Goal: Communication & Community: Answer question/provide support

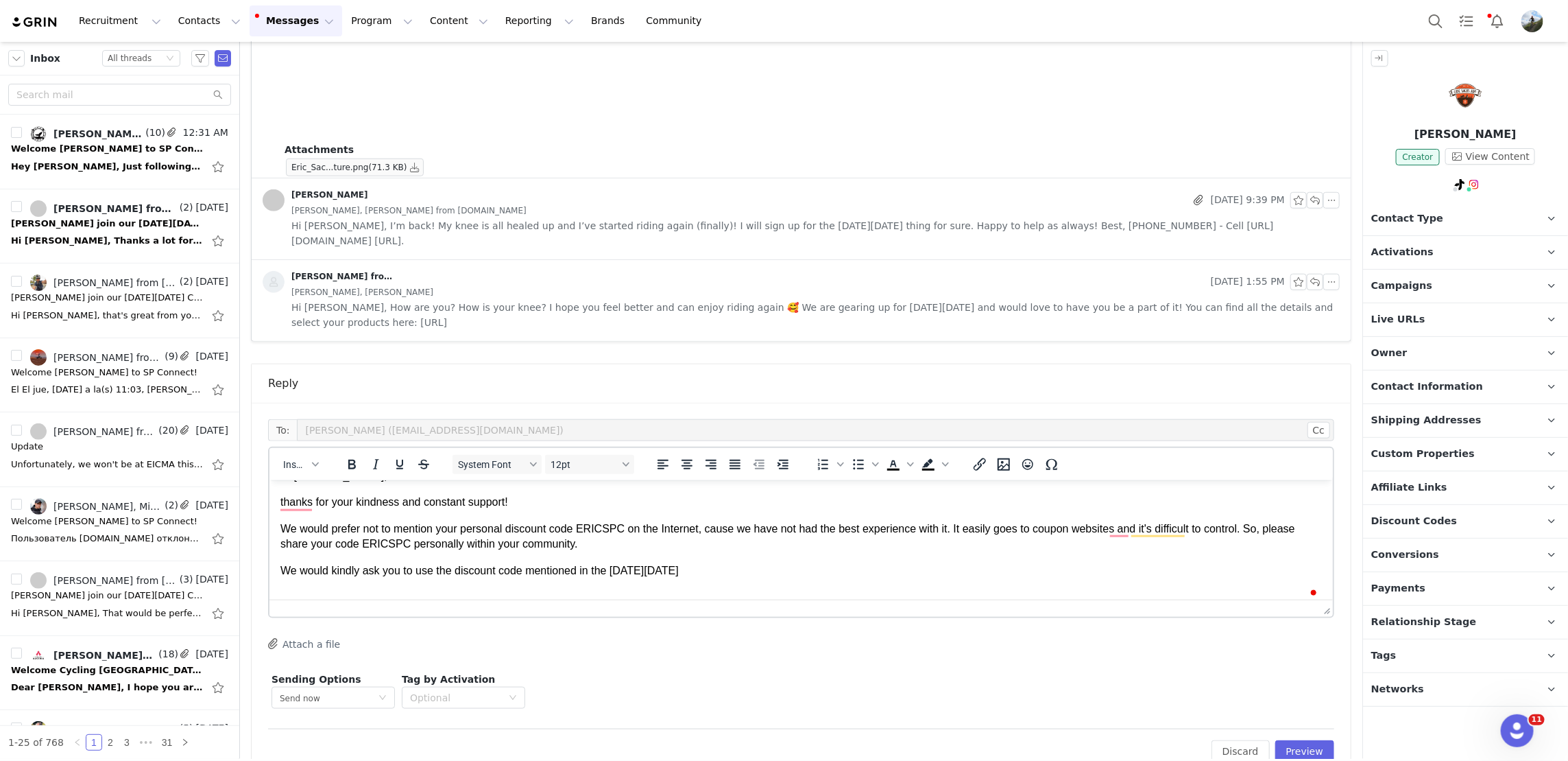
scroll to position [23, 0]
click at [729, 577] on p "We would kindly ask you to use the discount code mentioned in the Black Friday …" at bounding box center [800, 569] width 1041 height 15
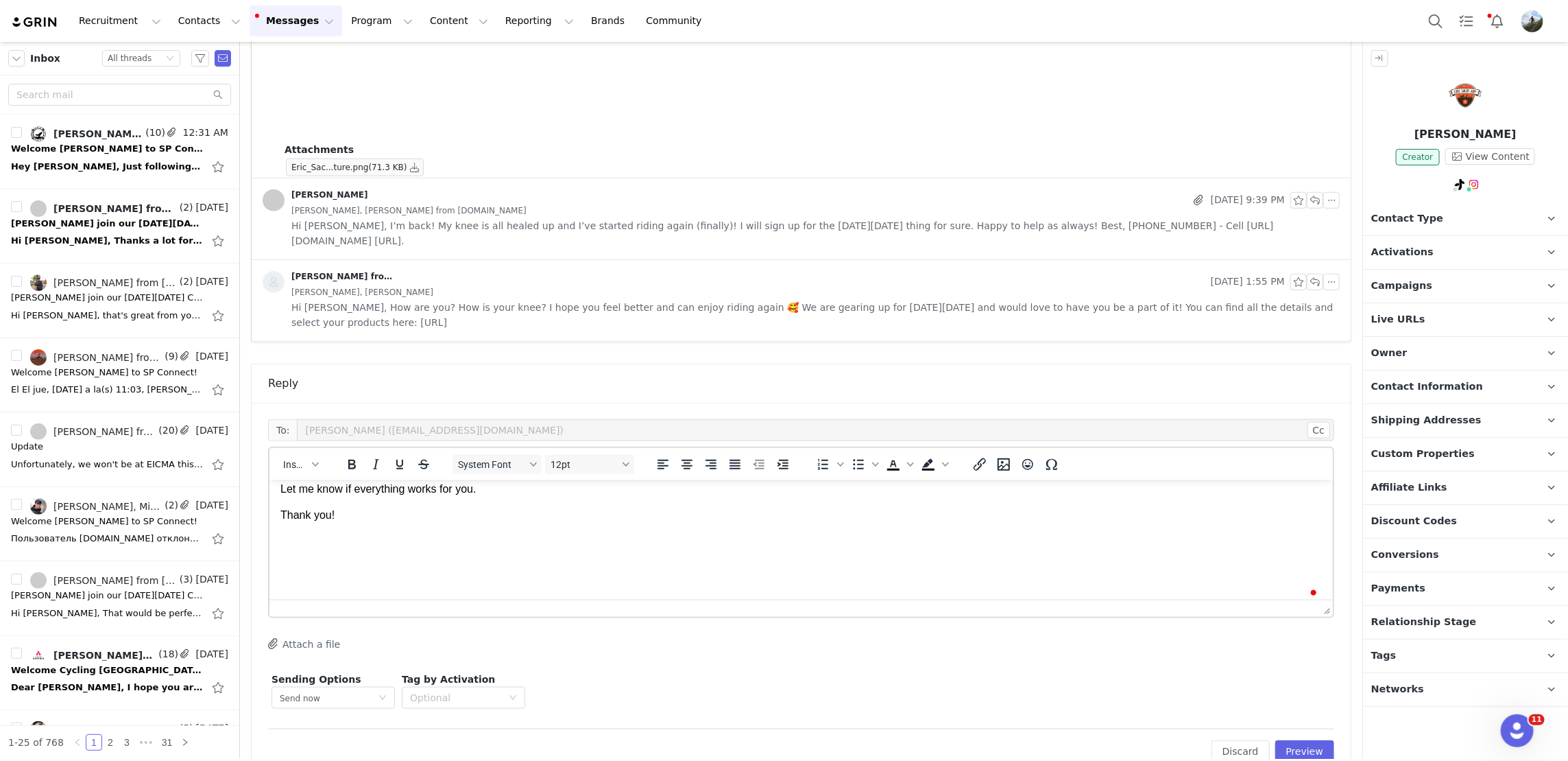
scroll to position [144, 0]
click at [303, 455] on button "Insert" at bounding box center [300, 465] width 46 height 20
click at [330, 498] on div "Insert Signature" at bounding box center [350, 500] width 123 height 17
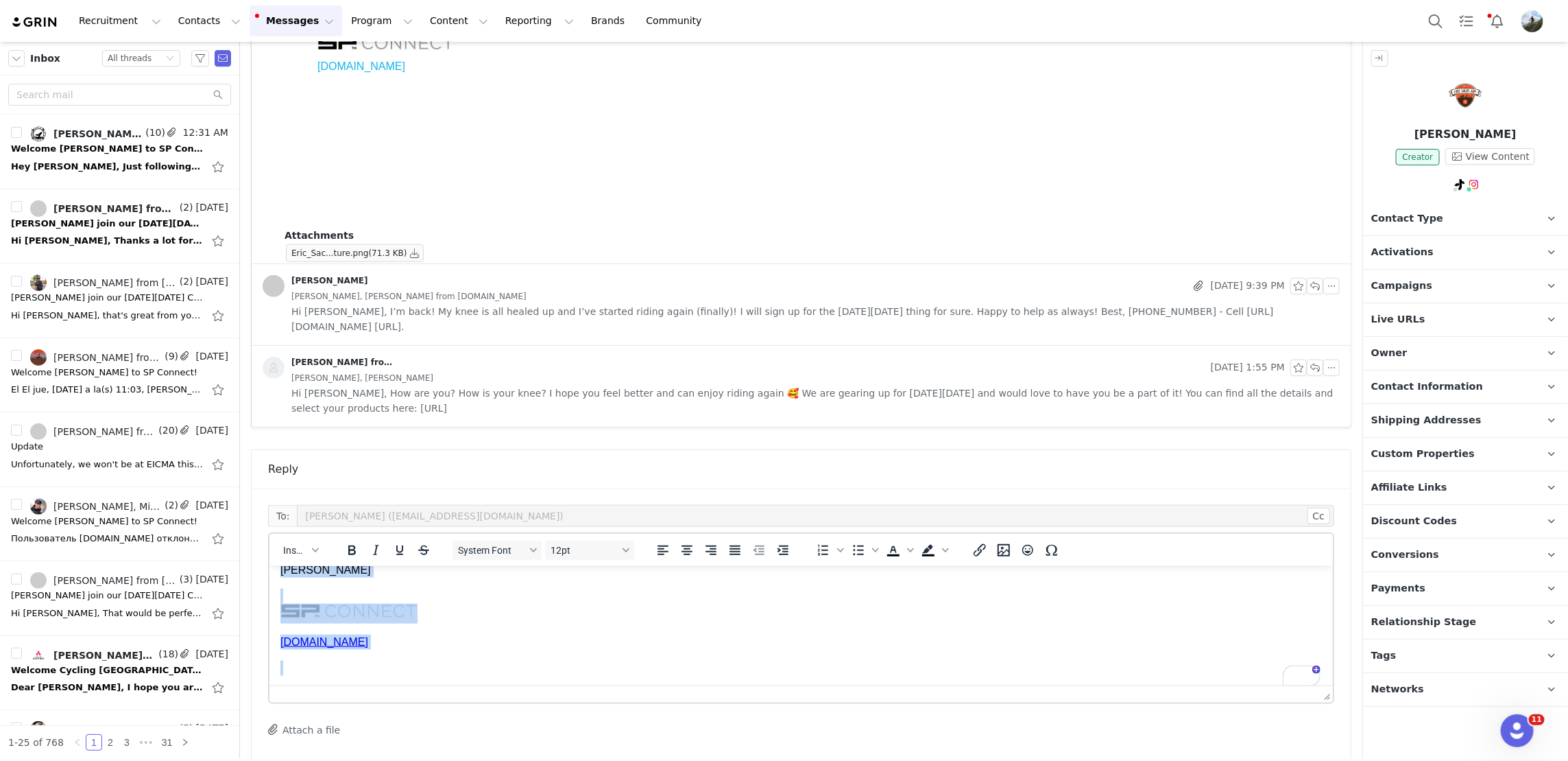
scroll to position [0, 0]
drag, startPoint x: 280, startPoint y: 584, endPoint x: 694, endPoint y: 591, distance: 414.1
click at [694, 591] on body "Hi Eric, thanks for your kindness and constant support! We would prefer not to …" at bounding box center [800, 612] width 1041 height 366
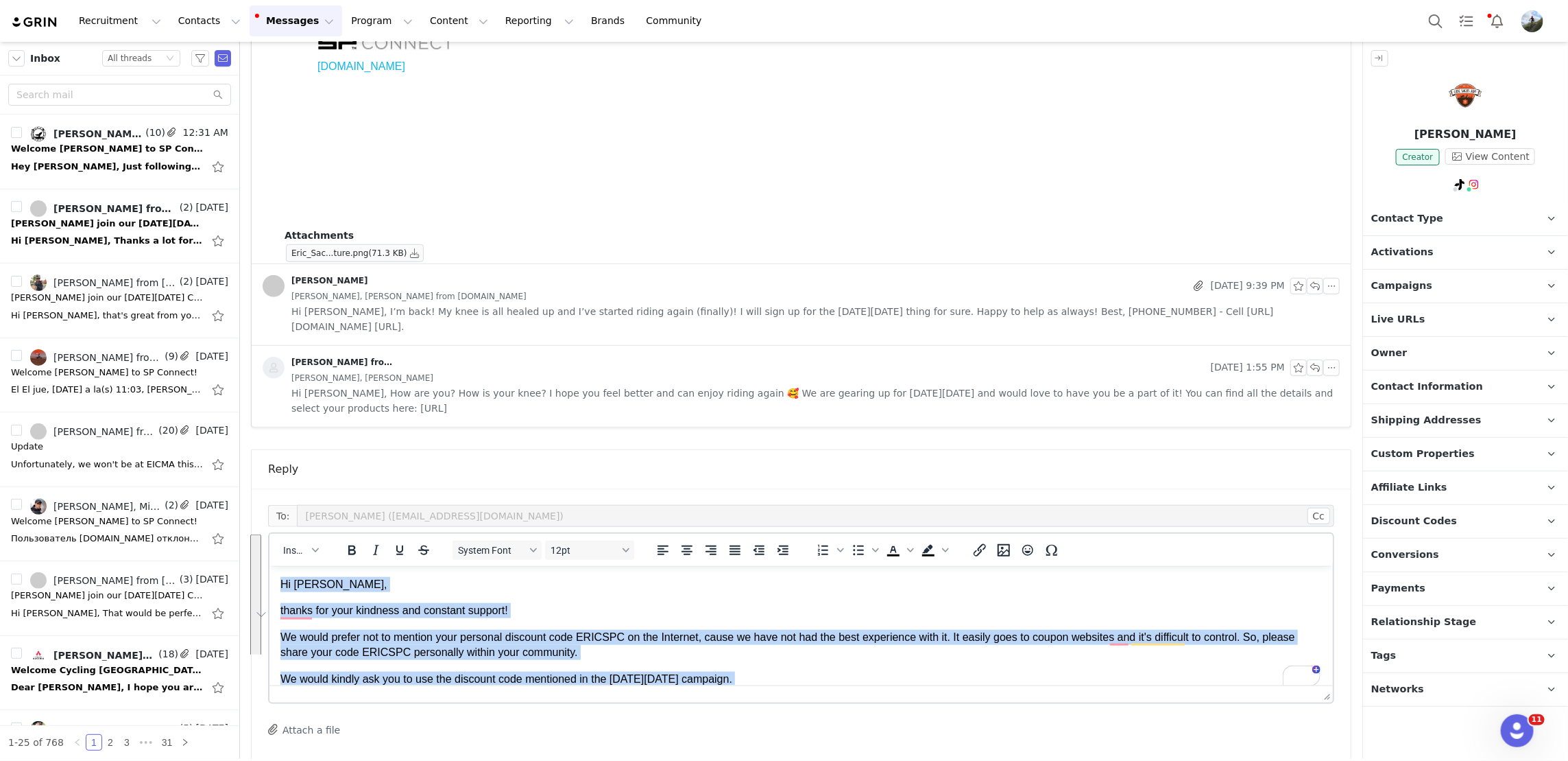
copy body "Hi Eric, thanks for your kindness and constant support! We would prefer not to …"
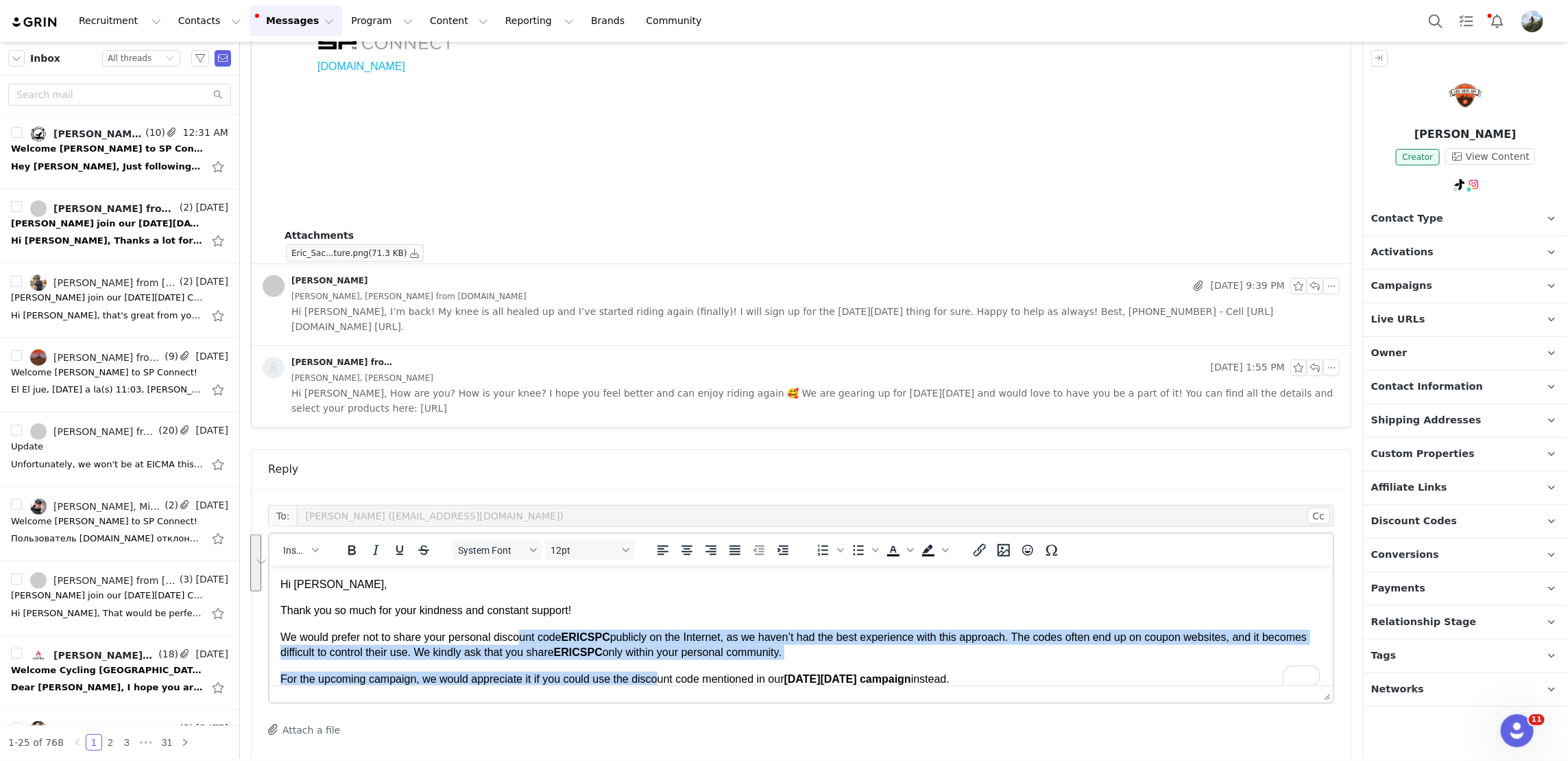
drag, startPoint x: 519, startPoint y: 643, endPoint x: 659, endPoint y: 660, distance: 141.0
click at [659, 660] on body "Hi Eric, Thank you so much for your kindness and constant support! We would pre…" at bounding box center [800, 759] width 1041 height 366
click at [360, 540] on button "Bold" at bounding box center [352, 550] width 23 height 20
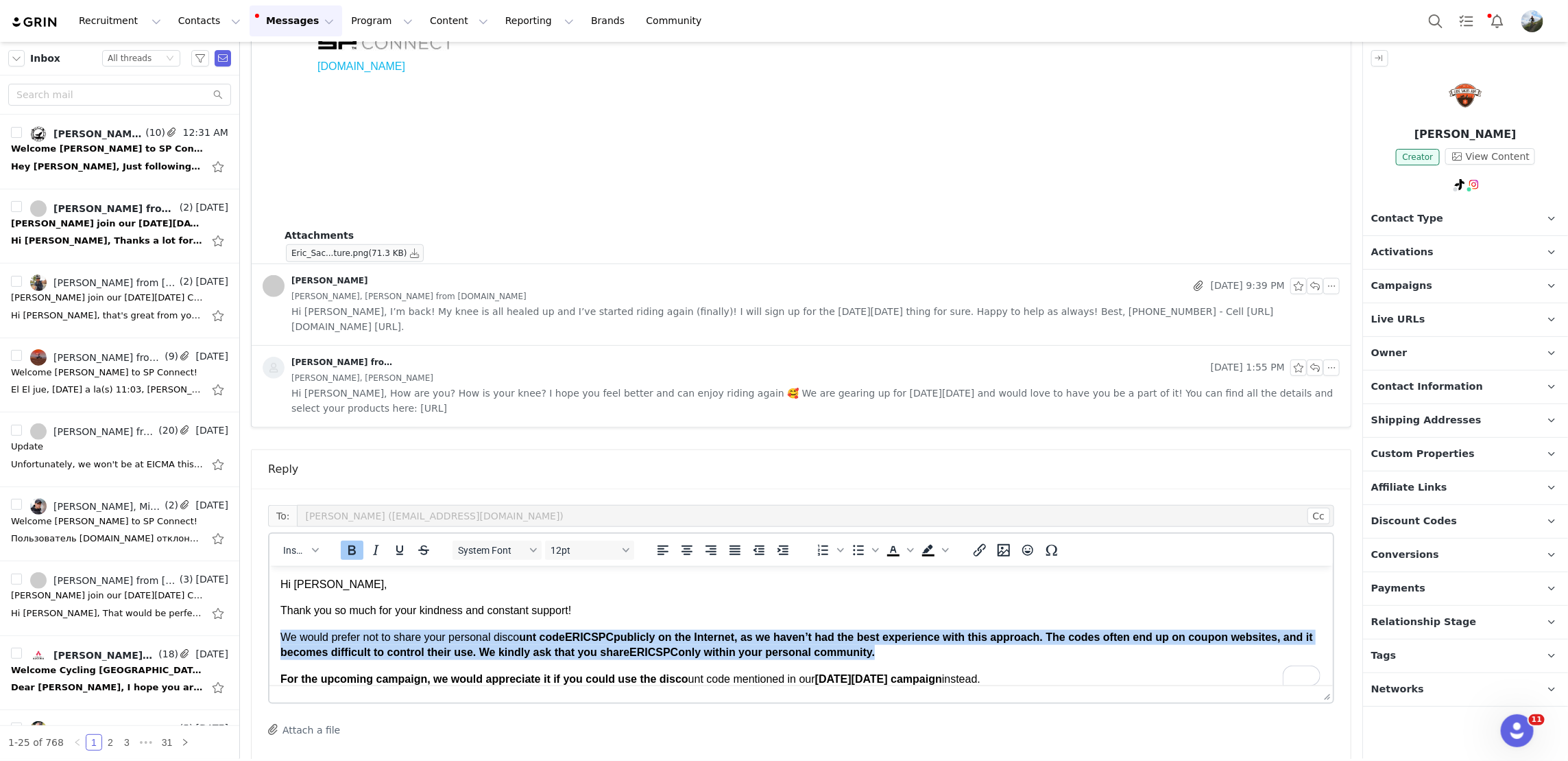
click at [360, 540] on button "Bold" at bounding box center [352, 550] width 23 height 20
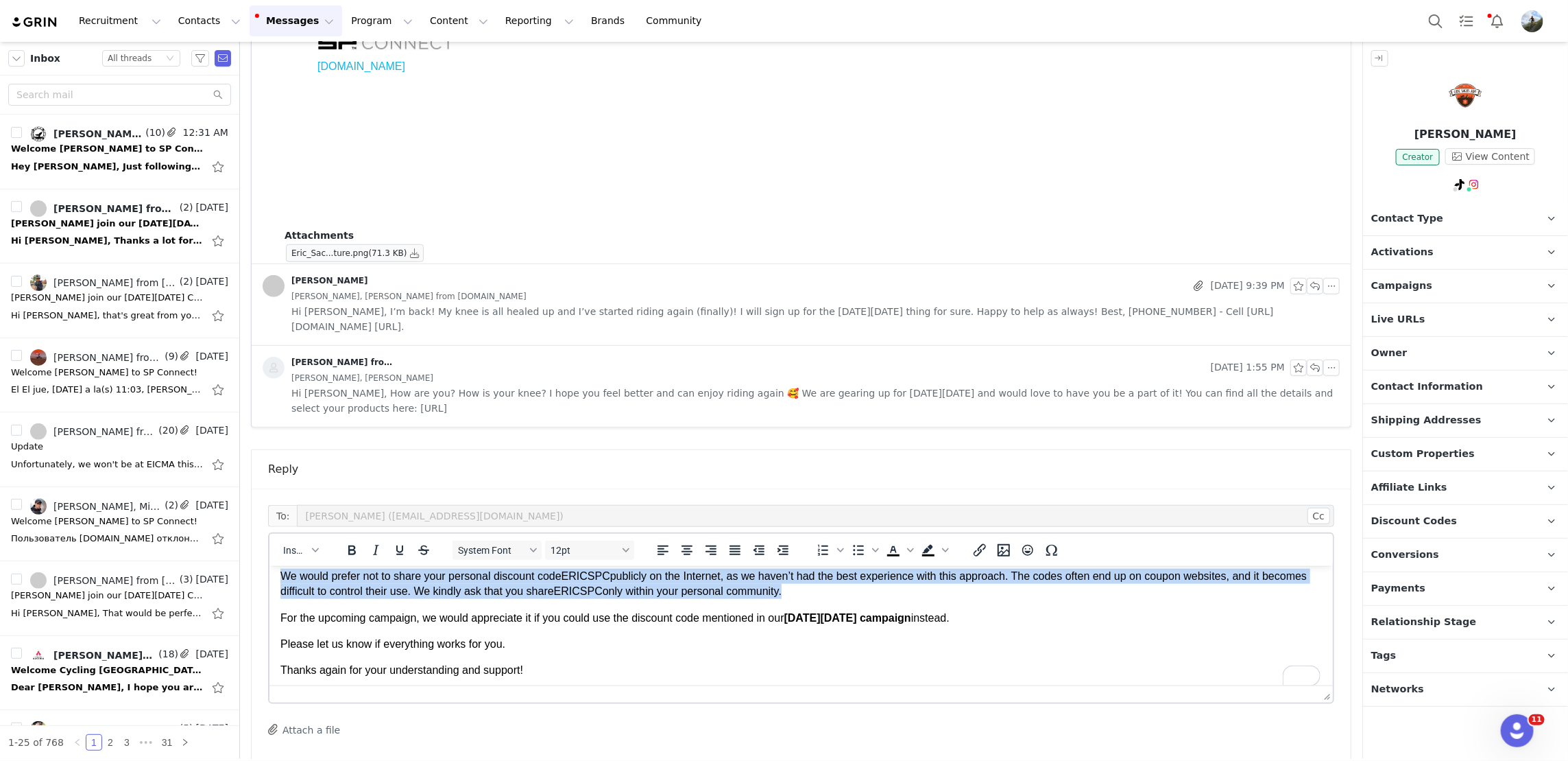
scroll to position [85, 0]
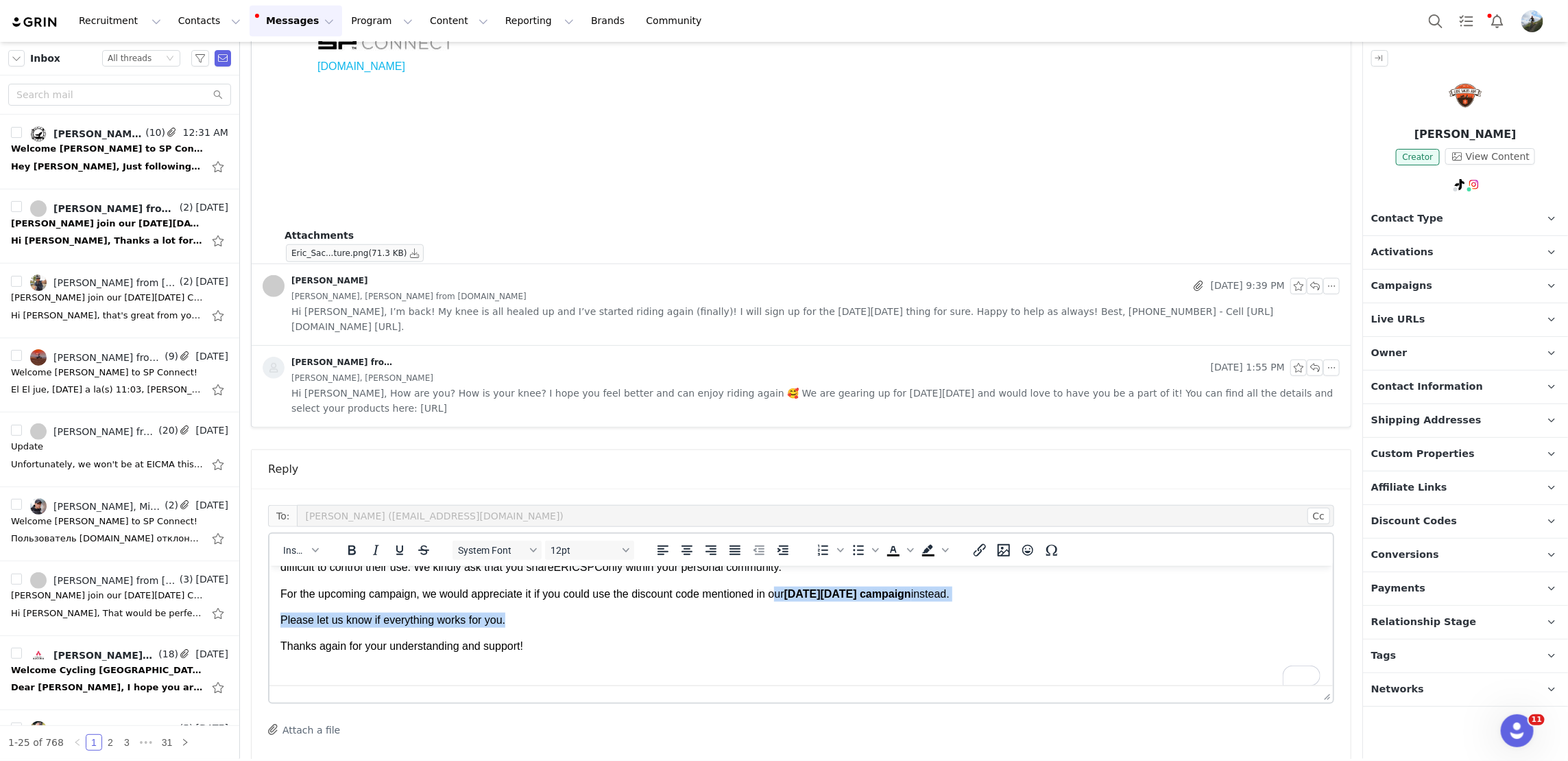
drag, startPoint x: 778, startPoint y: 600, endPoint x: 861, endPoint y: 608, distance: 83.4
click at [861, 608] on body "Hi Eric, Thank you so much for your kindness and constant support! We would pre…" at bounding box center [800, 674] width 1041 height 366
click at [357, 542] on icon "Bold" at bounding box center [351, 550] width 17 height 17
click at [415, 634] on body "Hi Eric, Thank you so much for your kindness and constant support! We would pre…" at bounding box center [800, 674] width 1041 height 366
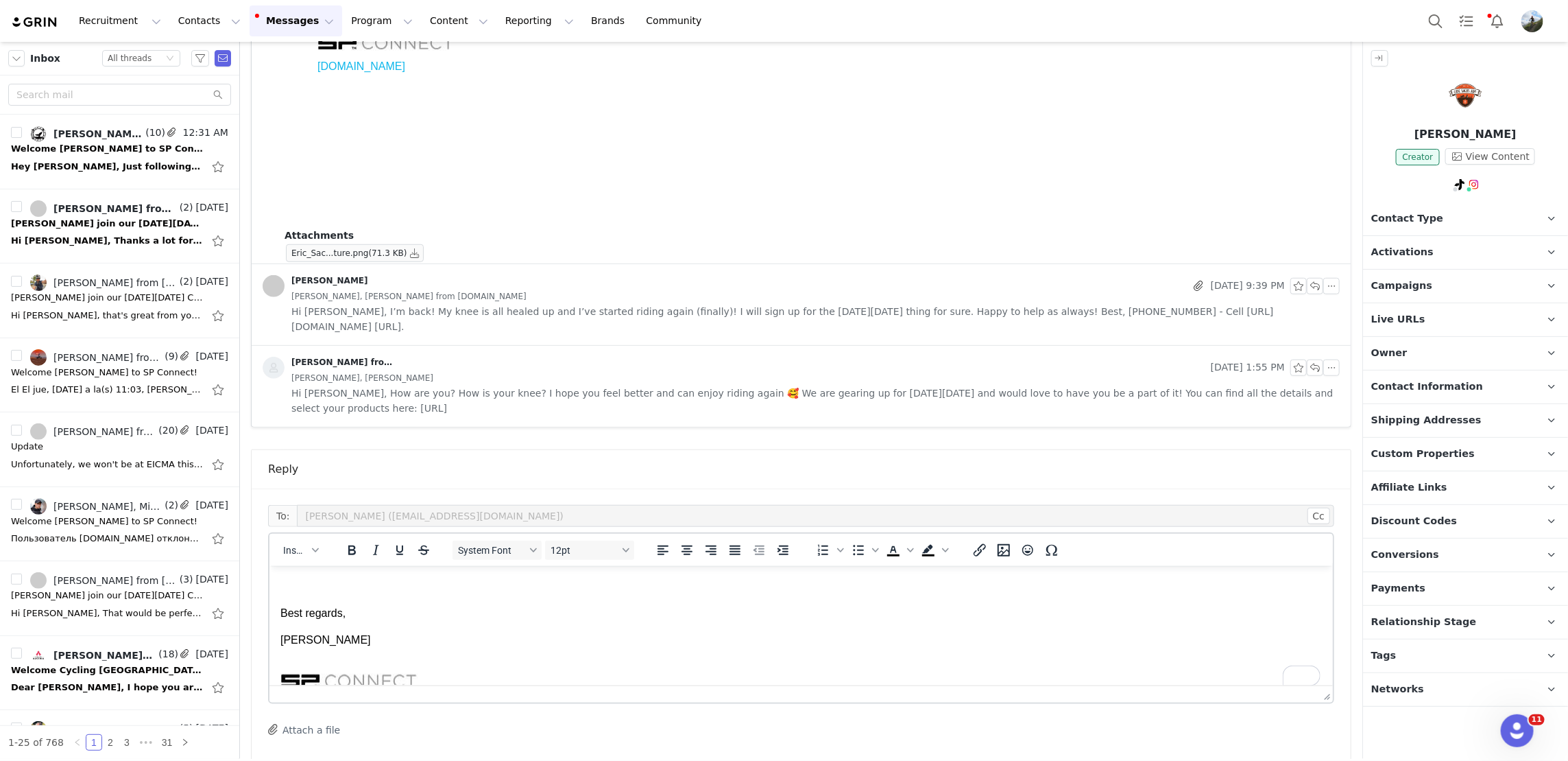
scroll to position [171, 0]
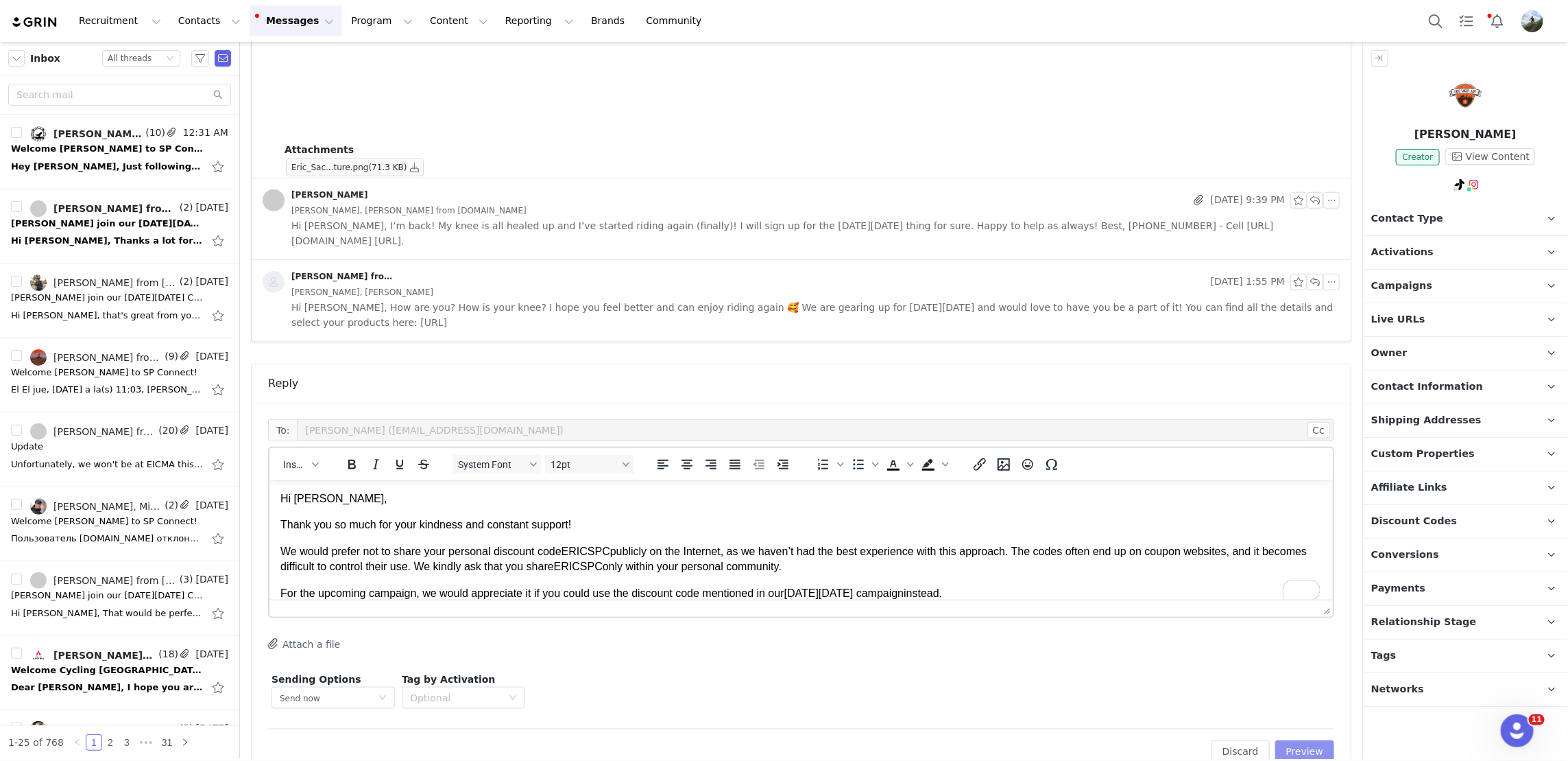
click at [1302, 740] on button "Preview" at bounding box center [1304, 750] width 59 height 22
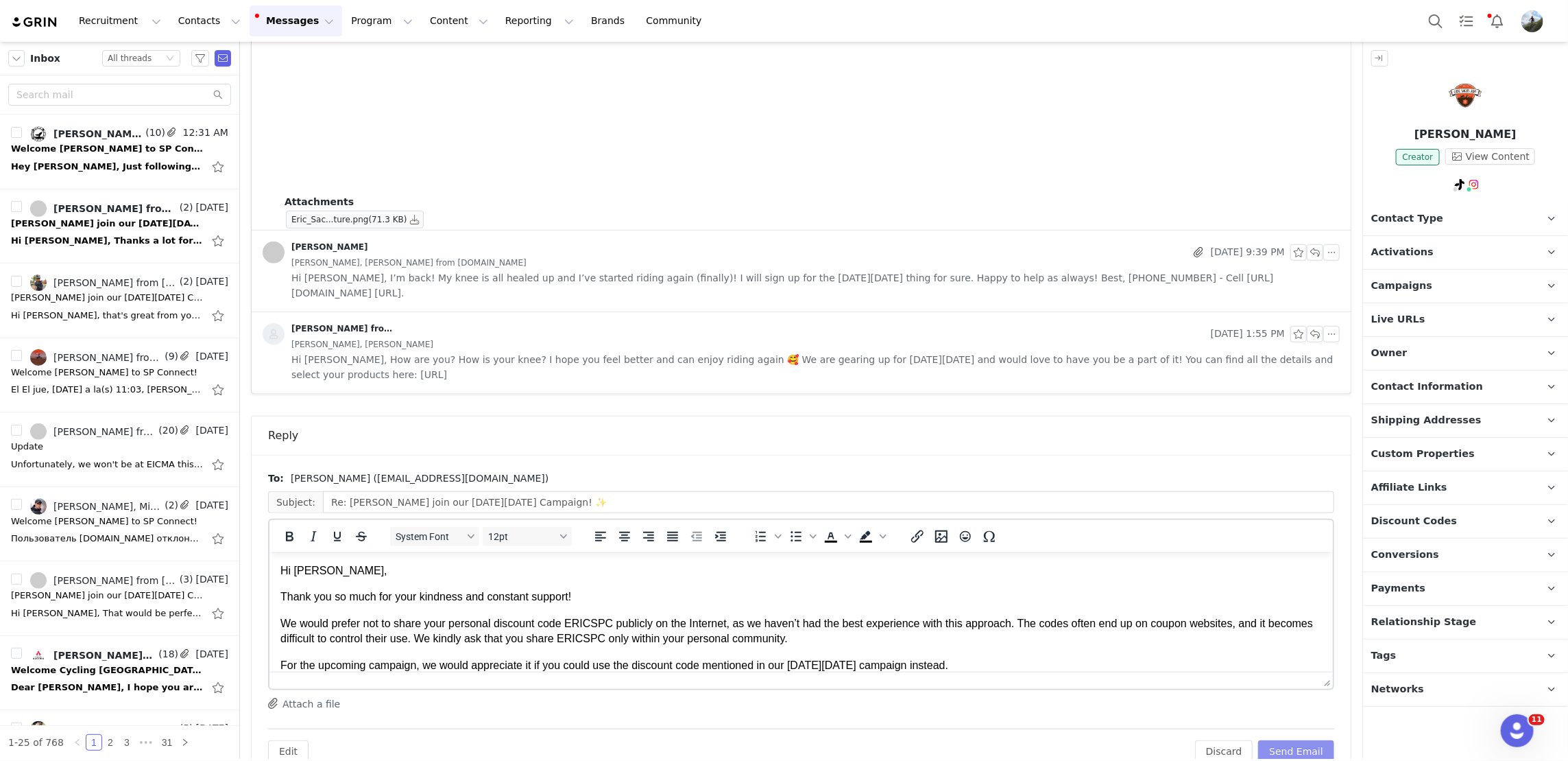
click at [1302, 740] on button "Send Email" at bounding box center [1296, 750] width 76 height 22
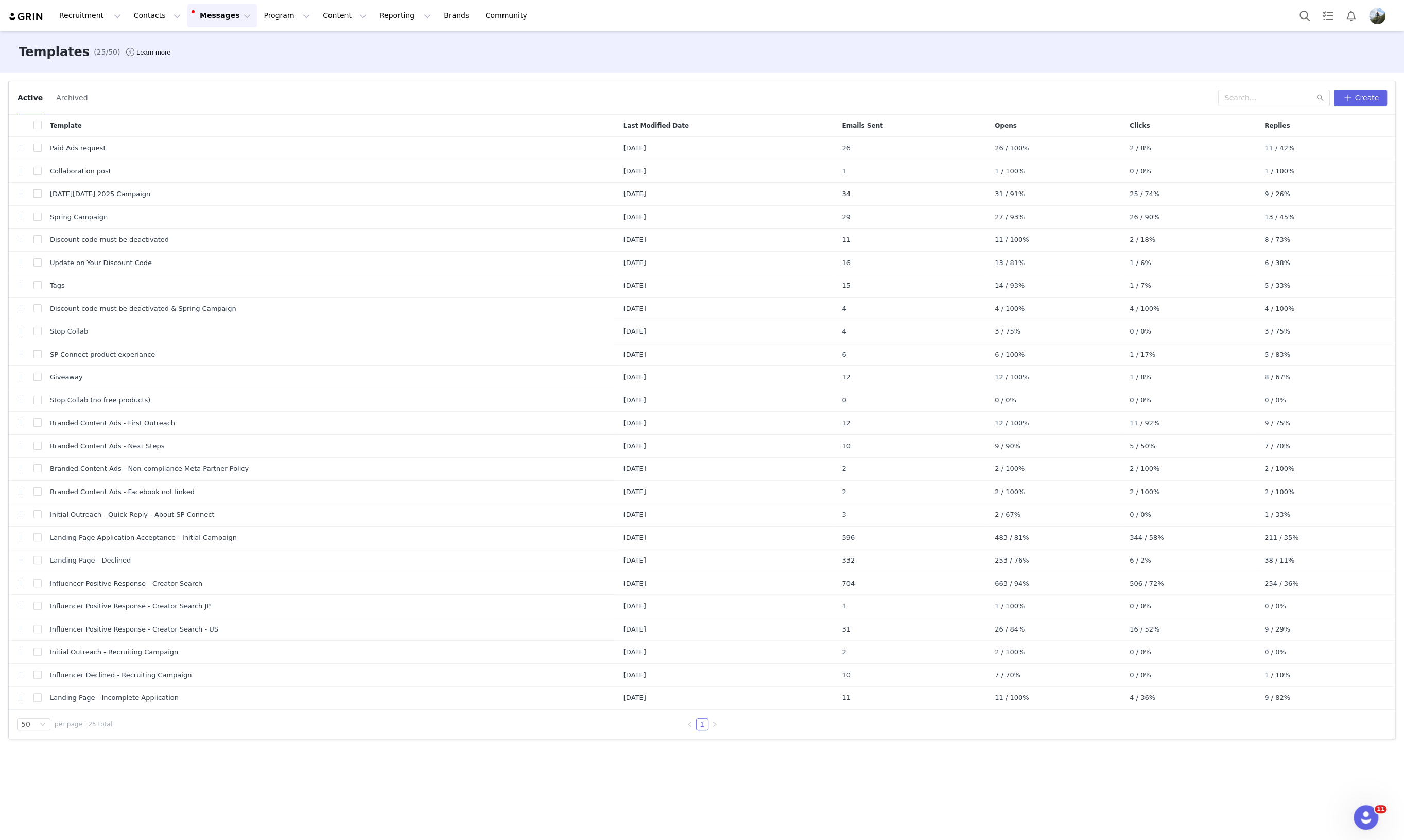
click at [190, 17] on button "Messages Messages" at bounding box center [222, 15] width 69 height 23
click at [204, 67] on p "29" at bounding box center [208, 65] width 7 height 8
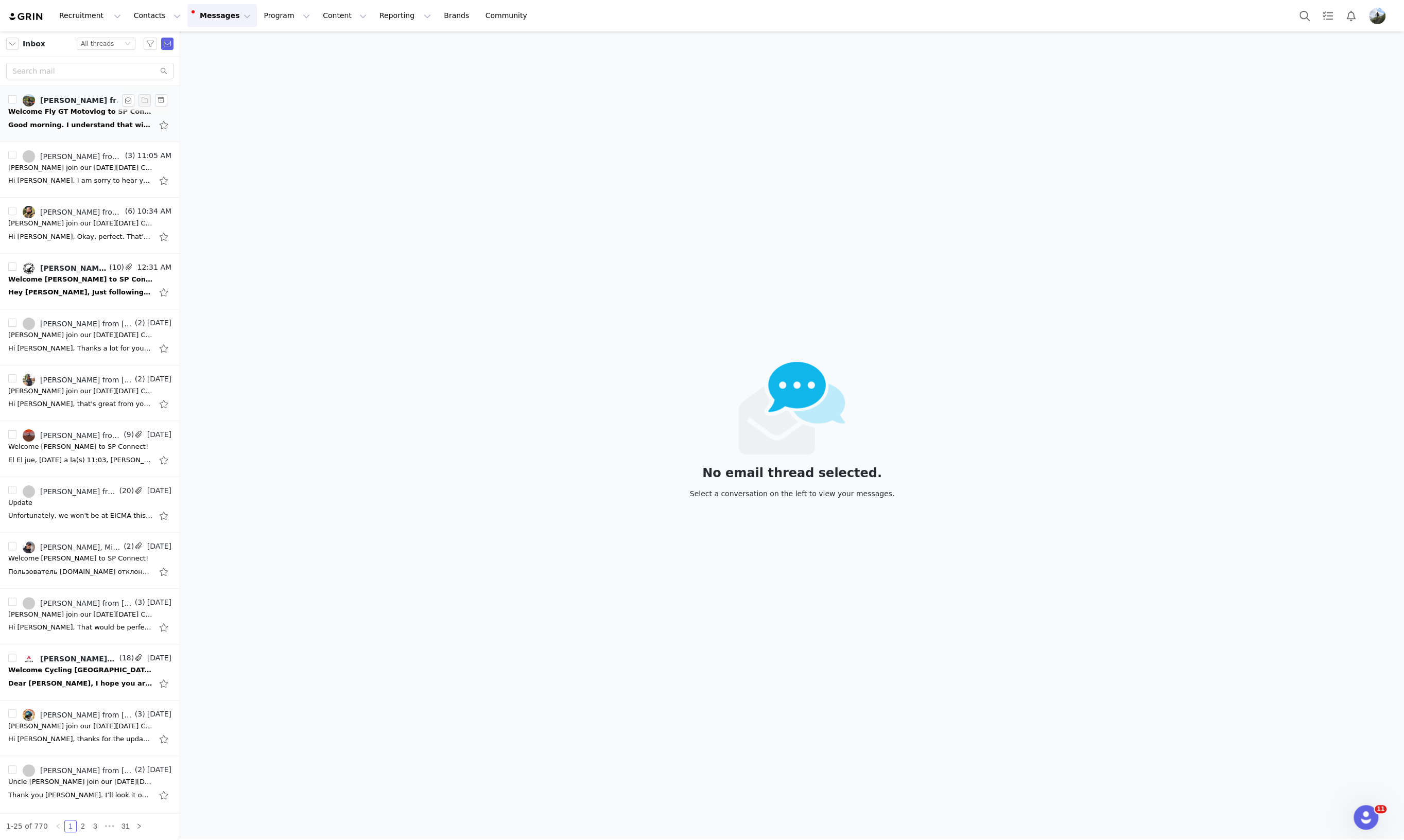
click at [49, 112] on div "Welcome Fly GT Motovlog to SP Connect!" at bounding box center [80, 111] width 144 height 10
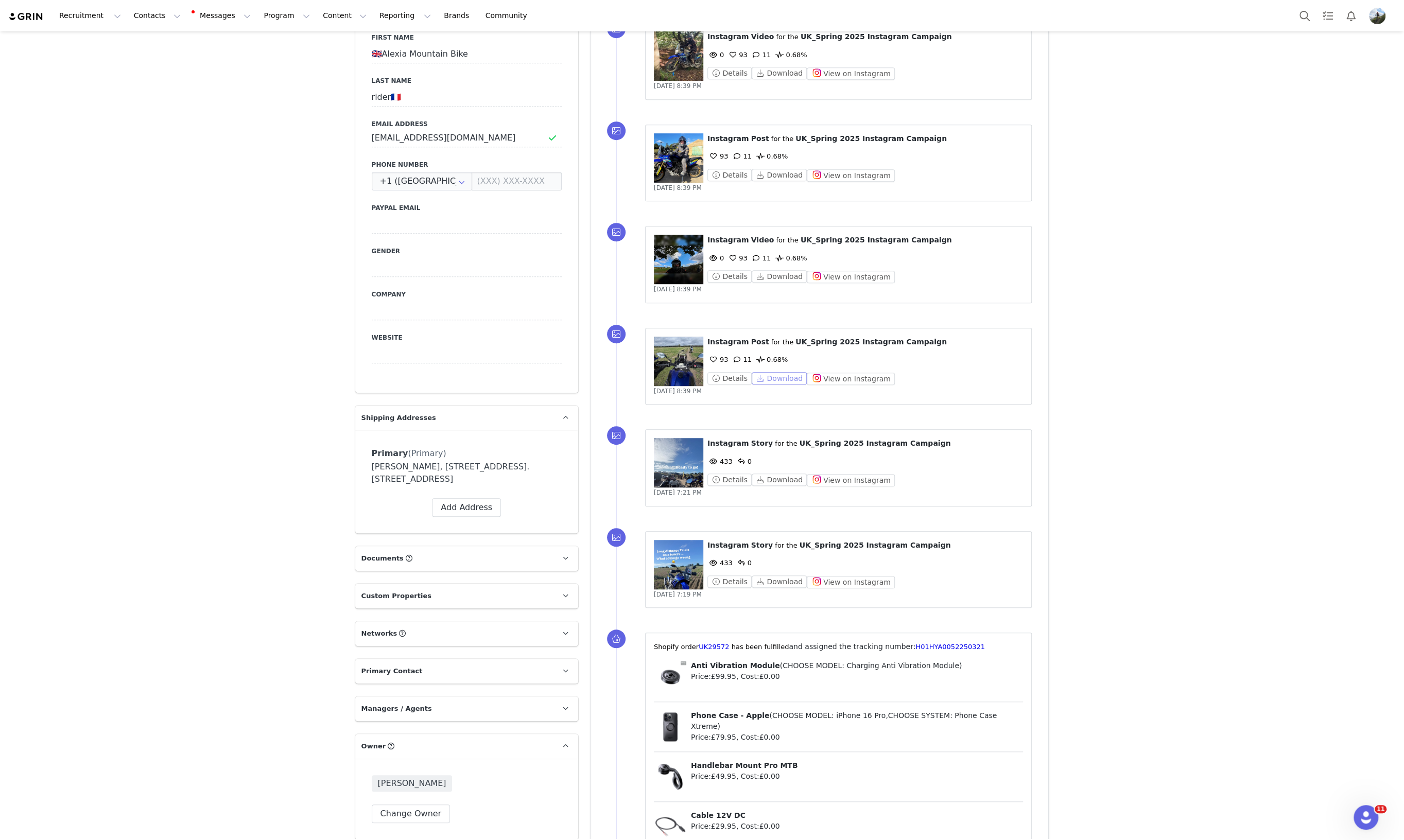
scroll to position [644, 0]
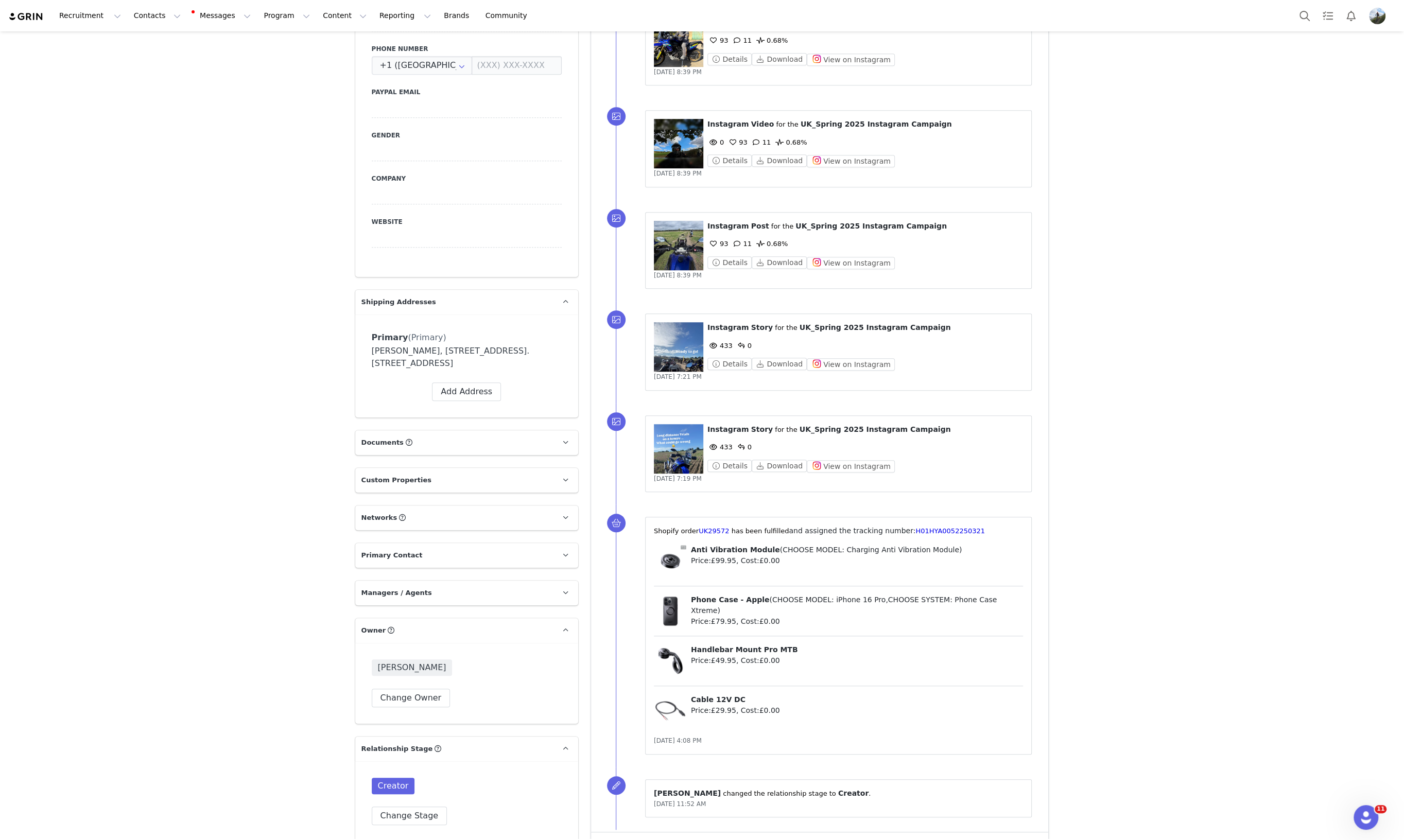
click at [685, 440] on figure at bounding box center [678, 449] width 49 height 49
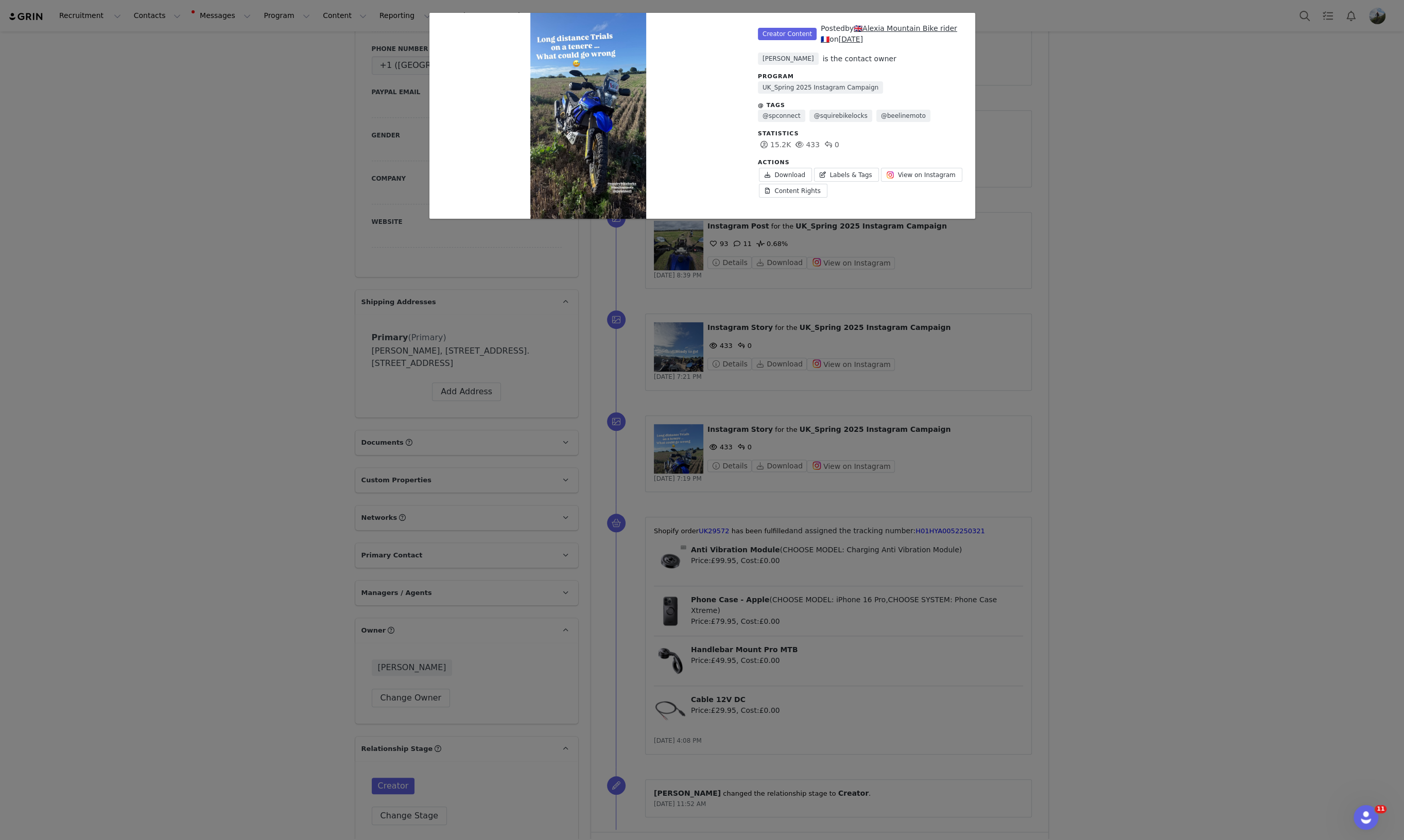
click at [1181, 423] on div "Unlabeled Creator Content Posted by 🇬🇧Alexia Mountain Bike rider🇫🇷 on Sep 21, 2…" at bounding box center [702, 420] width 1404 height 840
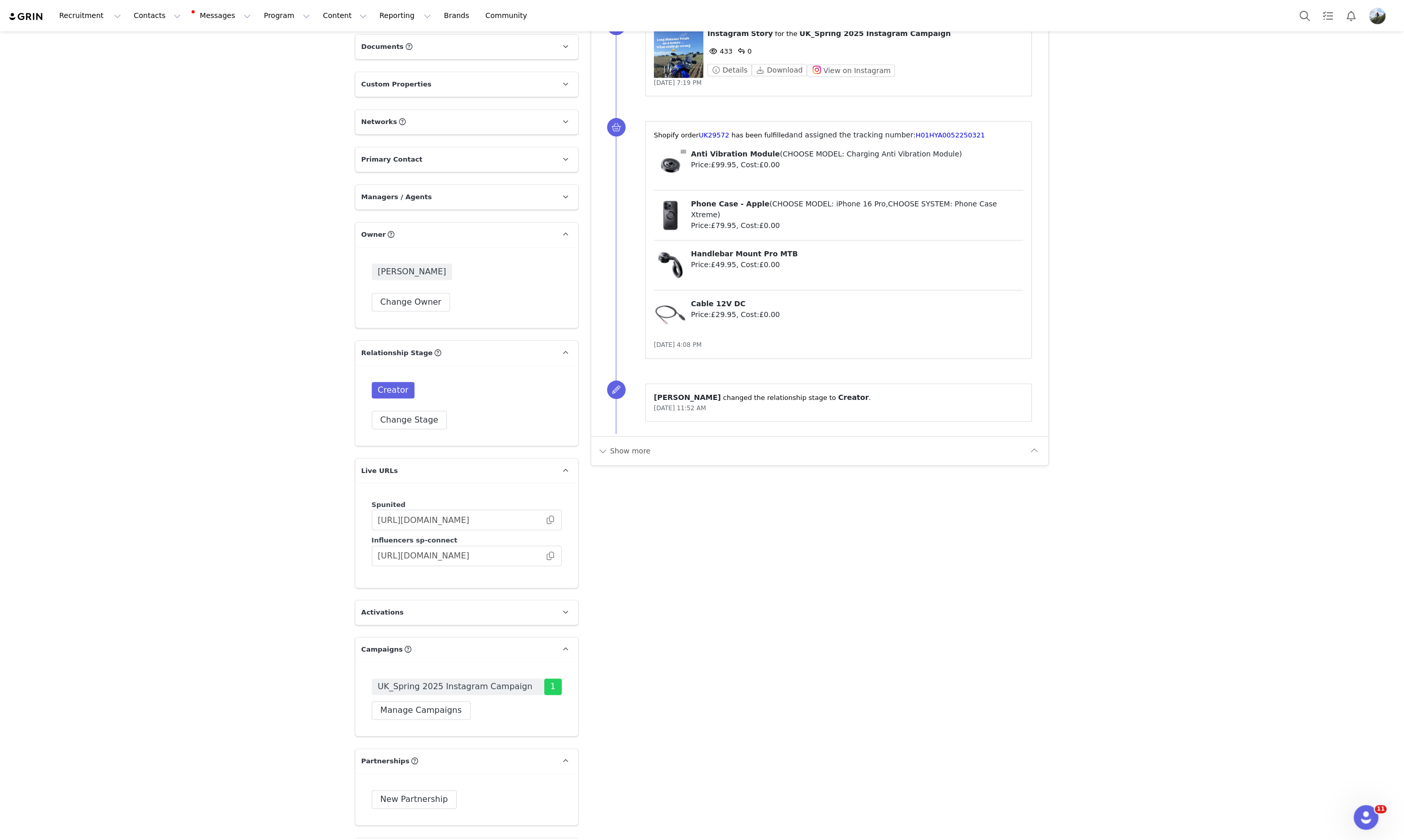
scroll to position [1094, 0]
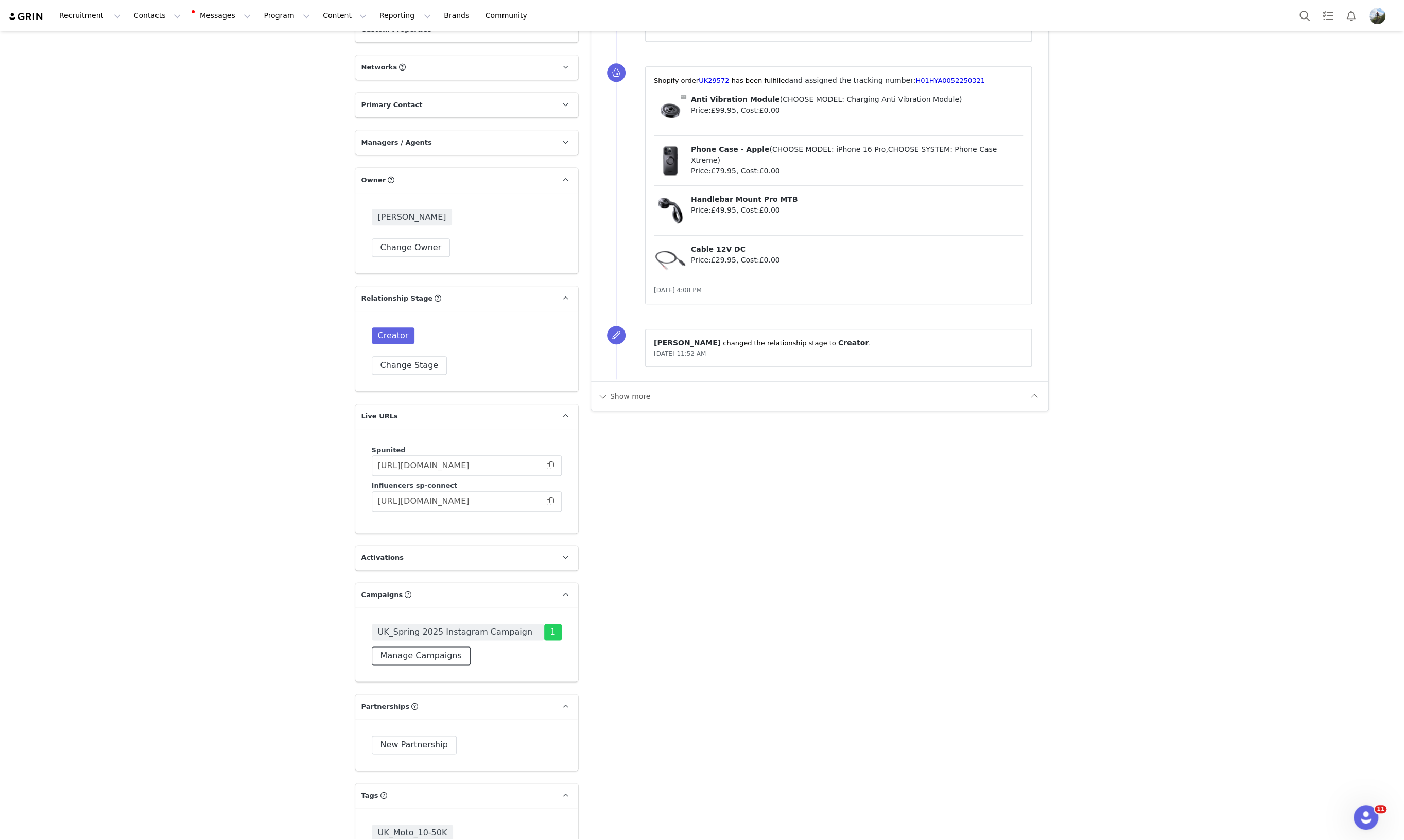
click at [426, 658] on button "Manage Campaigns" at bounding box center [421, 656] width 99 height 19
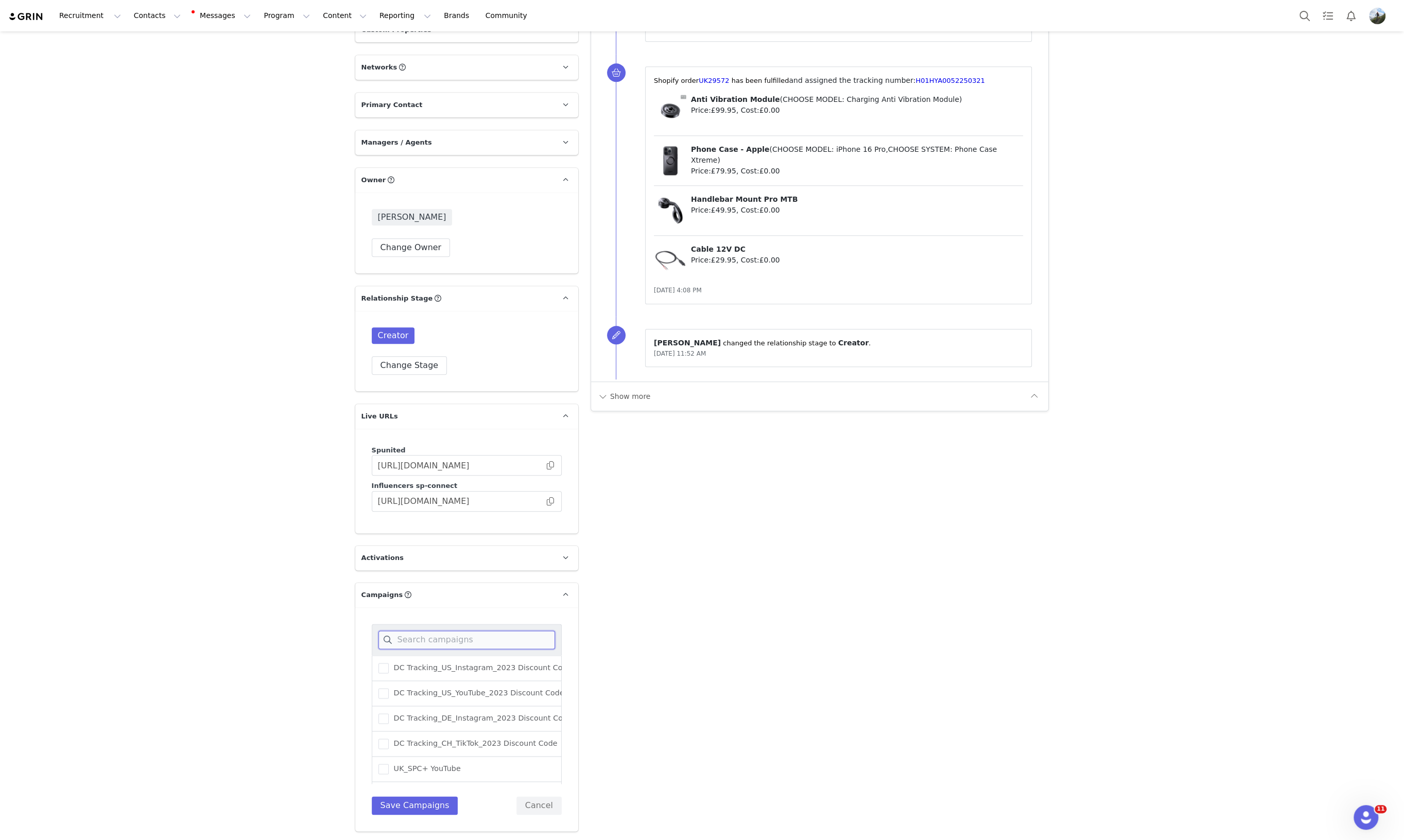
click at [428, 642] on input at bounding box center [466, 640] width 176 height 19
type input "bla"
click at [378, 692] on span at bounding box center [383, 693] width 10 height 10
click at [389, 688] on input "UK_Black Friday 2025 Instagram Campaign" at bounding box center [389, 688] width 0 height 0
drag, startPoint x: 415, startPoint y: 781, endPoint x: 421, endPoint y: 778, distance: 6.7
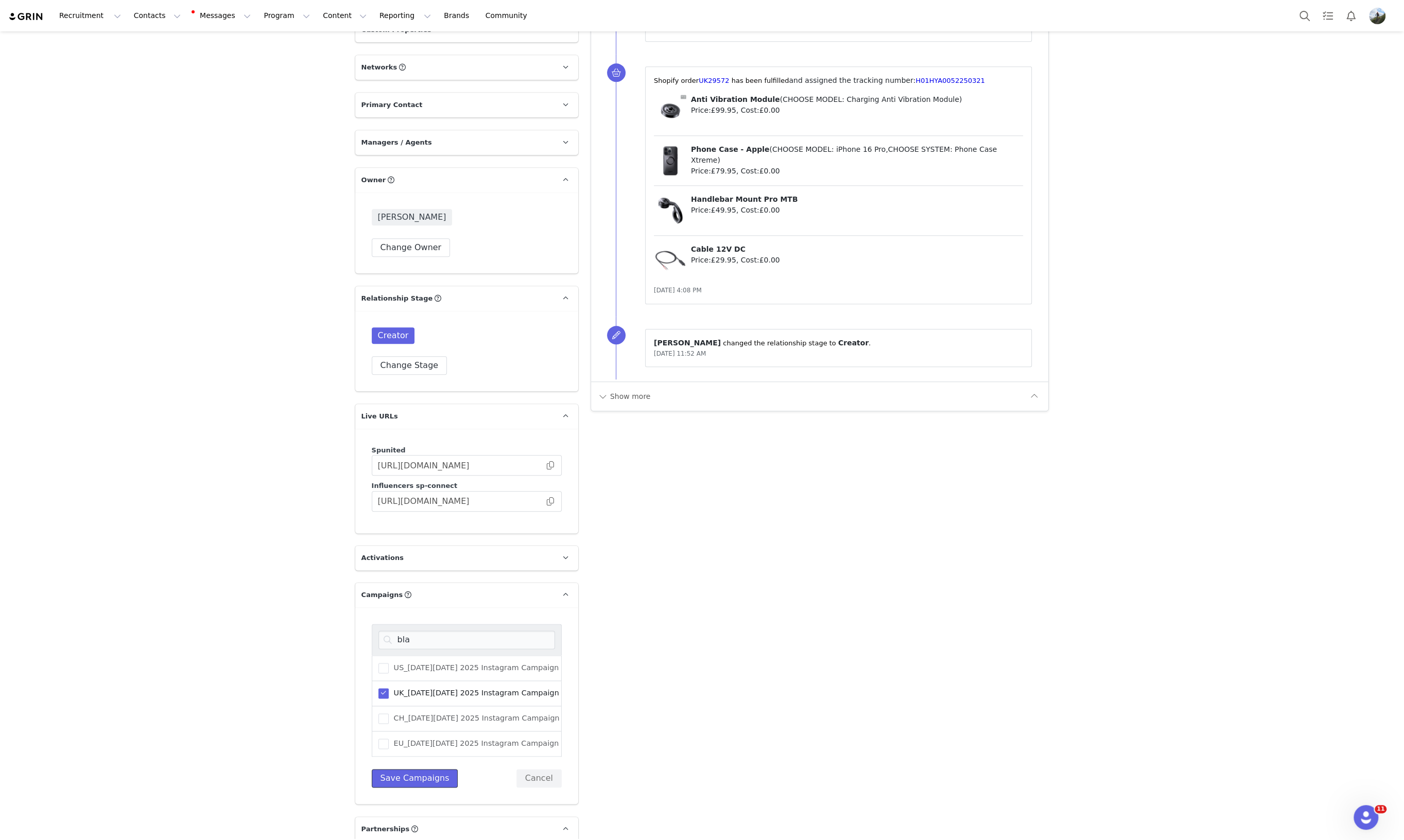
click at [415, 780] on button "Save Campaigns" at bounding box center [415, 778] width 87 height 19
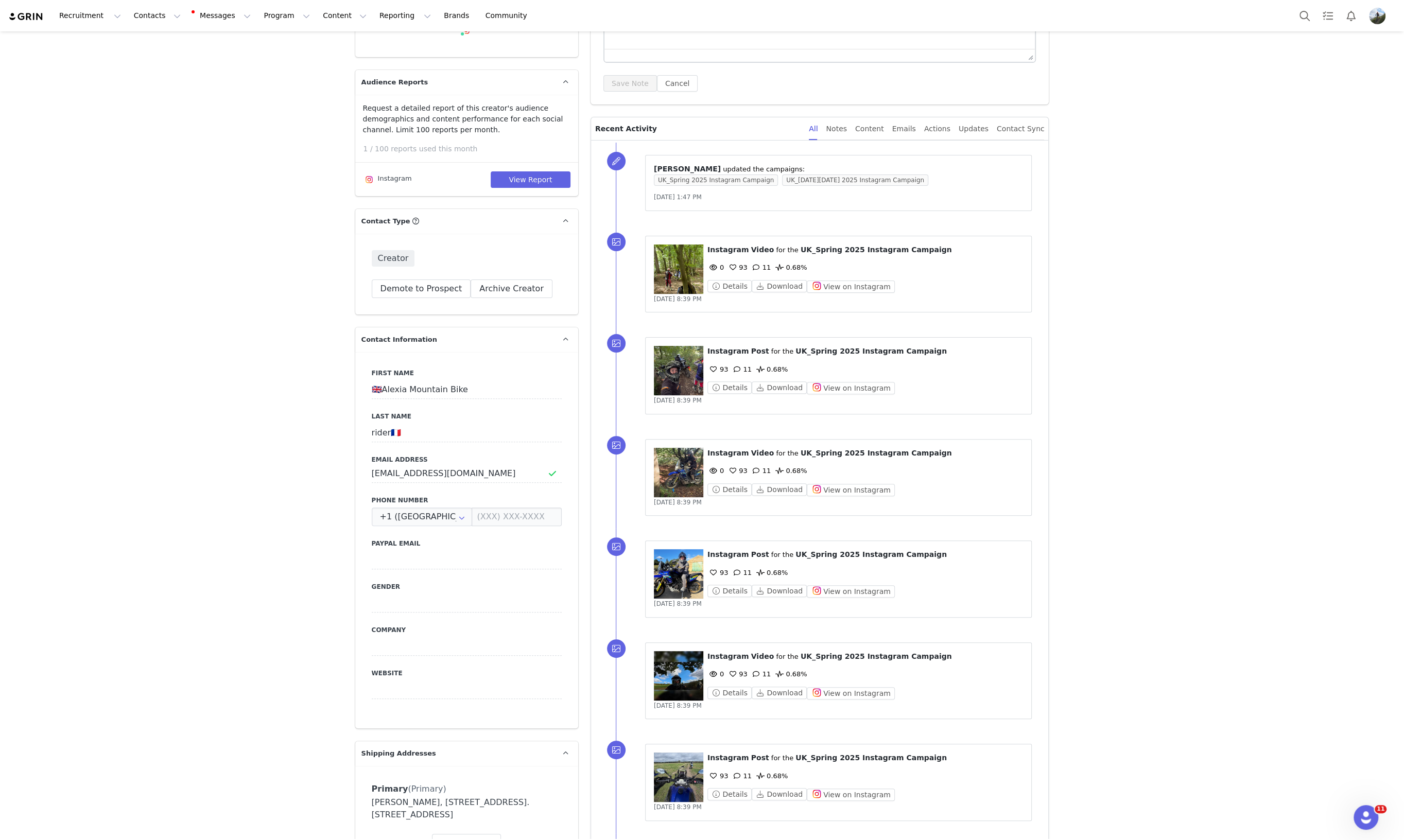
scroll to position [0, 0]
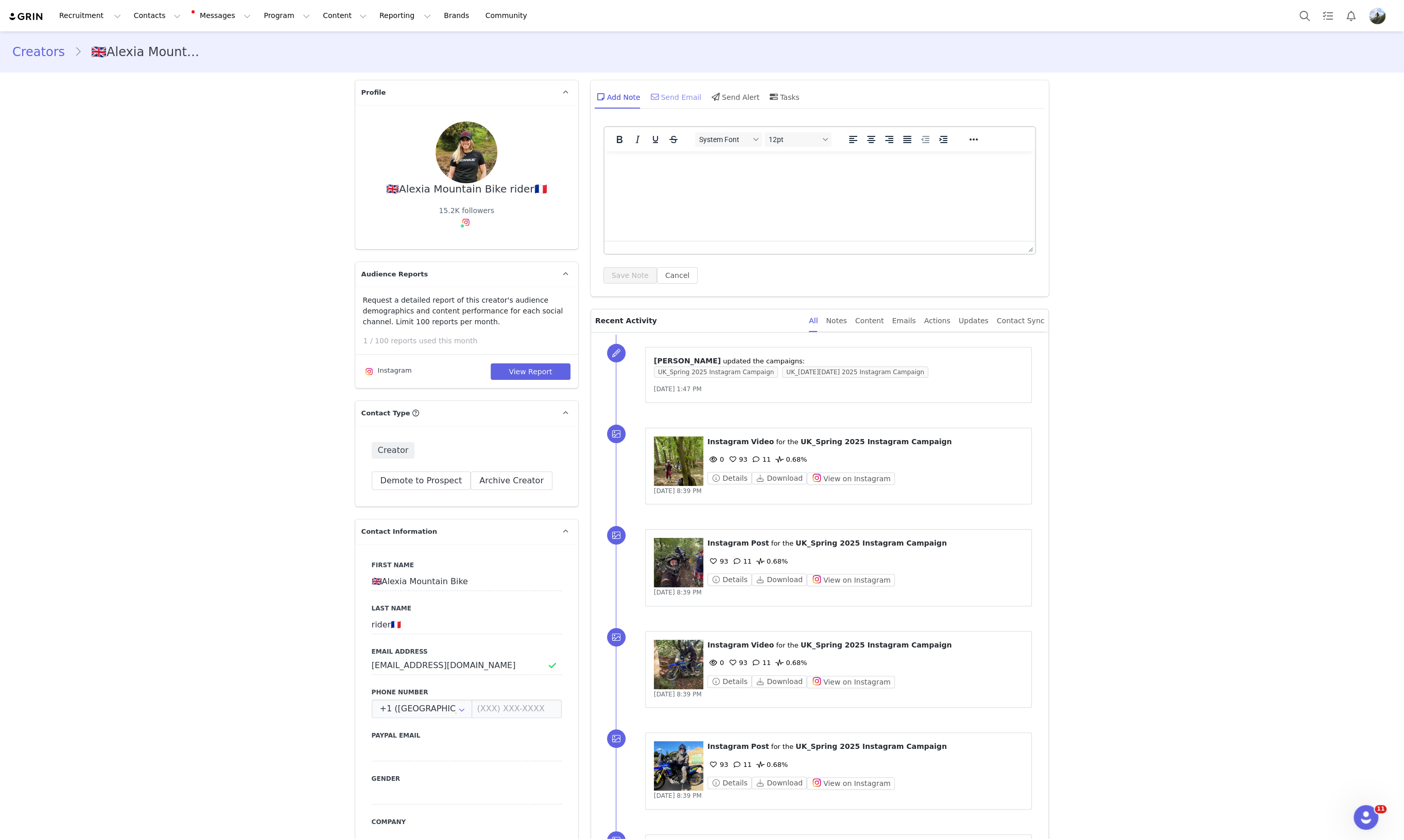
click at [678, 101] on div "Send Email" at bounding box center [675, 97] width 53 height 25
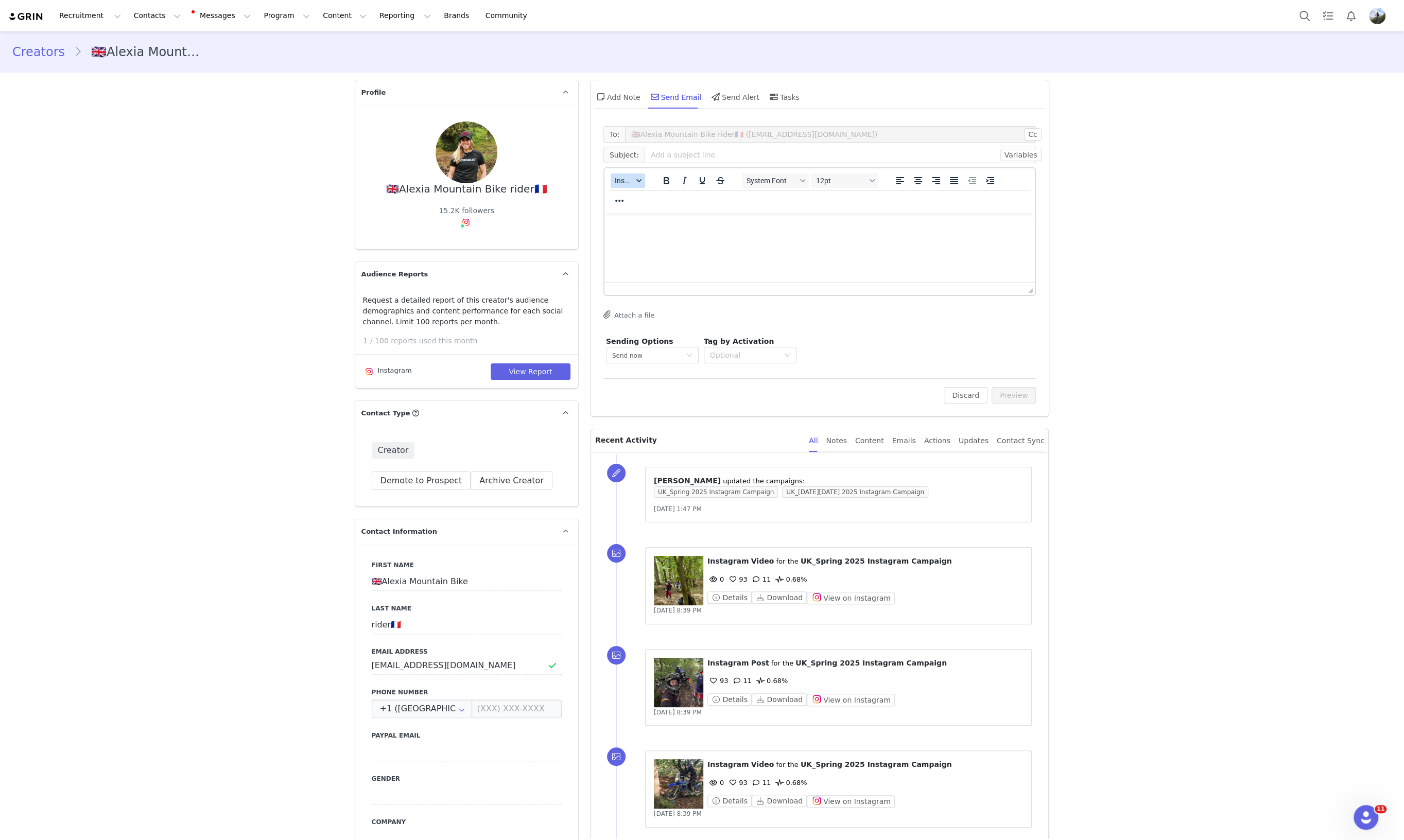
click at [622, 187] on button "Insert" at bounding box center [628, 181] width 35 height 15
click at [632, 201] on div "Insert Template" at bounding box center [660, 198] width 93 height 13
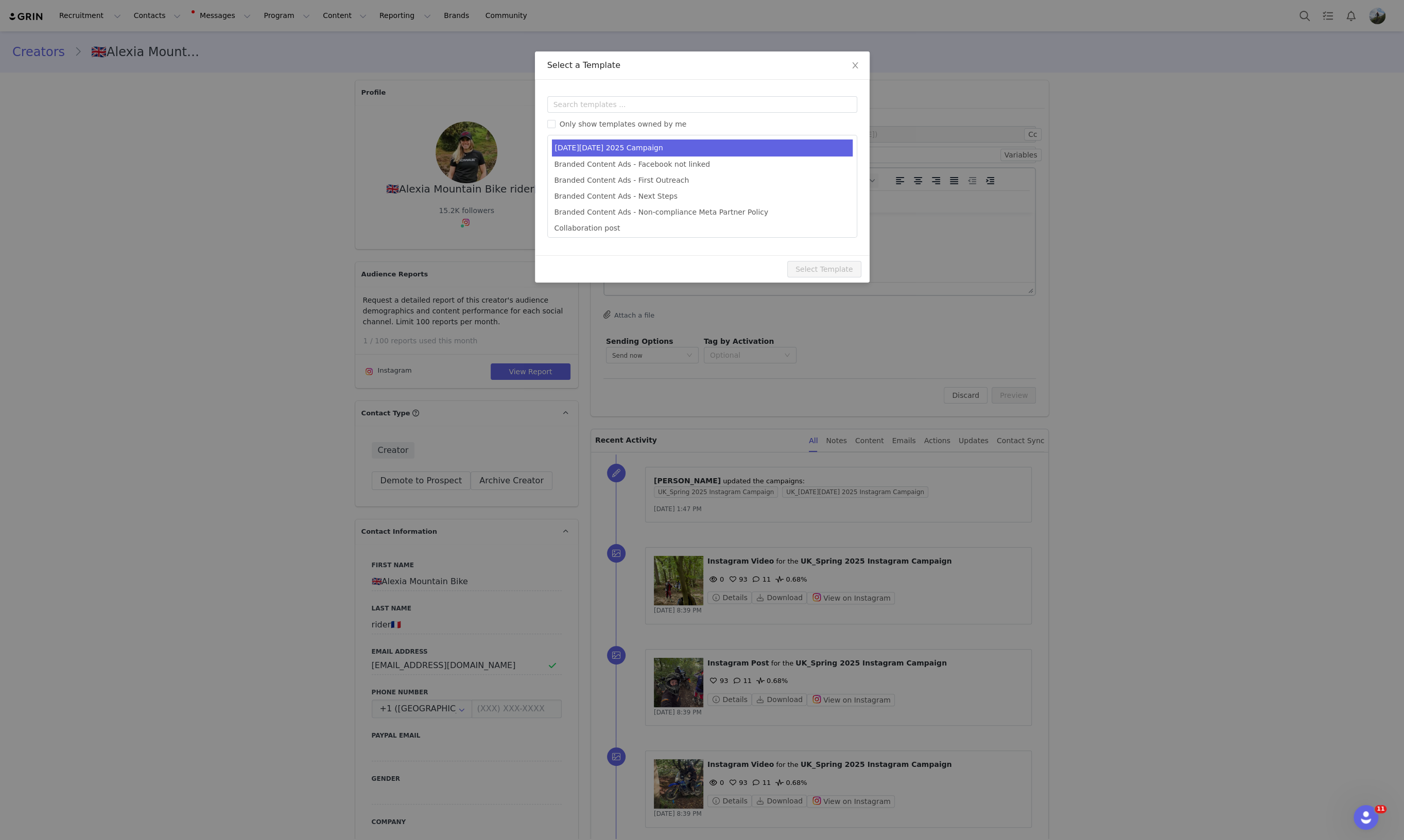
type input "[first_name] [last_name] join our Black Friday Campaign! ✨"
click at [662, 144] on li "[DATE][DATE] 2025 Campaign" at bounding box center [702, 148] width 301 height 17
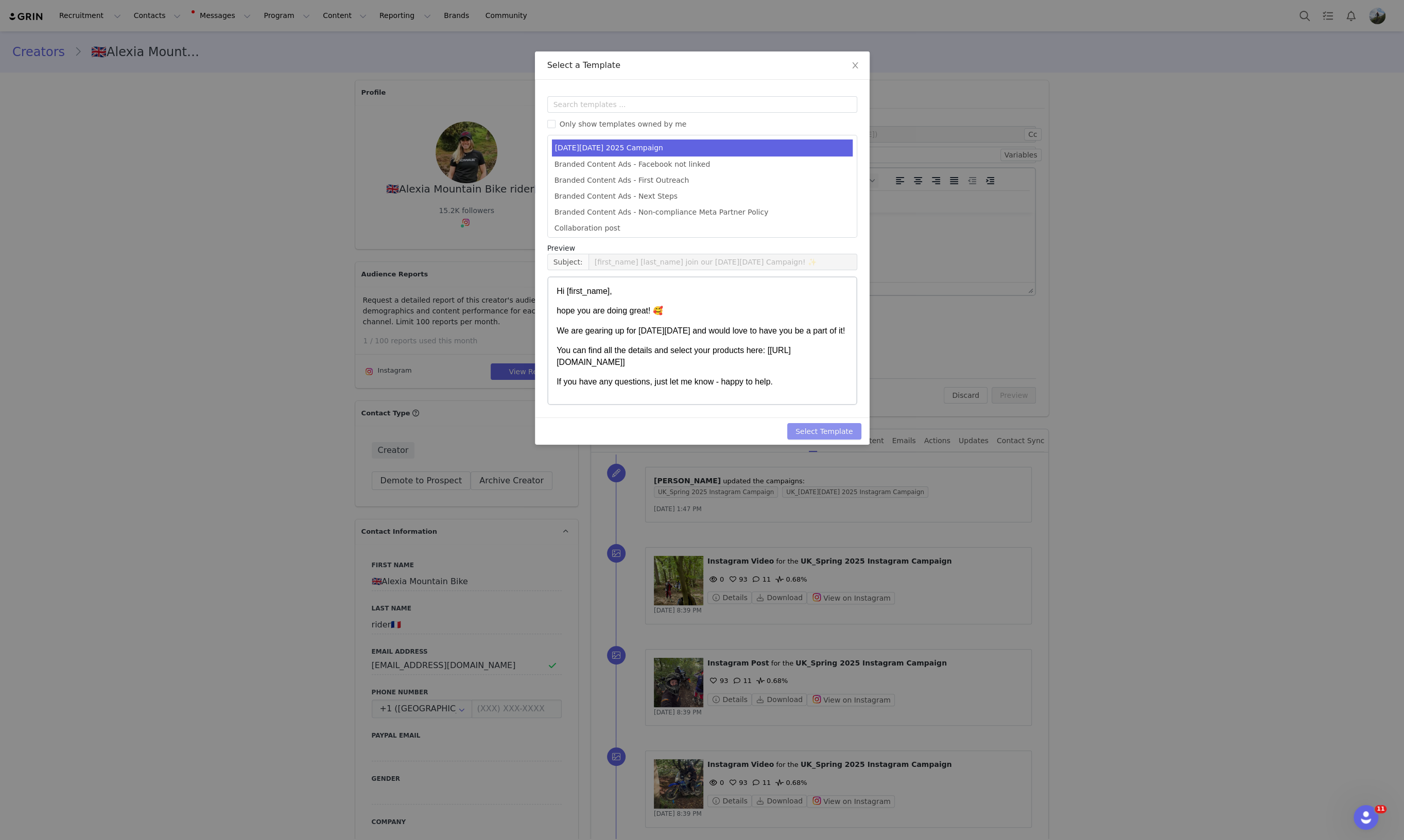
click at [854, 426] on button "Select Template" at bounding box center [823, 431] width 74 height 17
type input "[first_name] [last_name] join our Black Friday Campaign! ✨"
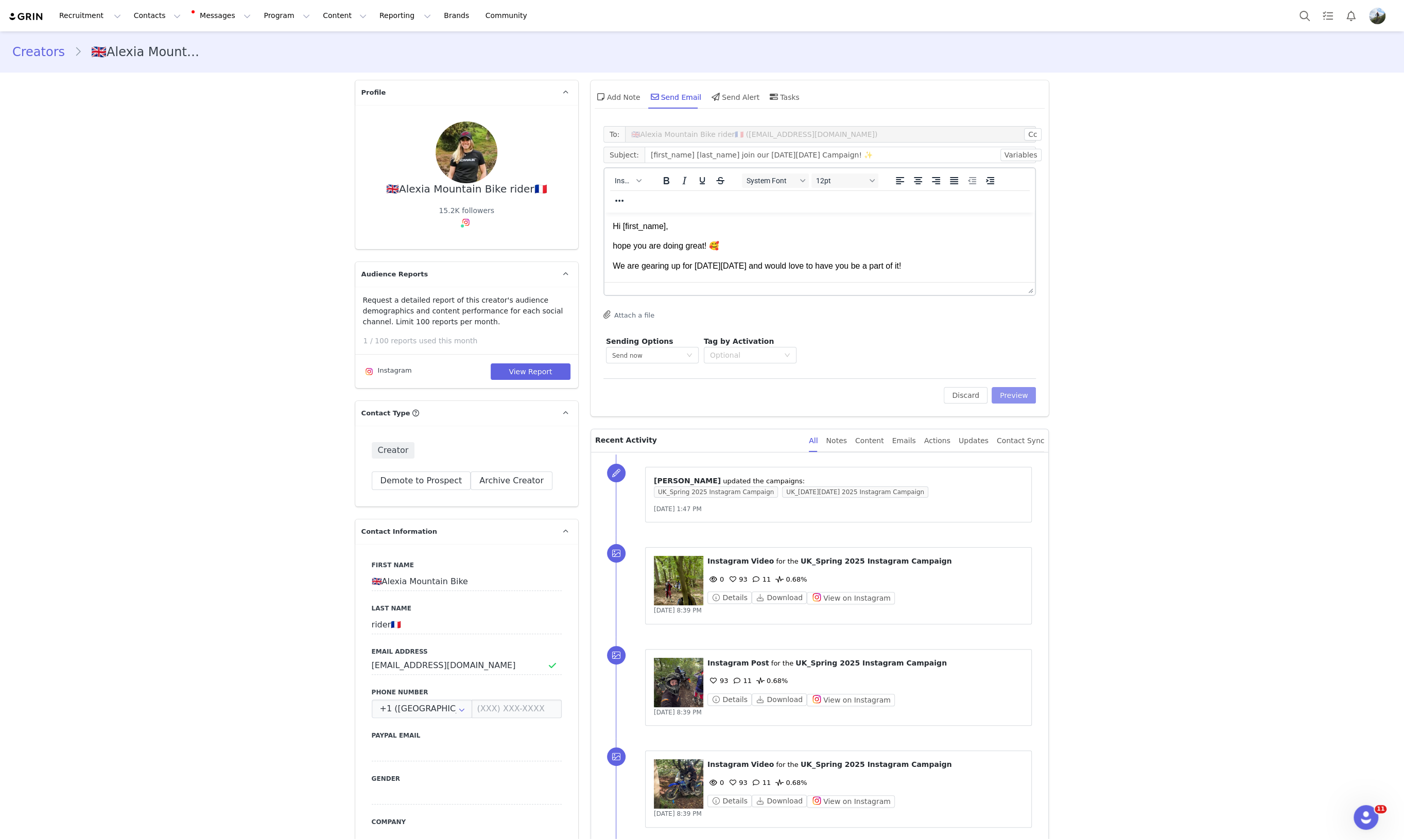
click at [1019, 399] on button "Preview" at bounding box center [1013, 395] width 45 height 17
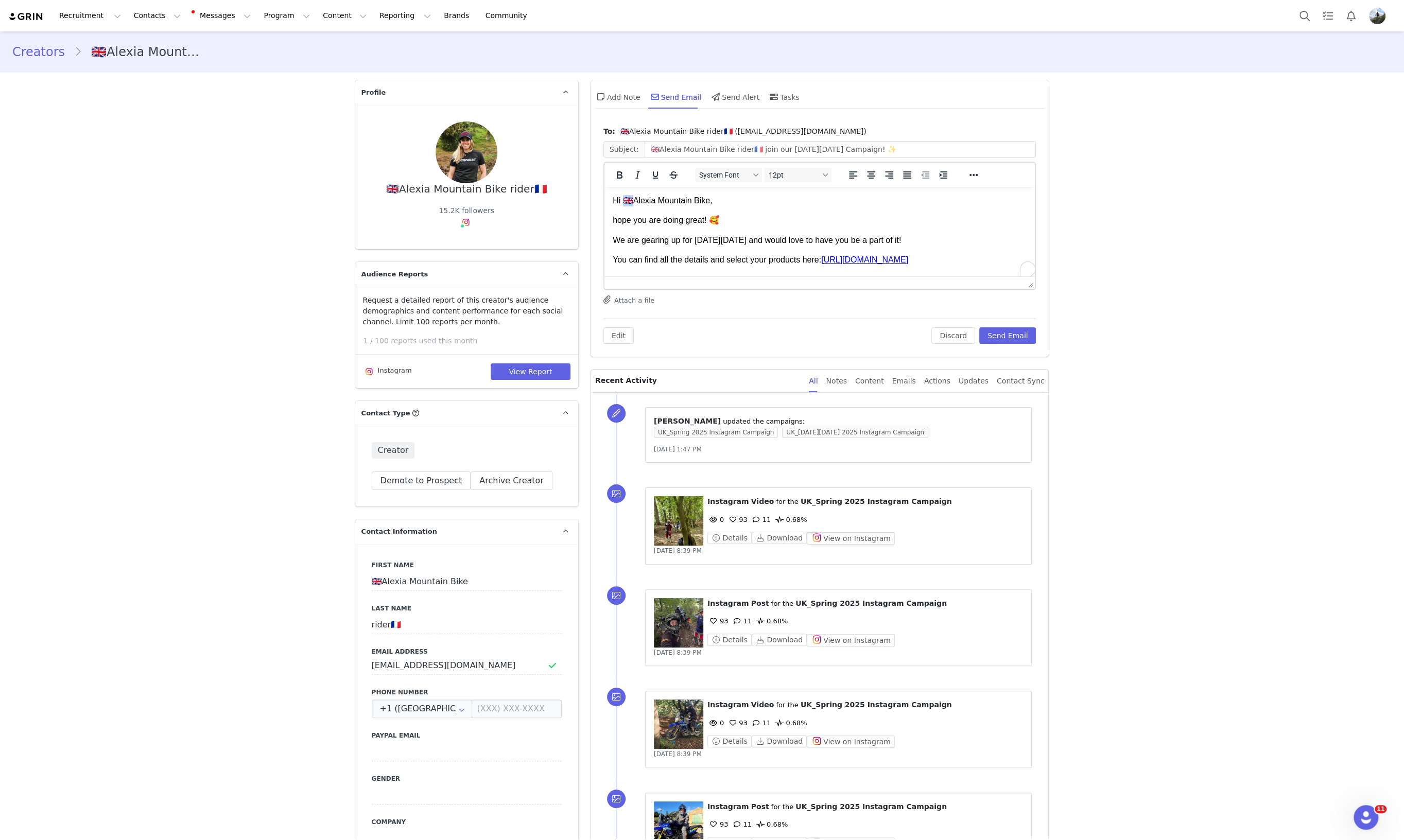
drag, startPoint x: 623, startPoint y: 201, endPoint x: 629, endPoint y: 204, distance: 6.7
click at [629, 204] on p "Hi 🇬🇧Alexia Mountain Bike," at bounding box center [819, 200] width 415 height 11
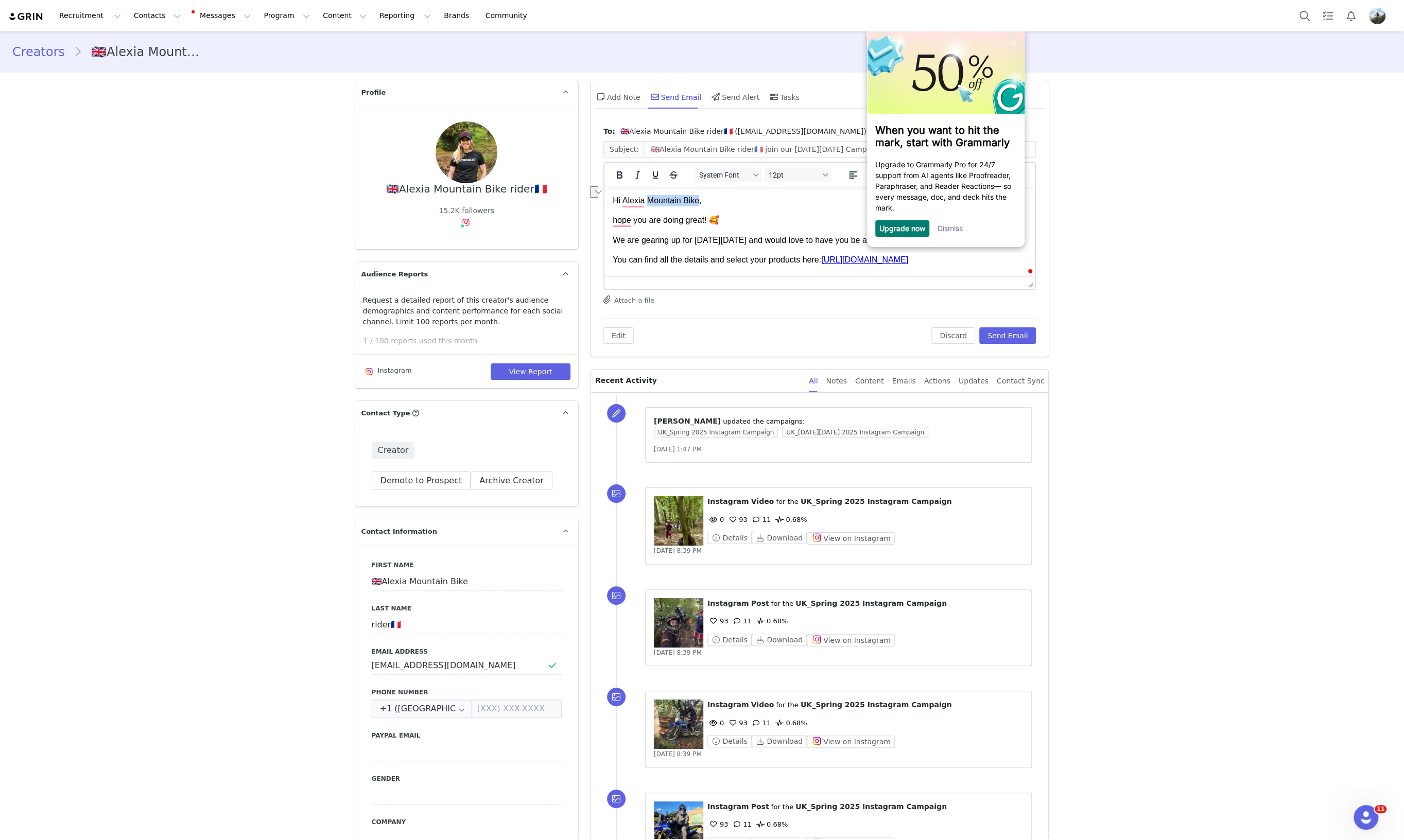
drag, startPoint x: 646, startPoint y: 200, endPoint x: 698, endPoint y: 203, distance: 52.1
click at [698, 203] on p "Hi Alexia Mountain Bike," at bounding box center [819, 200] width 415 height 11
click at [458, 598] on div "First Name 🇬🇧Alexia Mountain Bike Last Name rider🇫🇷 Email Address alexiadesilem…" at bounding box center [467, 732] width 223 height 376
click at [953, 230] on link "Dismiss" at bounding box center [950, 228] width 25 height 9
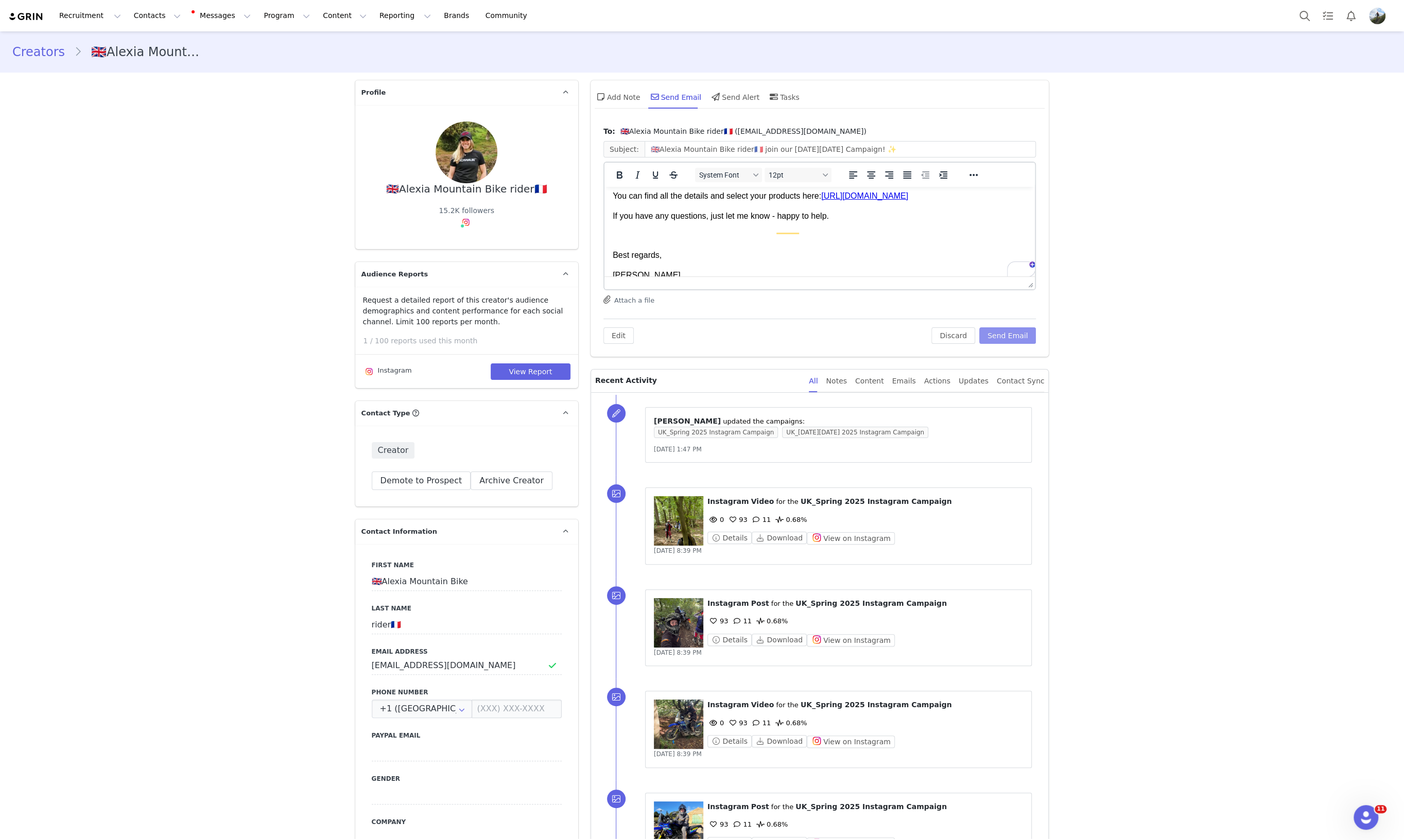
click at [998, 337] on button "Send Email" at bounding box center [1008, 335] width 57 height 17
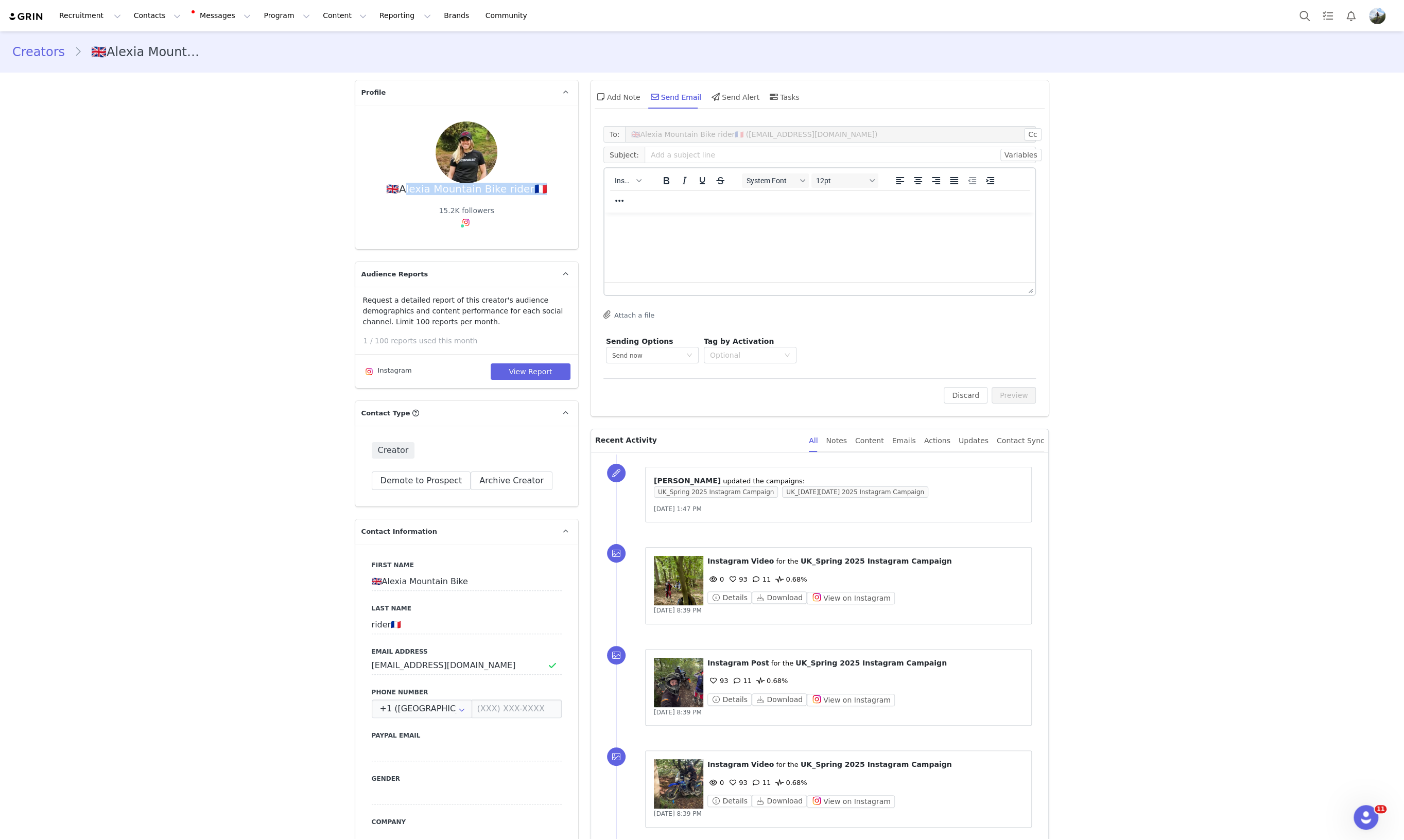
drag, startPoint x: 399, startPoint y: 194, endPoint x: 525, endPoint y: 193, distance: 126.0
click at [525, 193] on div "🇬🇧Alexia Mountain Bike rider🇫🇷" at bounding box center [467, 189] width 161 height 12
copy div "exia Mountain Bike rider🇫🇷"
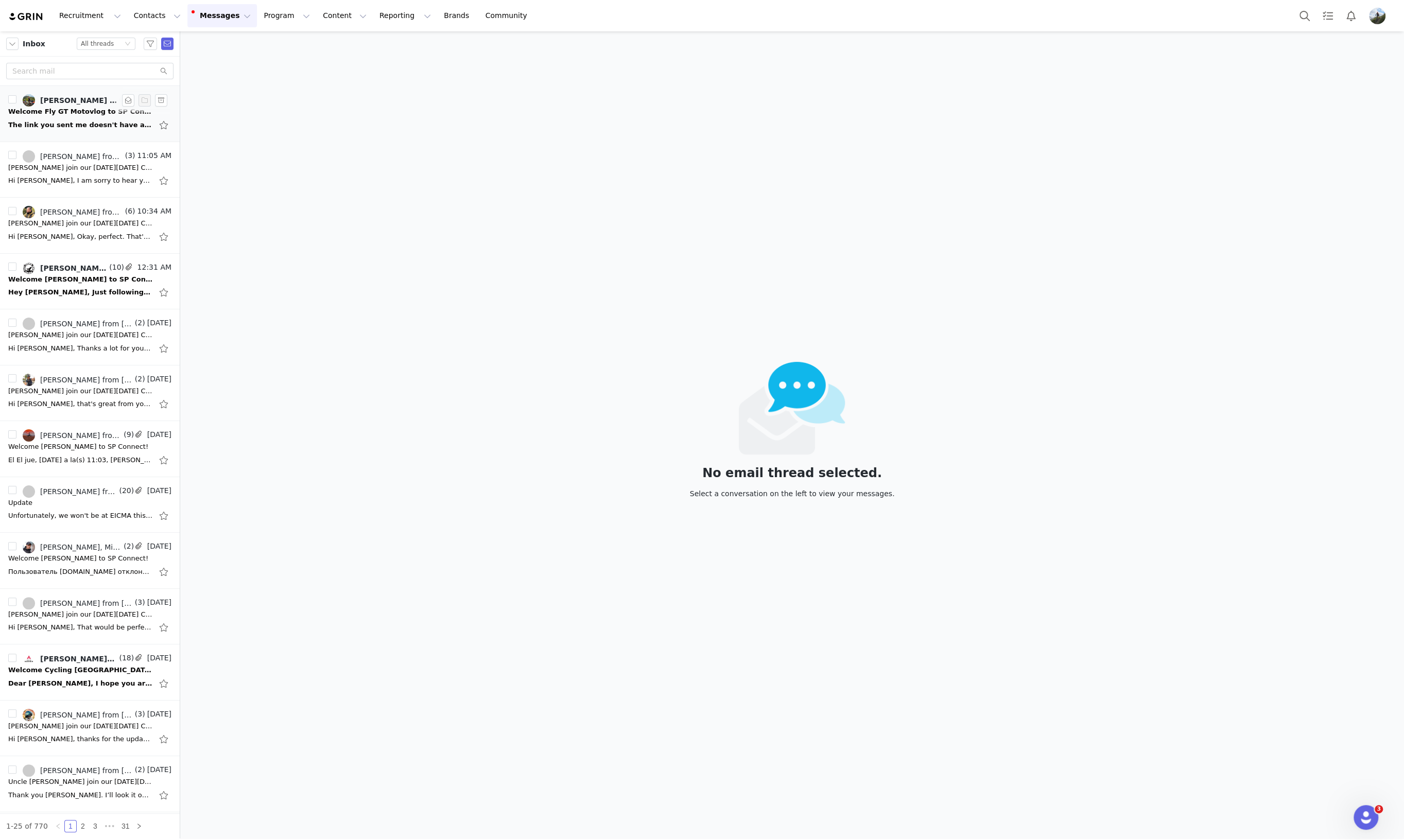
drag, startPoint x: 49, startPoint y: 112, endPoint x: 136, endPoint y: 106, distance: 87.2
click at [51, 112] on div "Welcome Fly GT Motovlog to SP Connect!" at bounding box center [80, 111] width 144 height 10
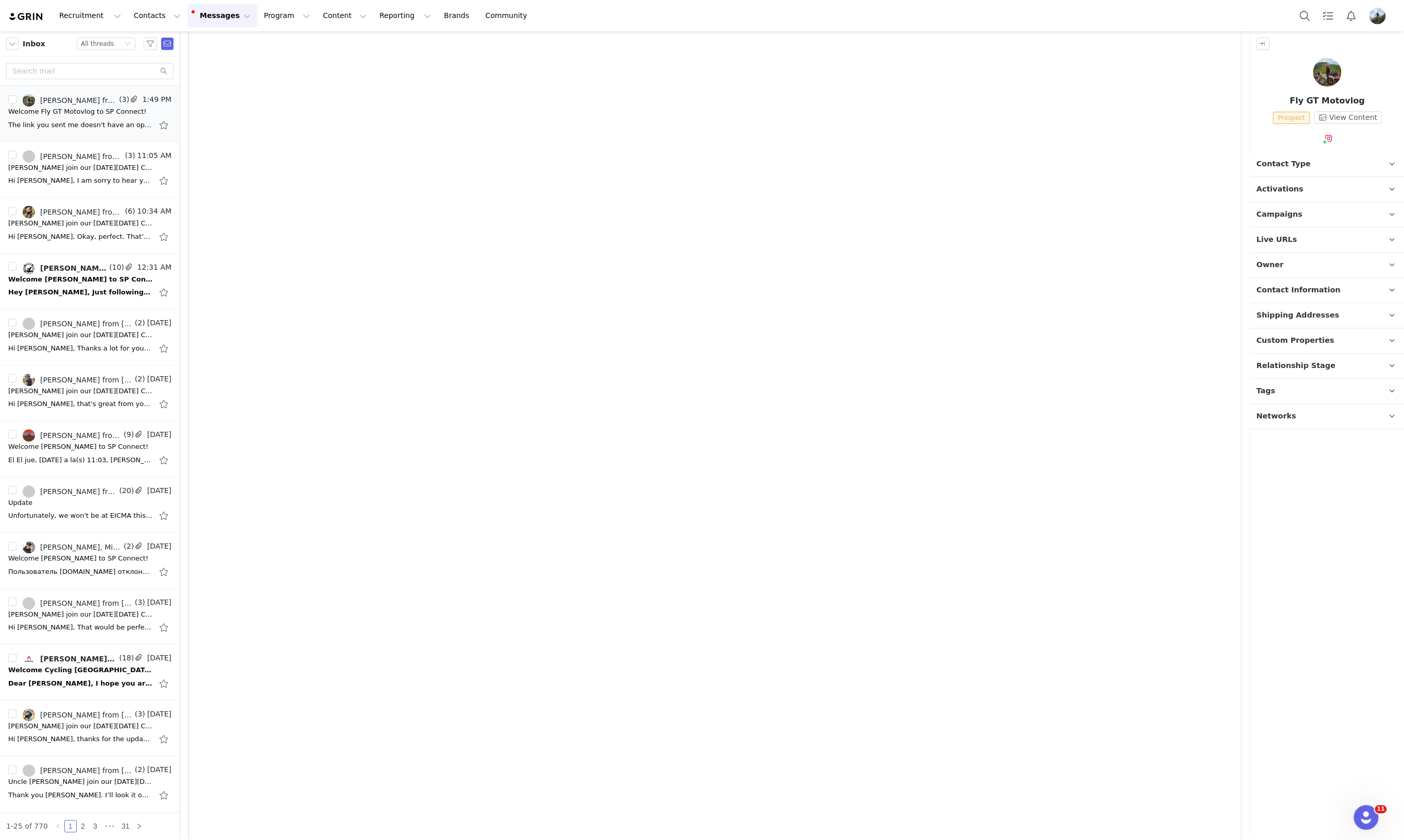
scroll to position [964, 0]
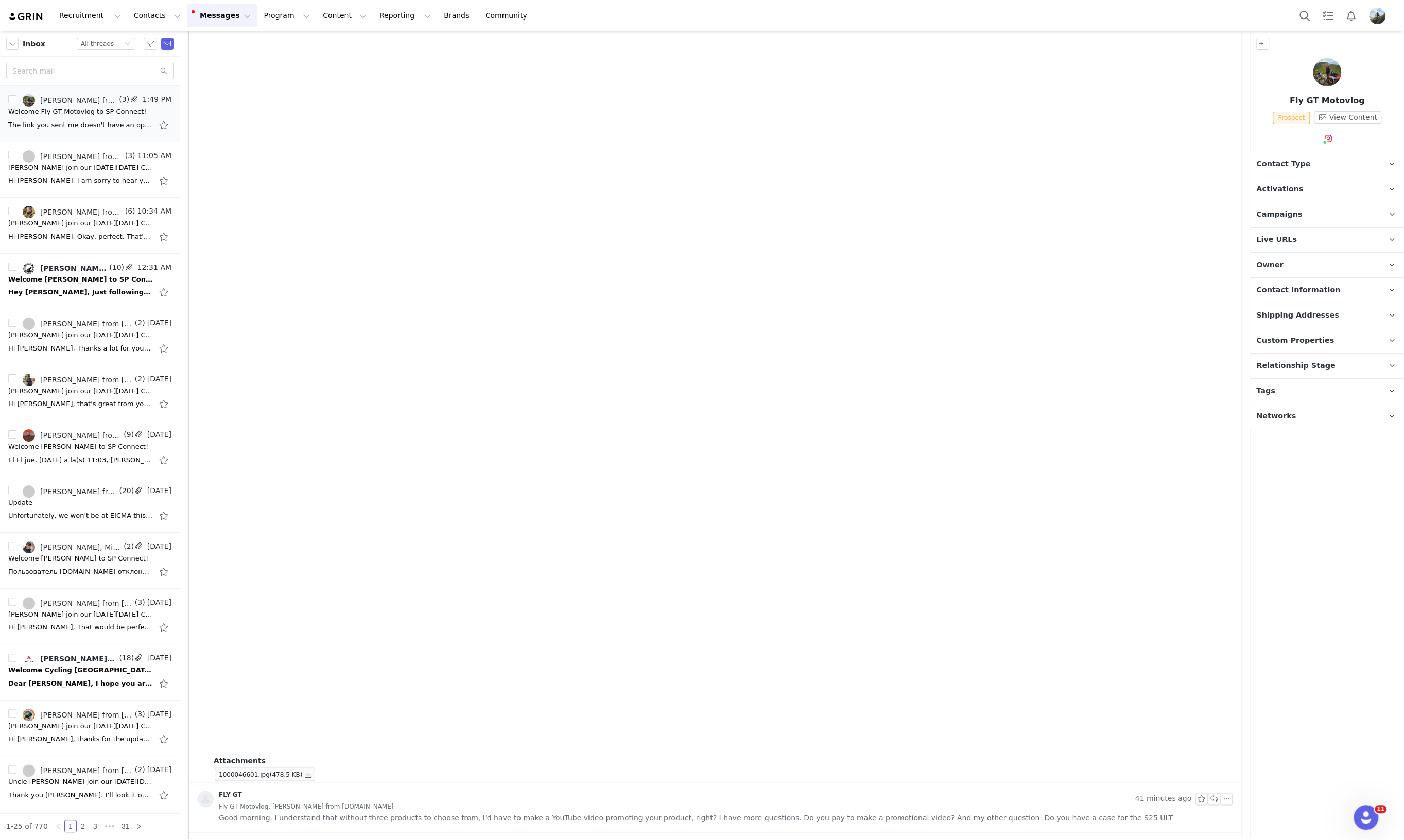
click at [1292, 214] on span "Campaigns" at bounding box center [1279, 214] width 46 height 11
drag, startPoint x: 1361, startPoint y: 301, endPoint x: 1373, endPoint y: 305, distance: 12.6
click at [1362, 300] on p "Live URLs" at bounding box center [1315, 297] width 129 height 25
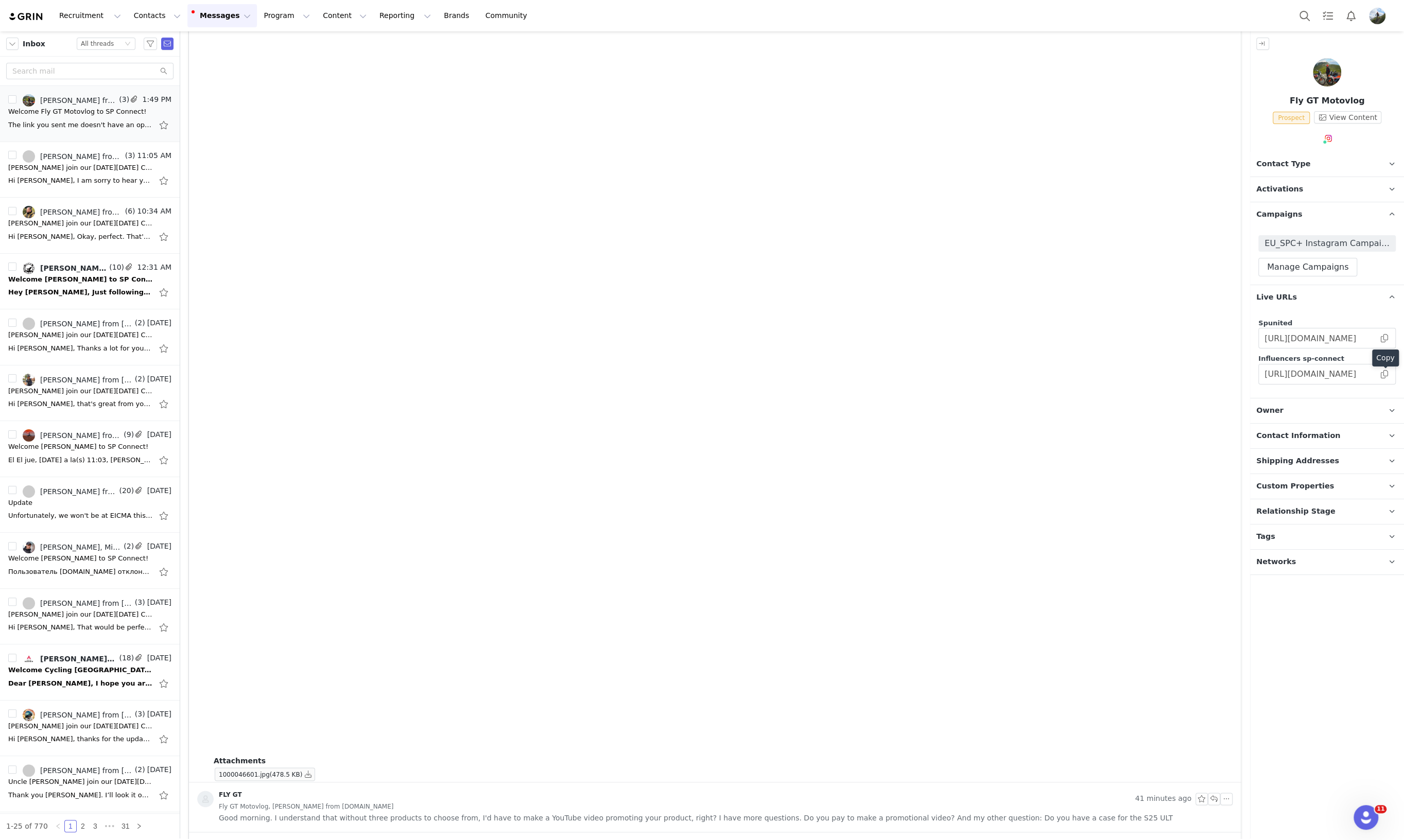
click at [1384, 369] on div "Copy" at bounding box center [1385, 360] width 27 height 21
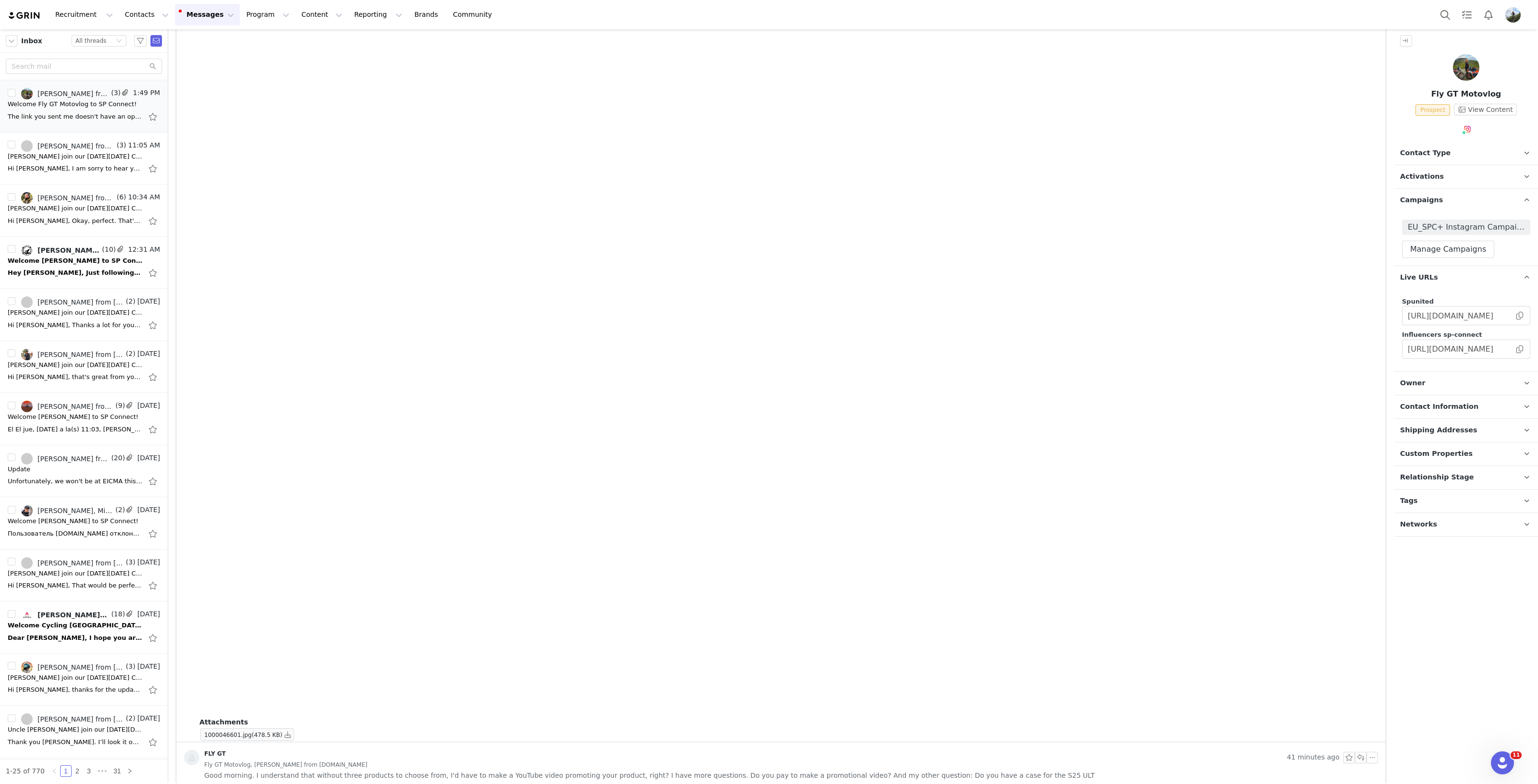
scroll to position [949, 0]
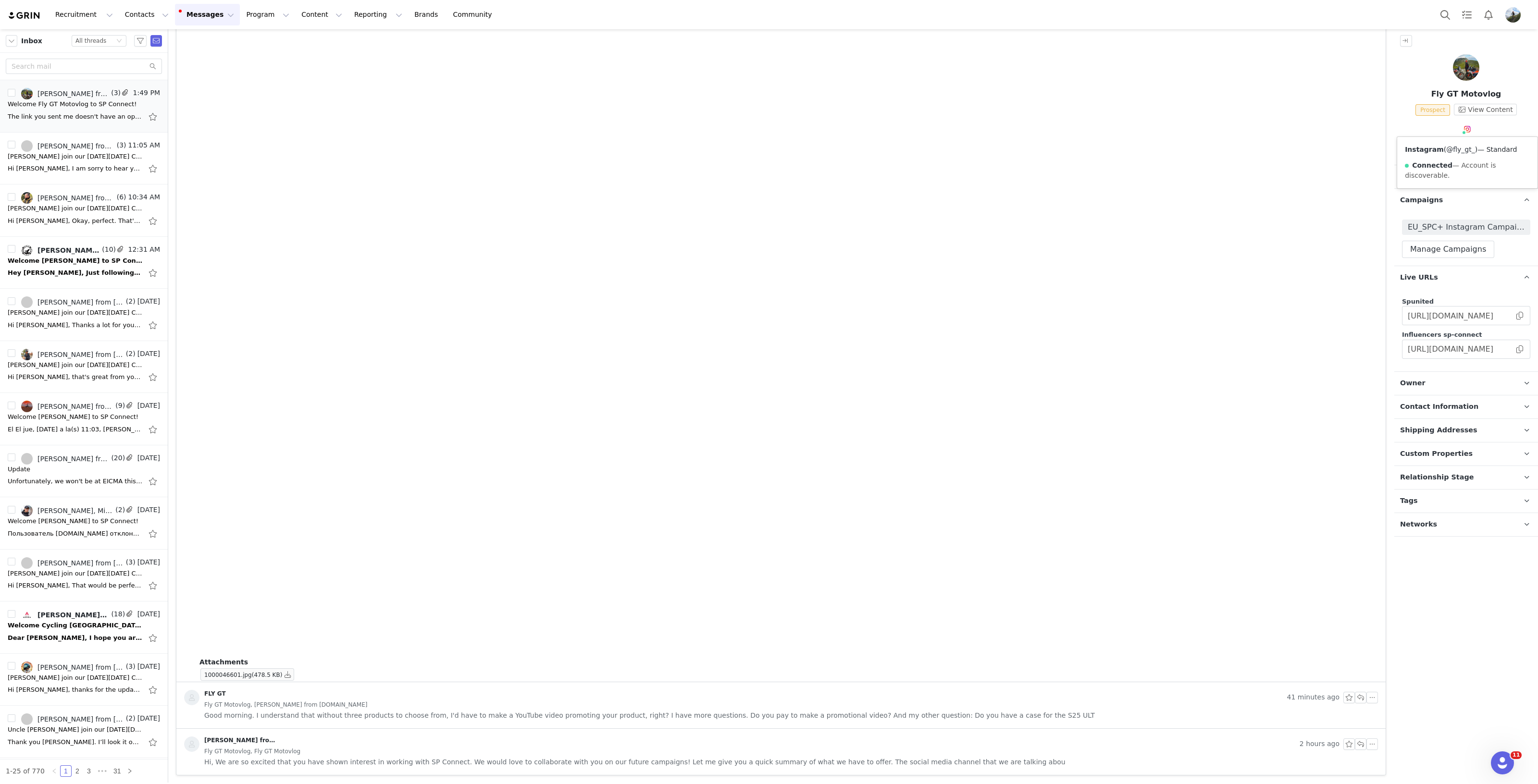
click at [1310, 150] on link "@fly_gt_" at bounding box center [1460, 149] width 29 height 7
click at [1310, 273] on p "Live URLs" at bounding box center [1454, 277] width 121 height 23
click at [1310, 56] on img at bounding box center [1466, 67] width 27 height 27
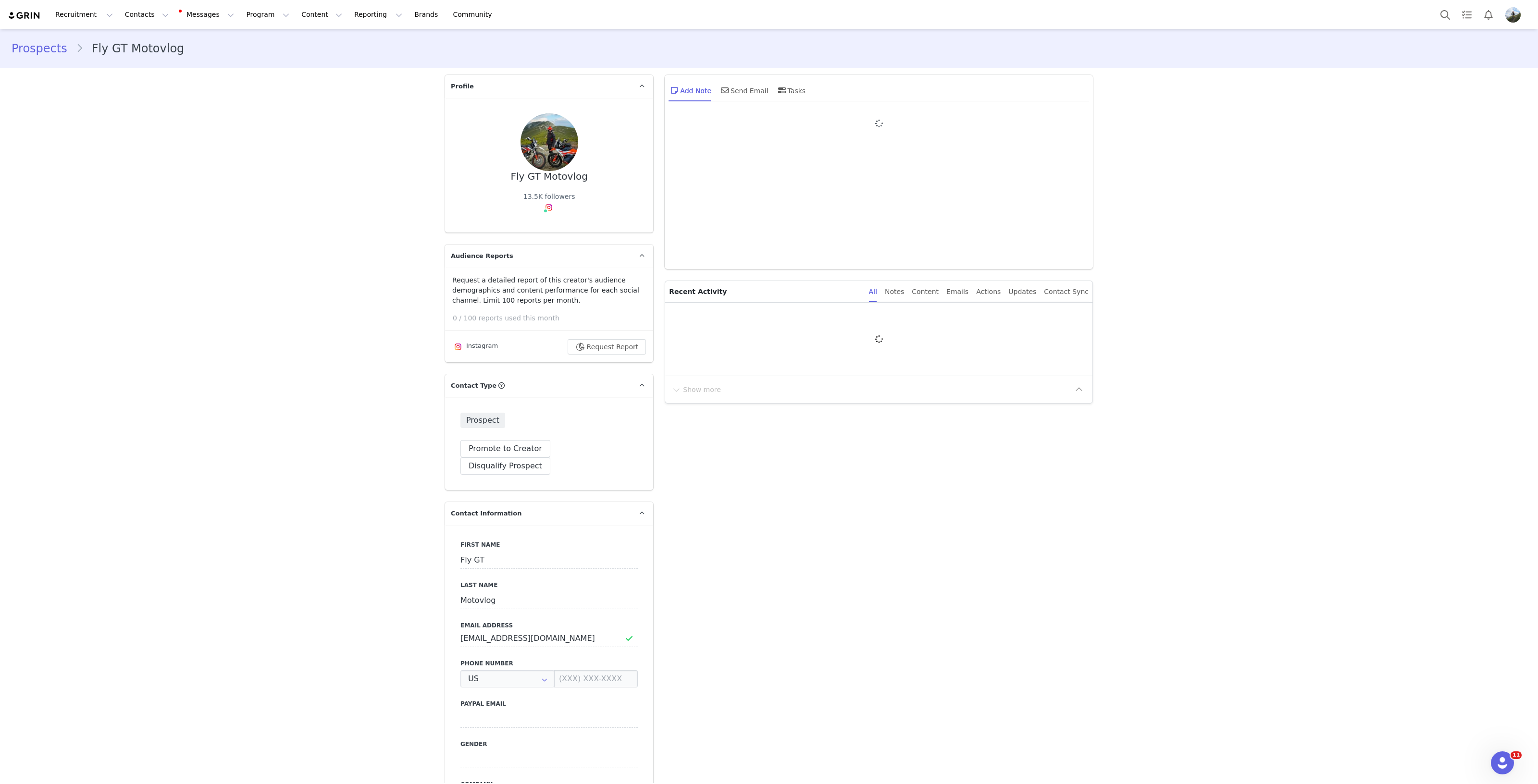
type input "+1 ([GEOGRAPHIC_DATA])"
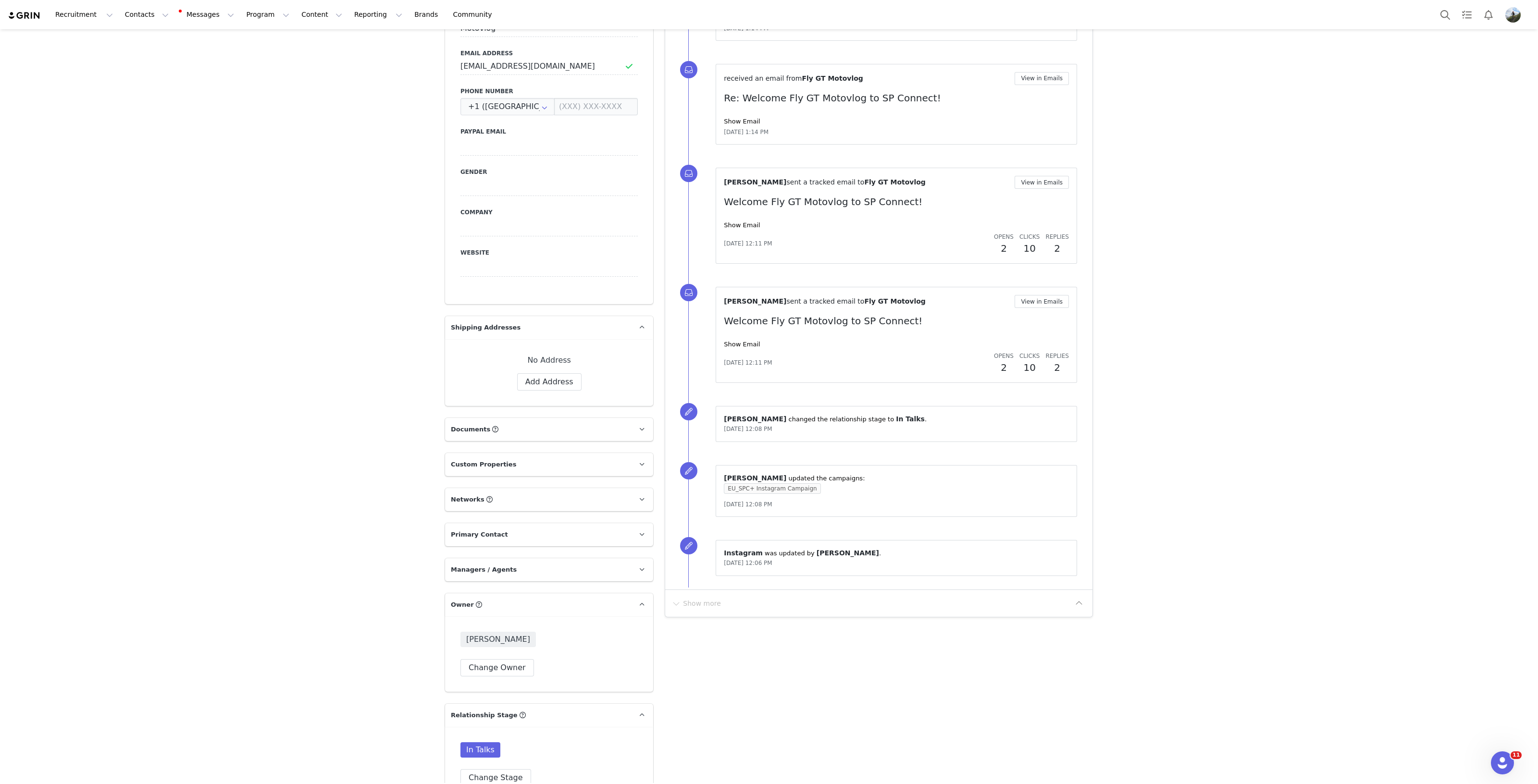
scroll to position [721, 0]
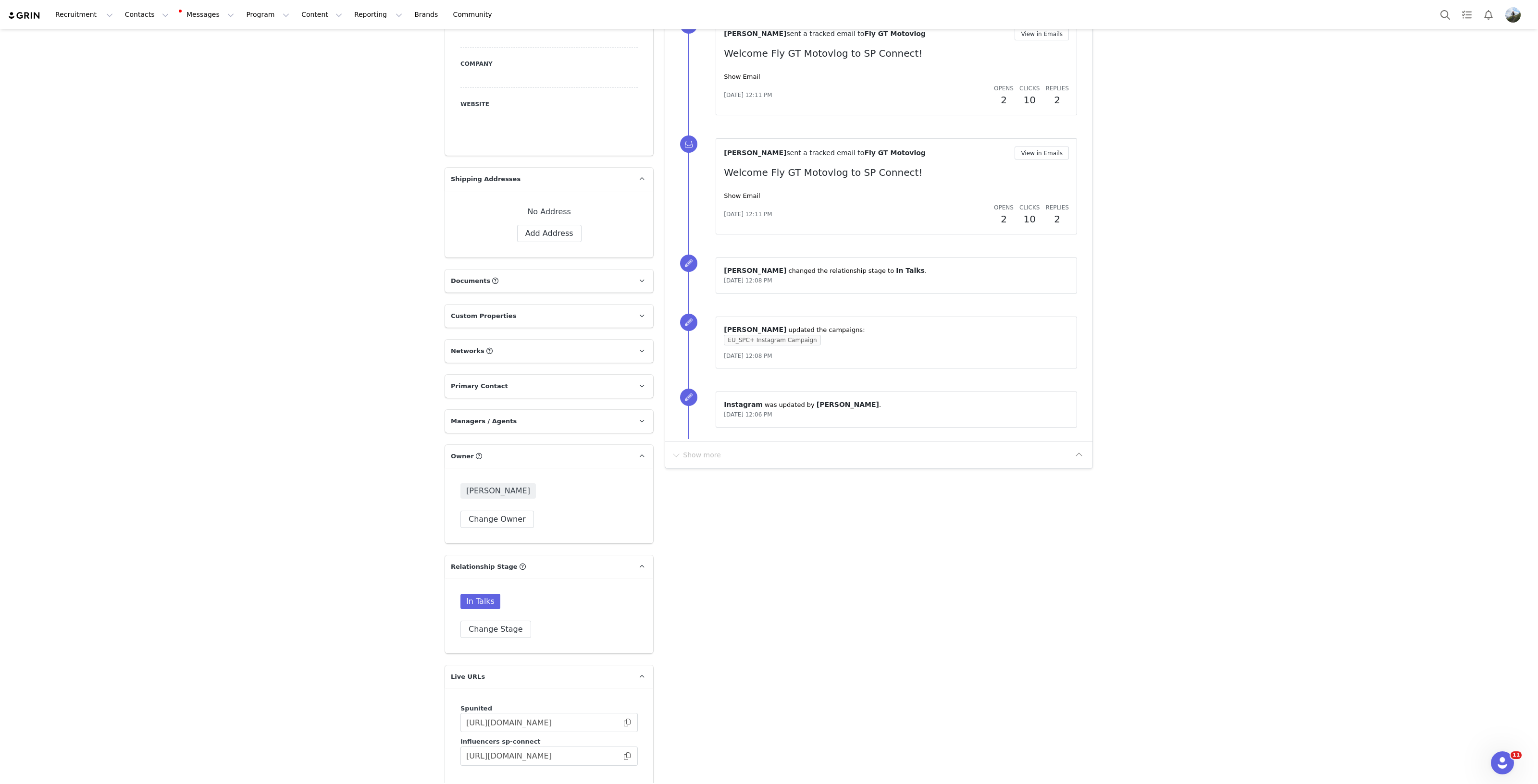
click at [546, 340] on p "Networks You can add or change your creators network URL' here, your active cre…" at bounding box center [538, 351] width 185 height 23
click at [536, 431] on input at bounding box center [549, 440] width 178 height 17
paste input "https://www.youtube.com/channel/UCG9gXTjkejHRxgir2V32-4g?app=desktop&fbclid=PAZ…"
click at [623, 431] on button "Save" at bounding box center [620, 440] width 35 height 17
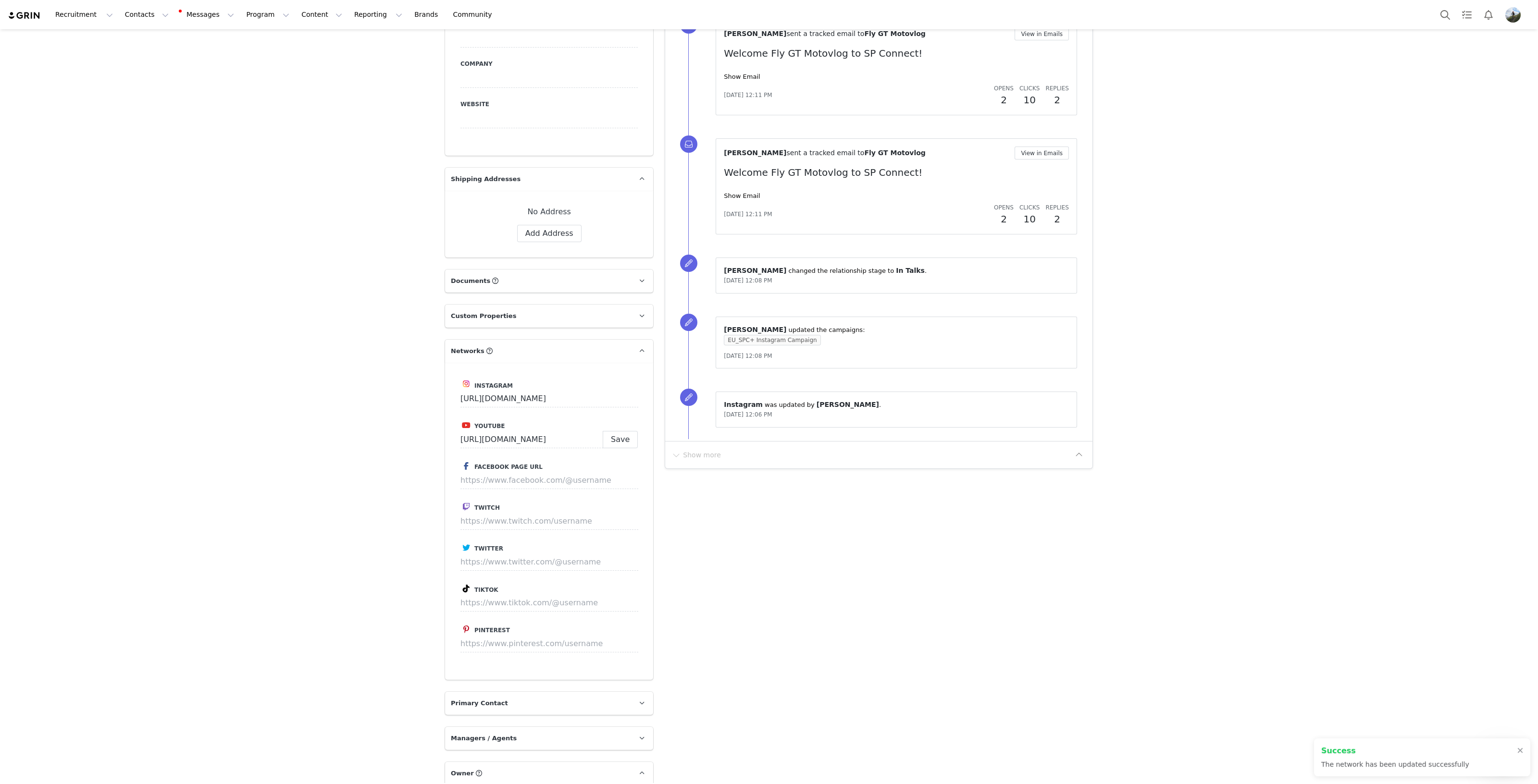
type input "https://www.youtube.com/@flygt1111"
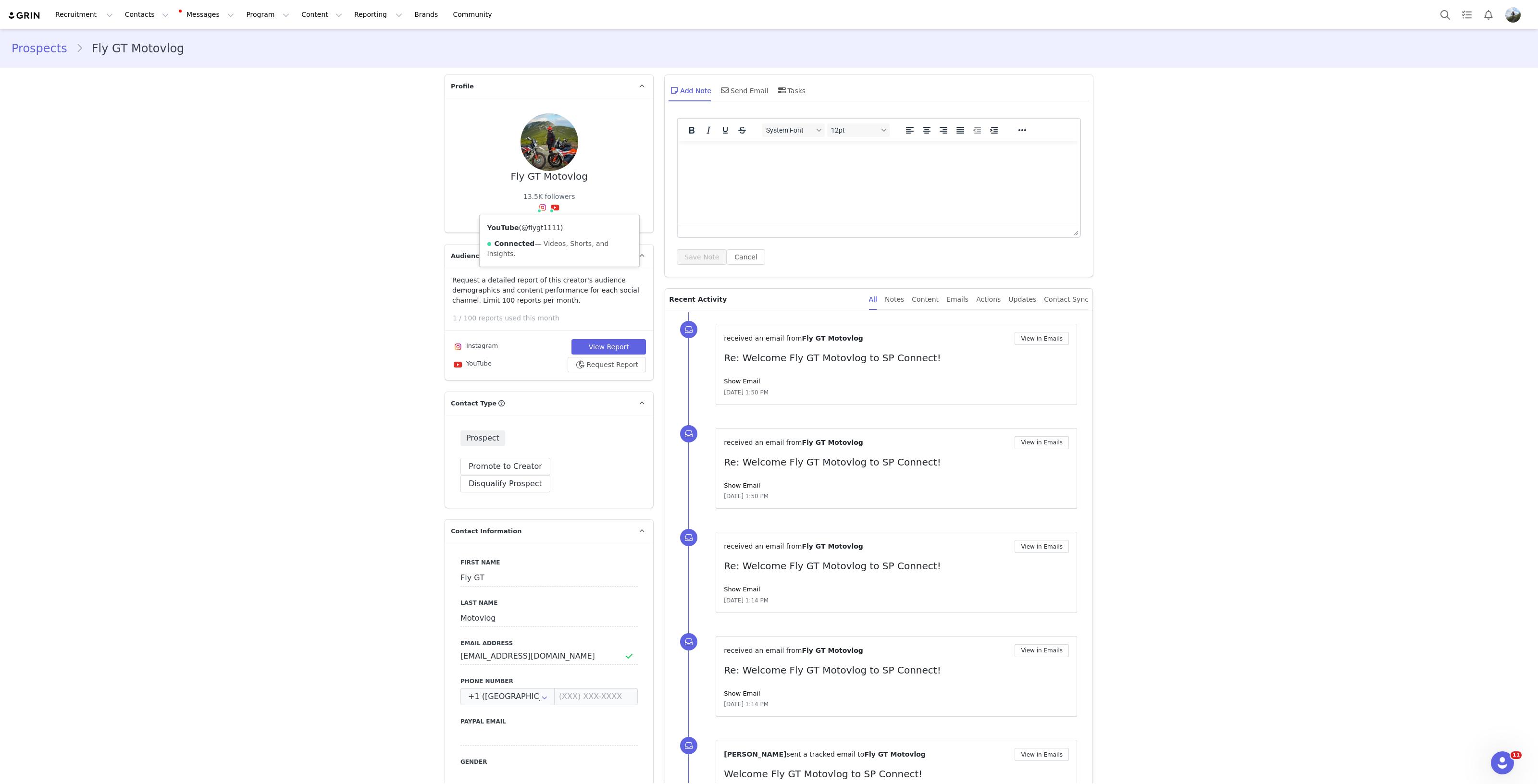
click at [541, 227] on link "@flygt1111" at bounding box center [541, 227] width 39 height 7
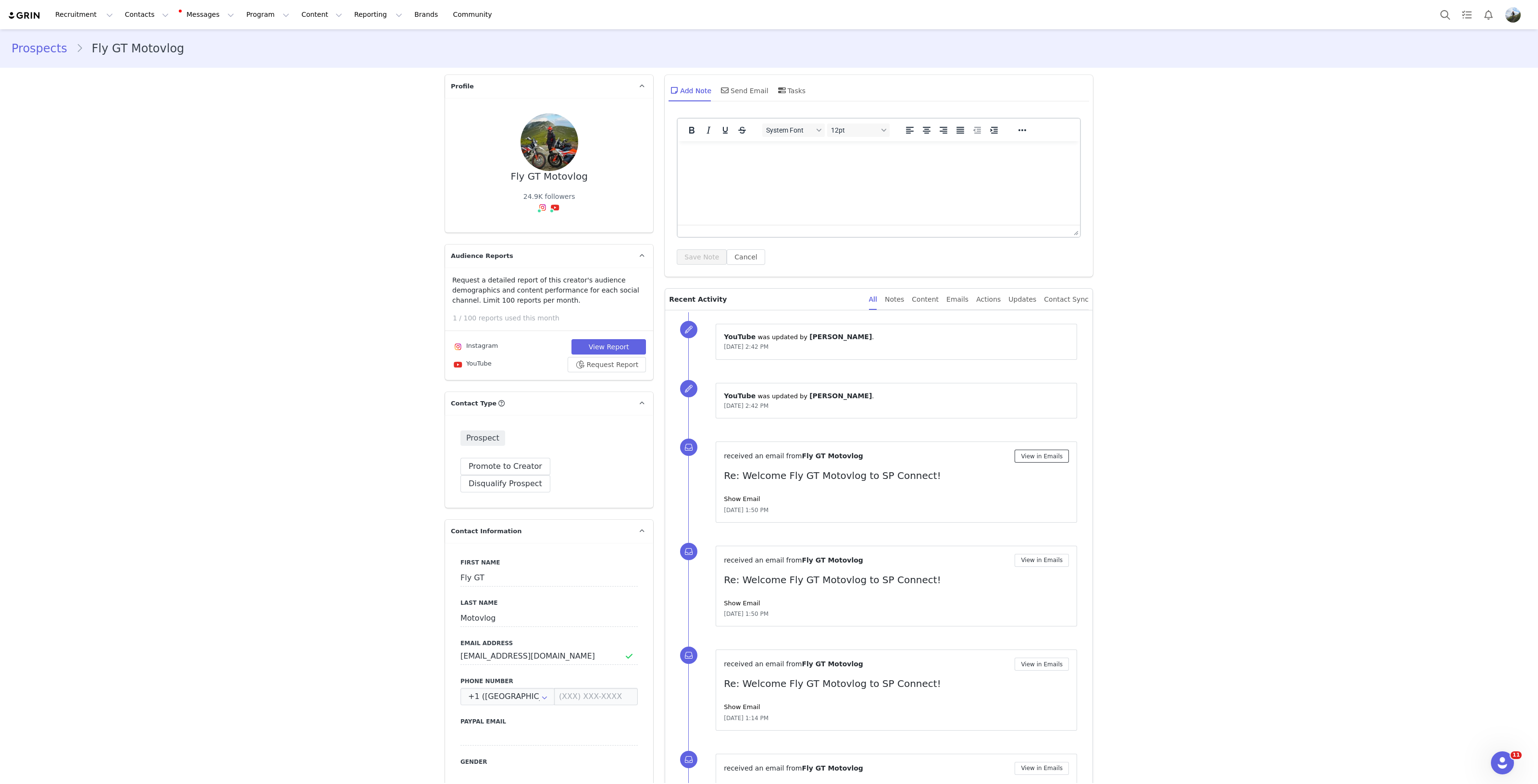
click at [1055, 458] on button "View in Emails" at bounding box center [1041, 456] width 54 height 13
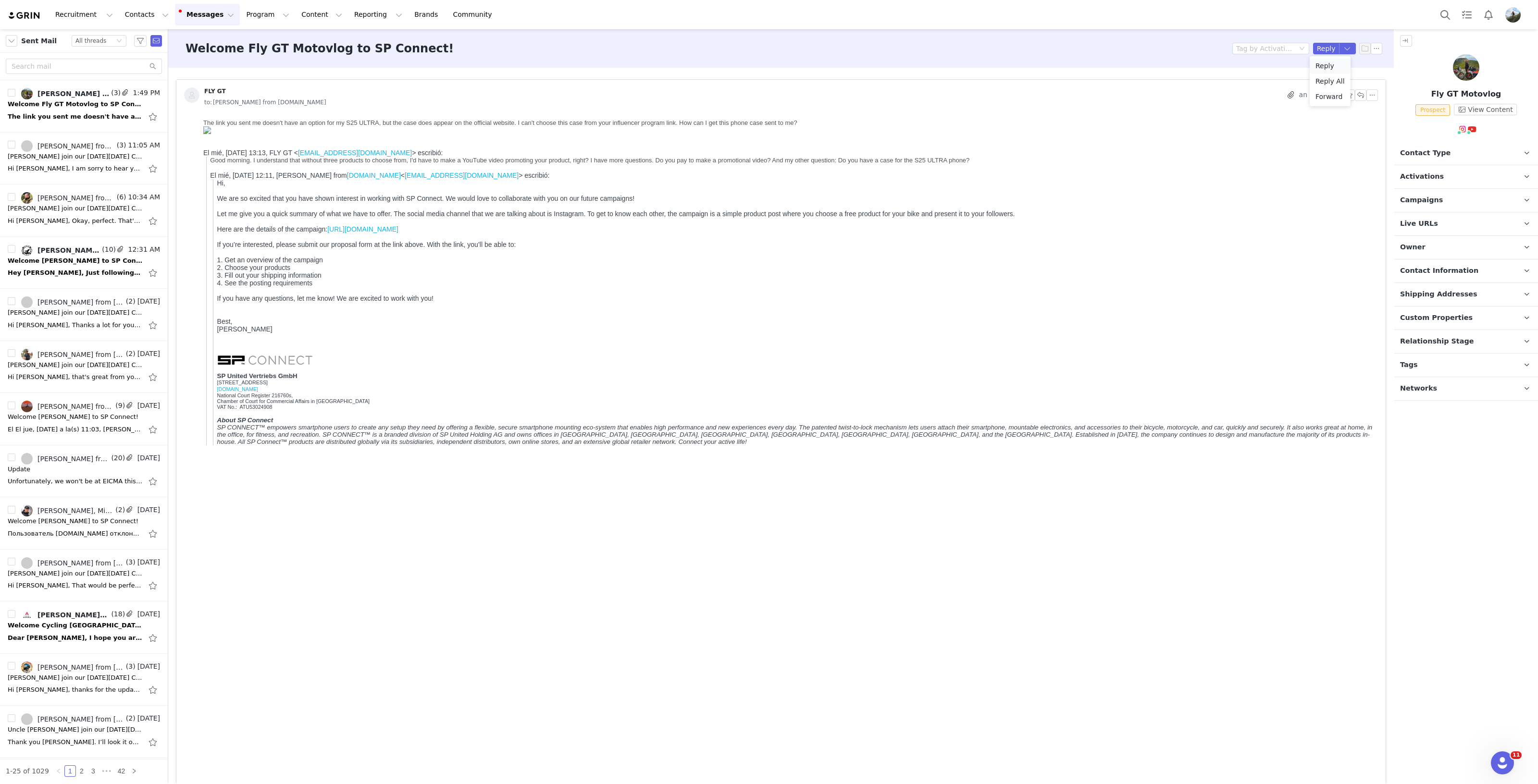
click at [1310, 66] on li "Reply" at bounding box center [1330, 66] width 41 height 16
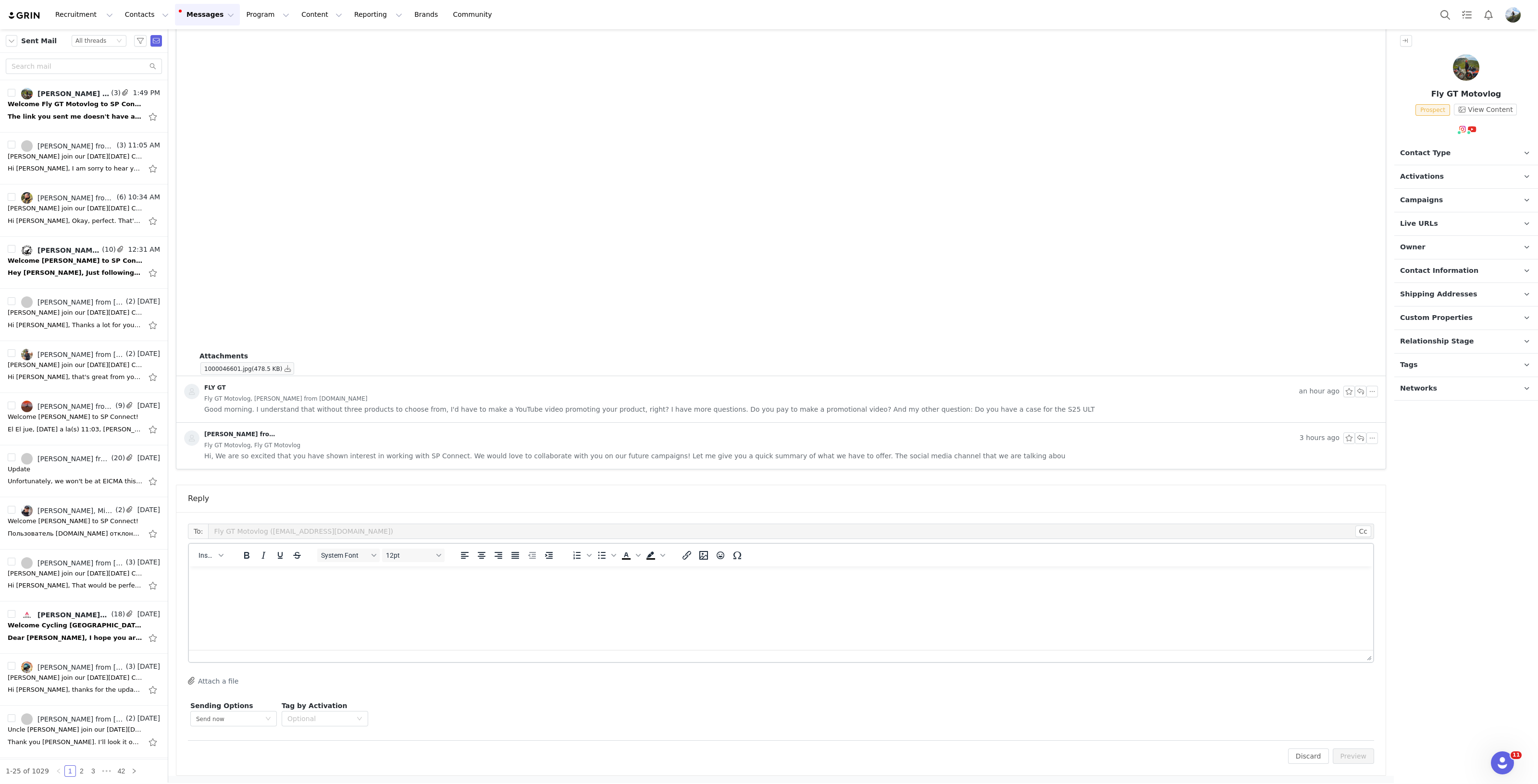
click at [1310, 192] on p "Campaigns Any campaigns associated with a contact will be available to them via…" at bounding box center [1454, 200] width 121 height 23
click at [1310, 198] on p "Campaigns Any campaigns associated with a contact will be available to them via…" at bounding box center [1454, 200] width 121 height 23
click at [1310, 200] on p "Campaigns Any campaigns associated with a contact will be available to them via…" at bounding box center [1454, 200] width 121 height 23
click at [1310, 198] on p "Campaigns Any campaigns associated with a contact will be available to them via…" at bounding box center [1454, 200] width 121 height 23
click at [571, 593] on html at bounding box center [780, 580] width 1184 height 26
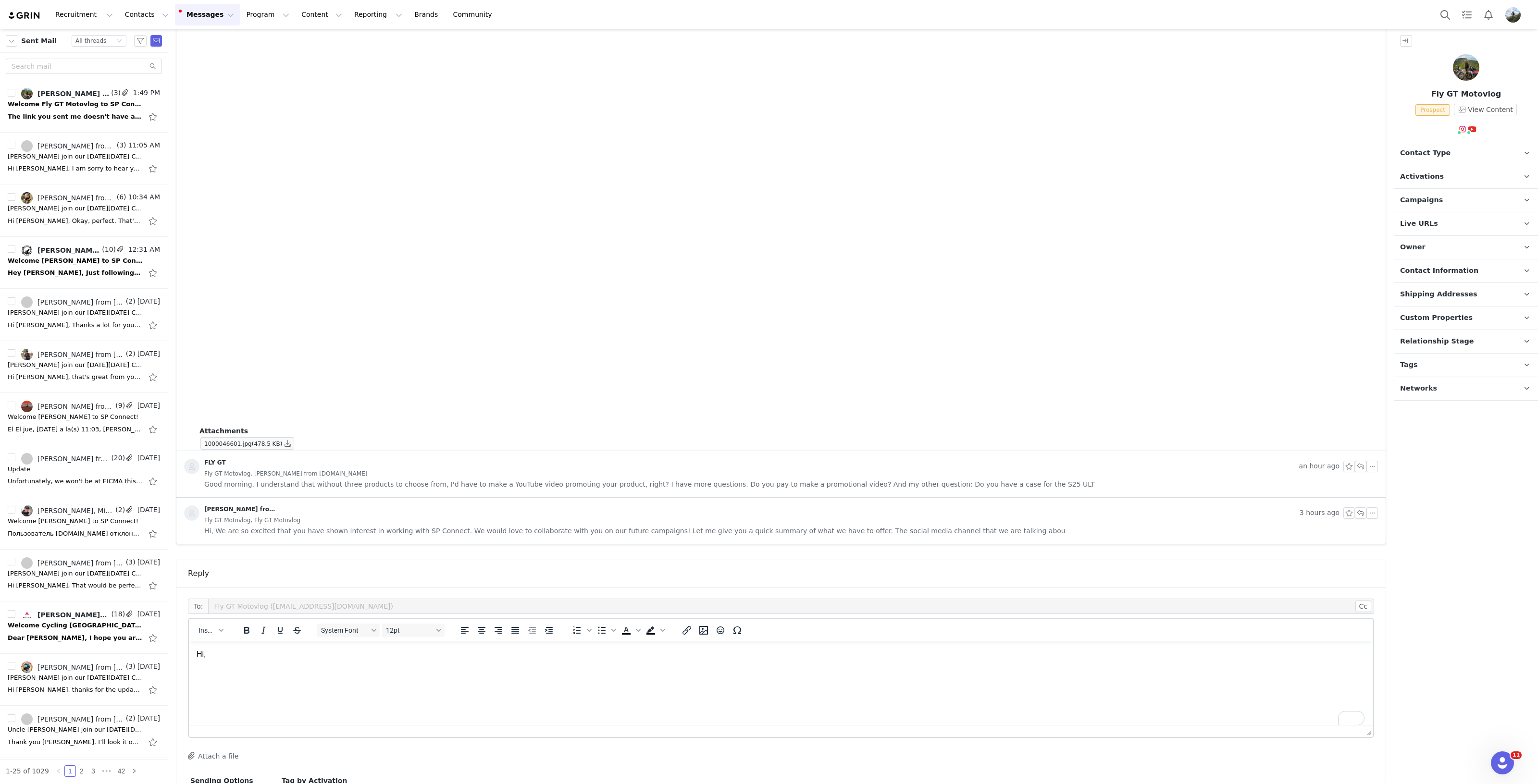
scroll to position [1254, 0]
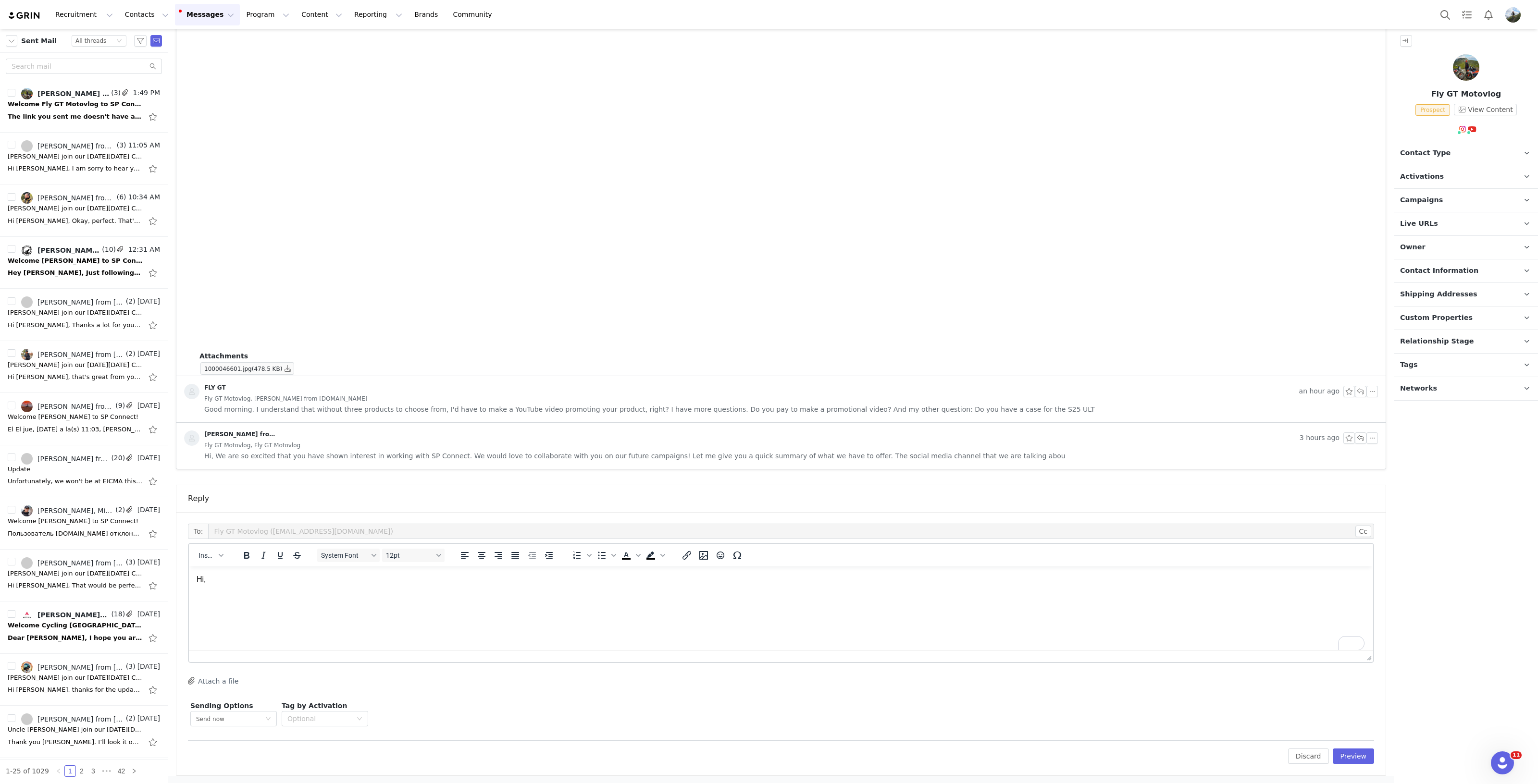
click at [535, 455] on span "Hi, We are so excited that you have shown interest in working with SP Connect. …" at bounding box center [635, 455] width 861 height 11
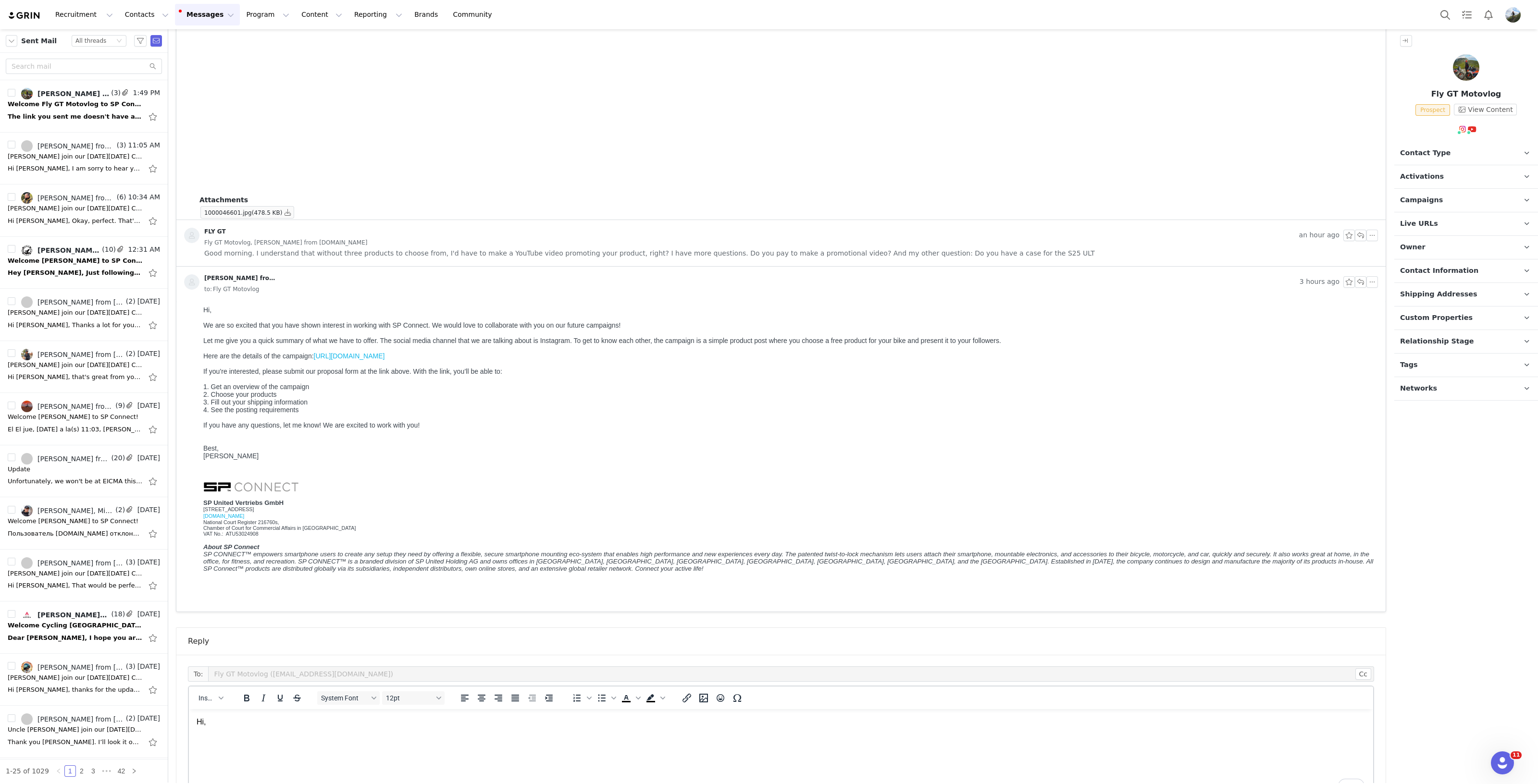
scroll to position [1553, 0]
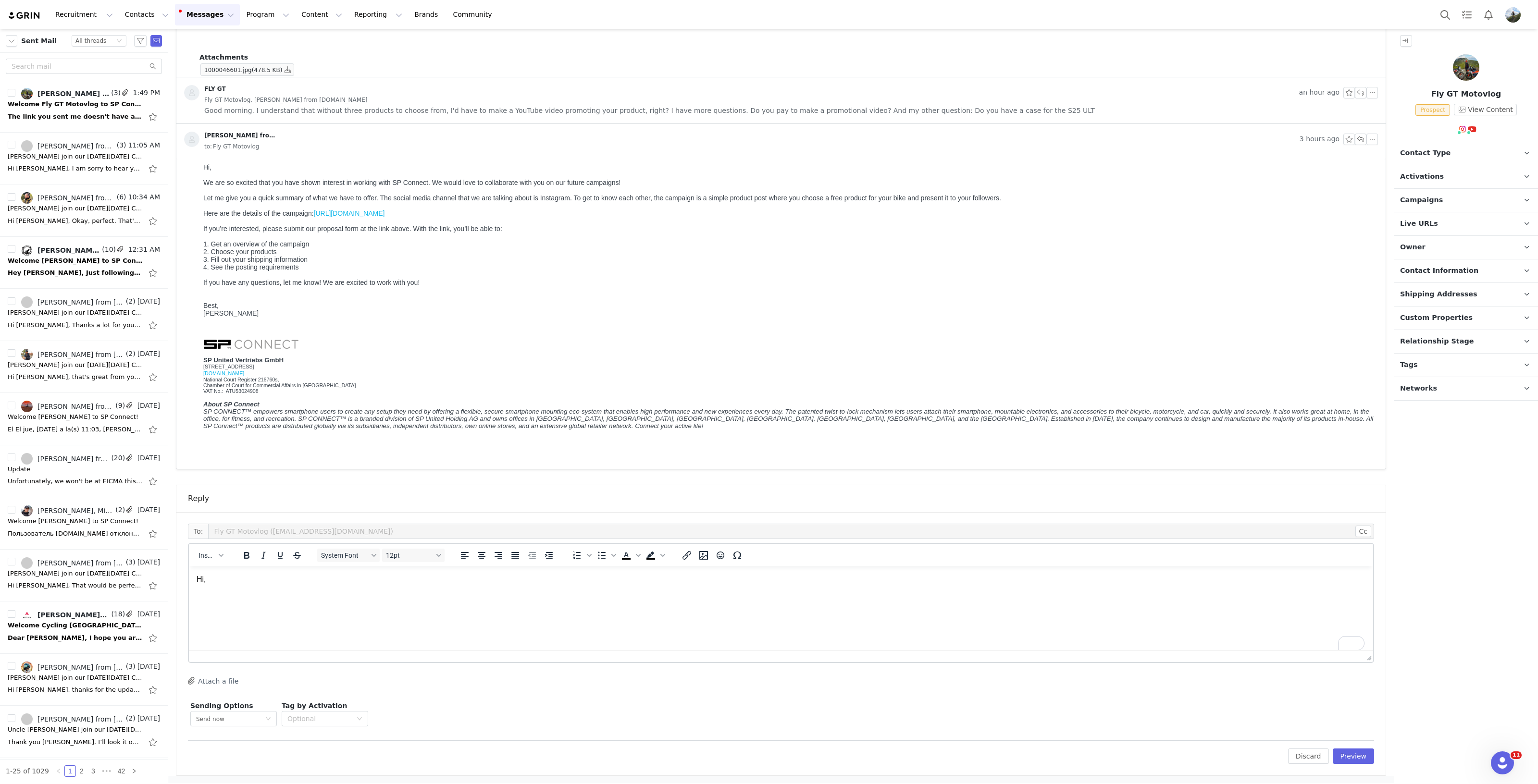
click at [362, 593] on p "To enrich screen reader interactions, please activate Accessibility in Grammarl…" at bounding box center [780, 598] width 1169 height 11
click at [275, 618] on p "It's a product campaign, where you get free product" at bounding box center [780, 616] width 1169 height 11
click at [414, 611] on p "It's a product campaign (not paid), where you get free product" at bounding box center [780, 616] width 1169 height 11
click at [564, 620] on p "It's a product campaign (not paid), where you get free products and create auth…" at bounding box center [780, 616] width 1169 height 11
drag, startPoint x: 573, startPoint y: 616, endPoint x: 521, endPoint y: 614, distance: 52.0
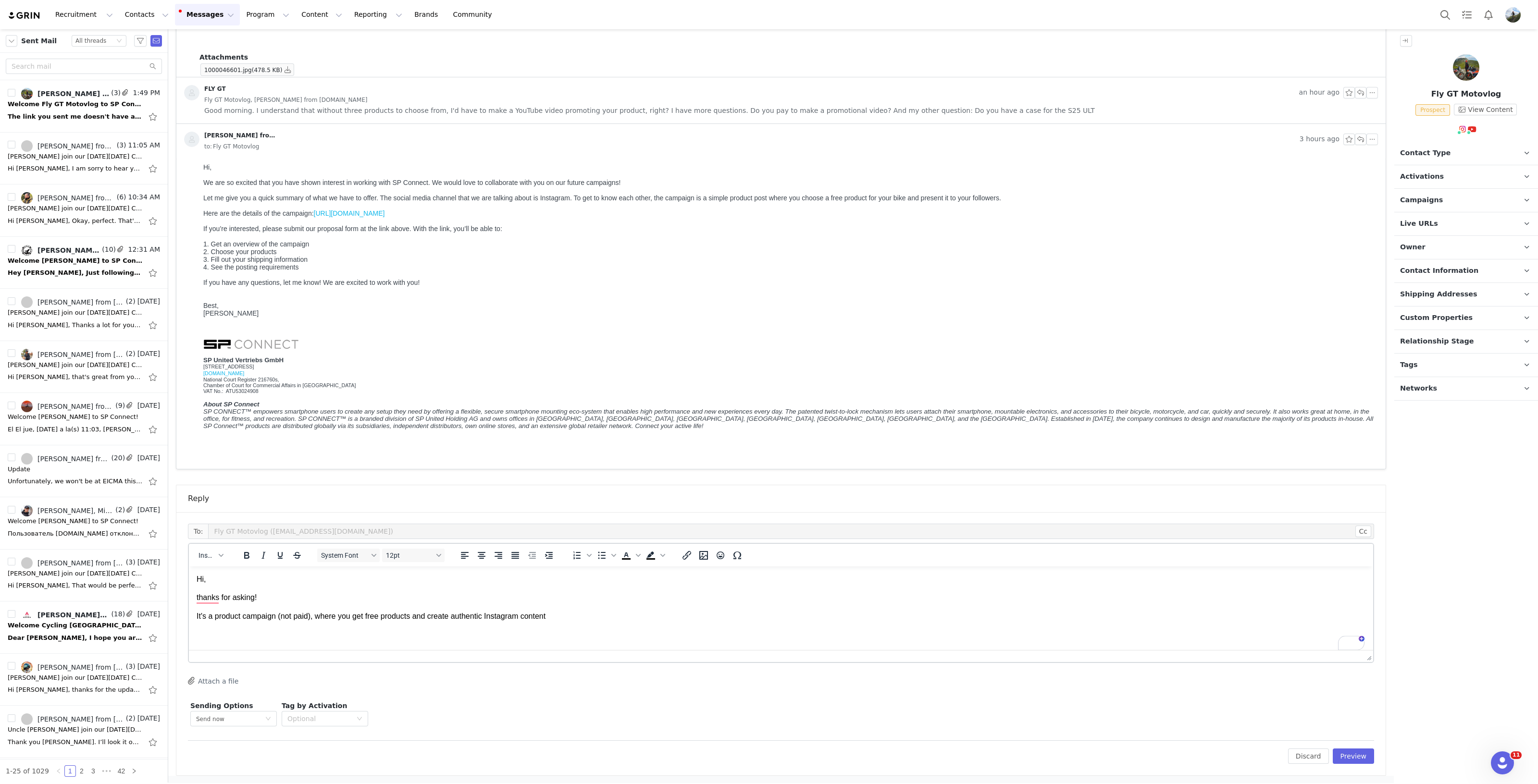
click at [521, 614] on p "It's a product campaign (not paid), where you get free products and create auth…" at bounding box center [780, 616] width 1169 height 11
click at [585, 620] on p "It's a product campaign (not paid), where you get free products and create auth…" at bounding box center [780, 616] width 1169 height 11
click at [777, 597] on p "thanks for asking!" at bounding box center [780, 598] width 1169 height 11
click at [773, 612] on p "It's a product campaign (not paid), where you get free products and create auth…" at bounding box center [780, 616] width 1169 height 11
drag, startPoint x: 413, startPoint y: 615, endPoint x: 455, endPoint y: 622, distance: 42.6
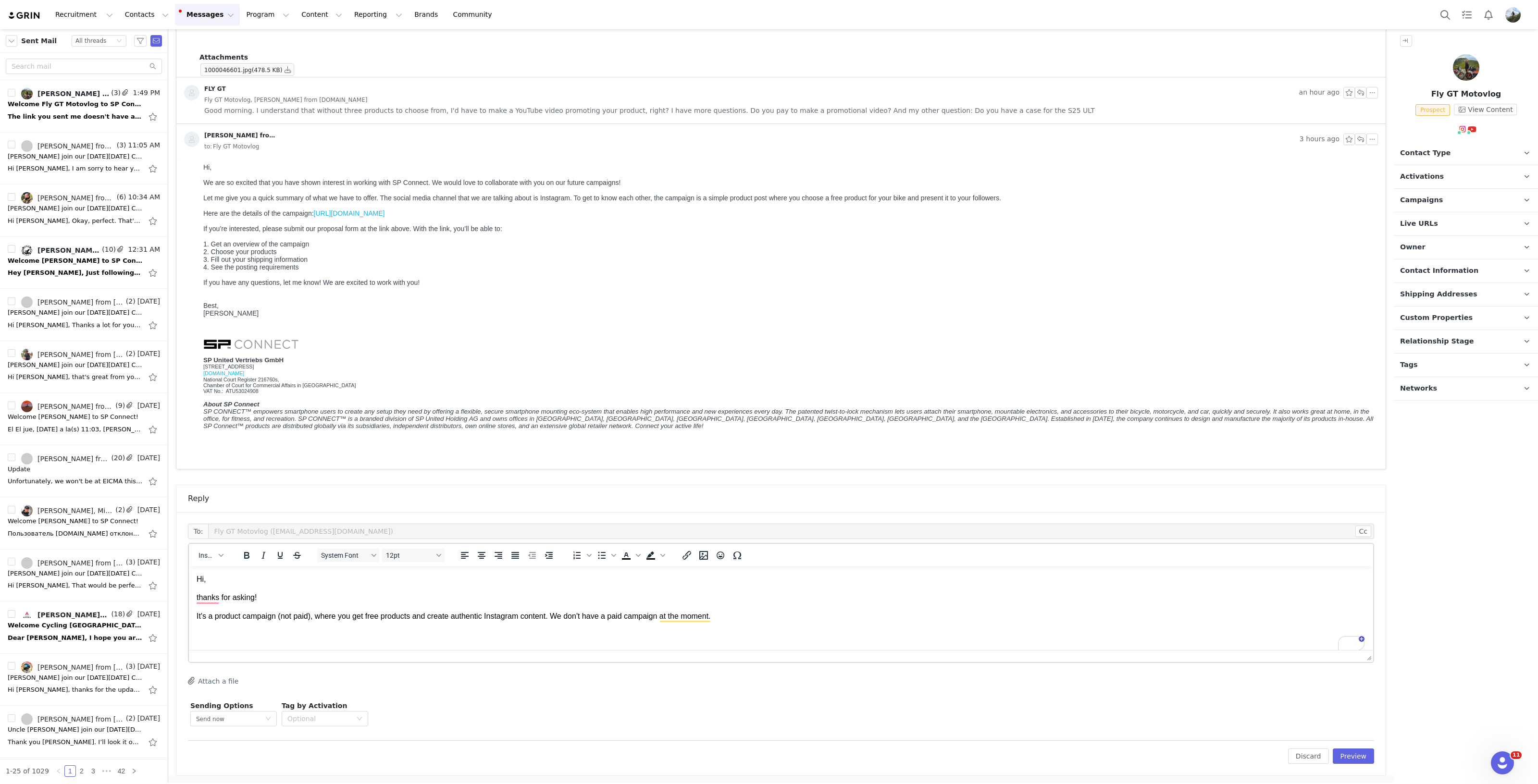
click at [413, 615] on p "It's a product campaign (not paid), where you get free products and create auth…" at bounding box center [780, 616] width 1169 height 11
click at [210, 627] on body "Hi, thanks for asking! It's a product campaign (not paid), where you get free p…" at bounding box center [780, 607] width 1169 height 66
drag, startPoint x: 198, startPoint y: 631, endPoint x: 254, endPoint y: 636, distance: 56.2
click at [254, 636] on p "Galaxy S25 Ultra should be available in the campaign. In case you can't find it…" at bounding box center [780, 634] width 1169 height 11
copy p "Galaxy S25 Ultra"
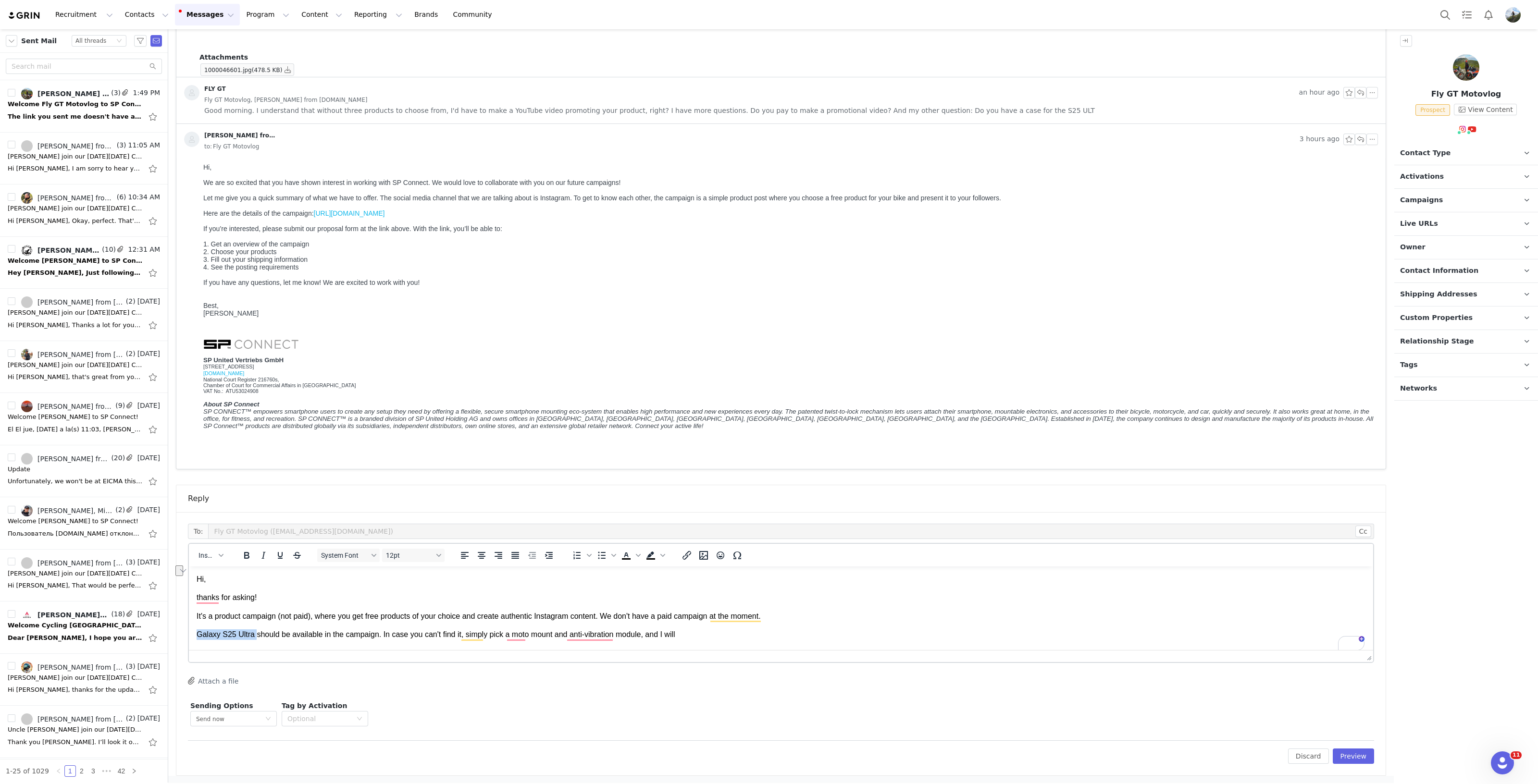
click at [253, 634] on p "Galaxy S25 Ultra should be available in the campaign. In case you can't find it…" at bounding box center [780, 634] width 1169 height 11
click at [760, 633] on p "Galaxy S25 Ultra Xtreme case should be available in the campaign. In case you c…" at bounding box center [780, 634] width 1169 height 11
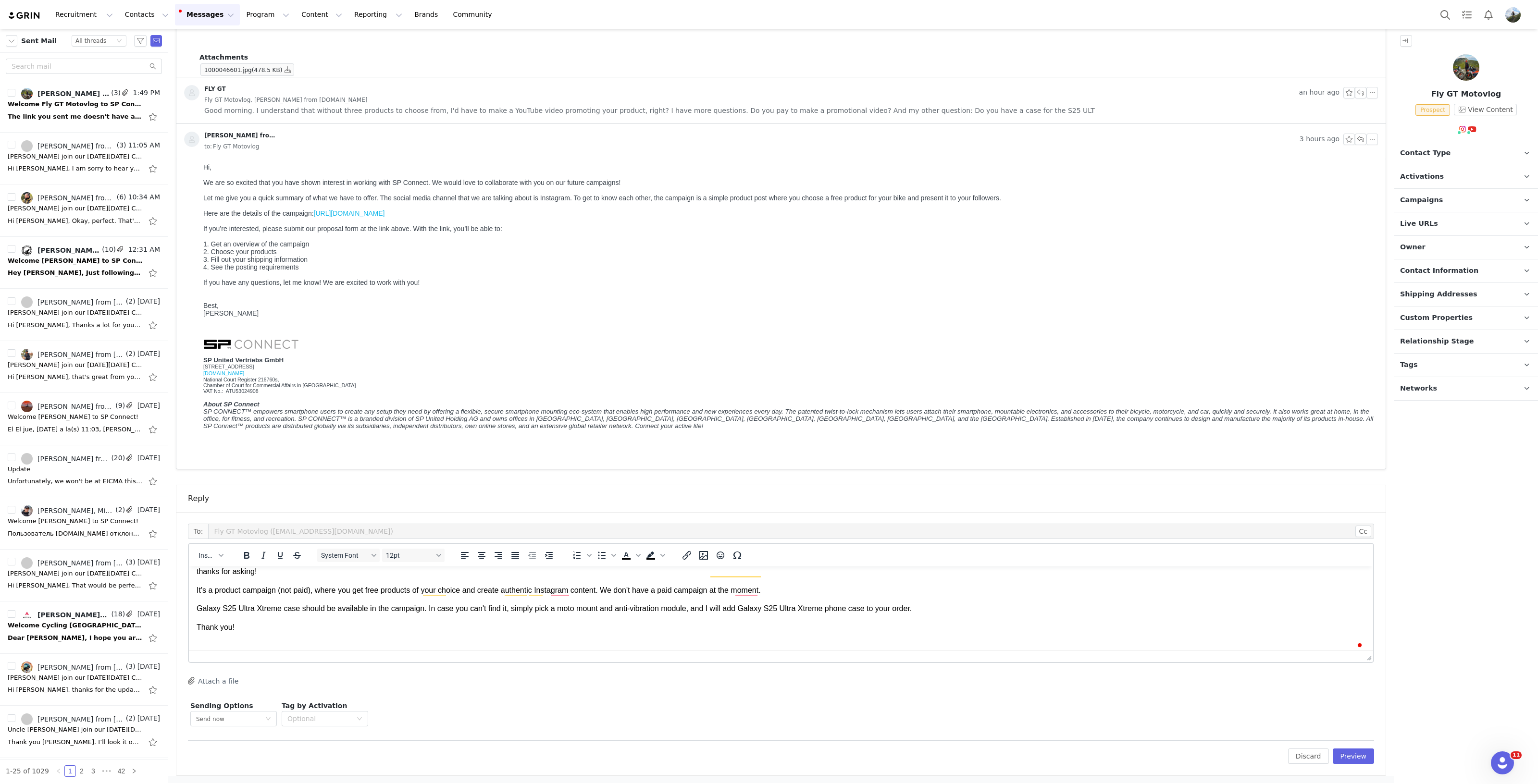
scroll to position [45, 0]
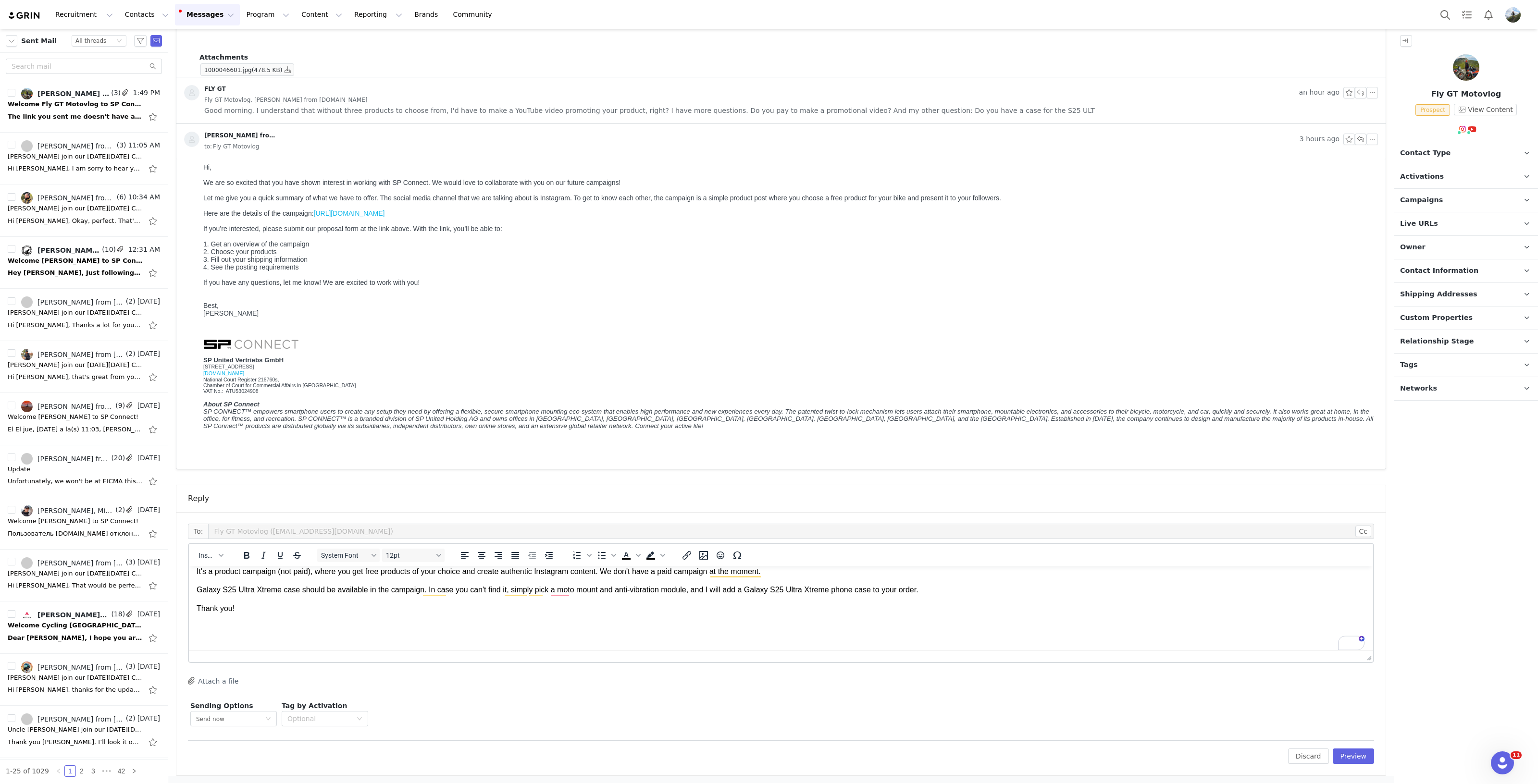
click at [216, 637] on body "Hi, thanks for asking! It's a product campaign (not paid), where you get free p…" at bounding box center [780, 590] width 1169 height 122
click at [209, 556] on span "Insert" at bounding box center [206, 555] width 17 height 7
click at [233, 605] on div "Insert Signature" at bounding box center [245, 602] width 86 height 12
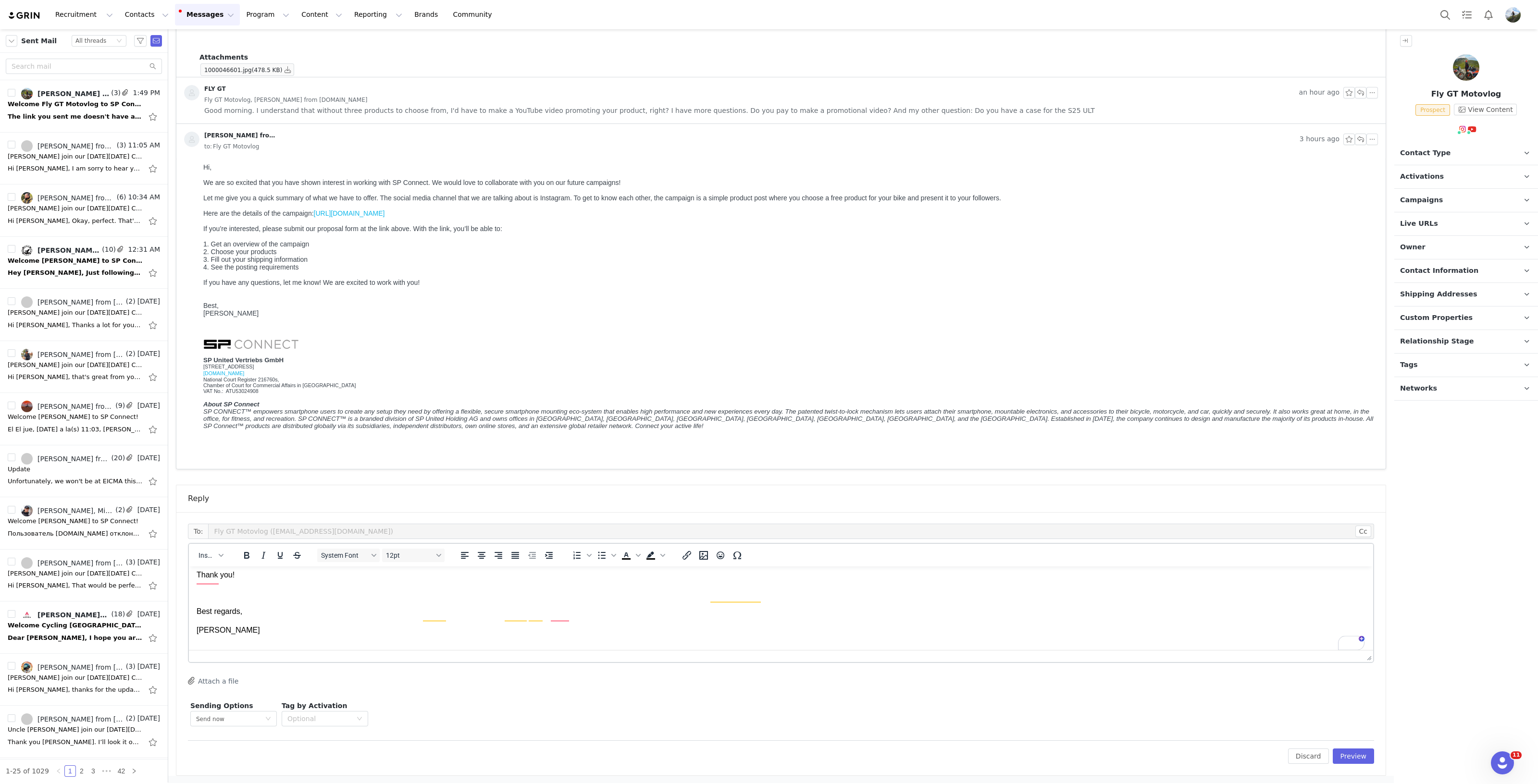
scroll to position [19, 0]
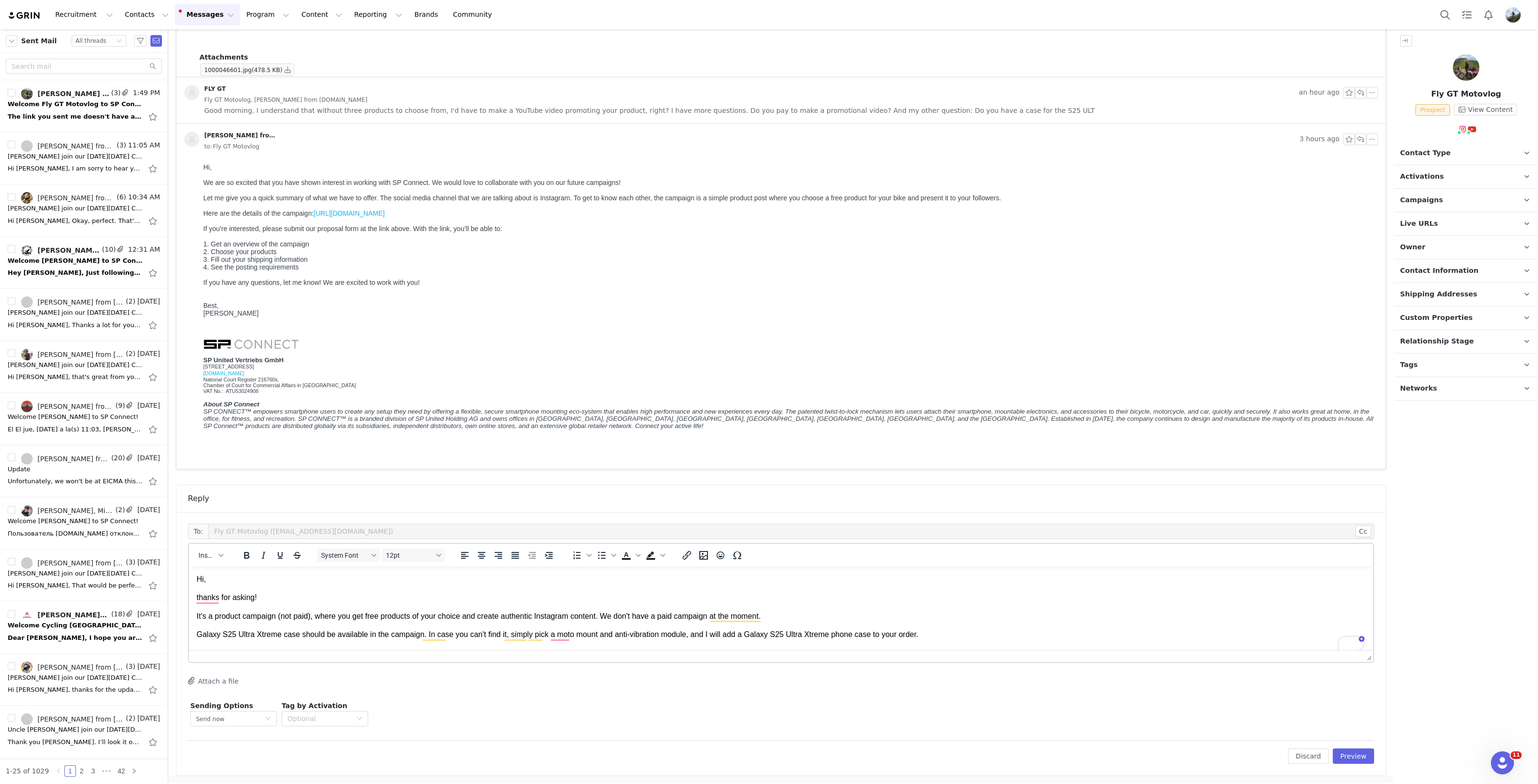
click at [708, 614] on p "It's a product campaign (not paid), where you get free products of your choice …" at bounding box center [780, 616] width 1169 height 11
click at [719, 614] on p "It's a product campaign (not paid), where you get free products of your choice …" at bounding box center [780, 616] width 1169 height 11
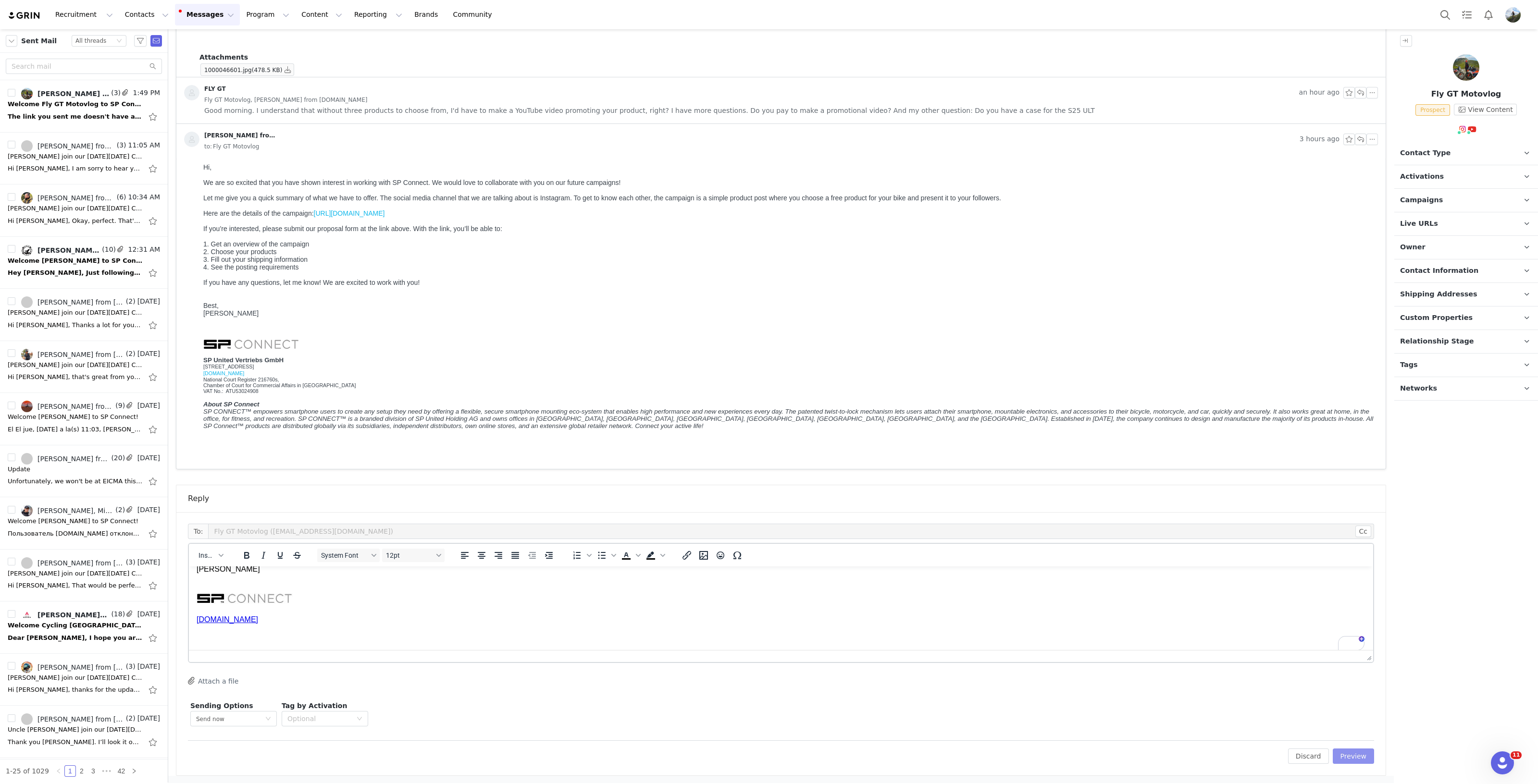
click at [1310, 751] on button "Preview" at bounding box center [1353, 756] width 42 height 16
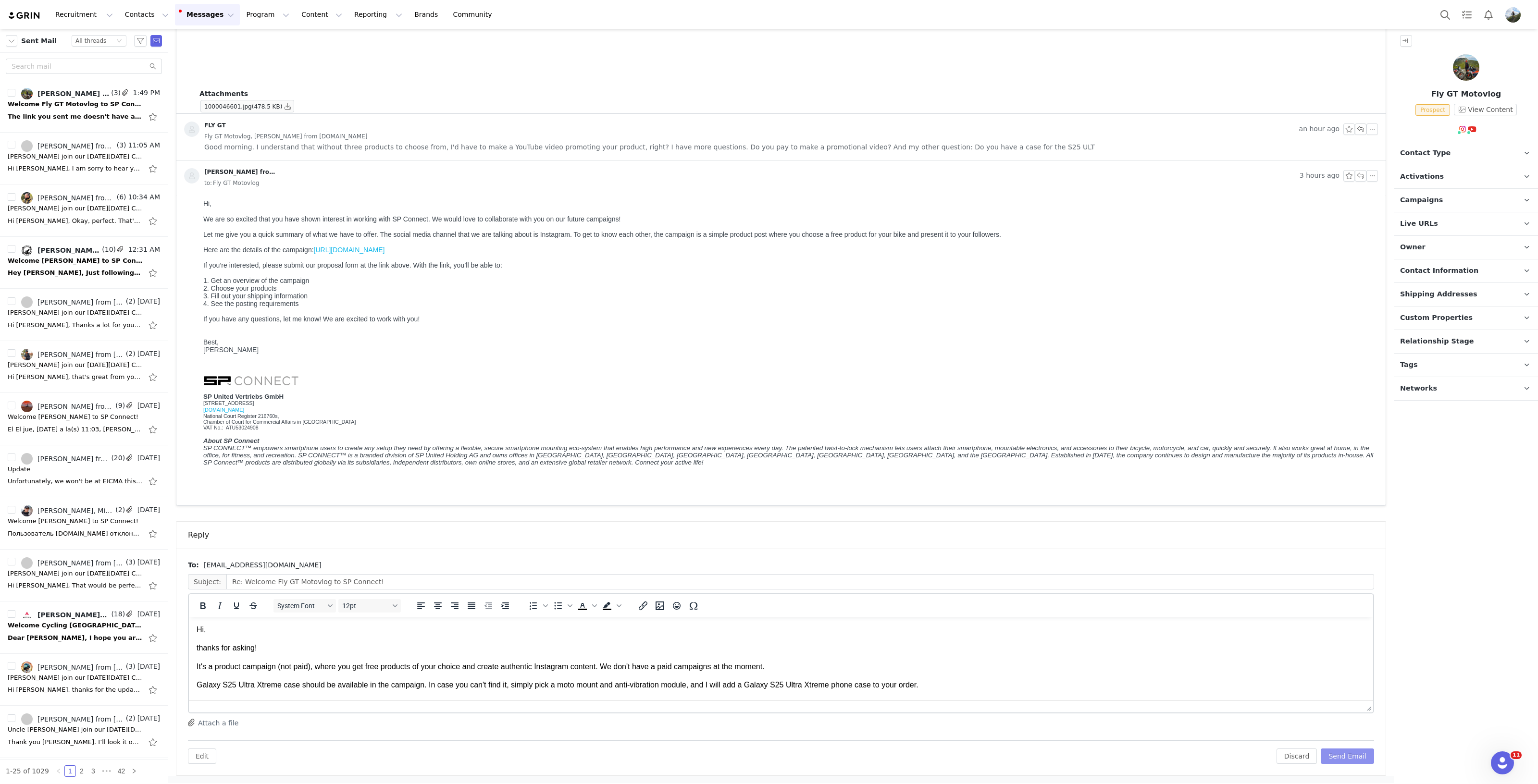
click at [1310, 754] on button "Send Email" at bounding box center [1347, 756] width 53 height 16
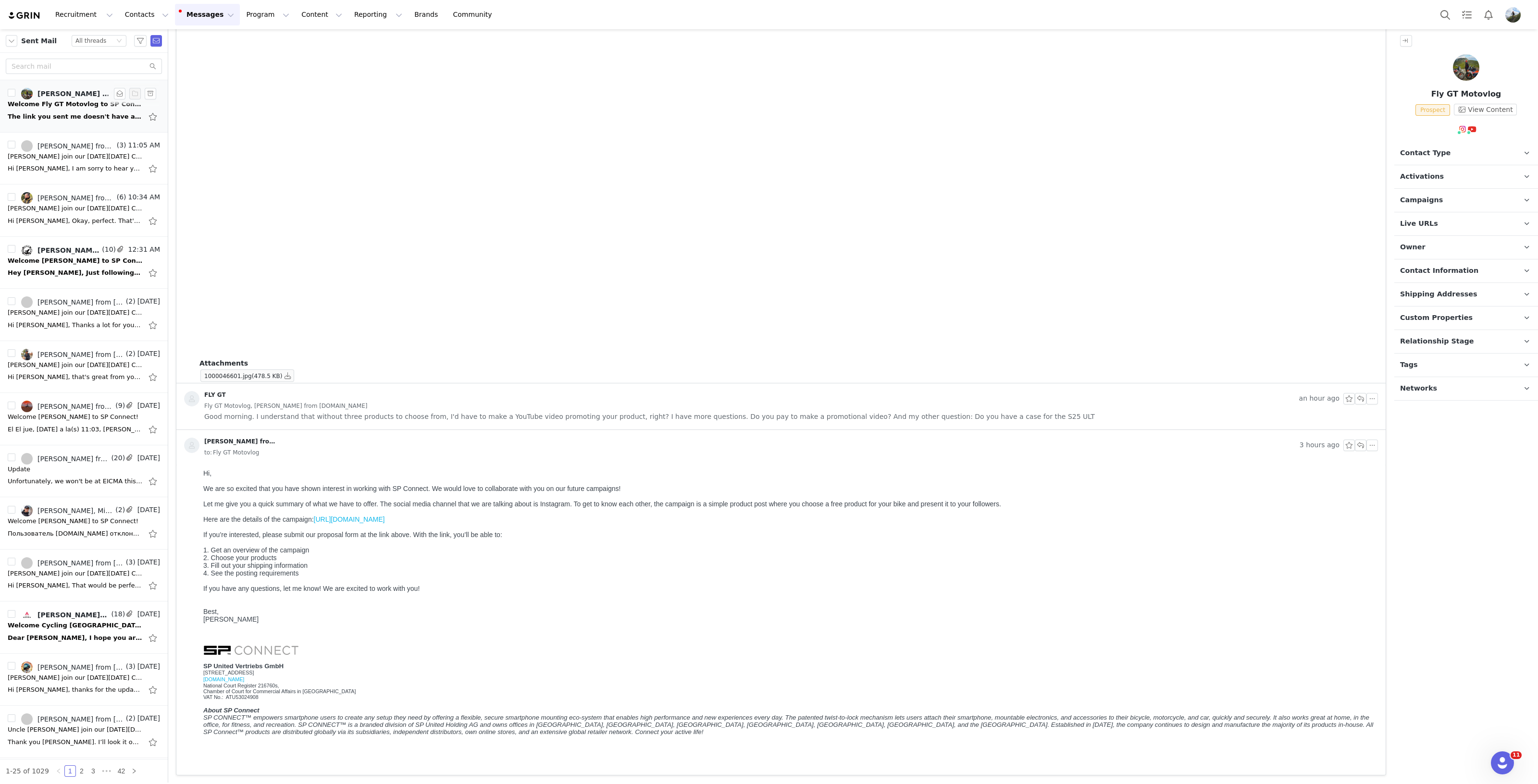
click at [85, 108] on div "Welcome Fly GT Motovlog to SP Connect!" at bounding box center [75, 104] width 135 height 9
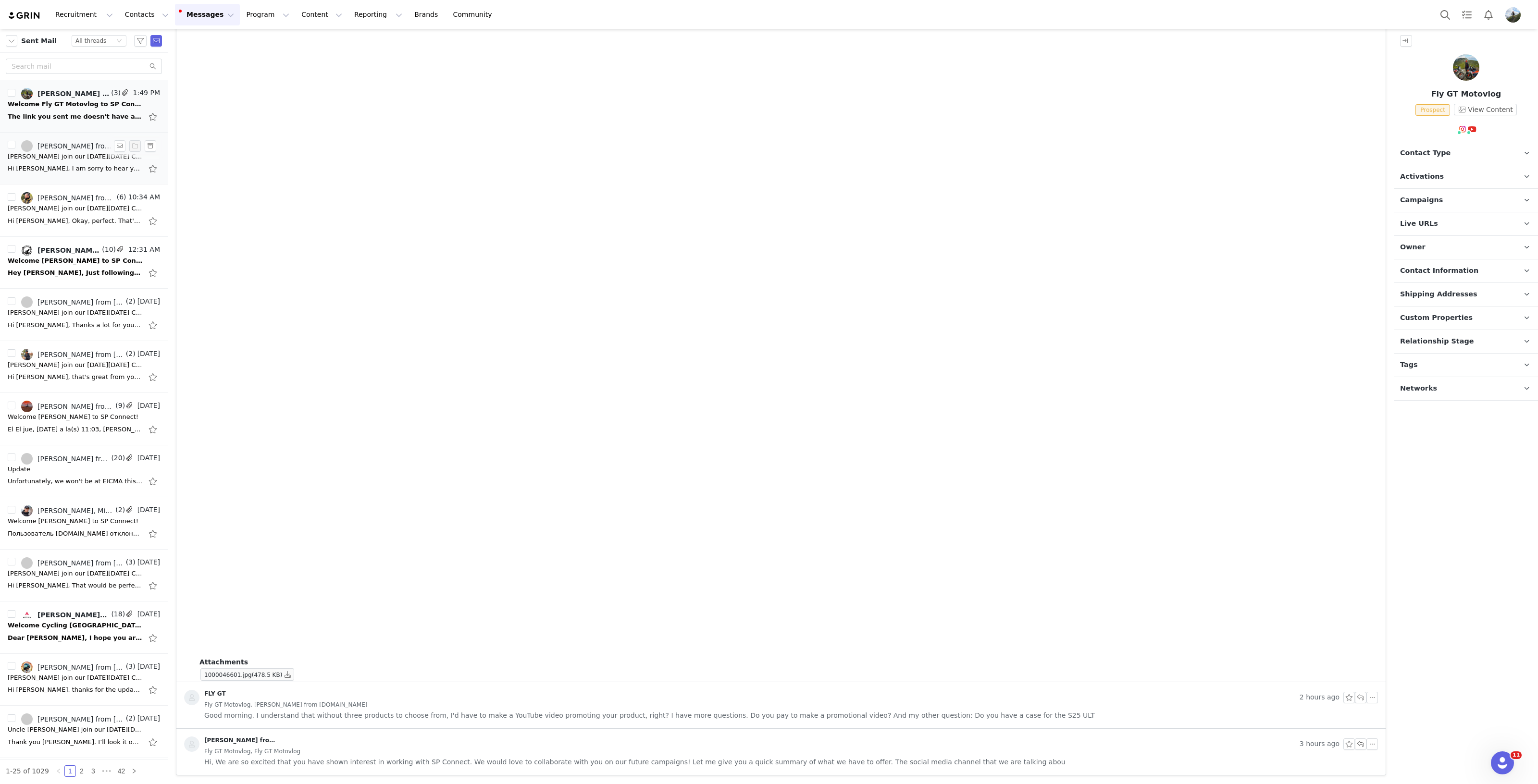
drag, startPoint x: 60, startPoint y: 154, endPoint x: 60, endPoint y: 135, distance: 19.0
click at [60, 156] on div "[PERSON_NAME] join our [DATE][DATE] Campaign! ✨" at bounding box center [75, 156] width 135 height 9
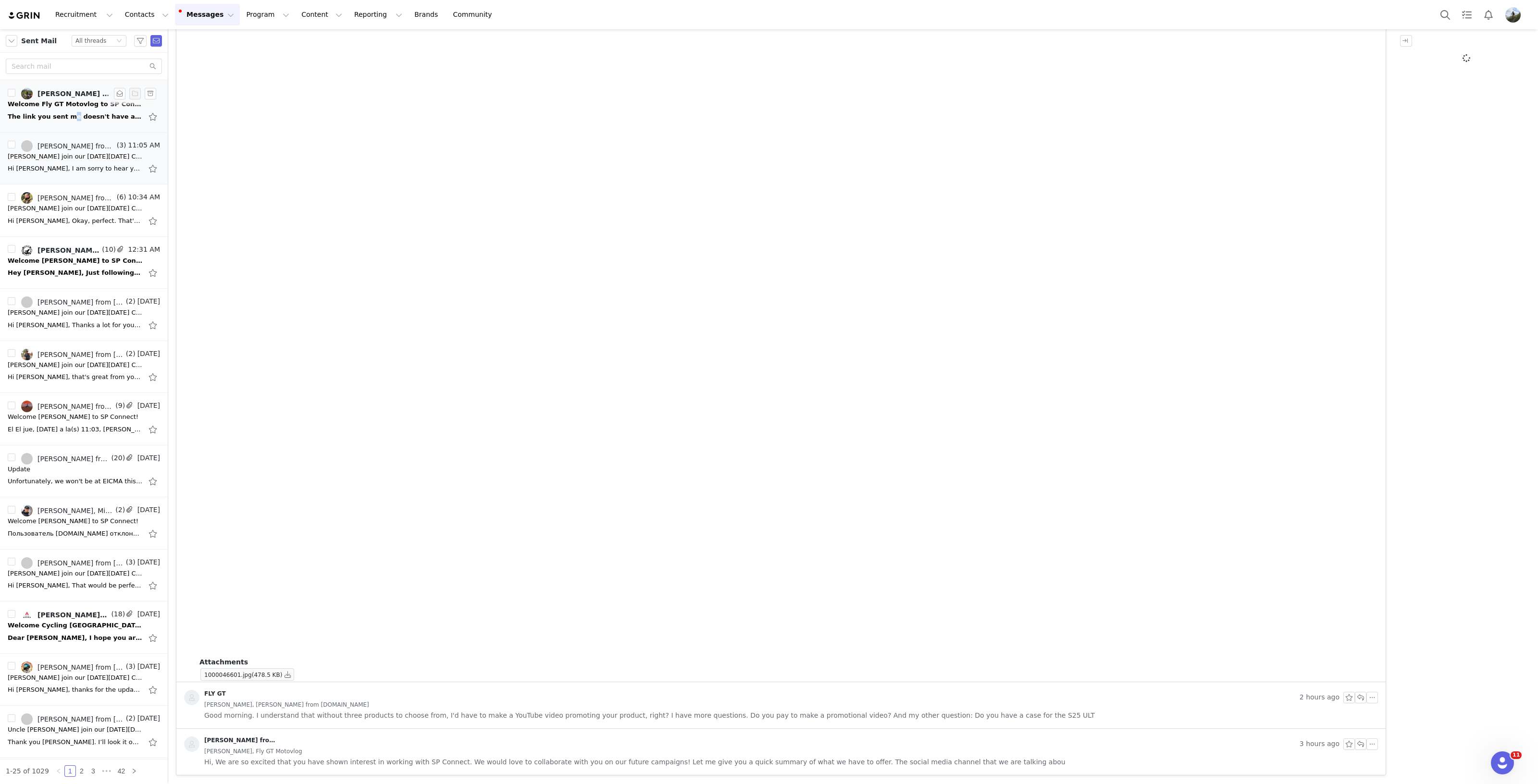
click at [60, 115] on div "The link you sent me doesn't have an option for my S25 ULTRA, but the case does…" at bounding box center [75, 116] width 135 height 9
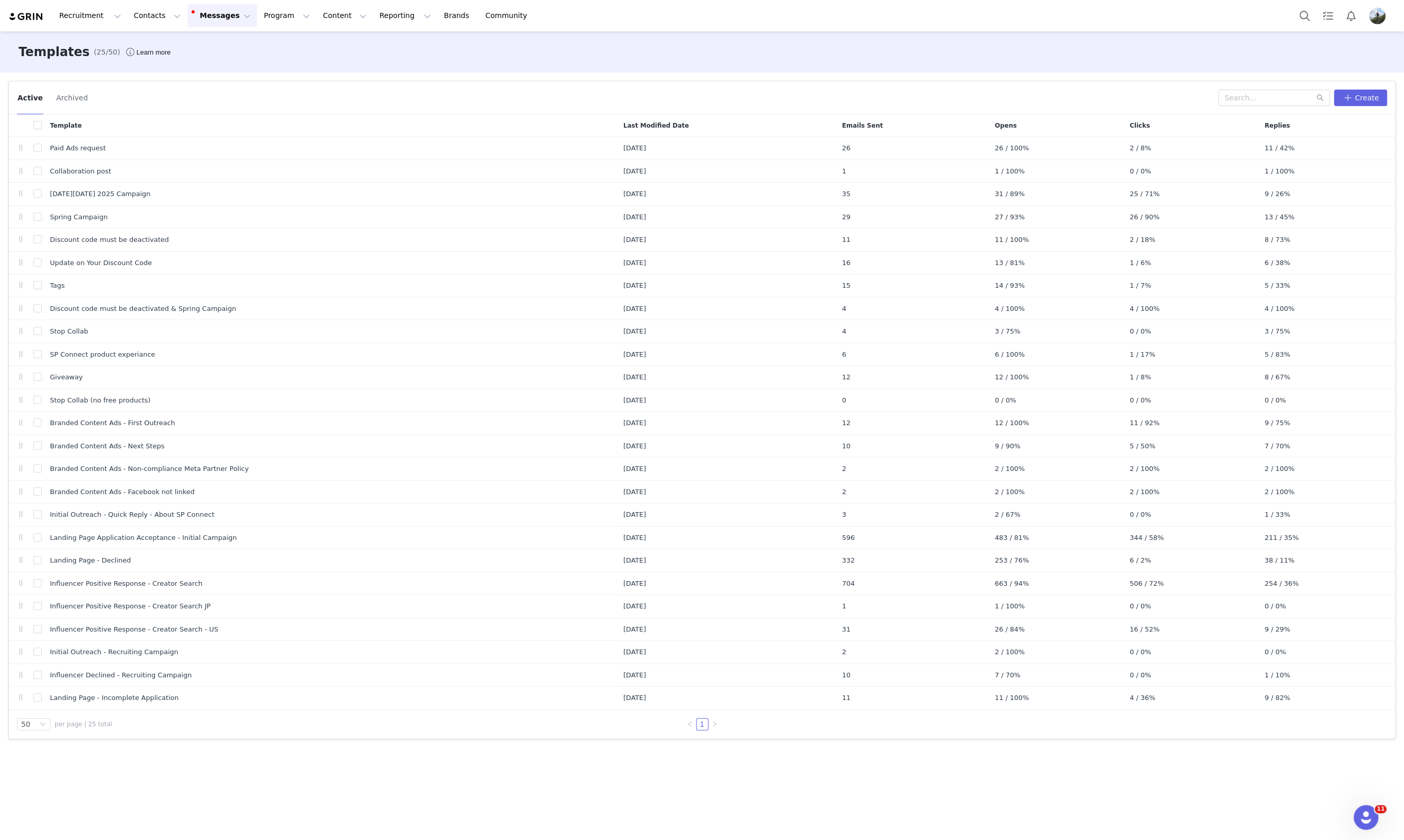
click at [203, 14] on button "Messages Messages" at bounding box center [222, 15] width 69 height 23
click at [262, 14] on button "Program Program" at bounding box center [287, 15] width 59 height 23
click at [275, 63] on p "Campaigns" at bounding box center [260, 65] width 40 height 11
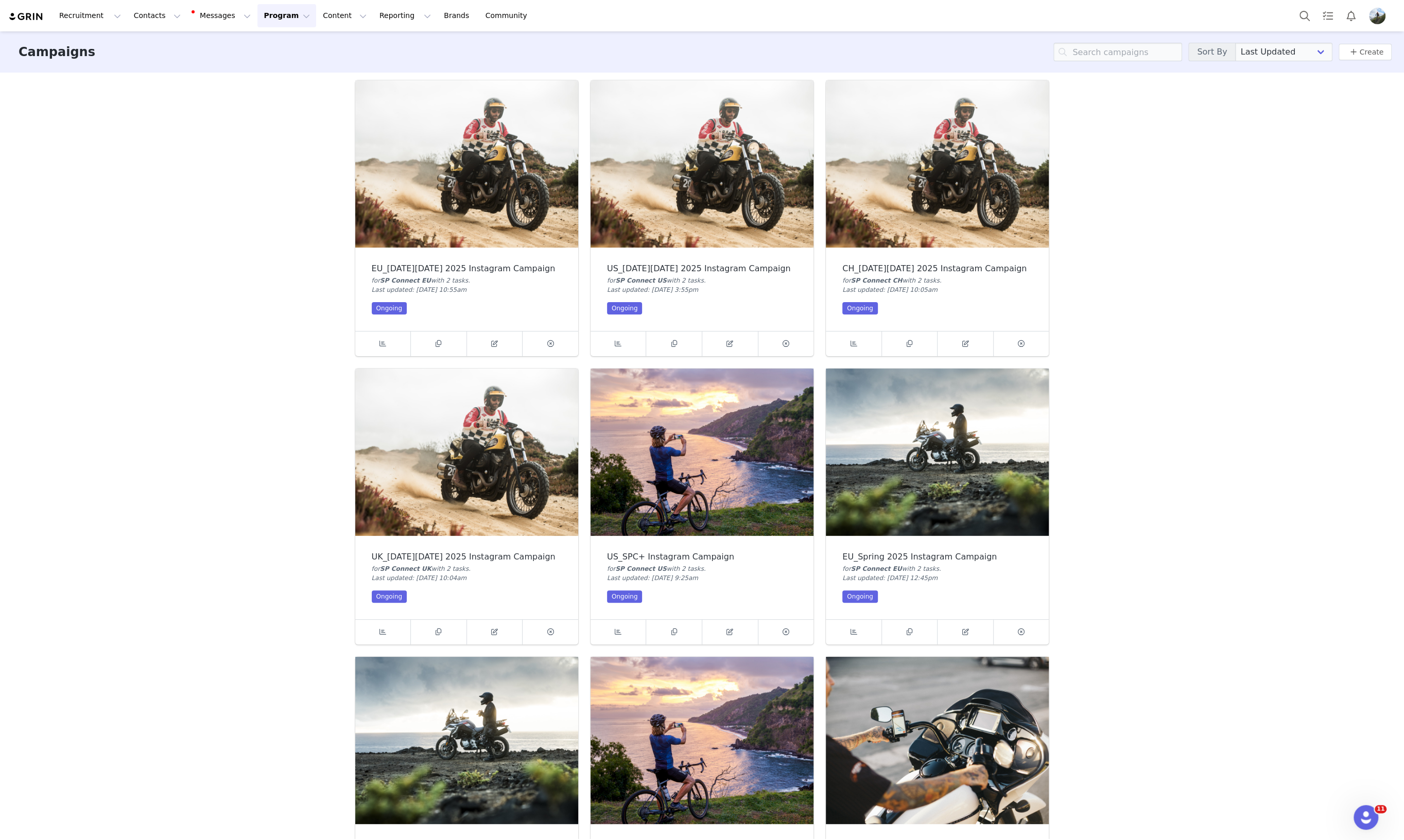
click at [482, 182] on img at bounding box center [467, 164] width 223 height 167
click at [491, 343] on icon at bounding box center [495, 343] width 7 height 7
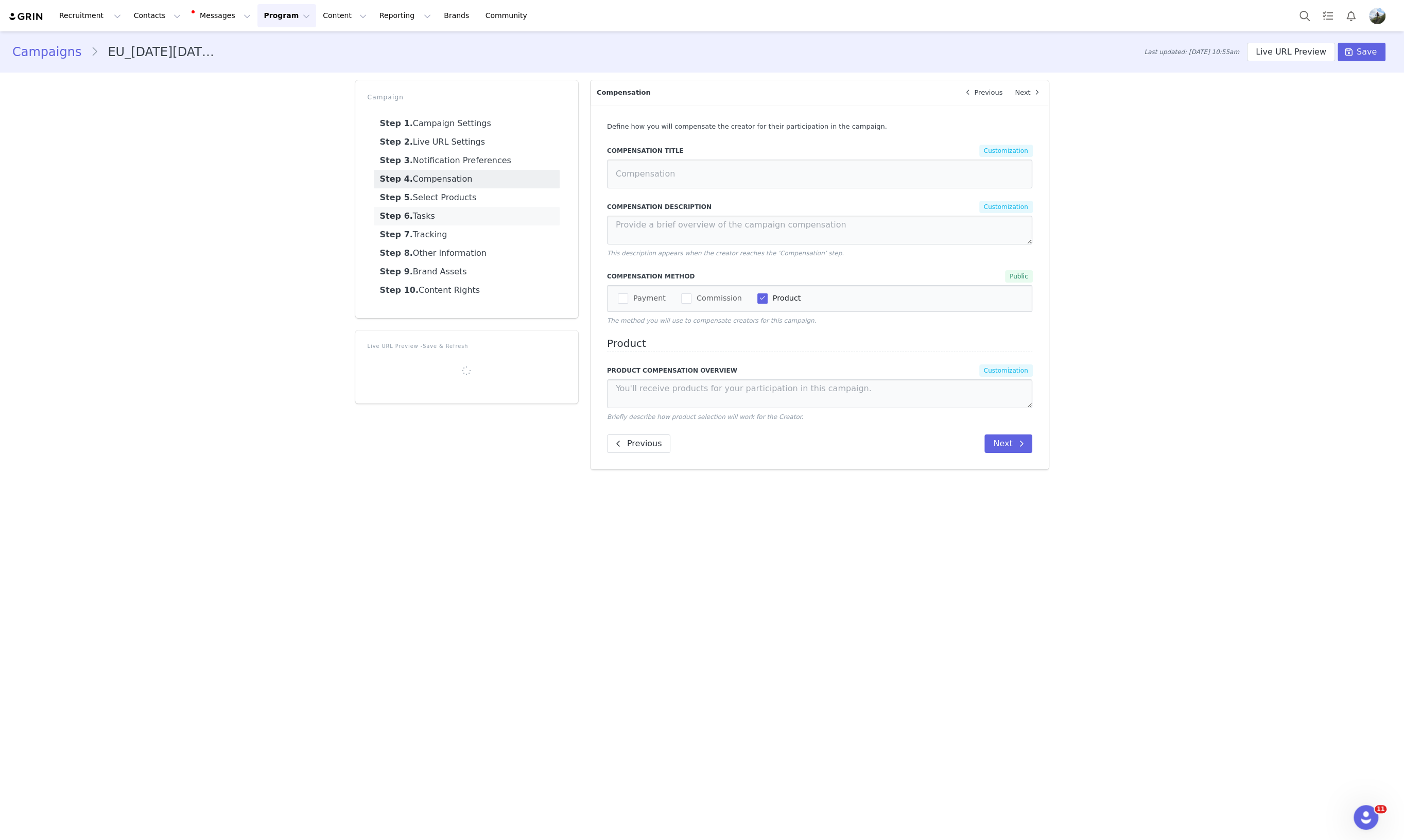
type textarea "Choose products to optimize your setup or to add new accessories!"
click at [1270, 53] on button "Live URL Preview" at bounding box center [1291, 52] width 88 height 19
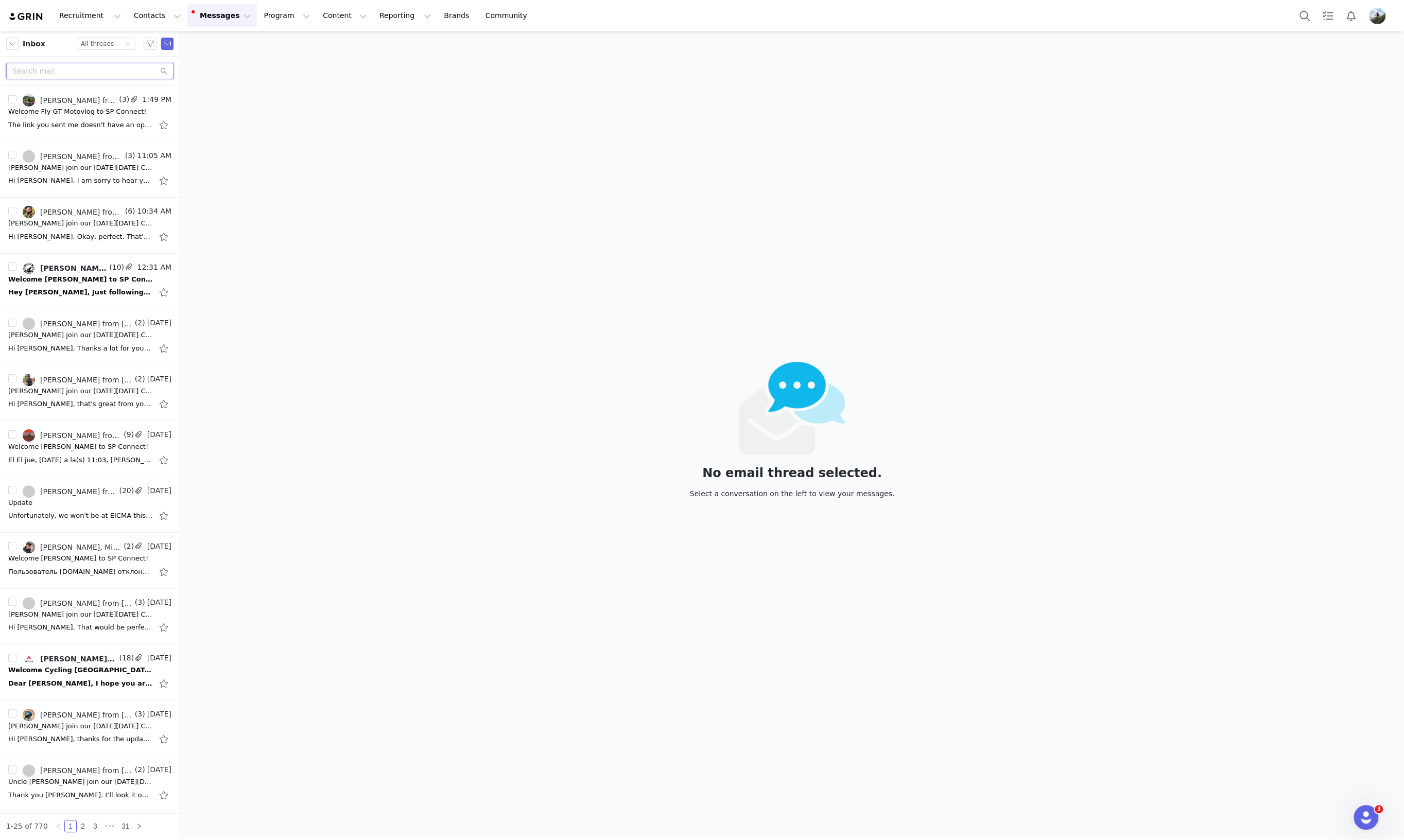
click at [91, 65] on input "text" at bounding box center [89, 71] width 167 height 17
paste input "https://admin.shopify.com/store/sp-united-eu/customers/23883988631937"
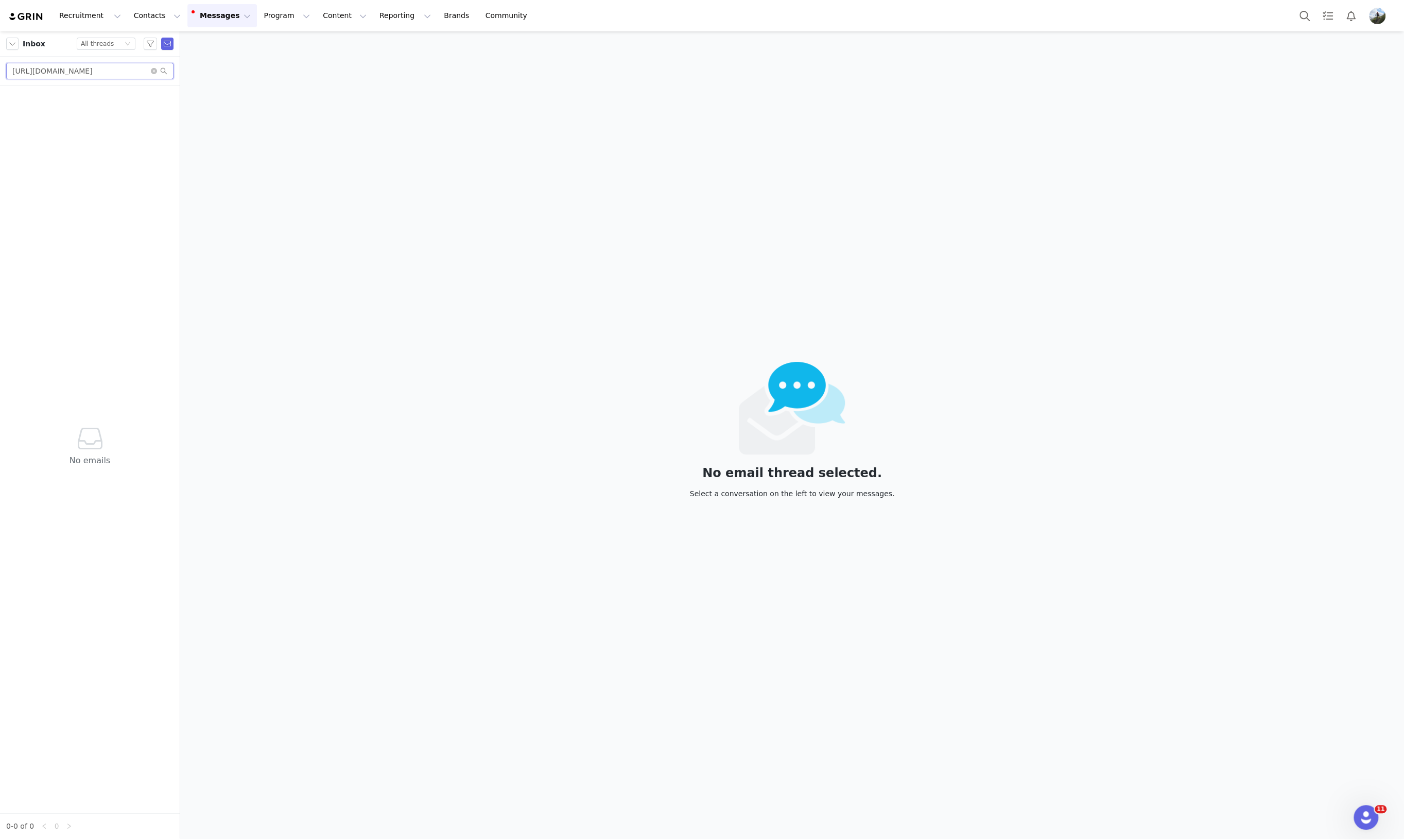
type input "https://admin.shopify.com/store/sp-united-eu/customers/23883988631937"
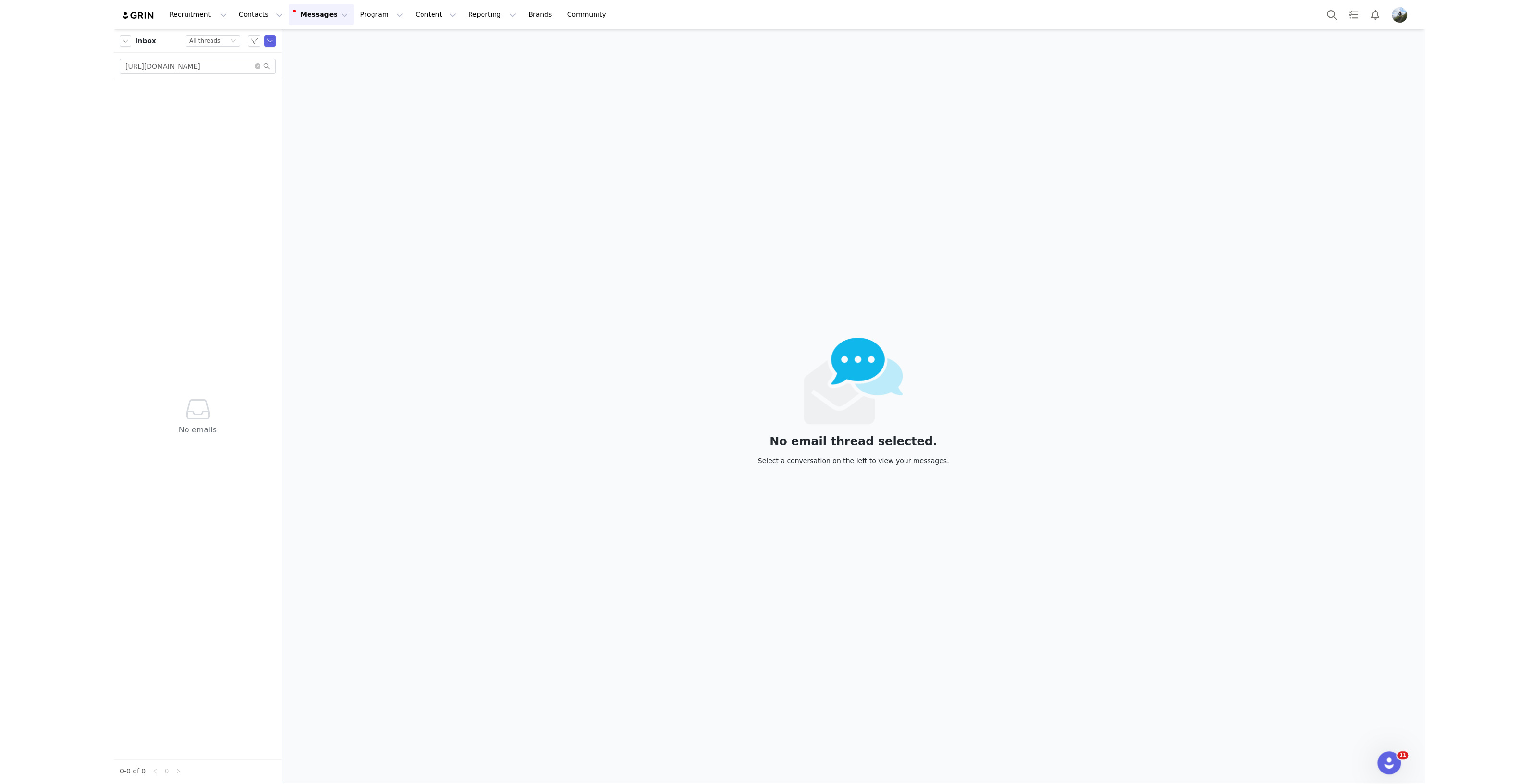
scroll to position [0, 0]
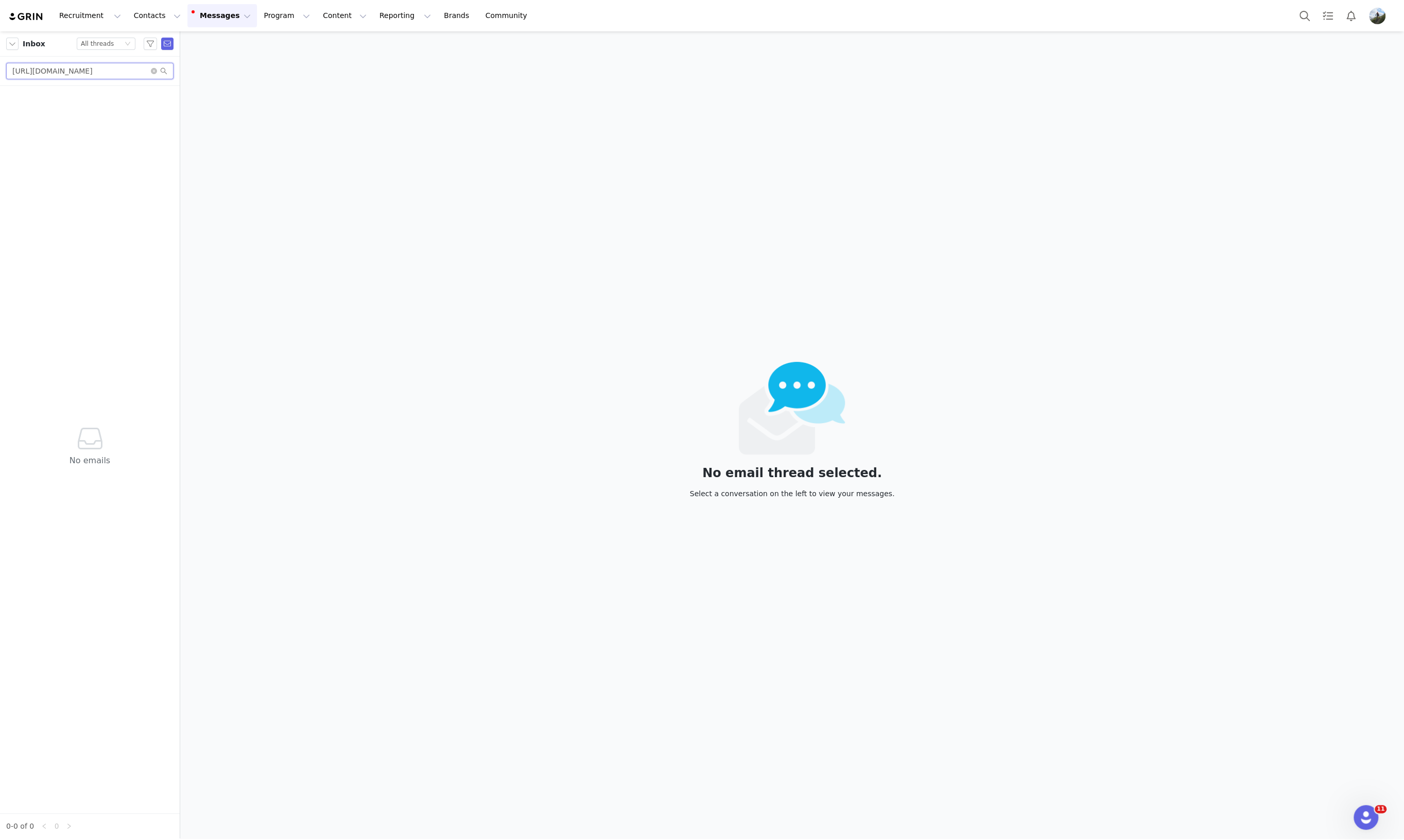
click at [153, 76] on input "https://admin.shopify.com/store/sp-united-eu/customers/23883988631937" at bounding box center [89, 71] width 167 height 17
click at [153, 73] on icon "icon: close-circle" at bounding box center [154, 71] width 6 height 6
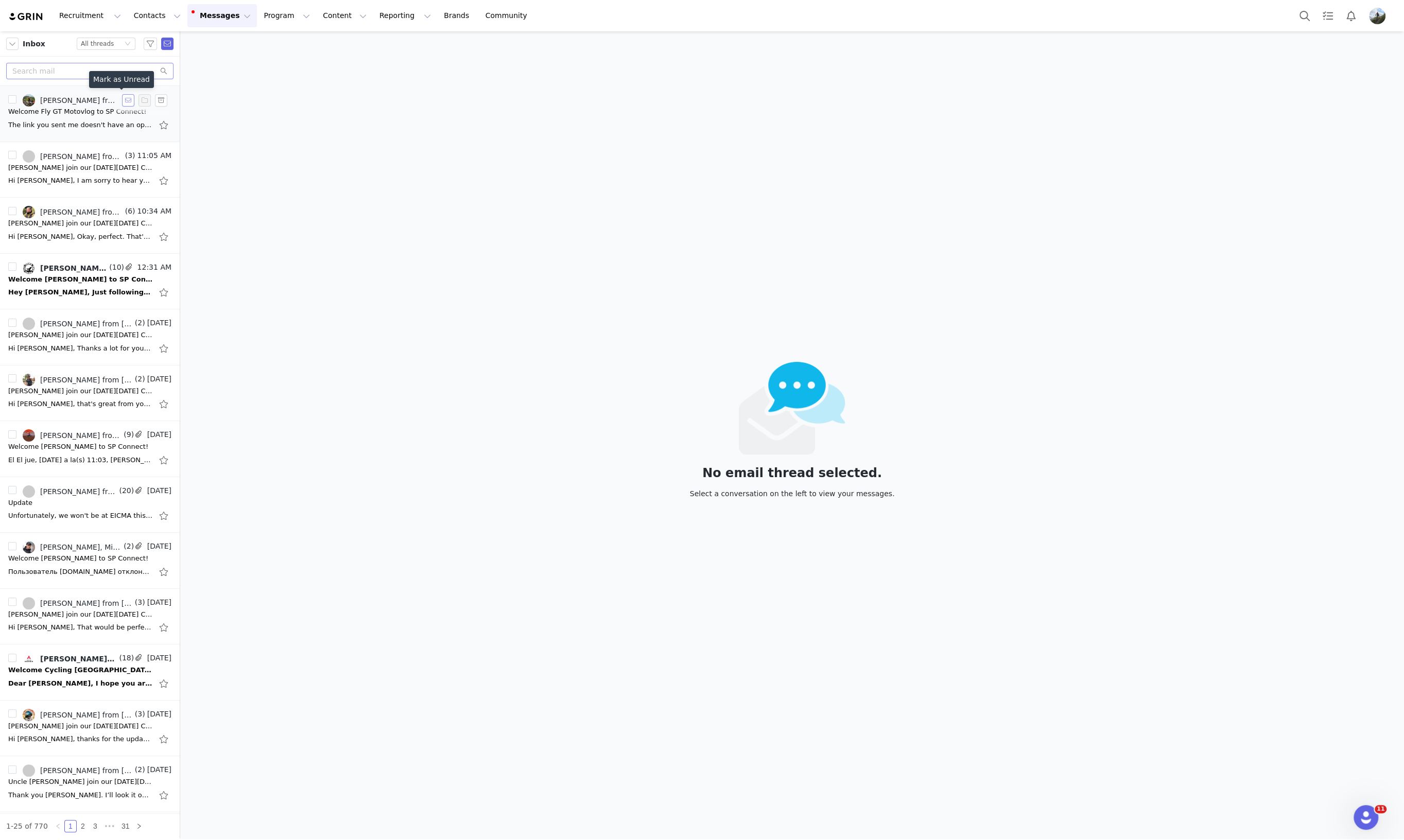
click at [122, 99] on button "button" at bounding box center [128, 101] width 13 height 13
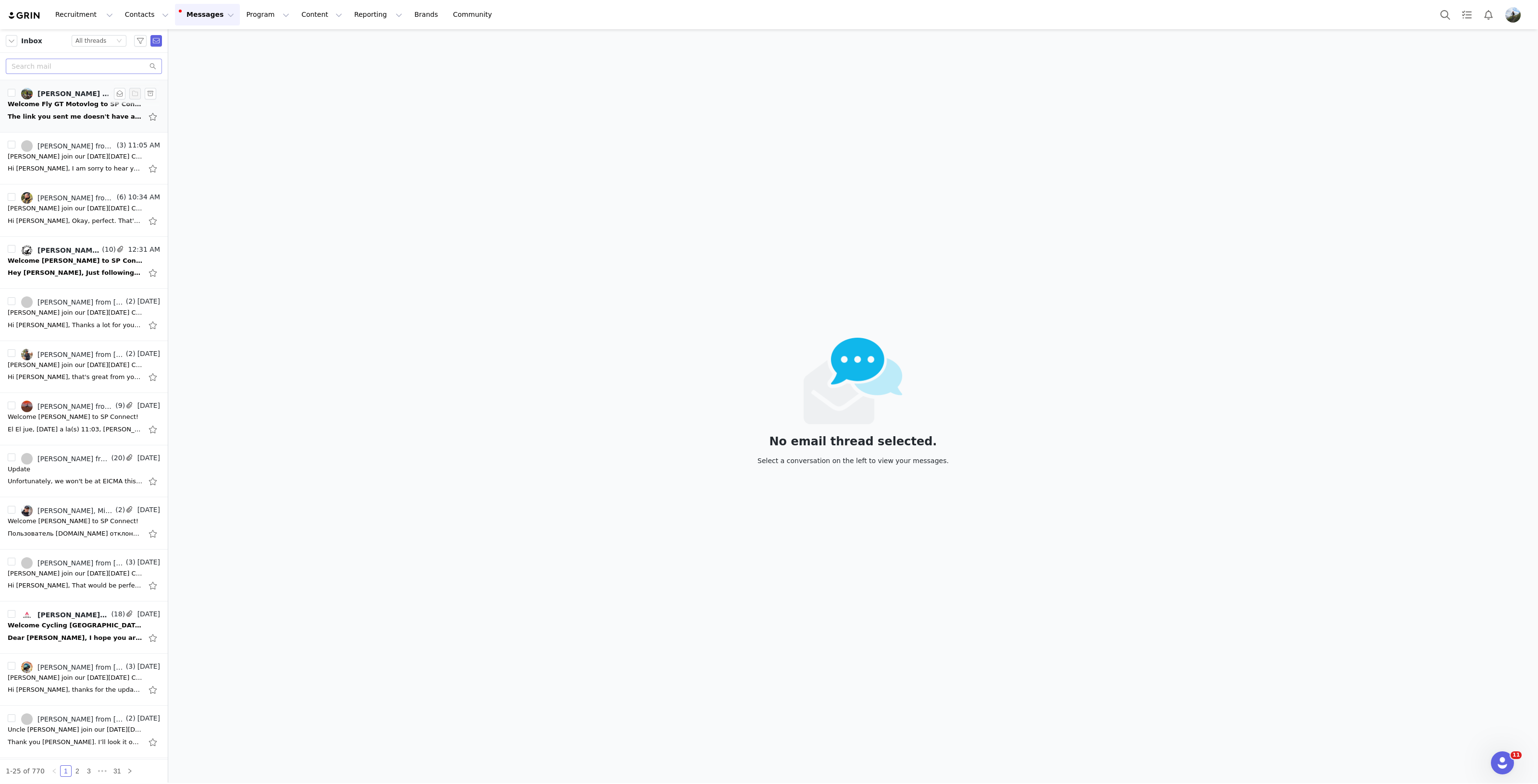
click at [35, 107] on div "Welcome Fly GT Motovlog to SP Connect!" at bounding box center [75, 104] width 135 height 9
click at [36, 207] on div "[PERSON_NAME] join our [DATE][DATE] Campaign! ✨" at bounding box center [75, 208] width 135 height 9
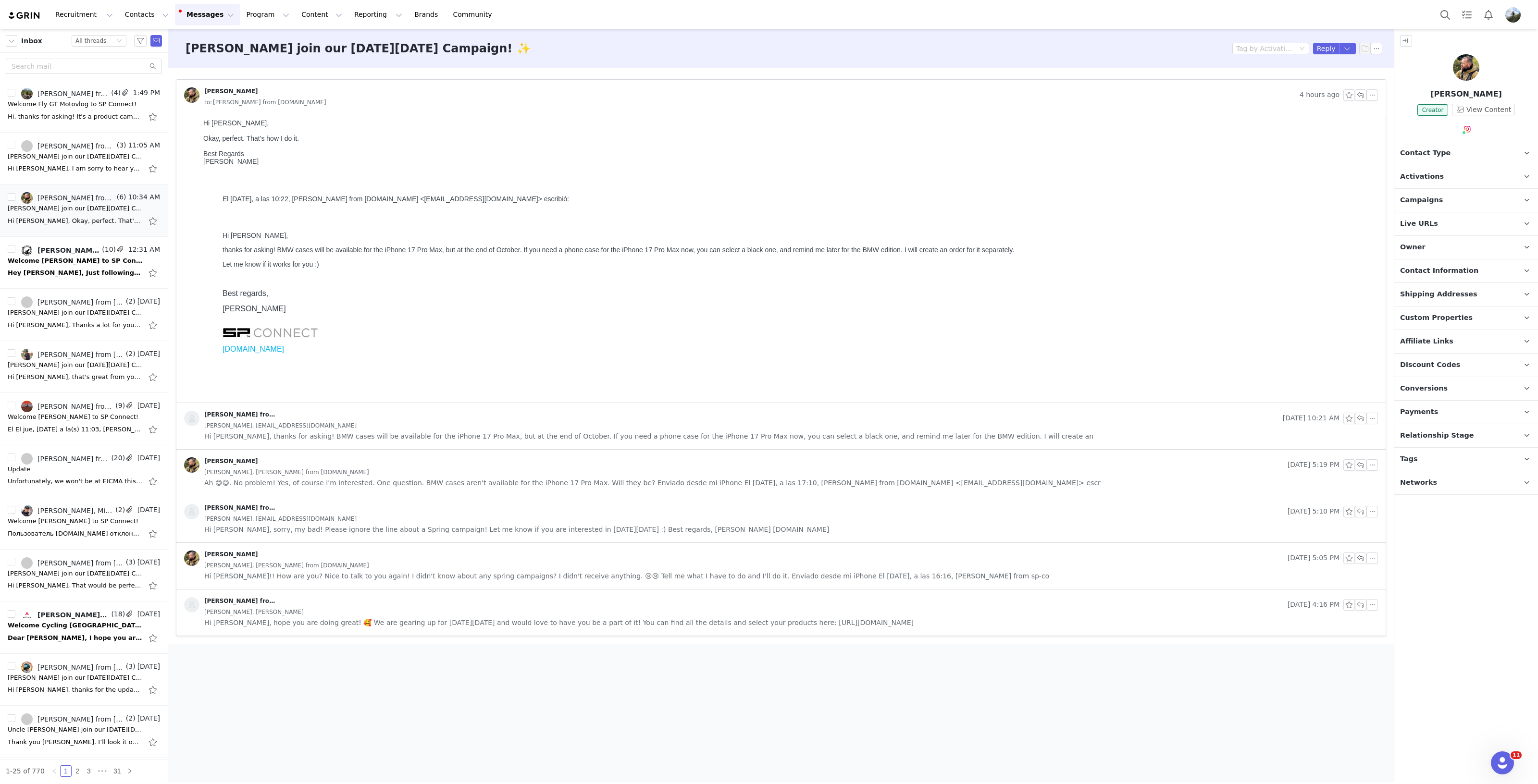
click at [961, 194] on div "El [DATE], a las 10:22, [PERSON_NAME] from [DOMAIN_NAME] <[EMAIL_ADDRESS][DOMAI…" at bounding box center [789, 196] width 1171 height 30
click at [966, 173] on div "El [DATE], a las 10:22, [PERSON_NAME] from [DOMAIN_NAME] <[EMAIL_ADDRESS][DOMAI…" at bounding box center [789, 267] width 1171 height 203
click at [92, 116] on div "Hi, thanks for asking! It's a product campaign (not paid), where you get free p…" at bounding box center [75, 116] width 135 height 9
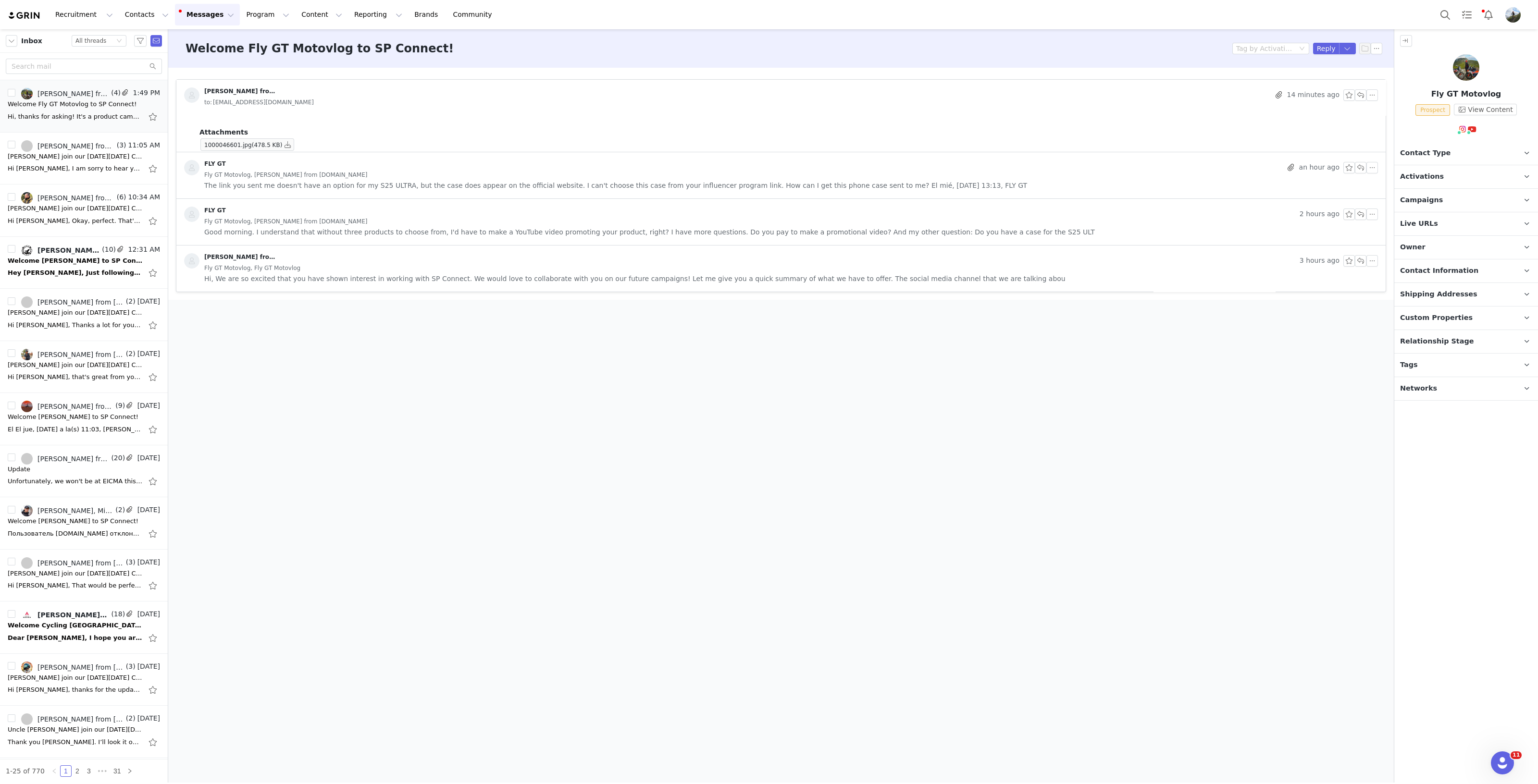
click at [1448, 198] on p "Campaigns Any campaigns associated with a contact will be available to them via…" at bounding box center [1454, 200] width 121 height 23
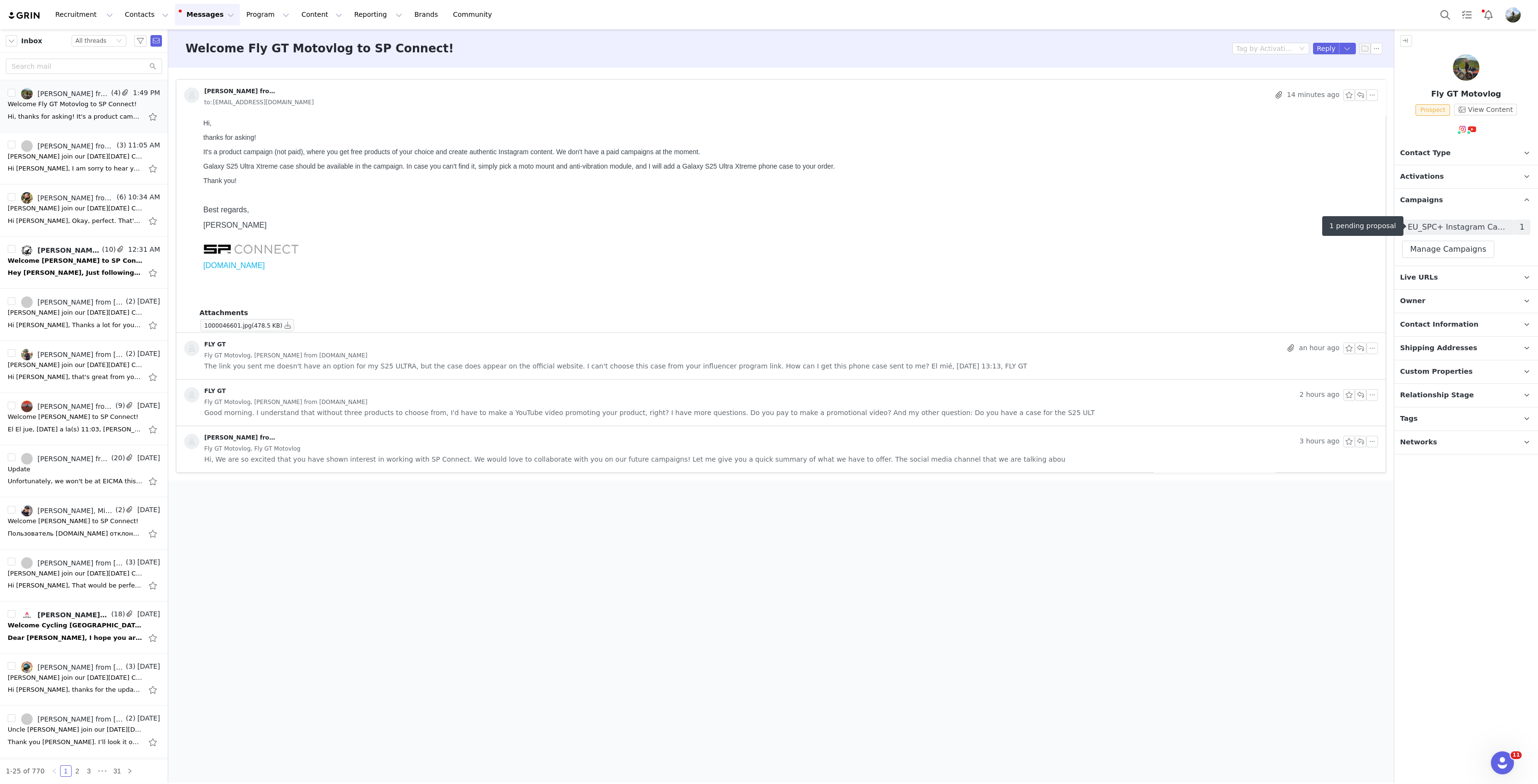
click at [1460, 234] on span "EU_SPC+ Instagram Campaign" at bounding box center [1458, 227] width 112 height 16
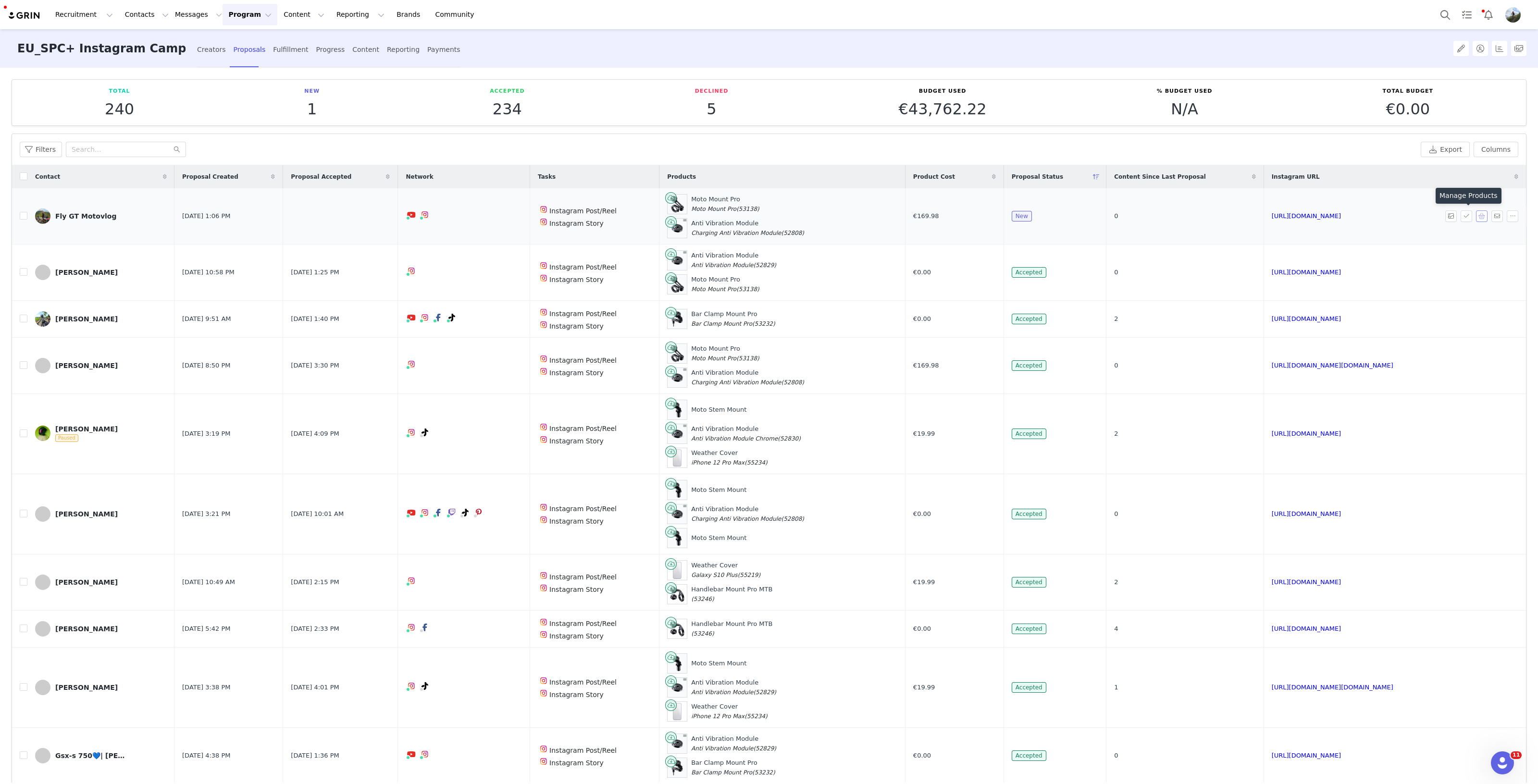
click at [1476, 214] on button "button" at bounding box center [1481, 216] width 12 height 12
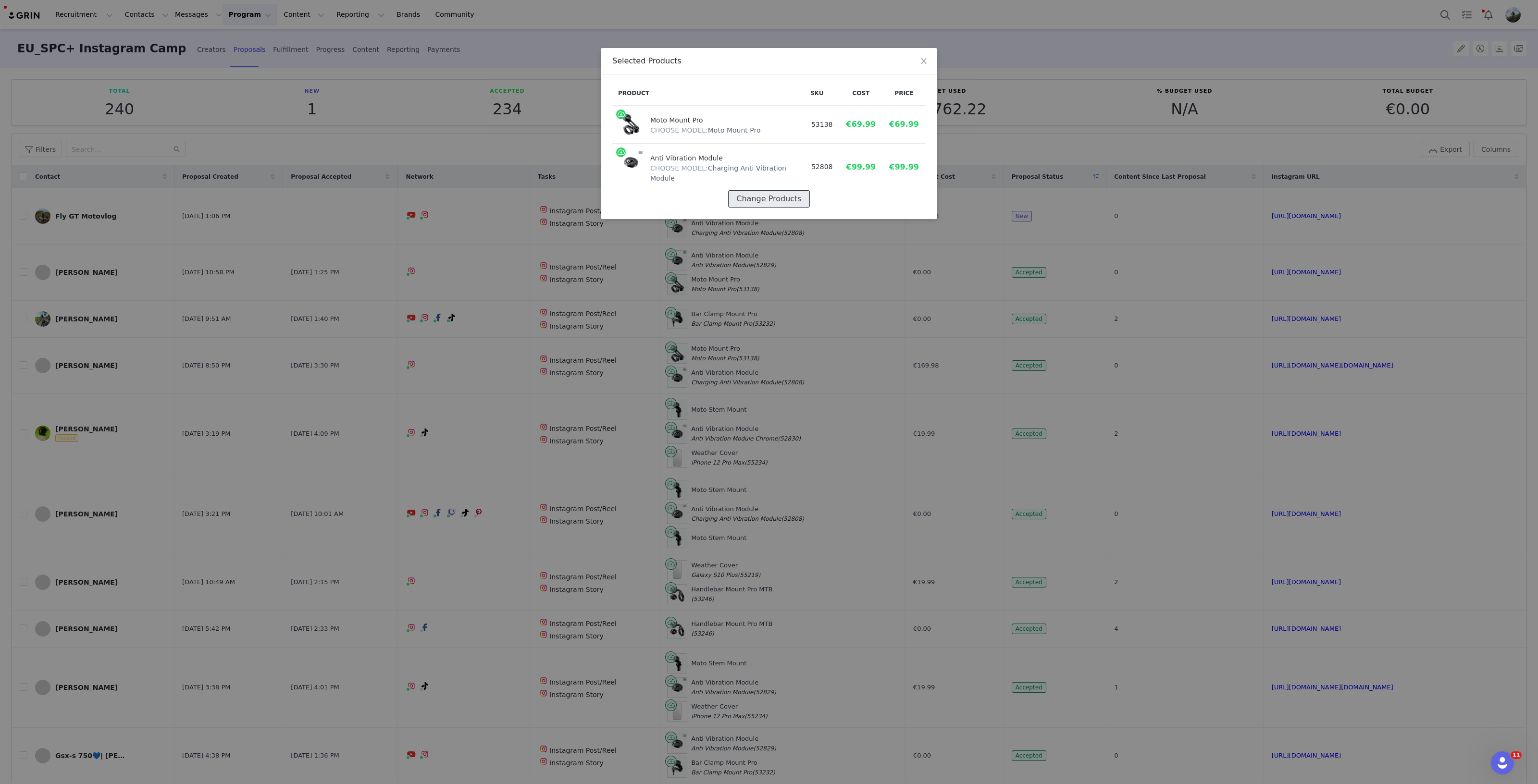
click at [789, 192] on button "Change Products" at bounding box center [769, 199] width 81 height 17
select select "13478869"
select select "26139719"
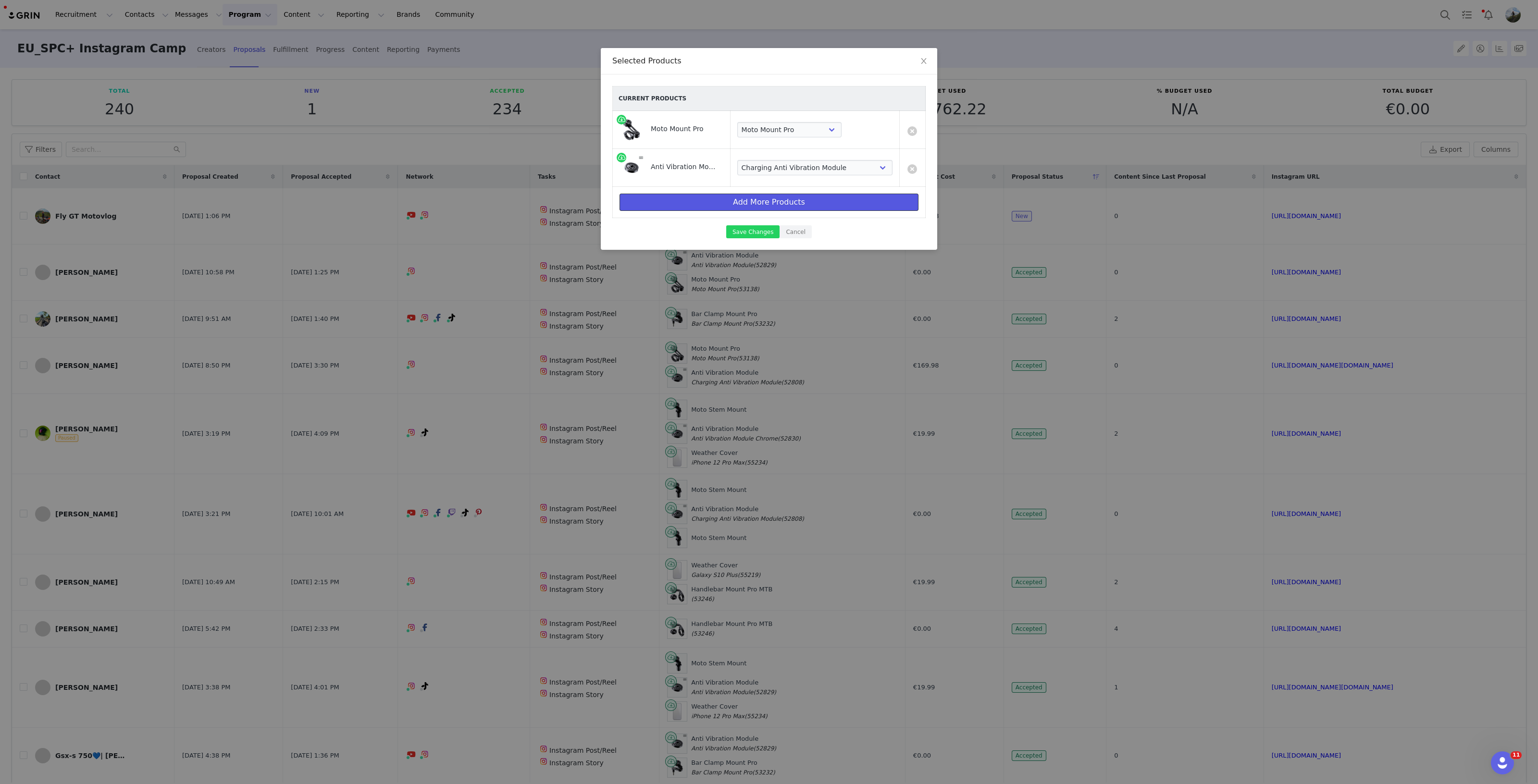
click at [781, 201] on button "Add More Products" at bounding box center [769, 203] width 299 height 17
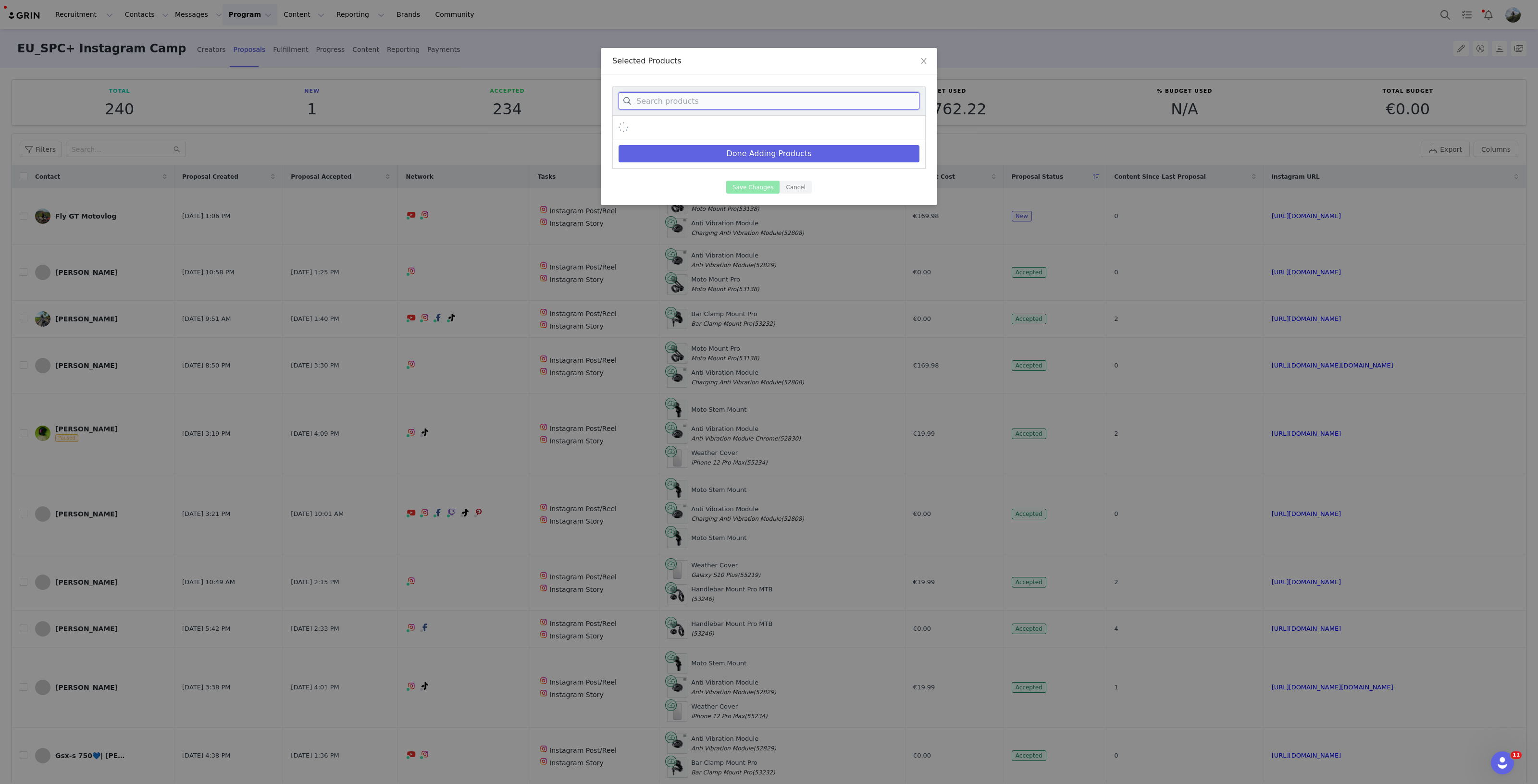
drag, startPoint x: 773, startPoint y: 94, endPoint x: 767, endPoint y: 99, distance: 7.8
click at [775, 98] on input at bounding box center [769, 101] width 301 height 17
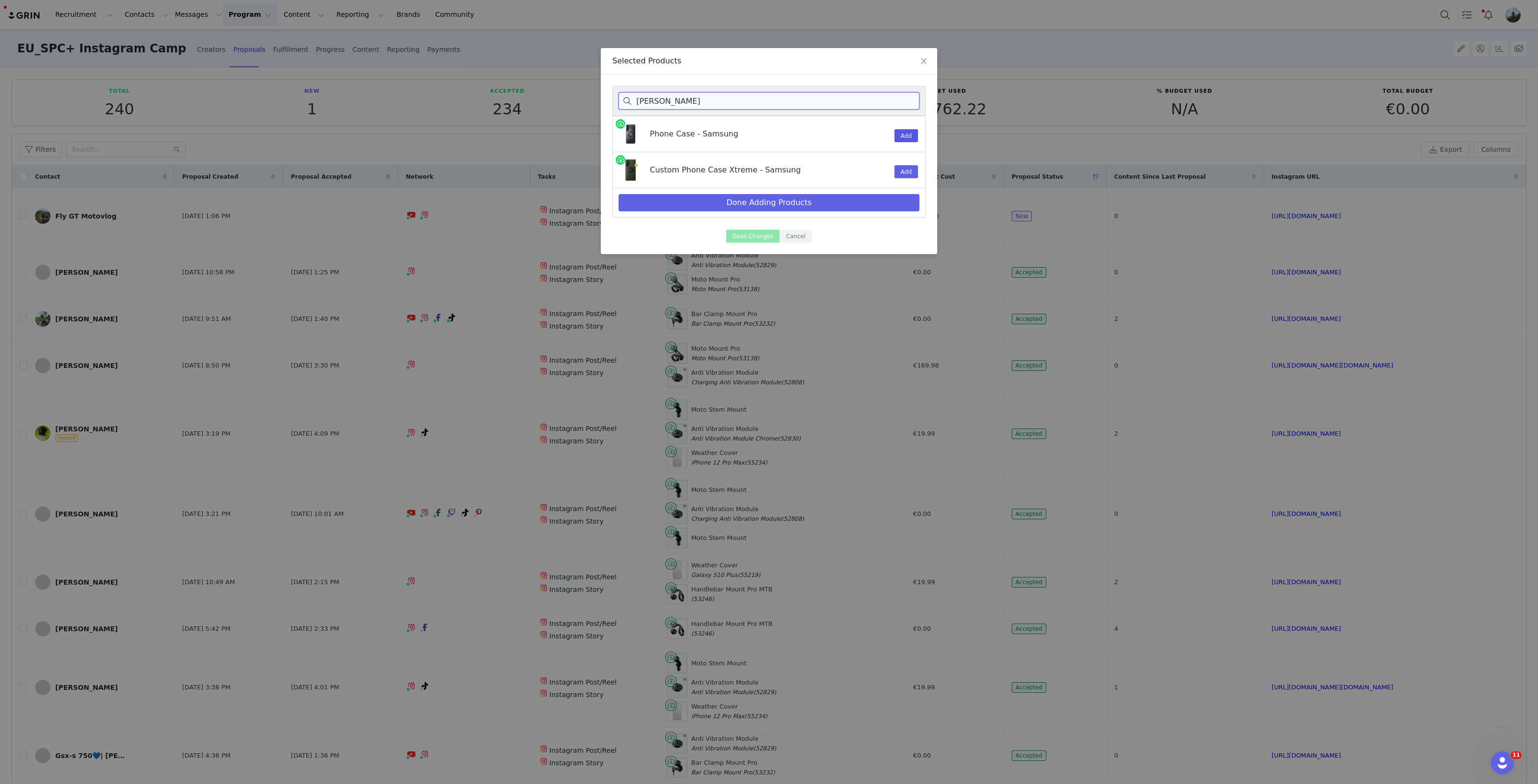
type input "[PERSON_NAME]"
click at [912, 135] on button "Add" at bounding box center [906, 135] width 24 height 13
click at [805, 197] on button "Done Adding Products" at bounding box center [769, 203] width 301 height 17
select select "13478869"
select select "26139719"
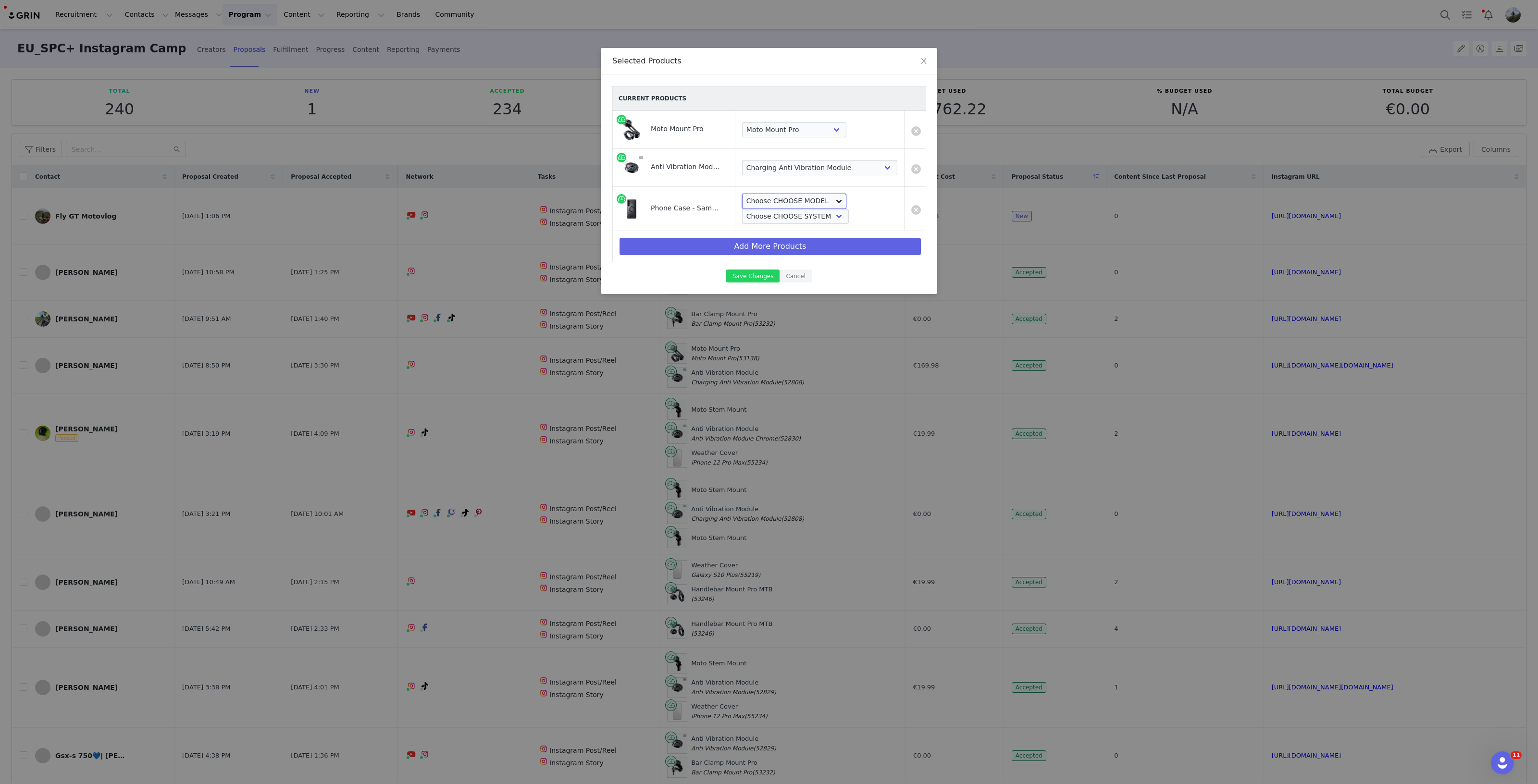
click at [807, 198] on select "Choose CHOOSE MODEL Galaxy S24 Galaxy S25 Galaxy S24 Plus Galaxy S25 Plus Galax…" at bounding box center [794, 201] width 104 height 16
select select "27451480"
click at [742, 194] on select "Choose CHOOSE MODEL Galaxy S24 Galaxy S25 Galaxy S24 Plus Galaxy S25 Plus Galax…" at bounding box center [794, 201] width 104 height 16
click at [823, 213] on select "Choose CHOOSE SYSTEM Phone Case Phone Case Xtreme" at bounding box center [795, 216] width 107 height 16
select select "23600034"
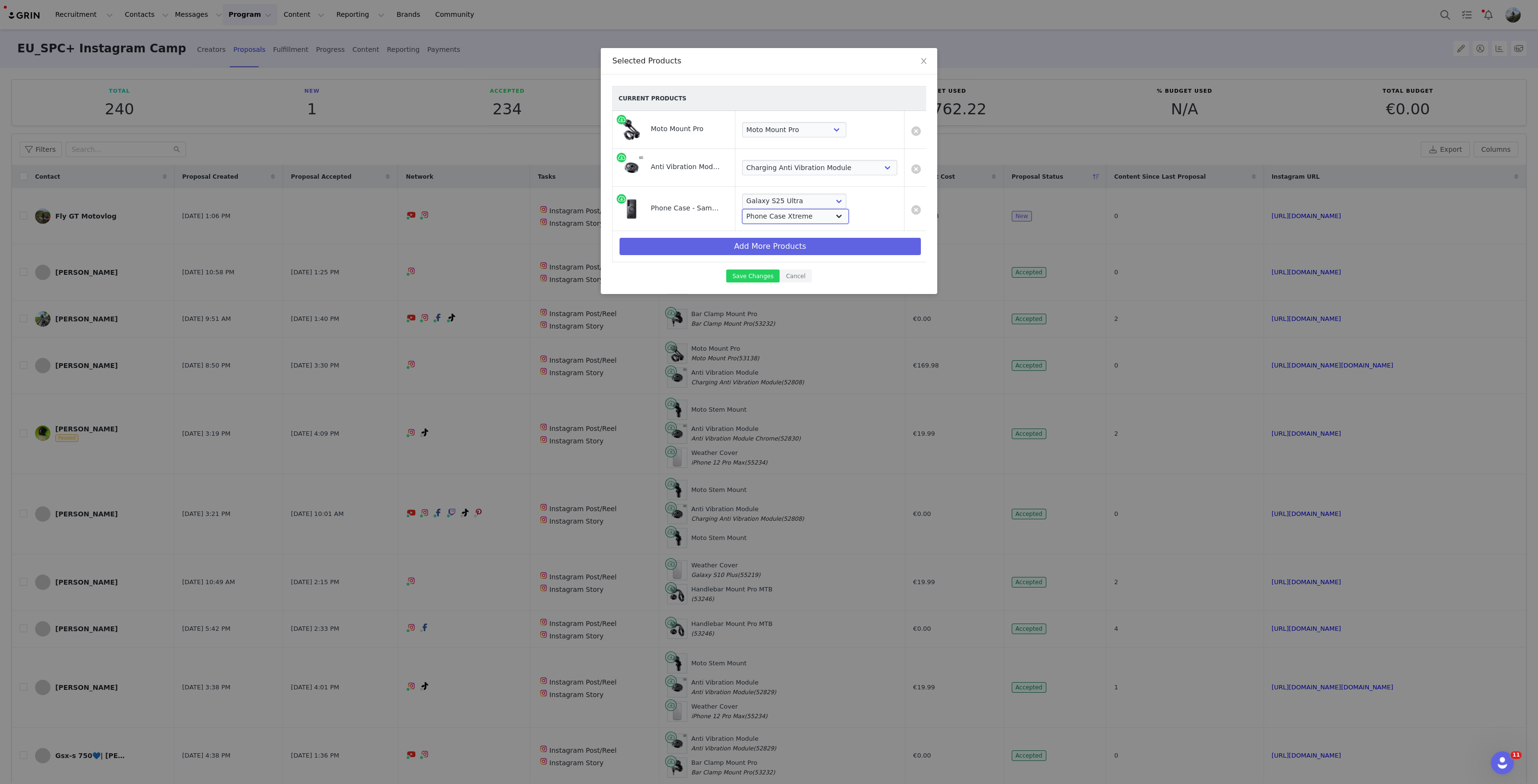
click at [742, 209] on select "Choose CHOOSE SYSTEM Phone Case Phone Case Xtreme" at bounding box center [795, 216] width 107 height 16
click at [790, 246] on button "Add More Products" at bounding box center [770, 247] width 301 height 17
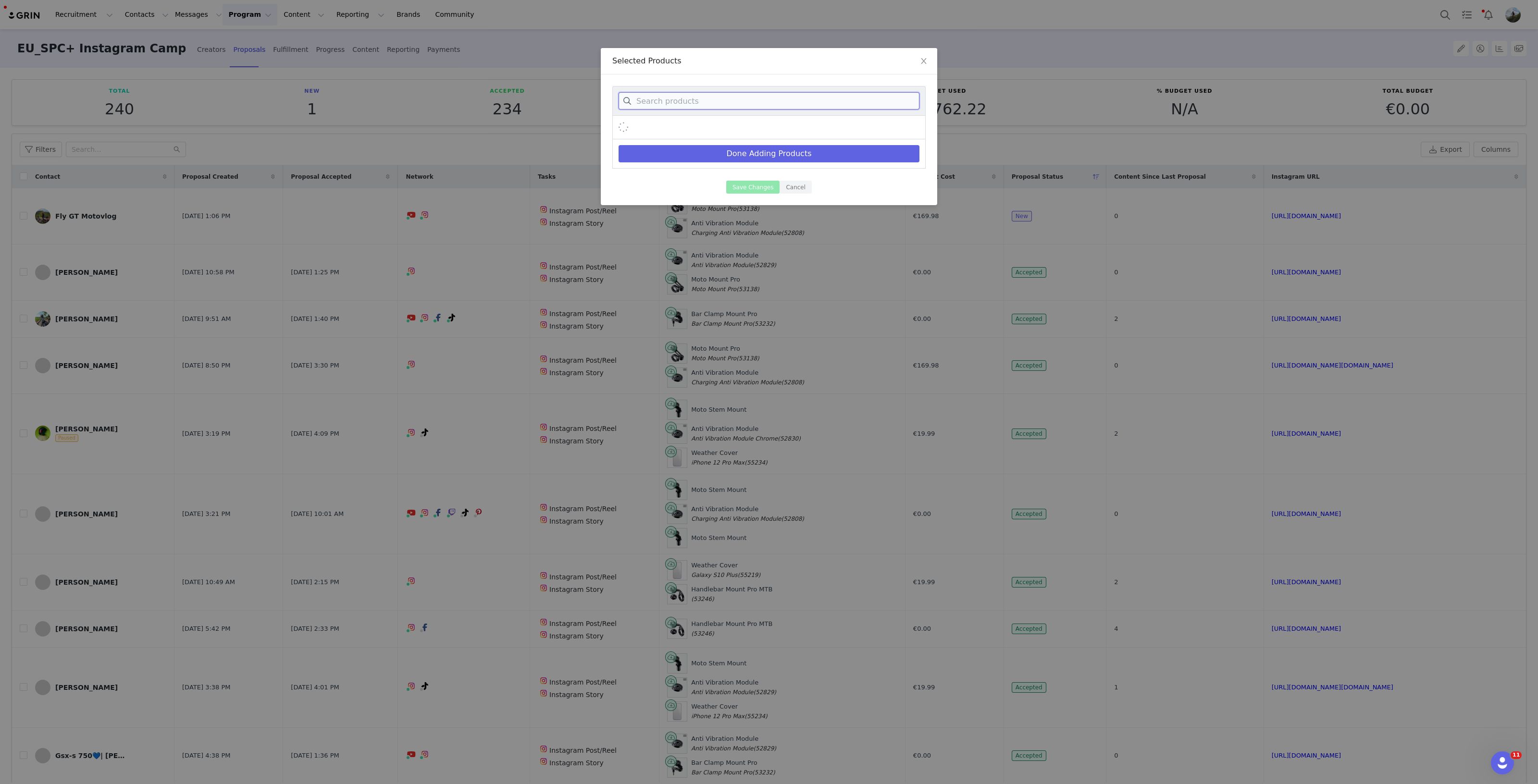
click at [747, 99] on input at bounding box center [769, 101] width 301 height 17
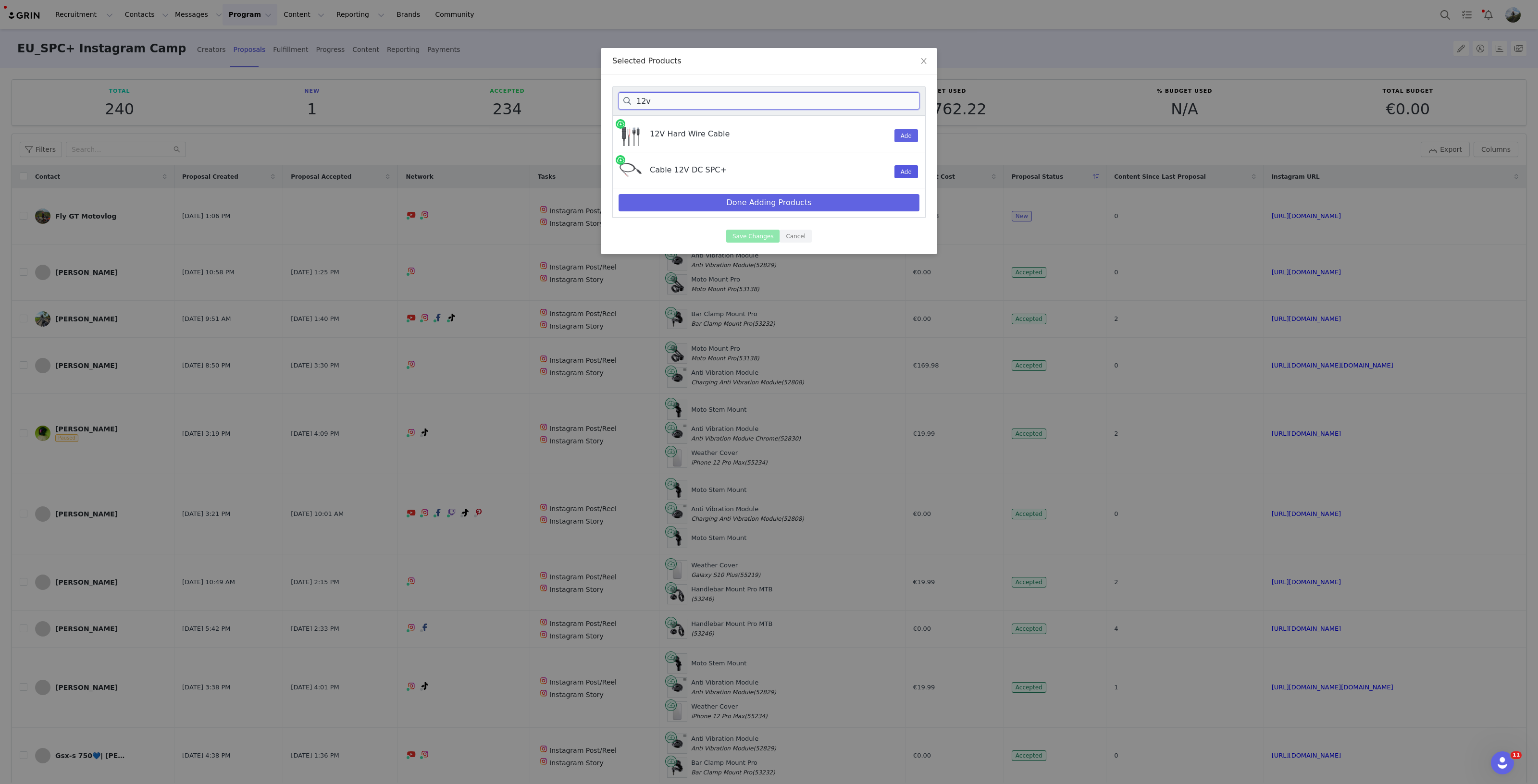
type input "12v"
click at [903, 174] on button "Add" at bounding box center [906, 171] width 24 height 13
click at [784, 205] on button "Done Adding Products" at bounding box center [769, 203] width 301 height 17
select select "13478869"
select select "26139719"
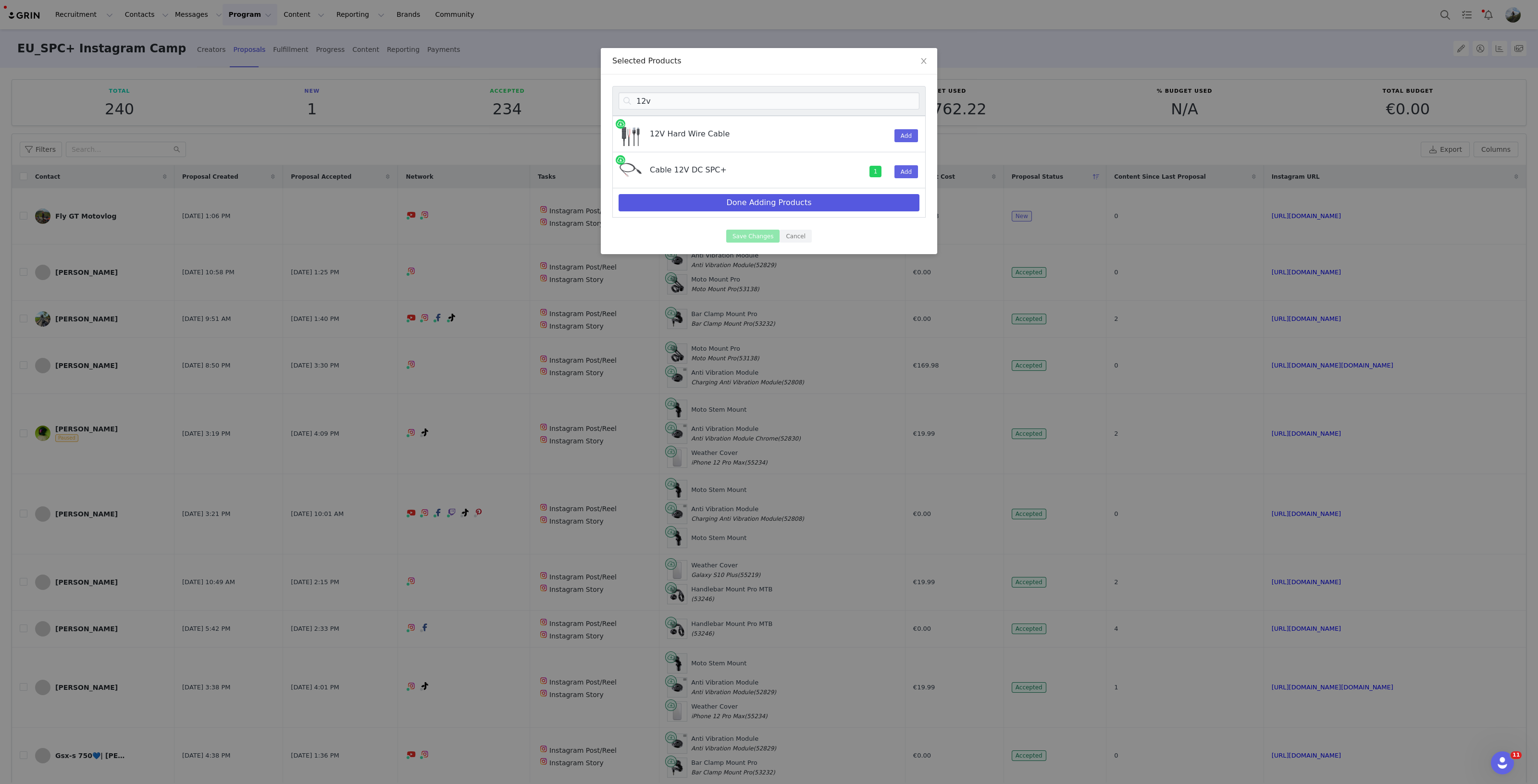
select select "27451480"
select select "23600034"
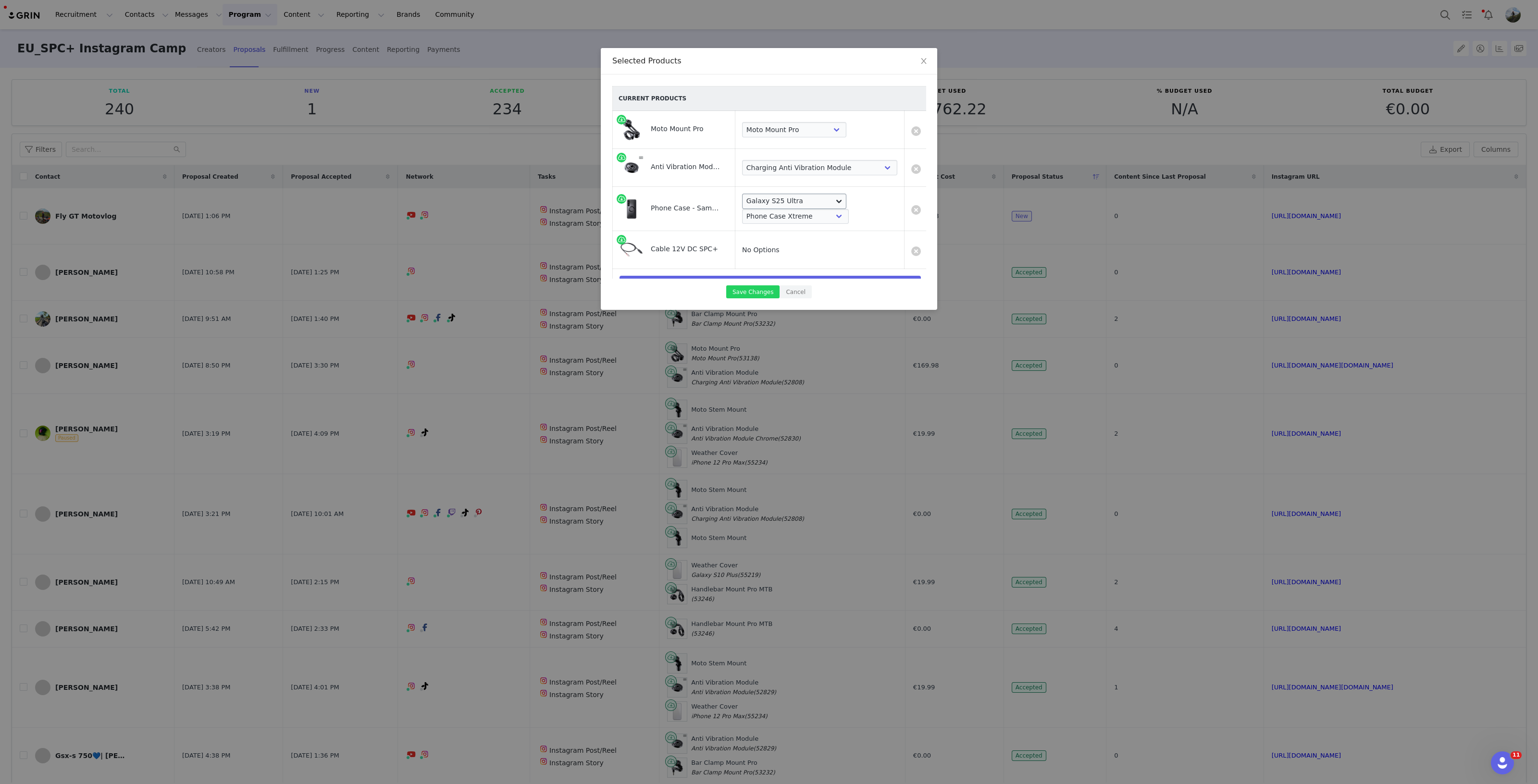
scroll to position [21, 0]
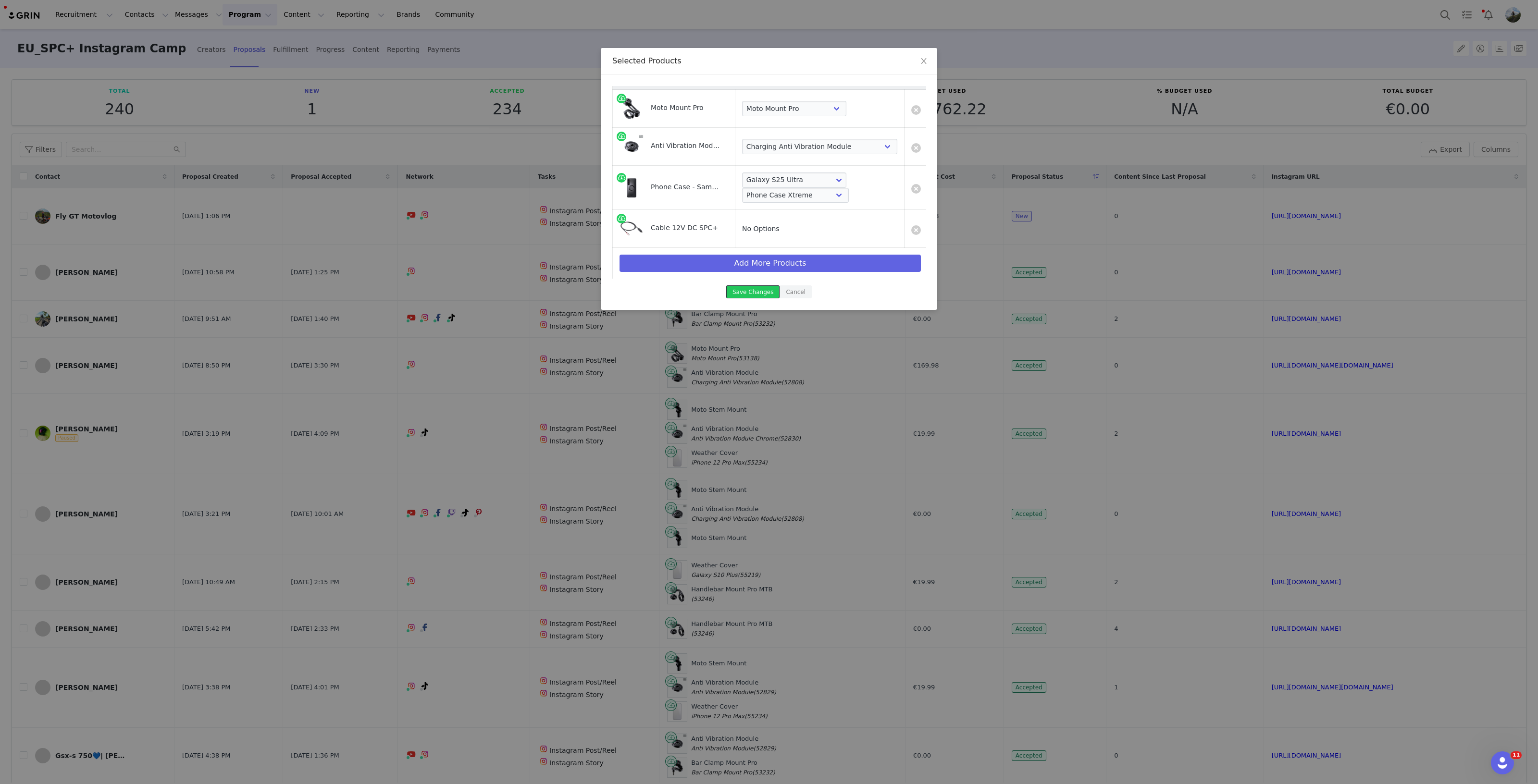
click at [764, 293] on button "Save Changes" at bounding box center [753, 291] width 53 height 13
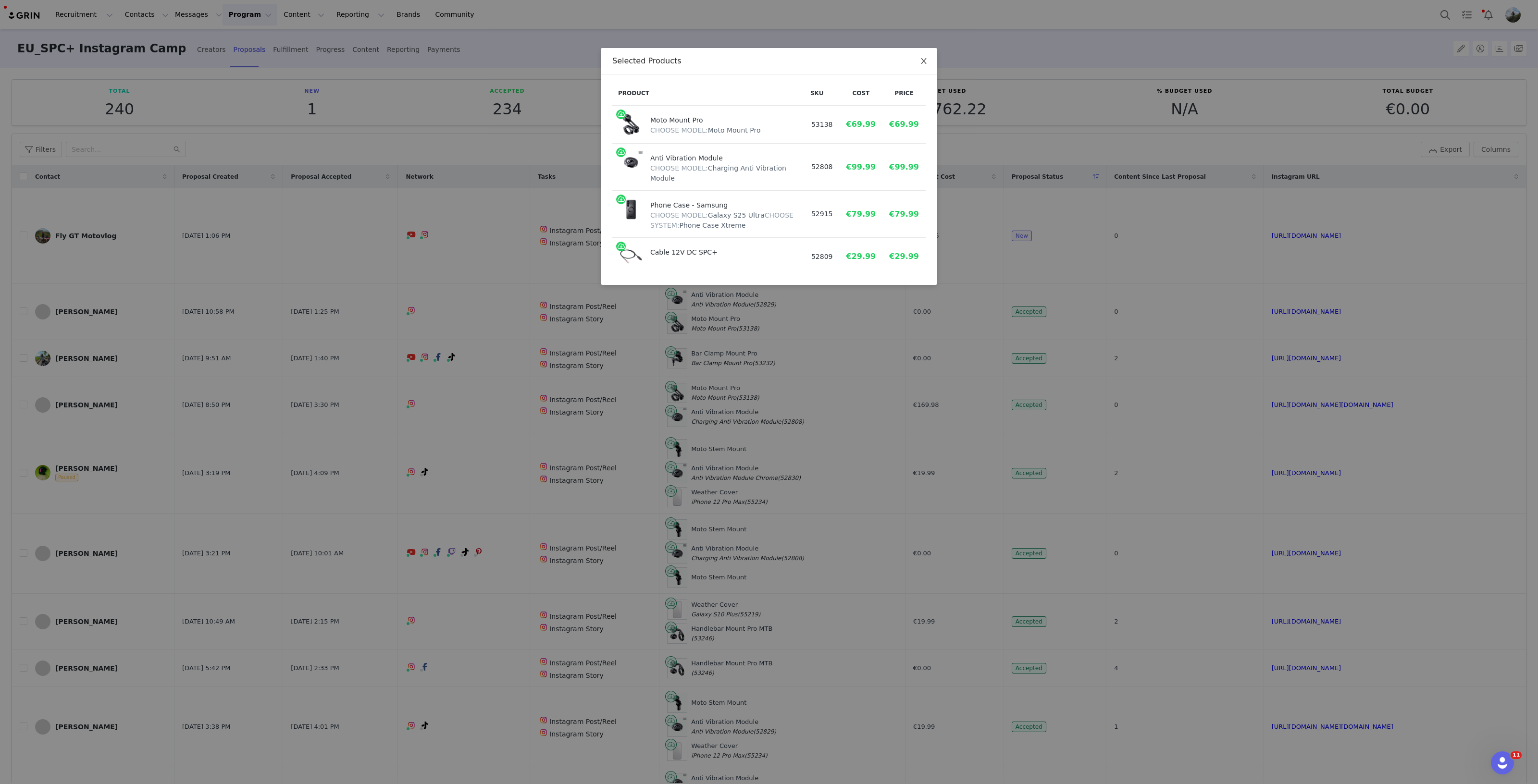
click at [925, 62] on icon "icon: close" at bounding box center [923, 61] width 7 height 7
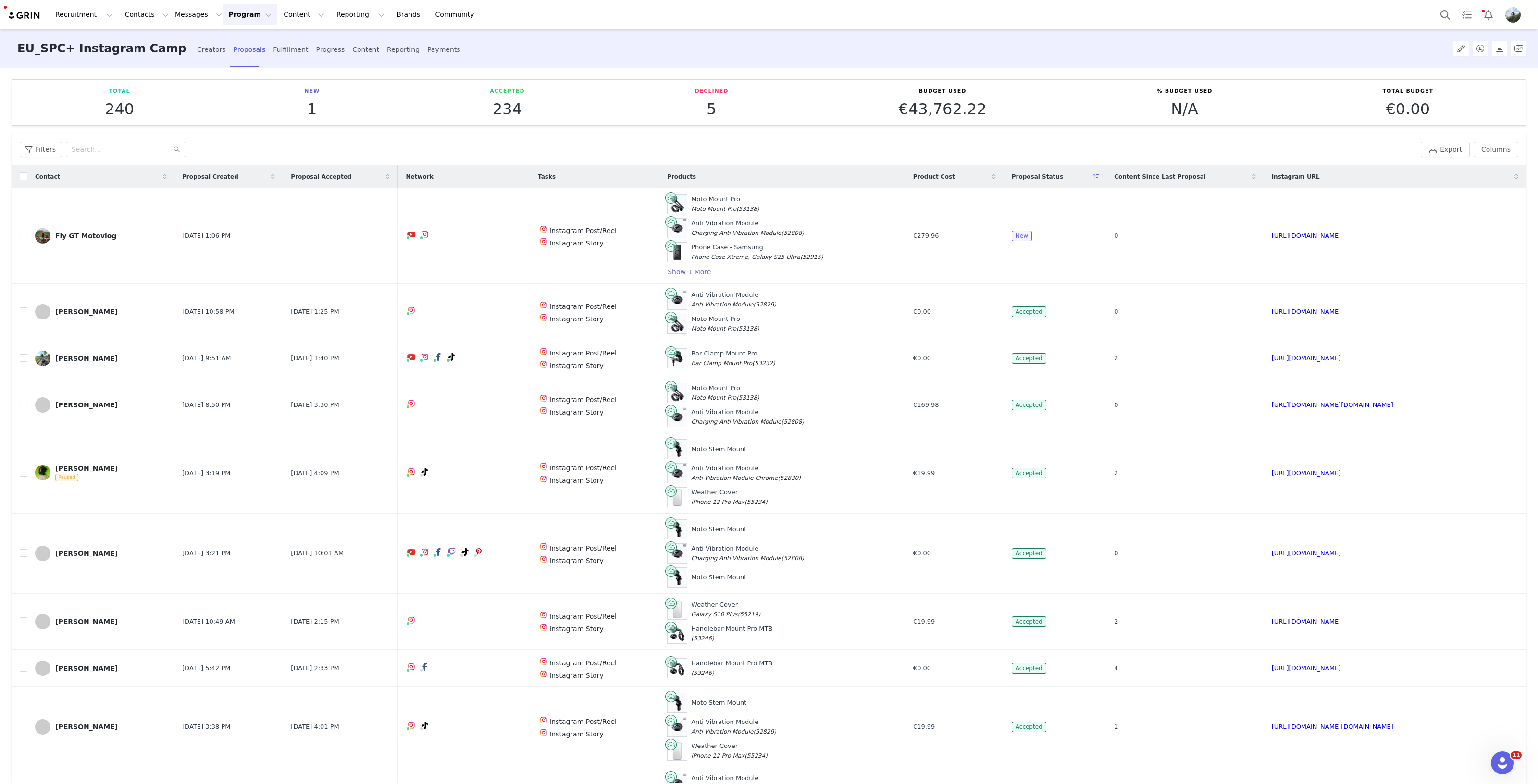
drag, startPoint x: 56, startPoint y: 237, endPoint x: 161, endPoint y: 205, distance: 109.8
click at [56, 237] on div "Fly GT Motovlog" at bounding box center [86, 236] width 61 height 7
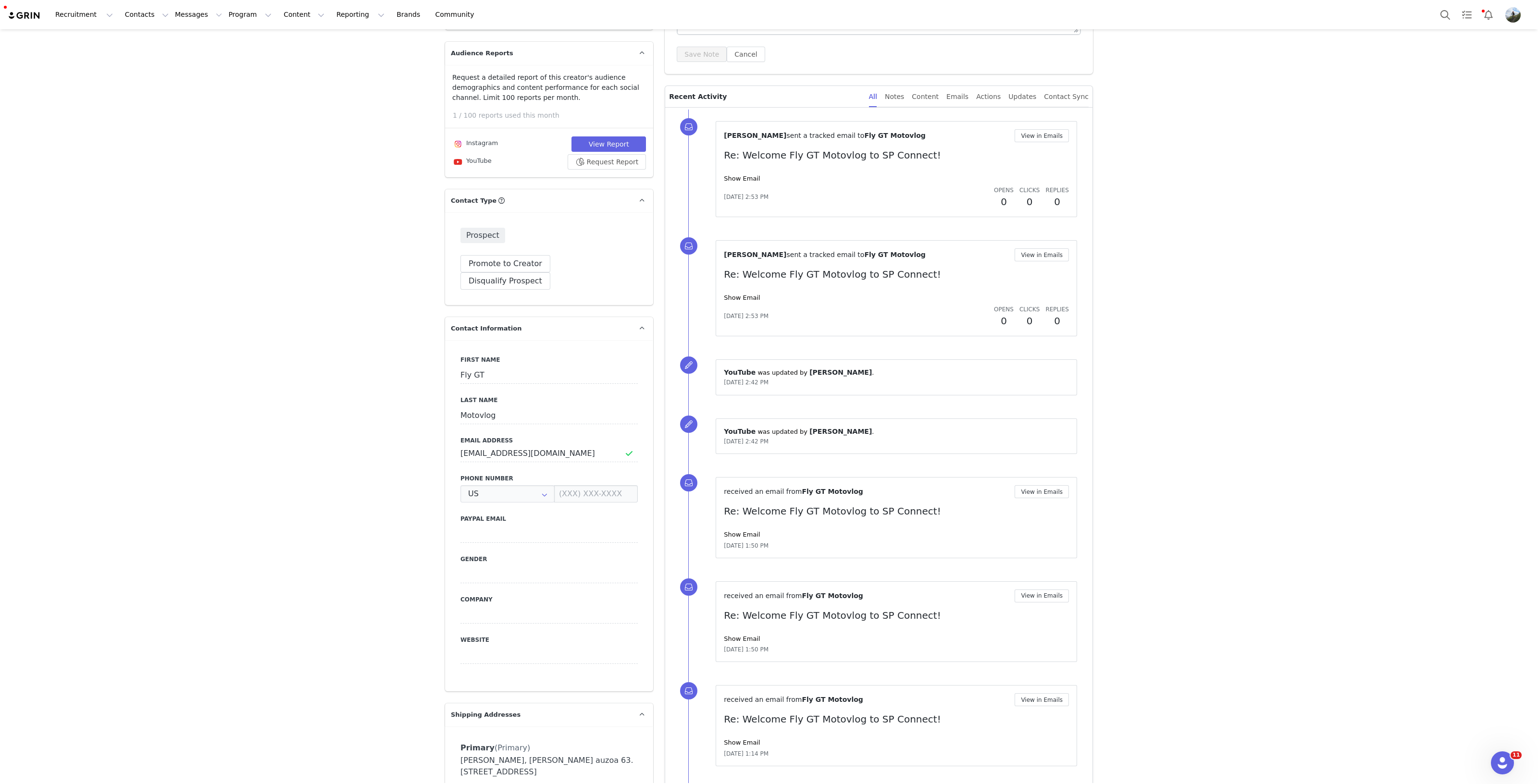
scroll to position [120, 0]
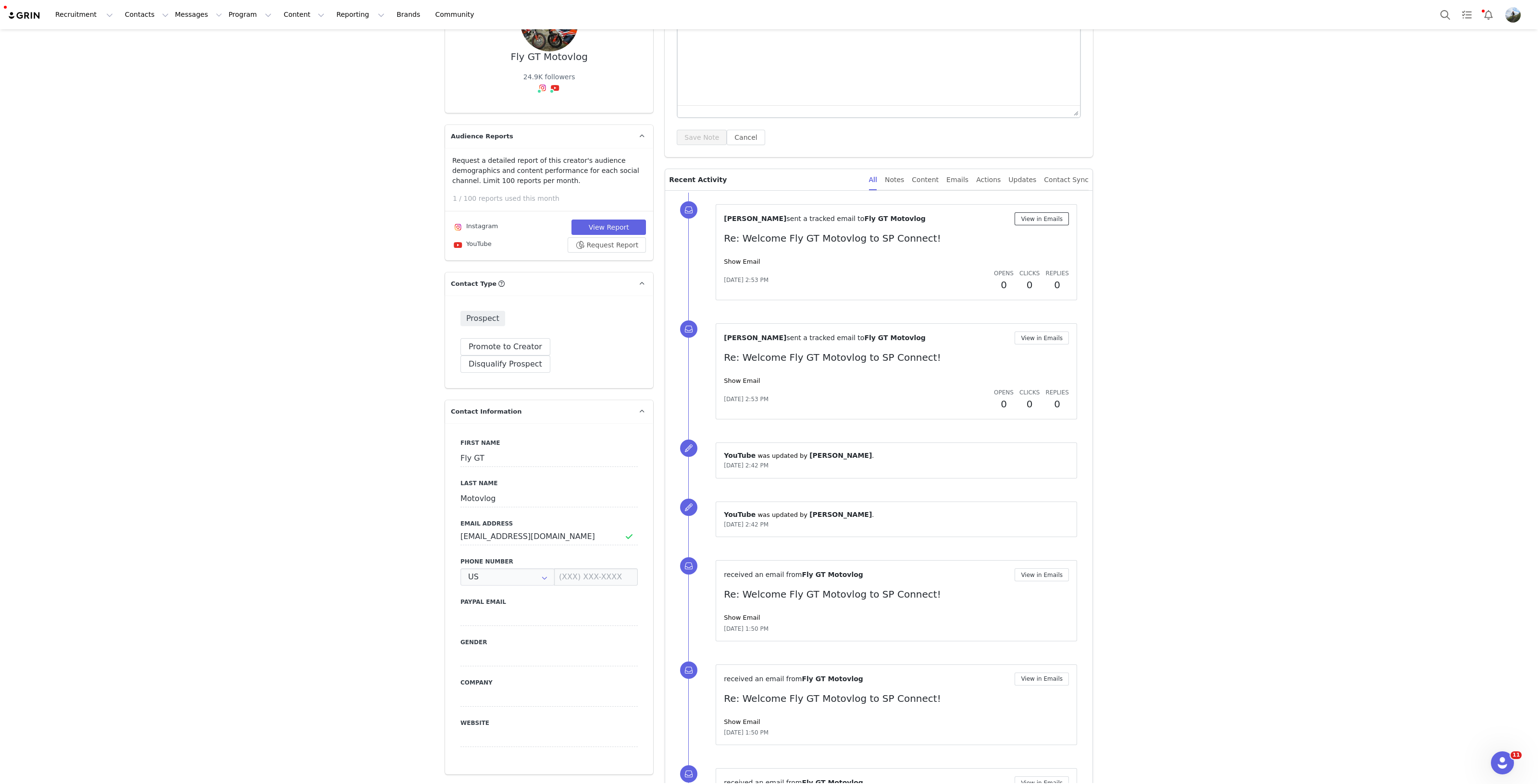
click at [1032, 218] on button "View in Emails" at bounding box center [1041, 219] width 54 height 13
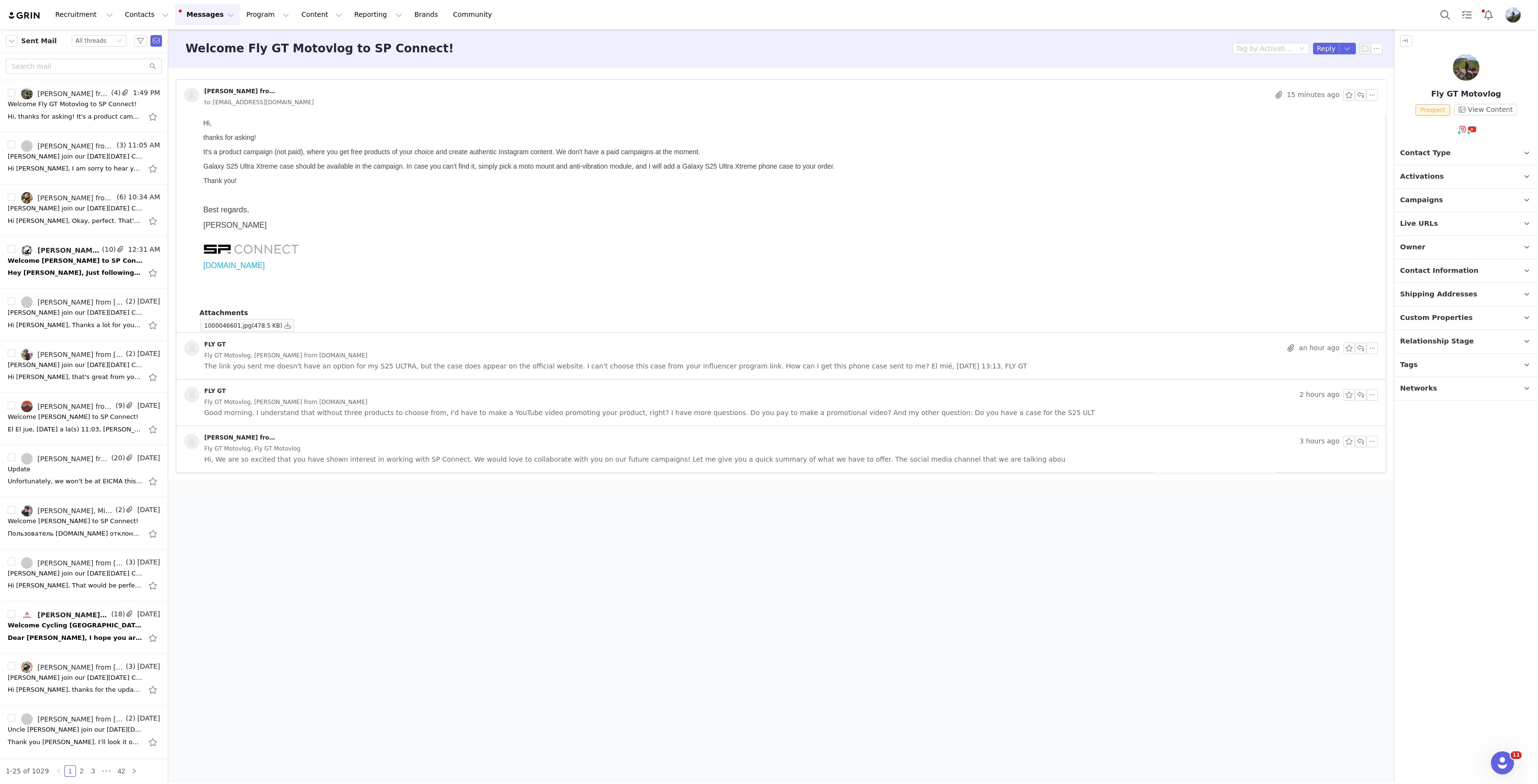
click at [1424, 203] on span "Campaigns" at bounding box center [1421, 200] width 43 height 11
click at [1457, 224] on span "EU_SPC+ Instagram Campaign" at bounding box center [1458, 227] width 101 height 12
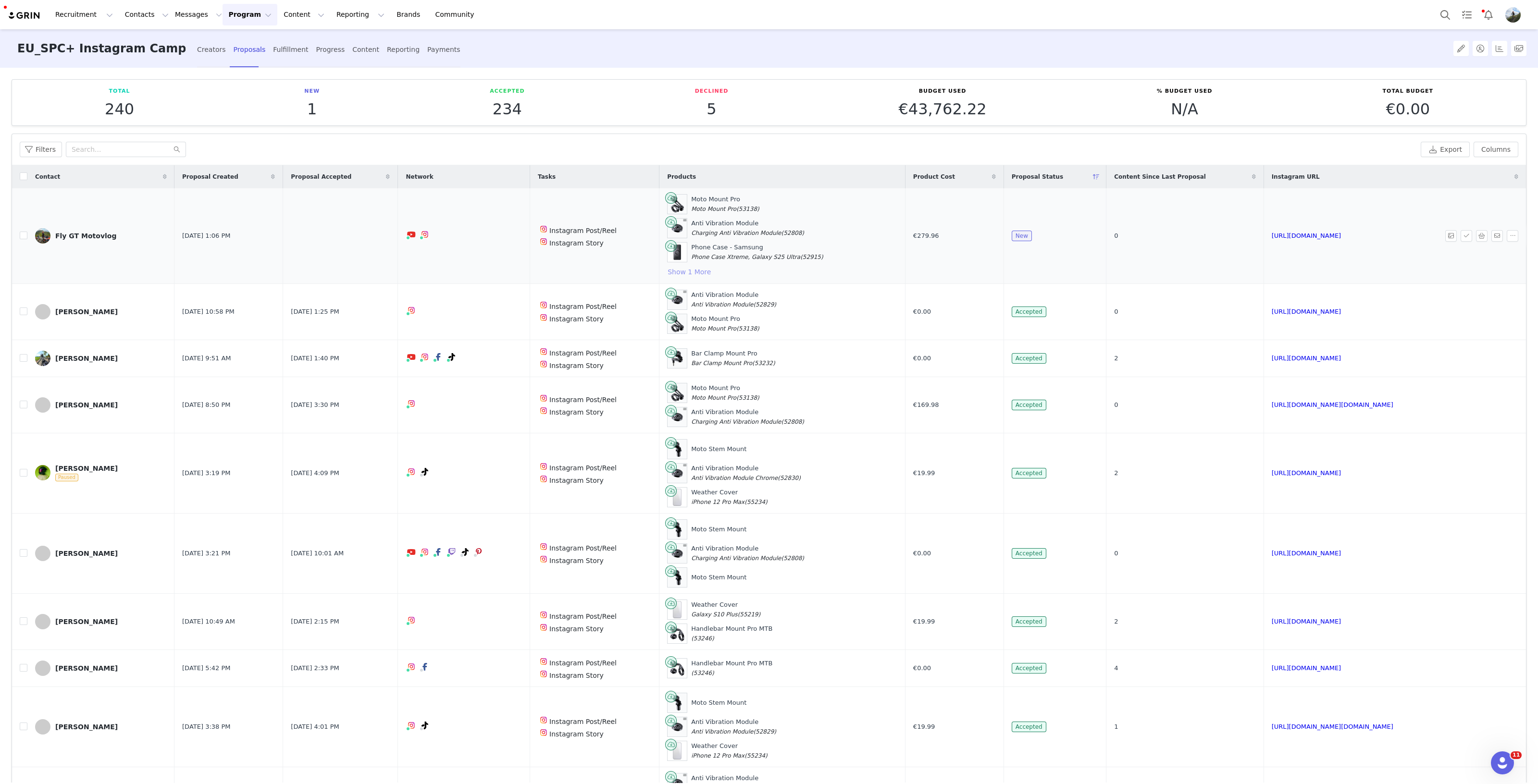
click at [697, 272] on button "Show 1 More" at bounding box center [689, 271] width 44 height 12
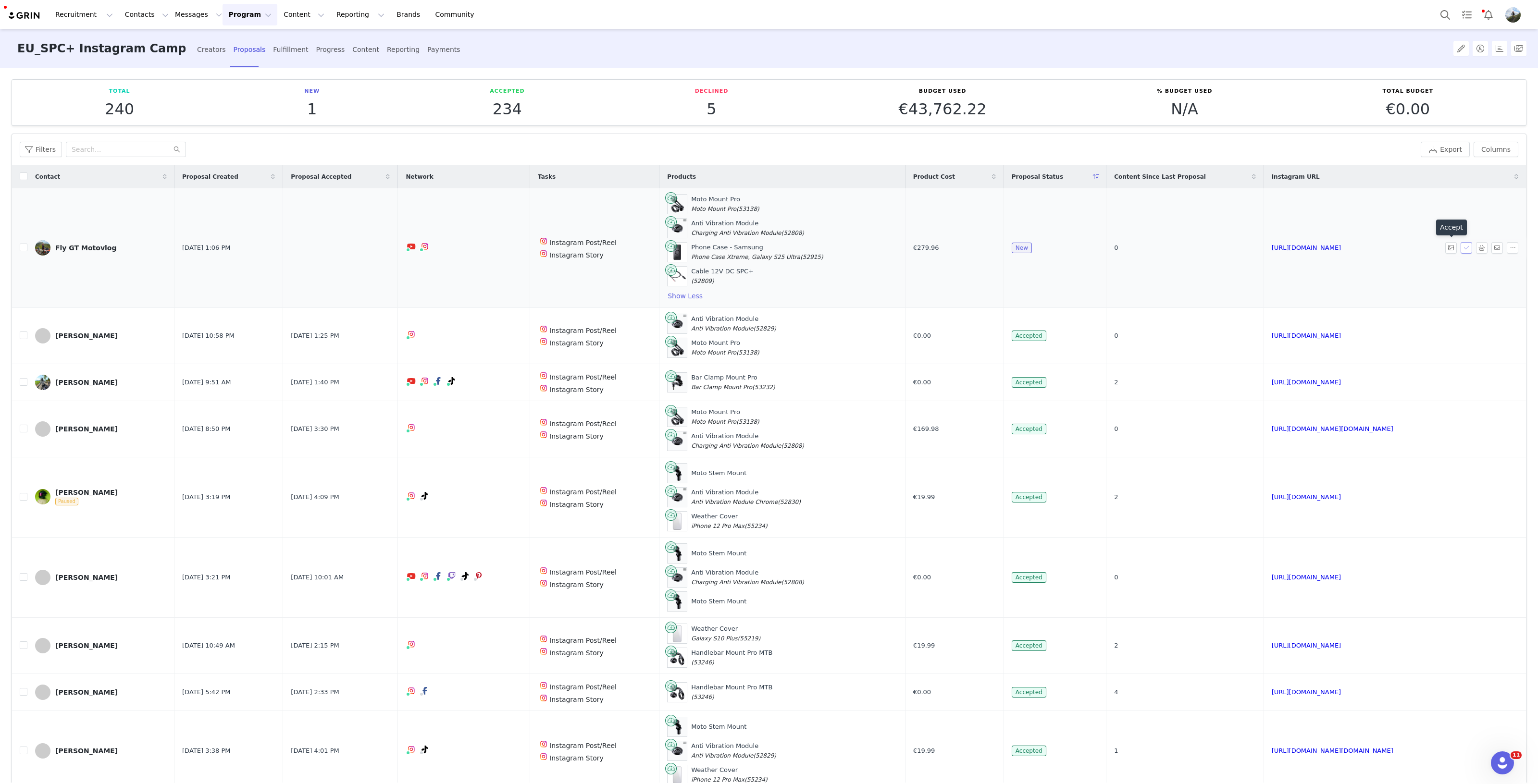
click at [1460, 247] on button "button" at bounding box center [1466, 248] width 12 height 12
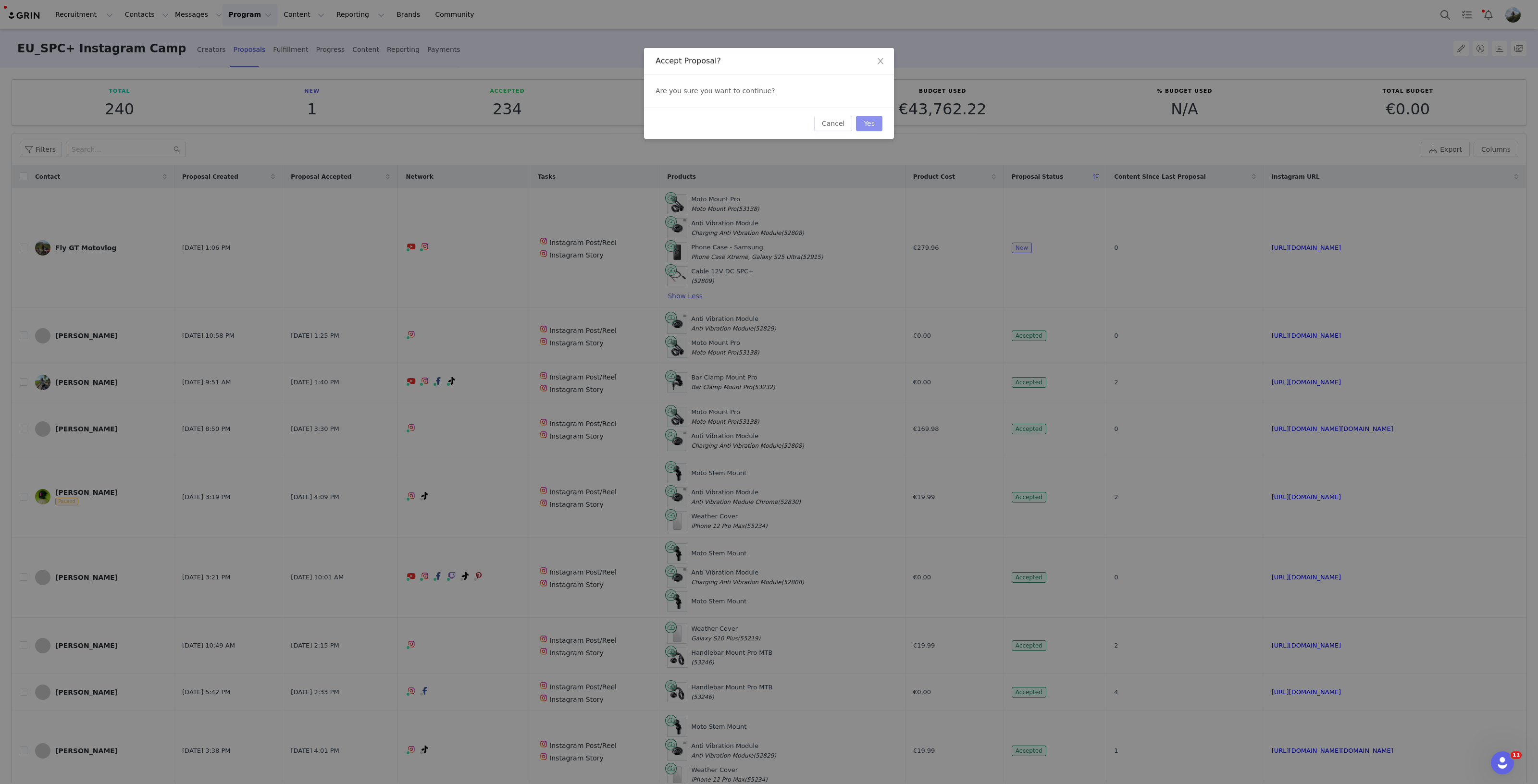
click at [869, 122] on button "Yes" at bounding box center [869, 123] width 27 height 16
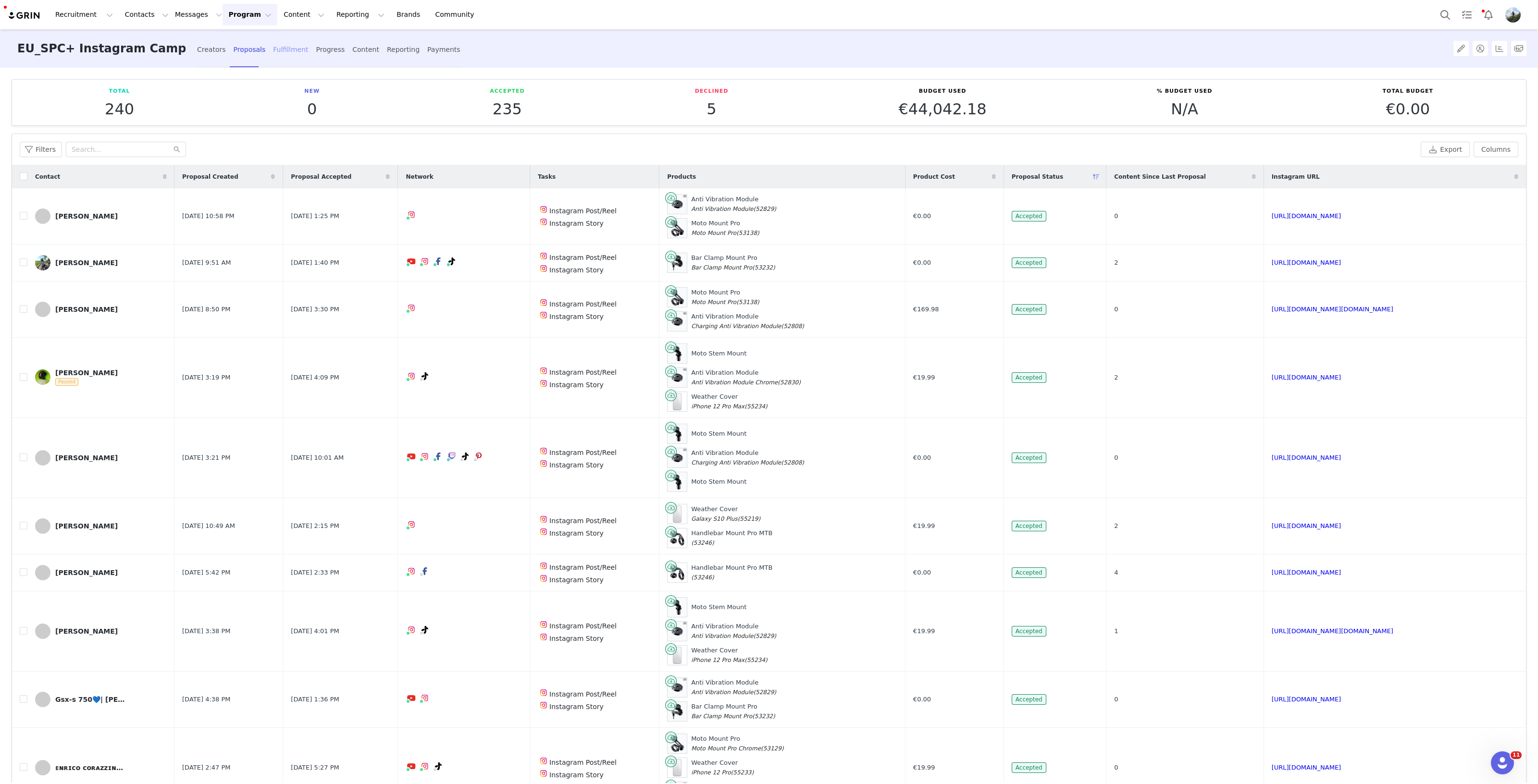
click at [273, 50] on div "Fulfillment" at bounding box center [290, 50] width 35 height 25
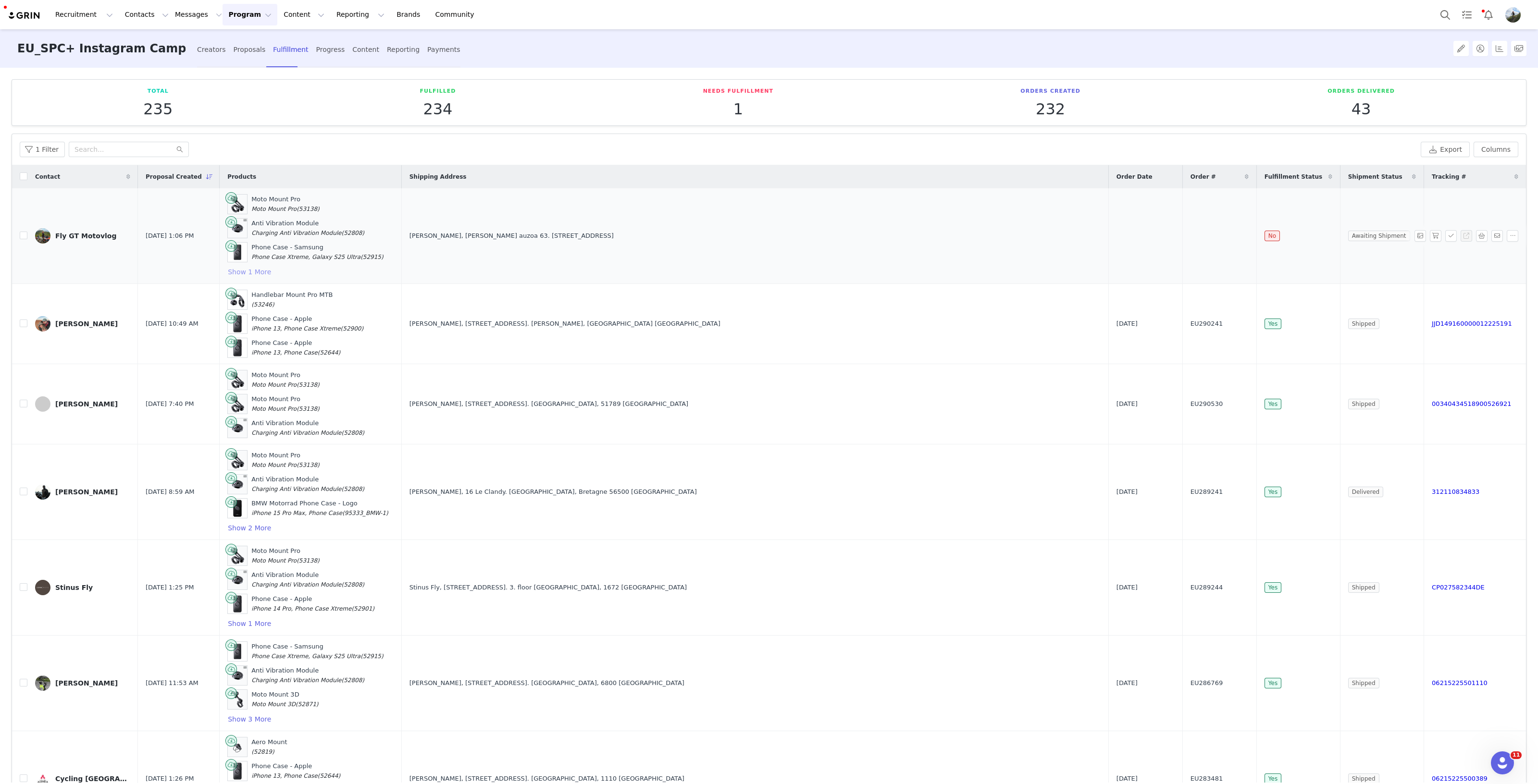
drag, startPoint x: 298, startPoint y: 268, endPoint x: 327, endPoint y: 259, distance: 30.4
click at [272, 268] on button "Show 1 More" at bounding box center [249, 271] width 44 height 12
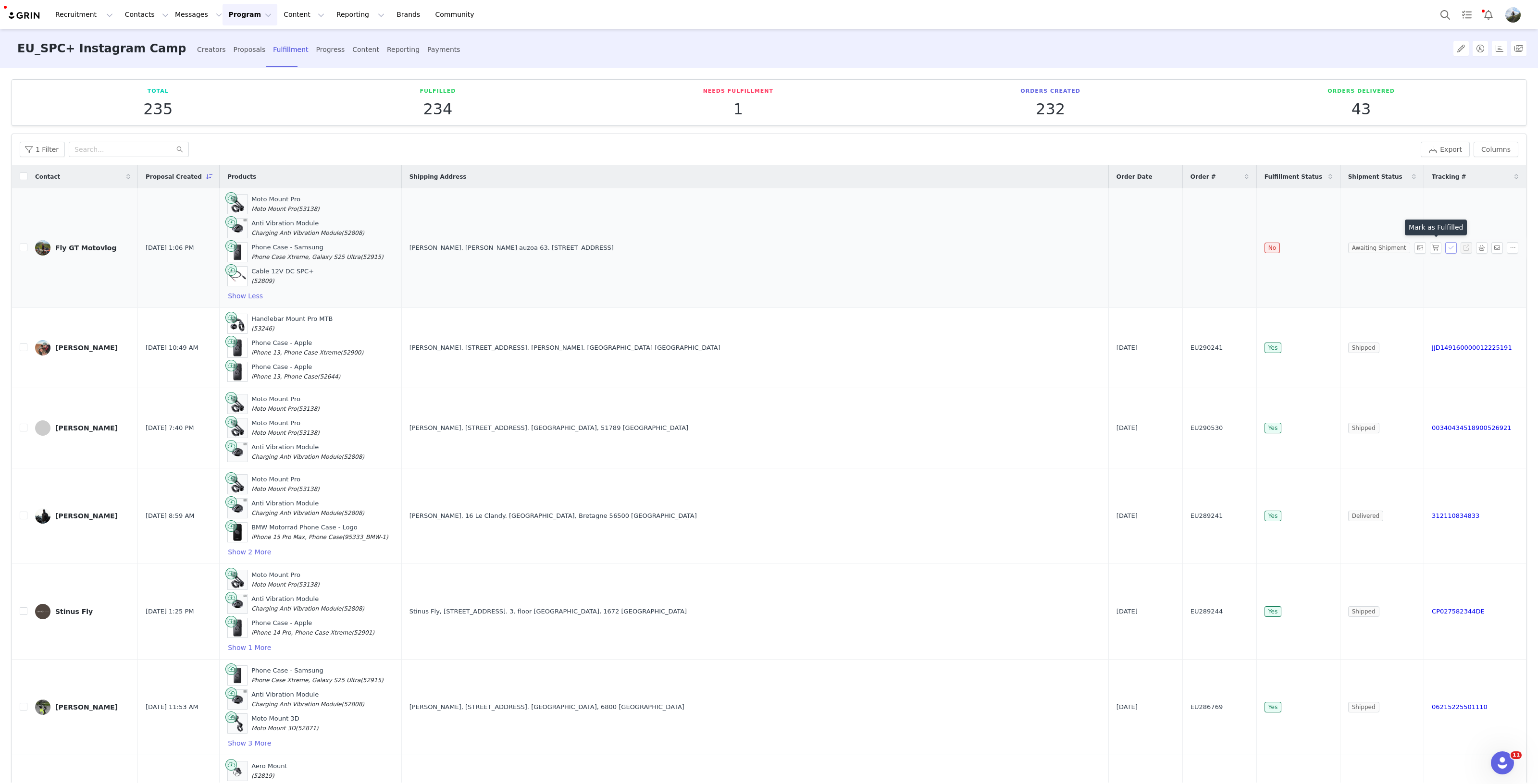
click at [1445, 251] on button "button" at bounding box center [1450, 248] width 12 height 12
click at [317, 49] on div "Progress" at bounding box center [331, 50] width 29 height 25
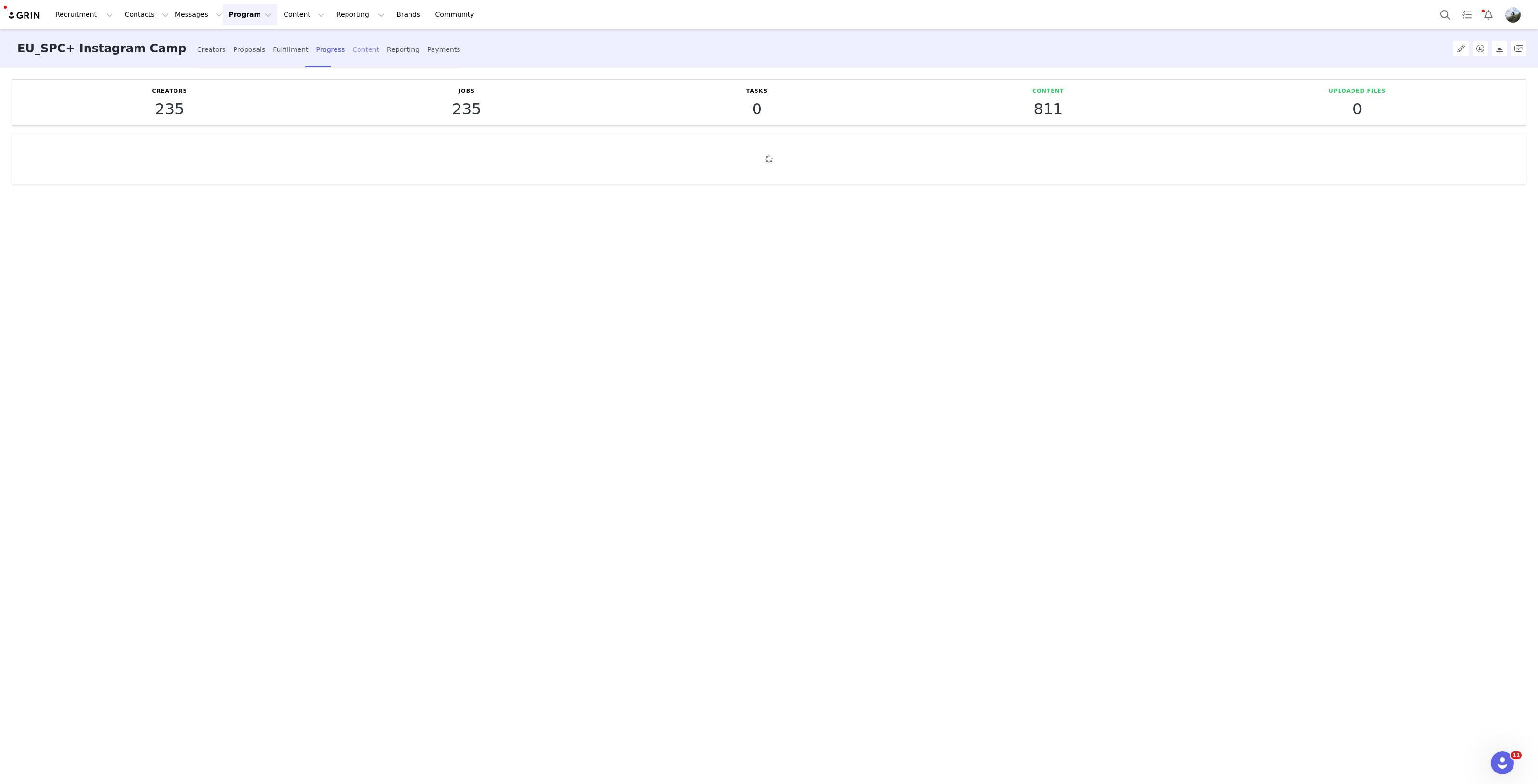
click at [352, 48] on div "Content" at bounding box center [365, 50] width 27 height 25
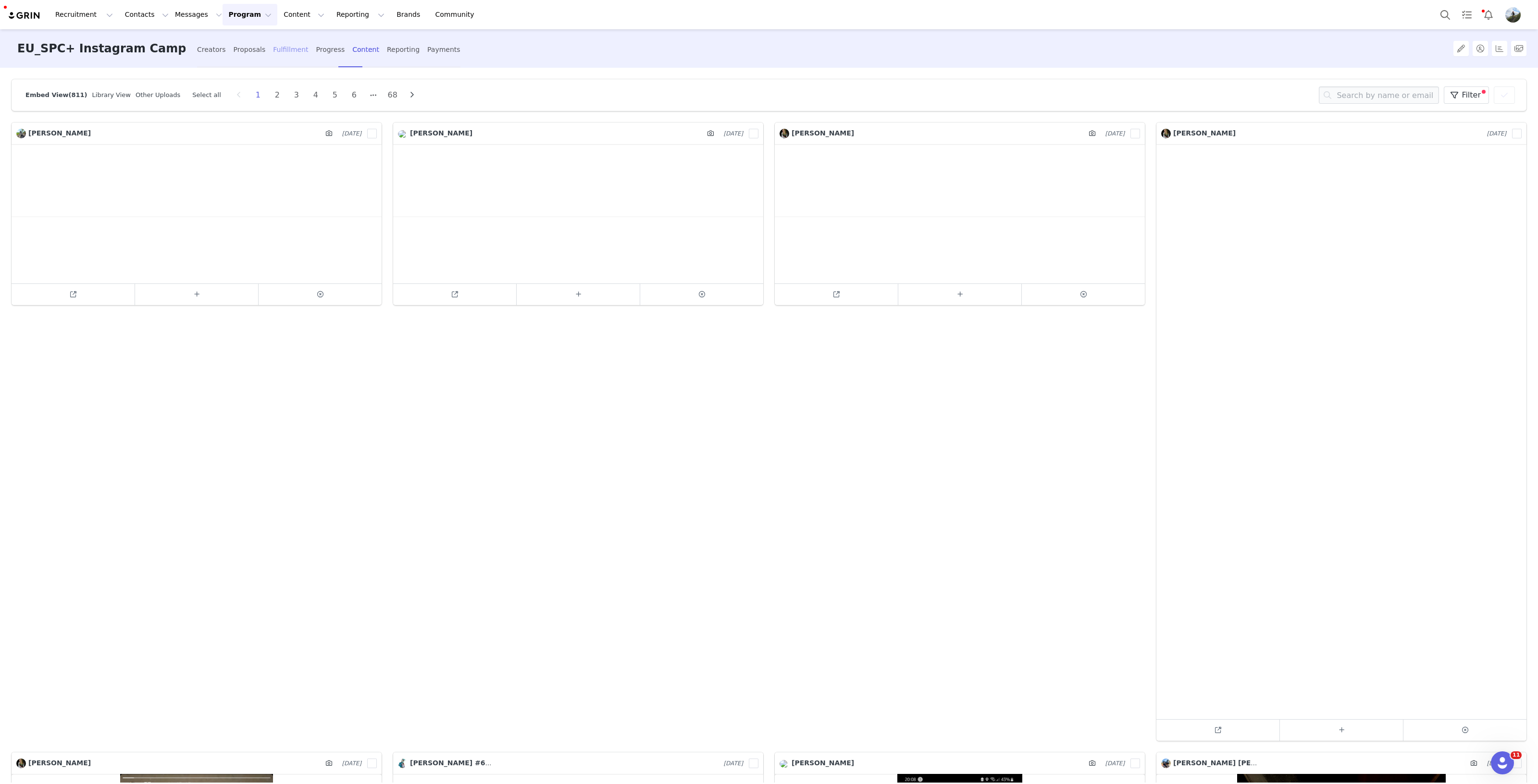
click at [273, 52] on div "Fulfillment" at bounding box center [290, 50] width 35 height 25
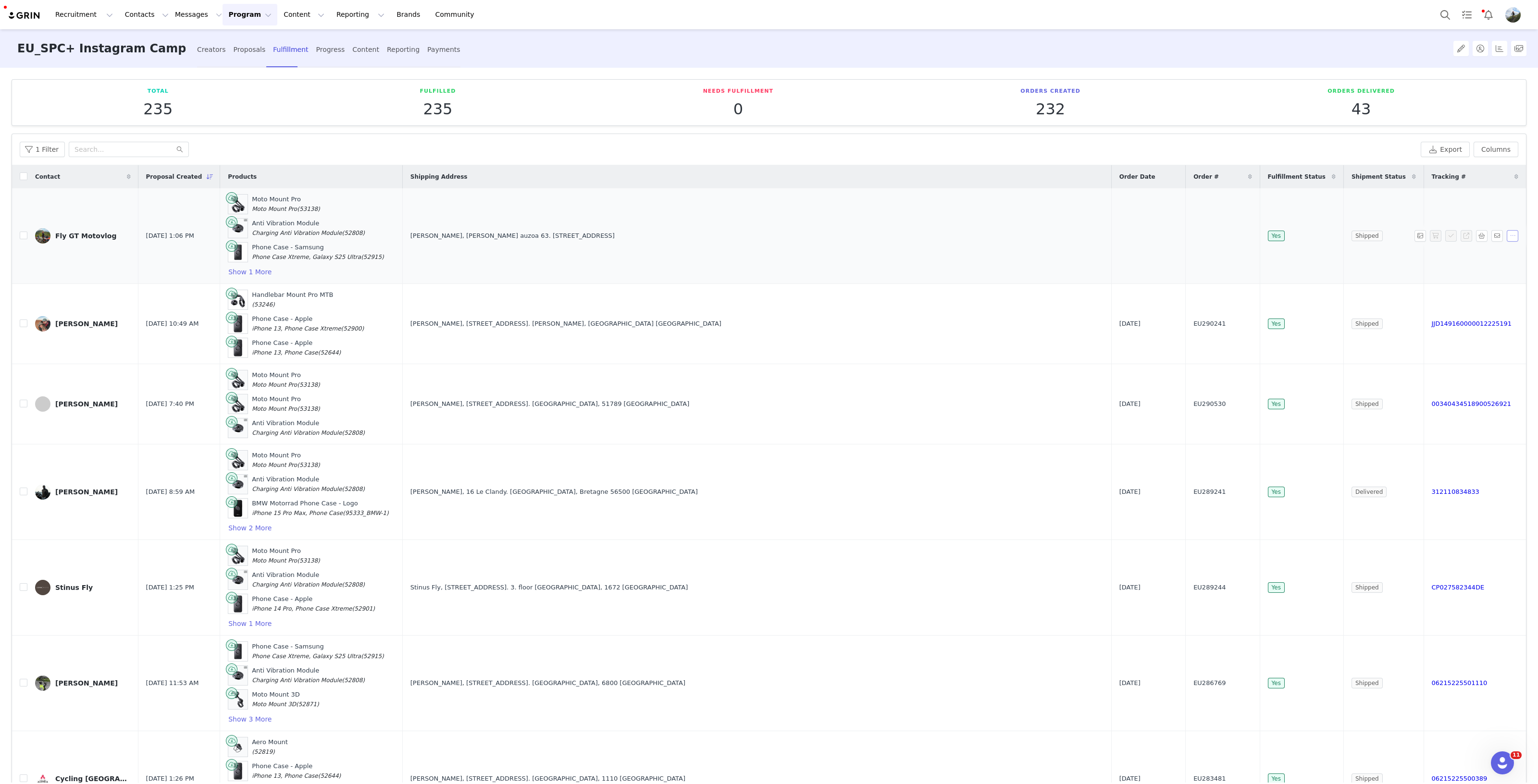
click at [1506, 237] on button "button" at bounding box center [1512, 235] width 12 height 12
click at [1506, 237] on button "button" at bounding box center [1512, 235] width 12 height 12
click at [272, 267] on button "Show 1 More" at bounding box center [250, 271] width 44 height 12
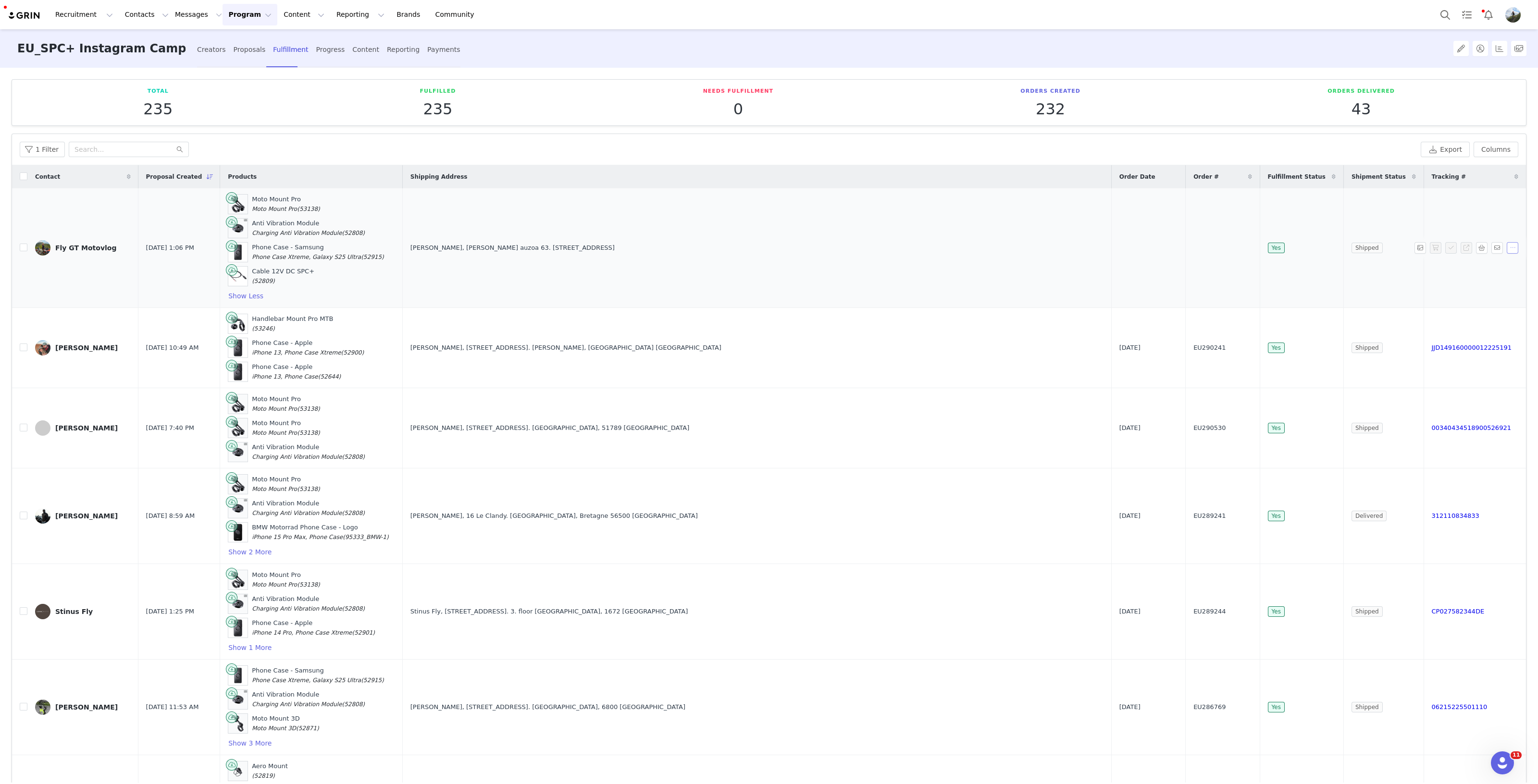
click at [1506, 247] on button "button" at bounding box center [1512, 248] width 12 height 12
click at [1466, 299] on span "Mark as Unfulfilled" at bounding box center [1463, 294] width 63 height 11
click at [1430, 247] on button "button" at bounding box center [1435, 248] width 12 height 12
click at [71, 244] on div "Fly GT Motovlog" at bounding box center [86, 248] width 61 height 7
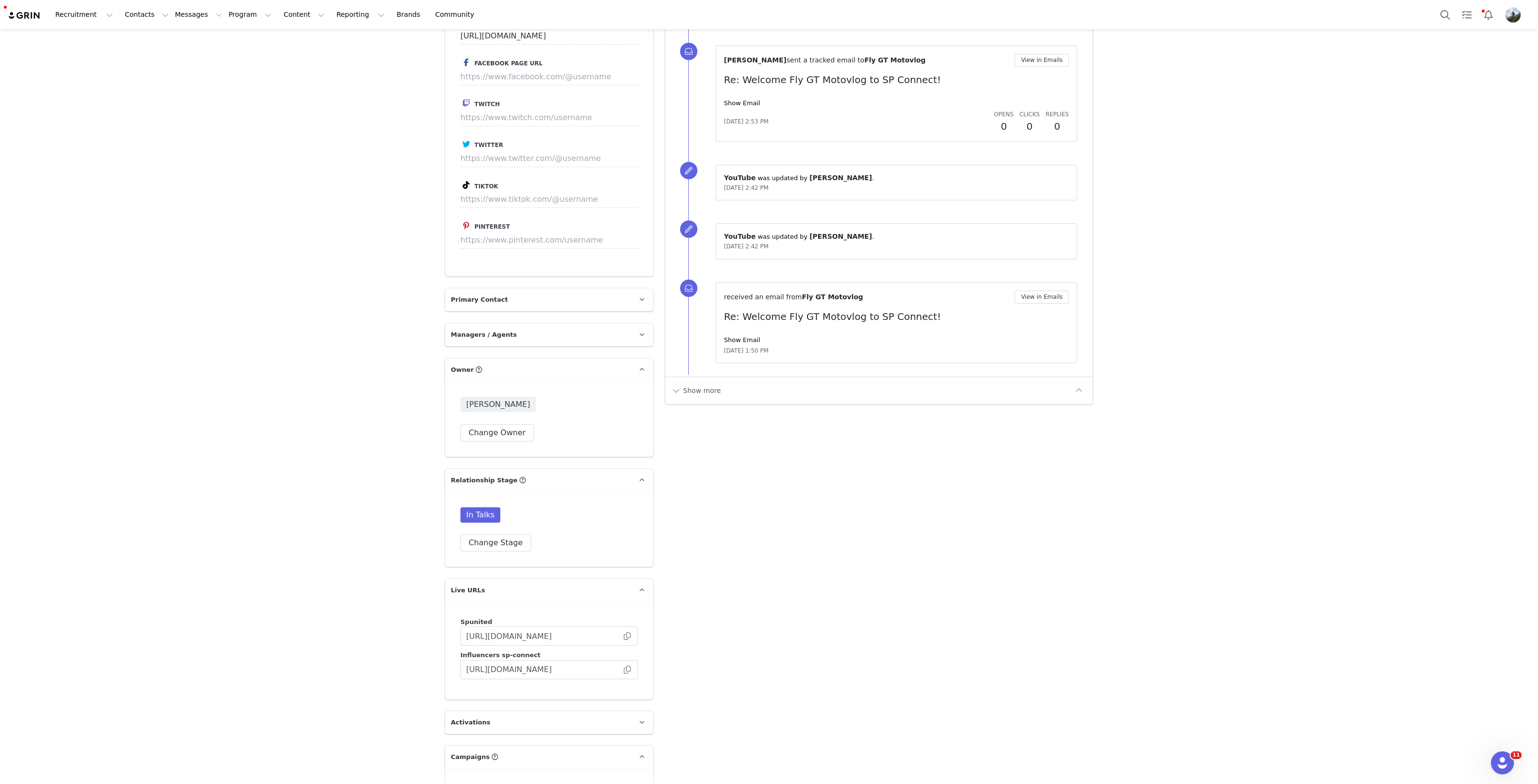
scroll to position [1261, 0]
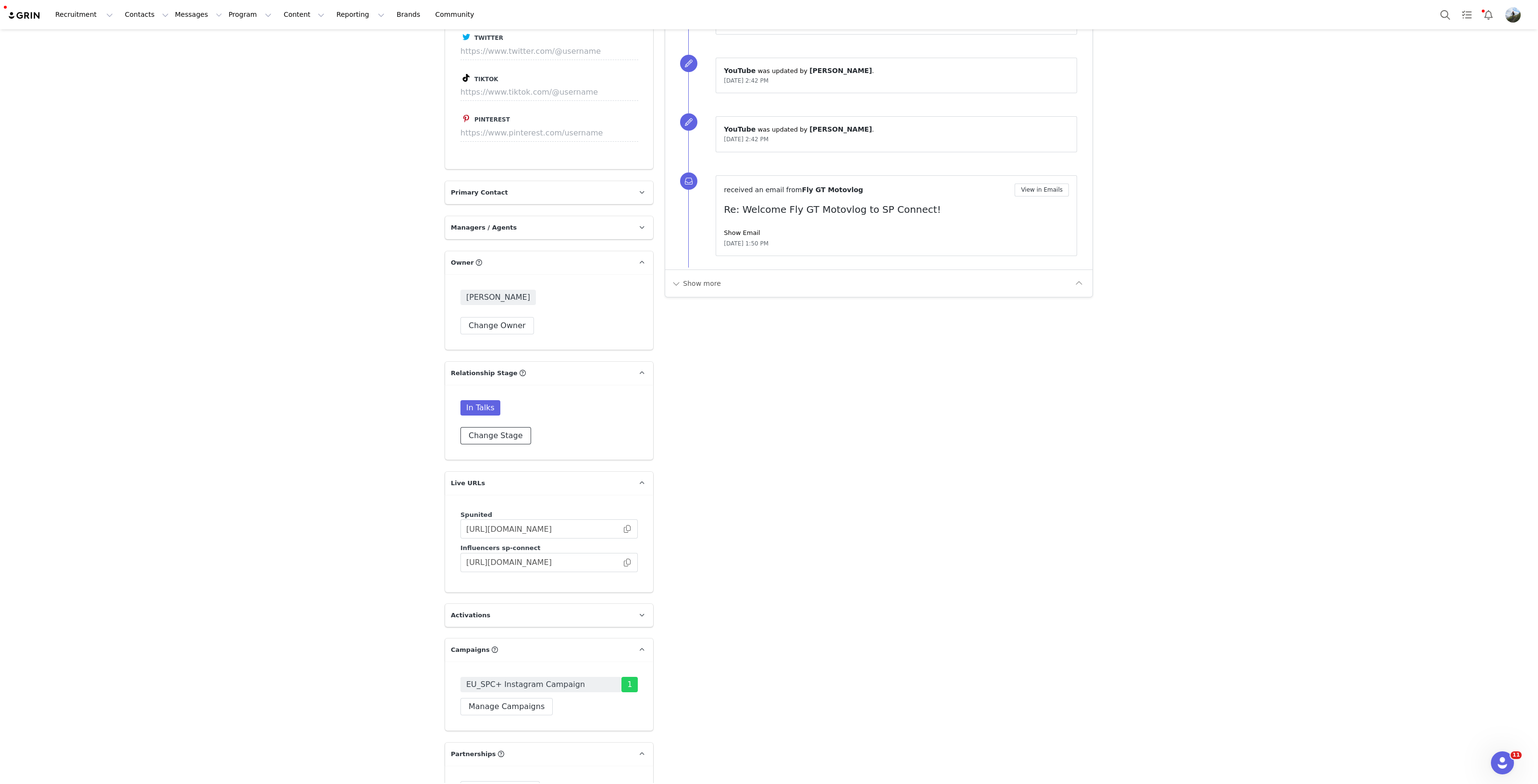
click at [497, 437] on button "Change Stage" at bounding box center [496, 435] width 71 height 17
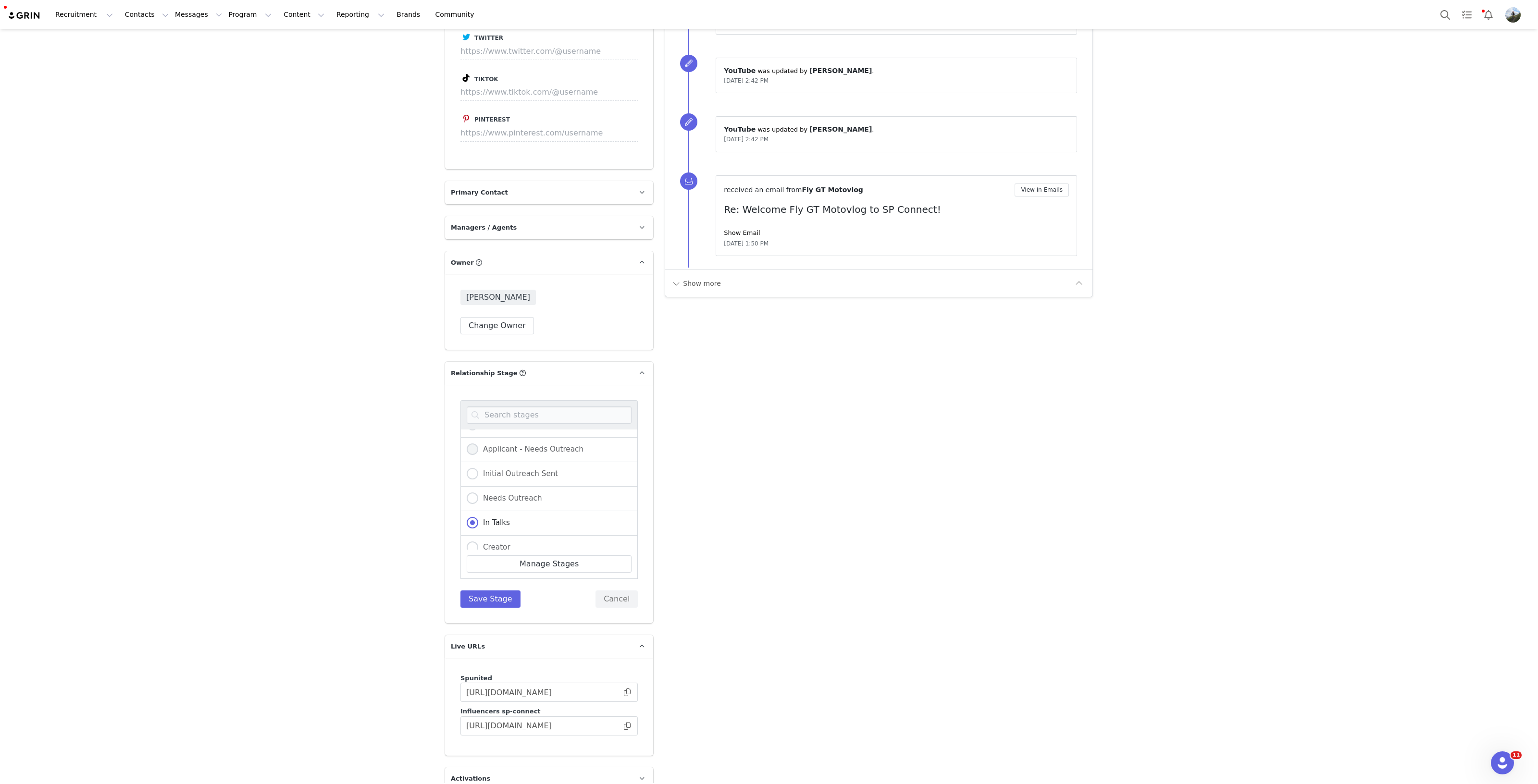
scroll to position [60, 0]
drag, startPoint x: 468, startPoint y: 527, endPoint x: 464, endPoint y: 563, distance: 36.2
click at [468, 527] on span at bounding box center [472, 529] width 12 height 12
click at [468, 527] on input "Creator" at bounding box center [472, 529] width 12 height 12
radio input "true"
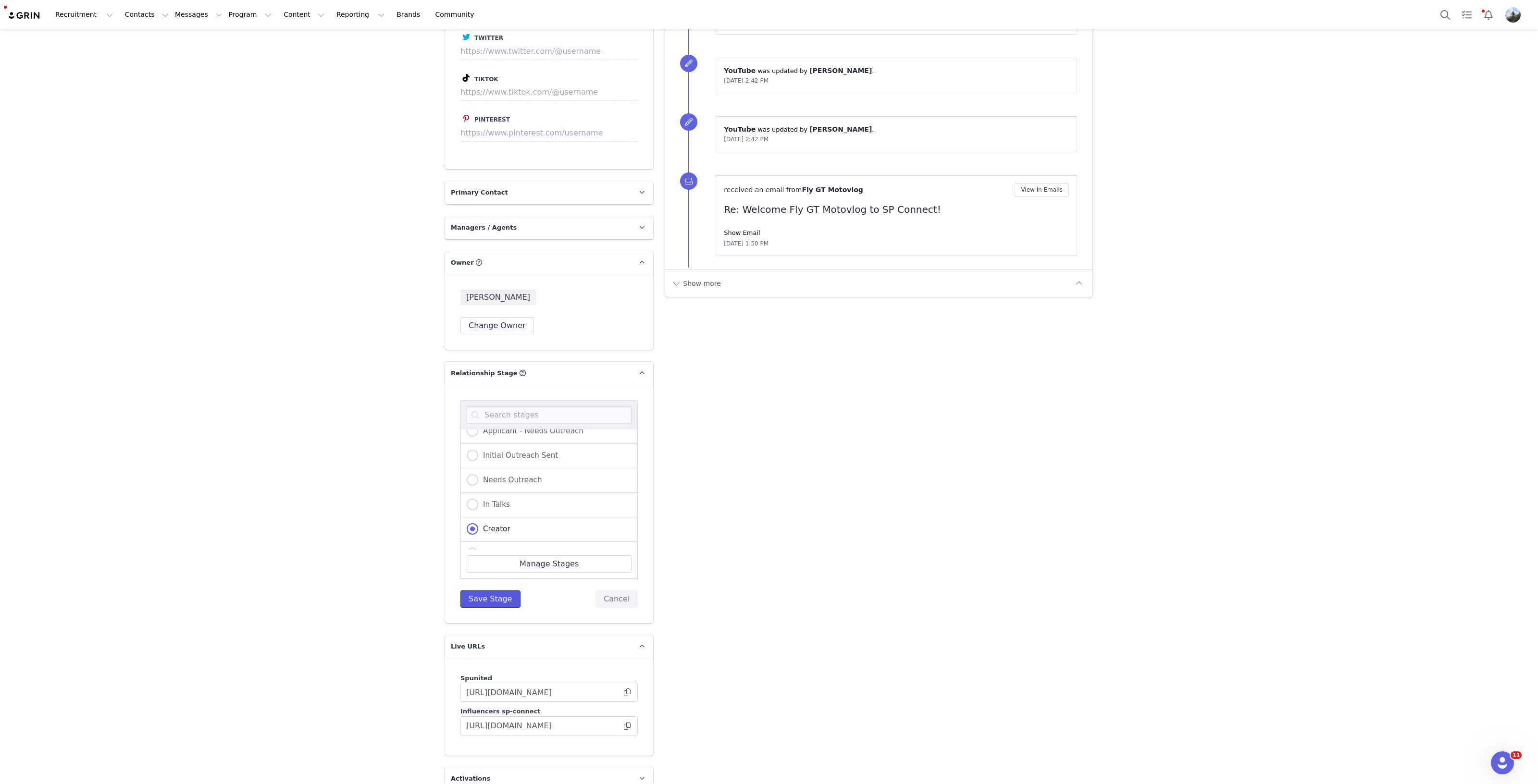
click at [476, 599] on button "Save Stage" at bounding box center [490, 599] width 60 height 17
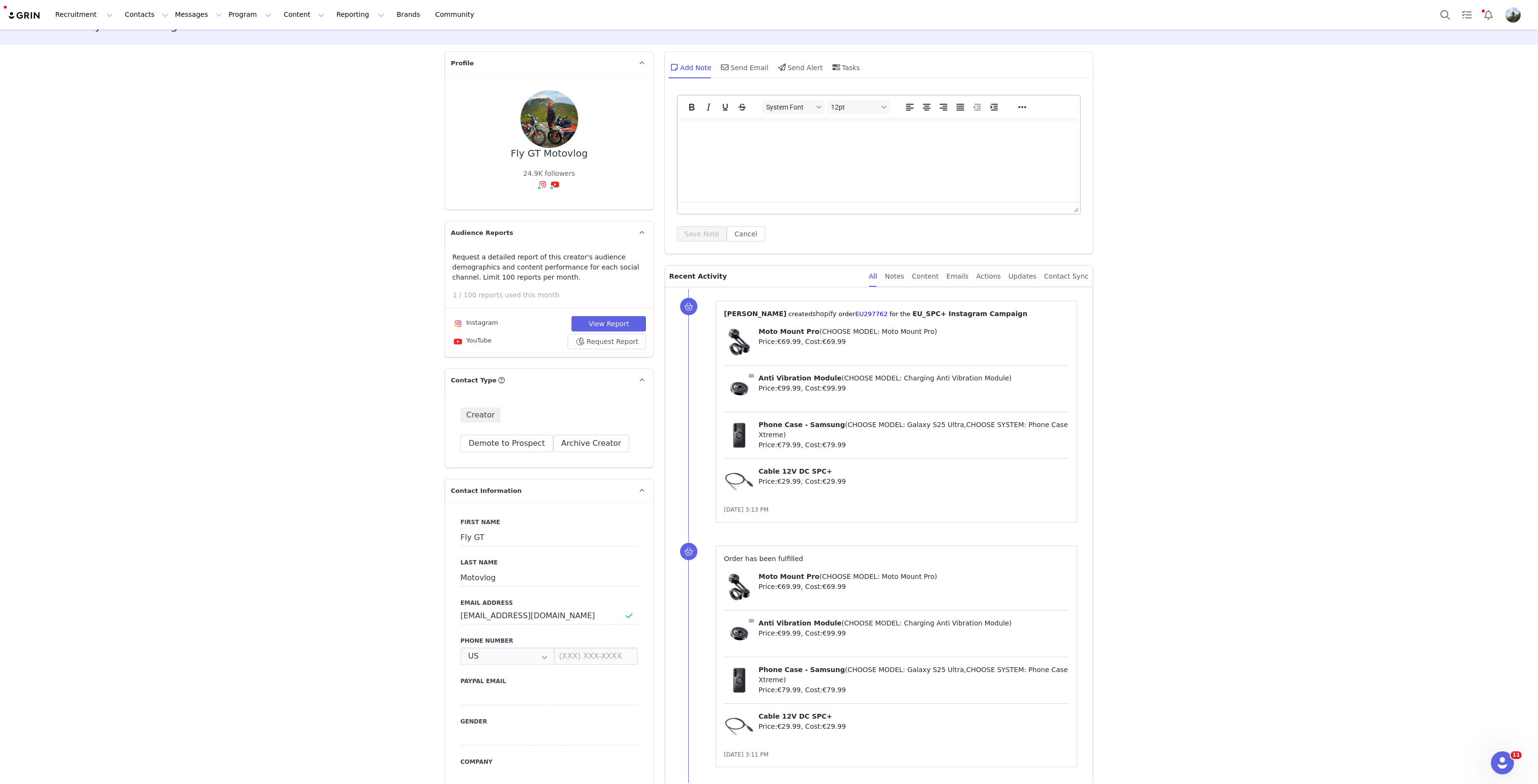
scroll to position [0, 0]
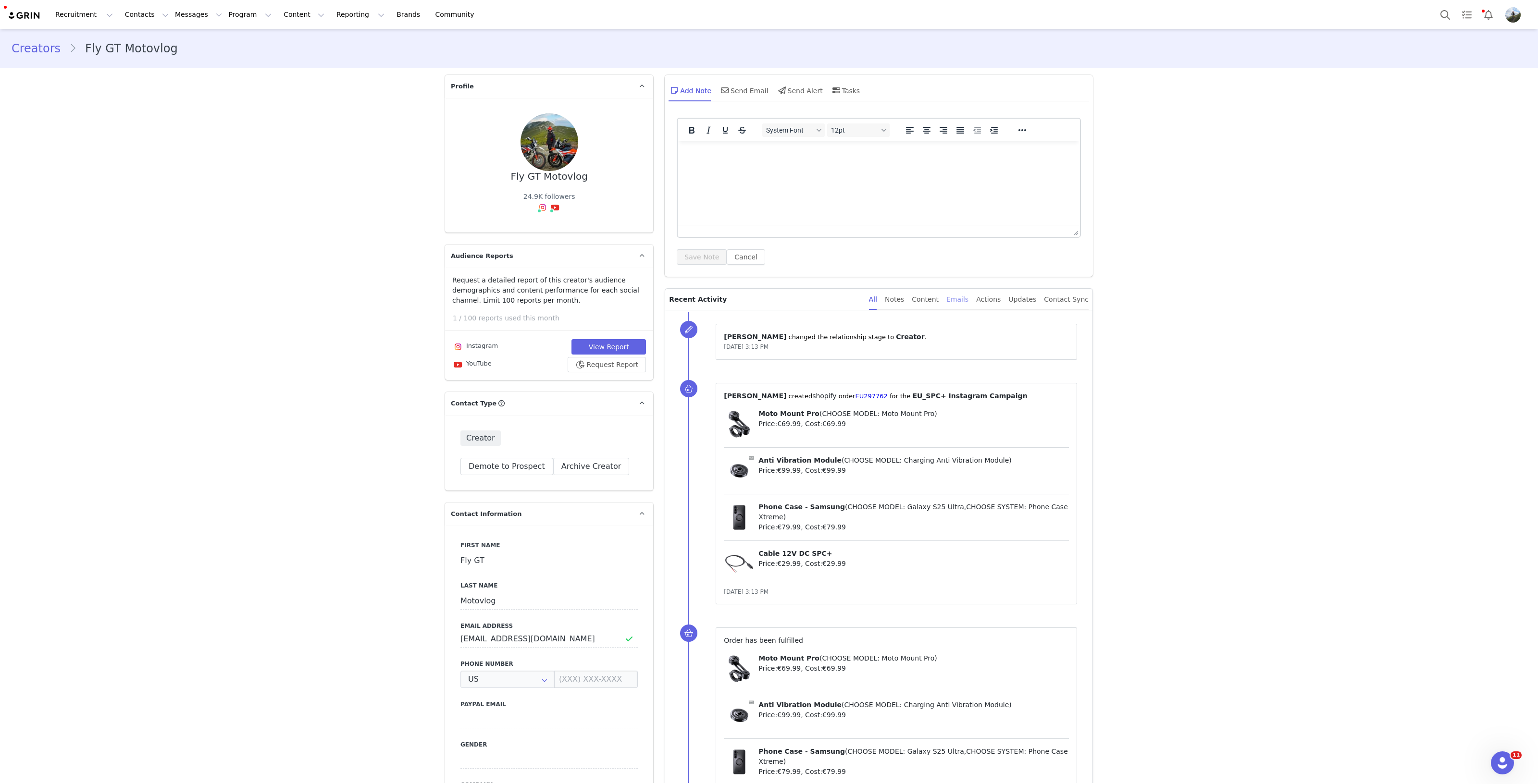
click at [963, 302] on div "Emails" at bounding box center [958, 299] width 22 height 22
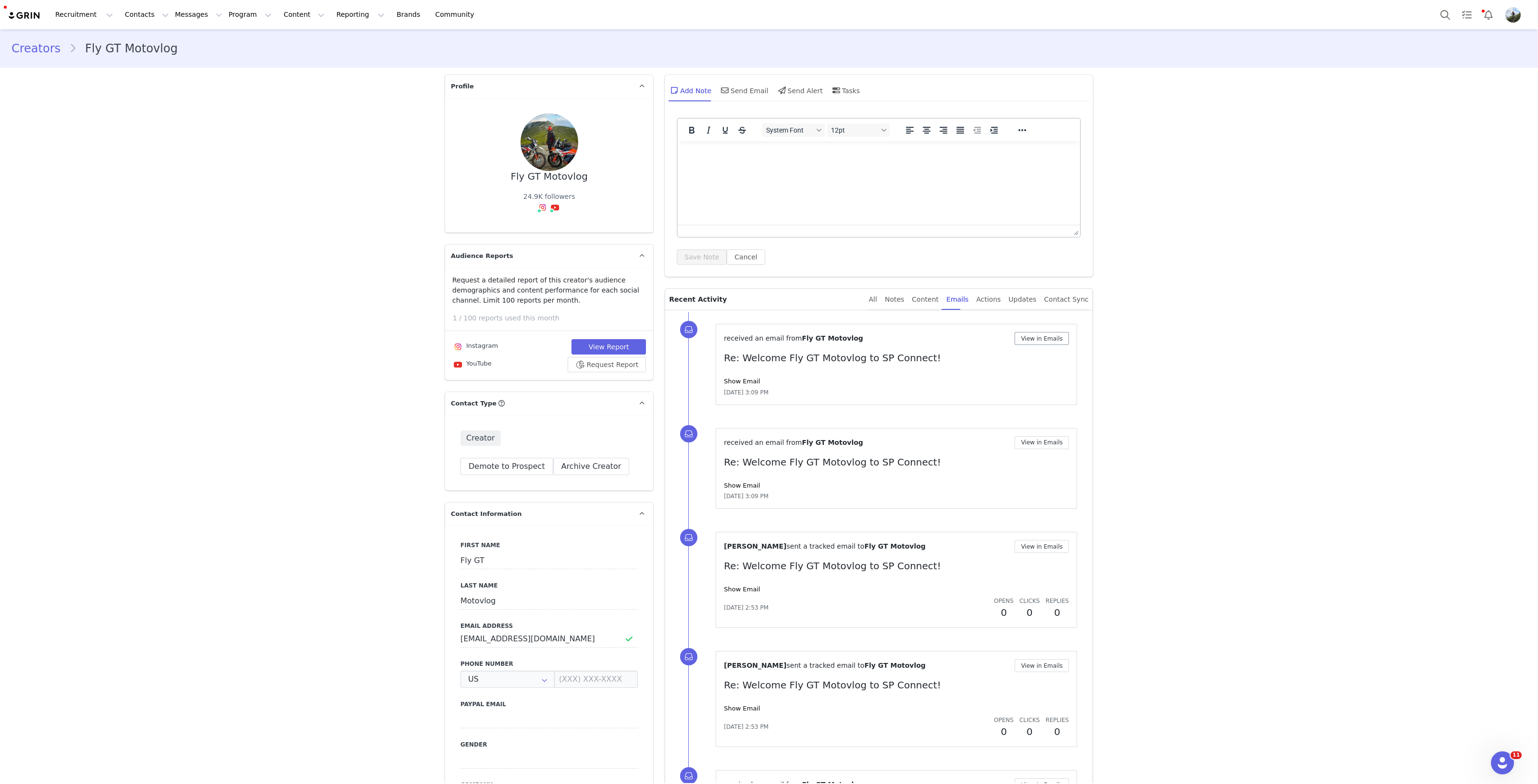
click at [1037, 332] on div "received an email from Fly GT Motovlog View in Emails Re: Welcome Fly GT Motovl…" at bounding box center [896, 364] width 362 height 81
click at [1039, 342] on button "View in Emails" at bounding box center [1041, 338] width 54 height 13
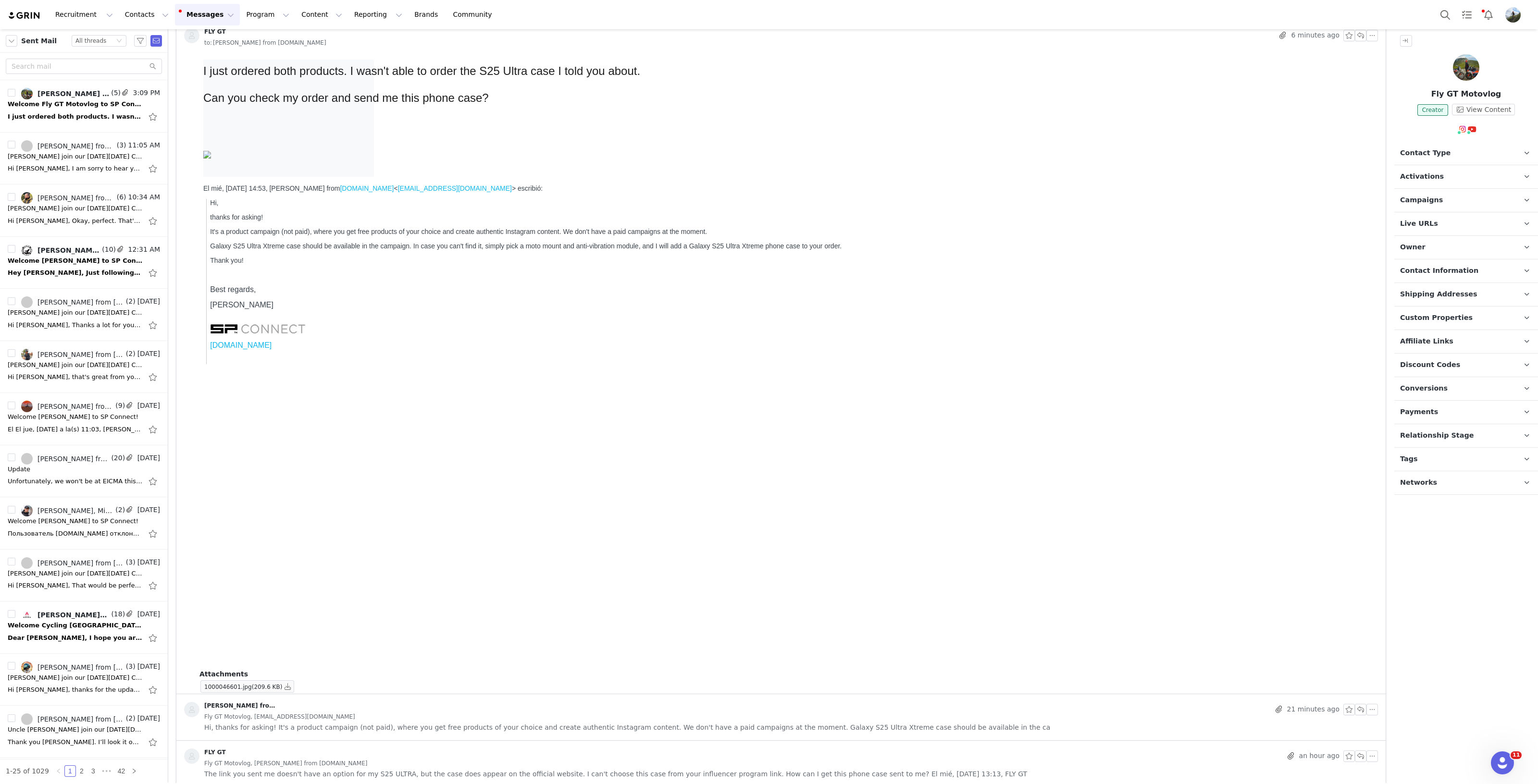
scroll to position [165, 0]
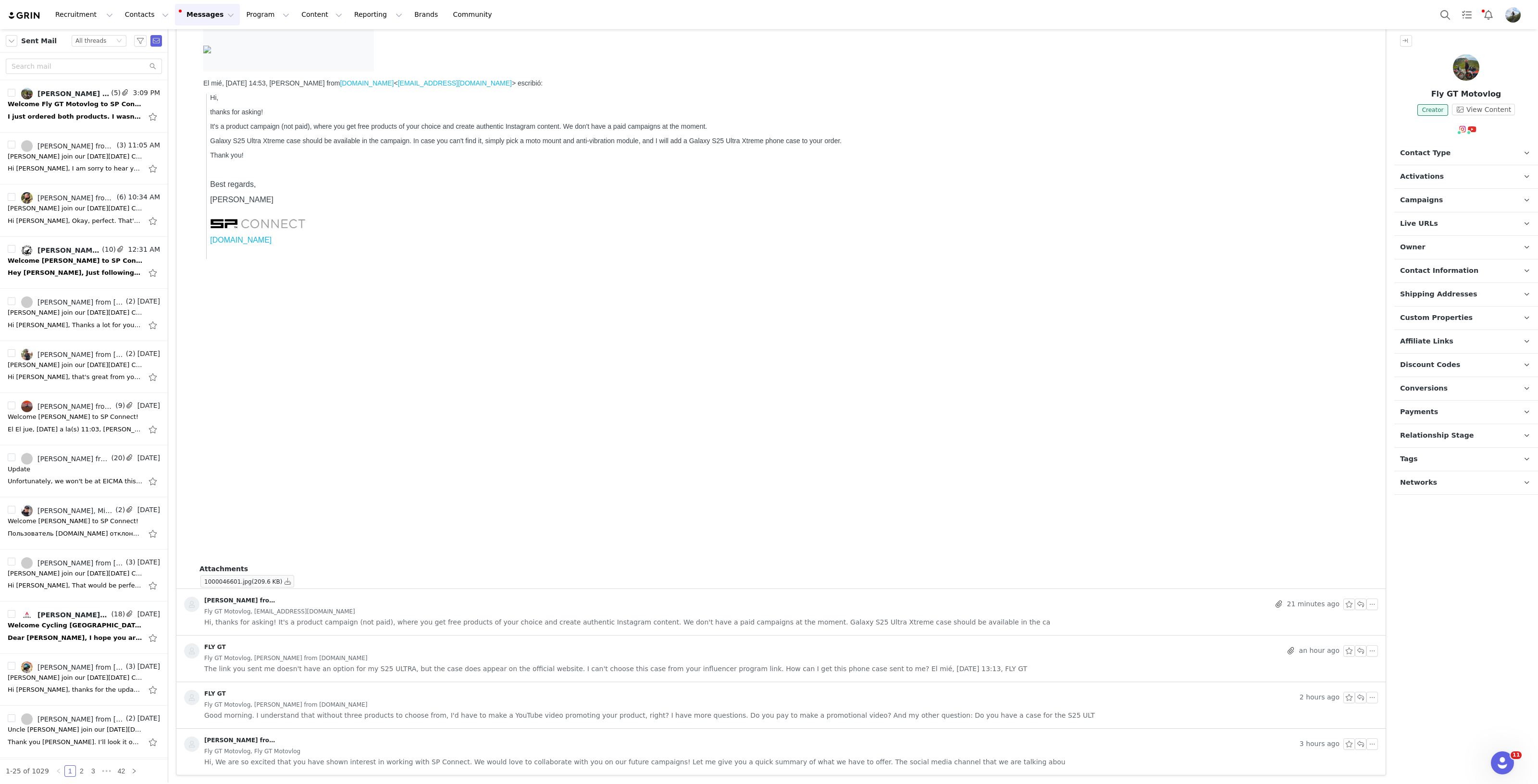
click at [1458, 229] on p "Live URLs" at bounding box center [1454, 224] width 121 height 23
click at [1521, 296] on span at bounding box center [1519, 296] width 9 height 0
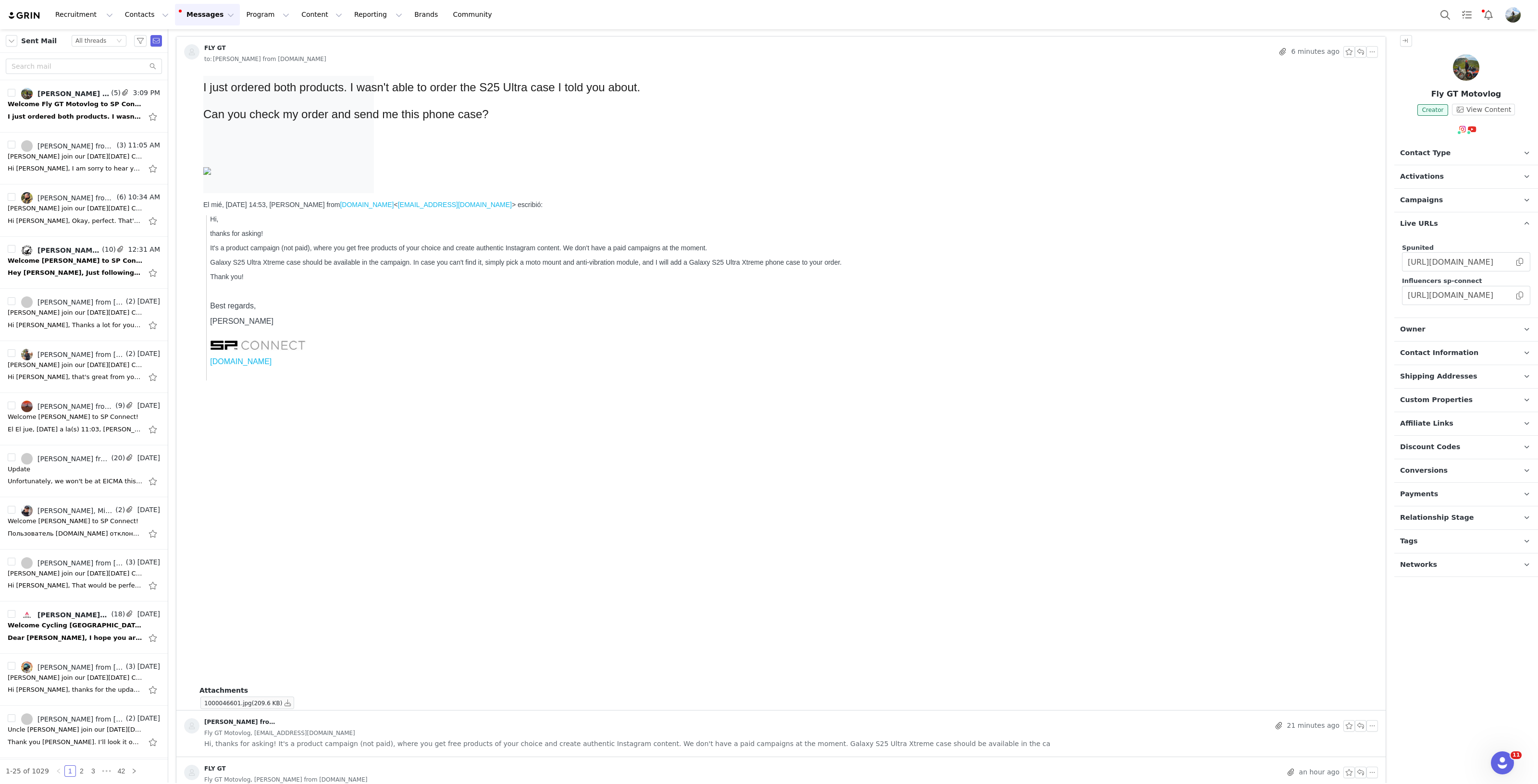
scroll to position [60, 0]
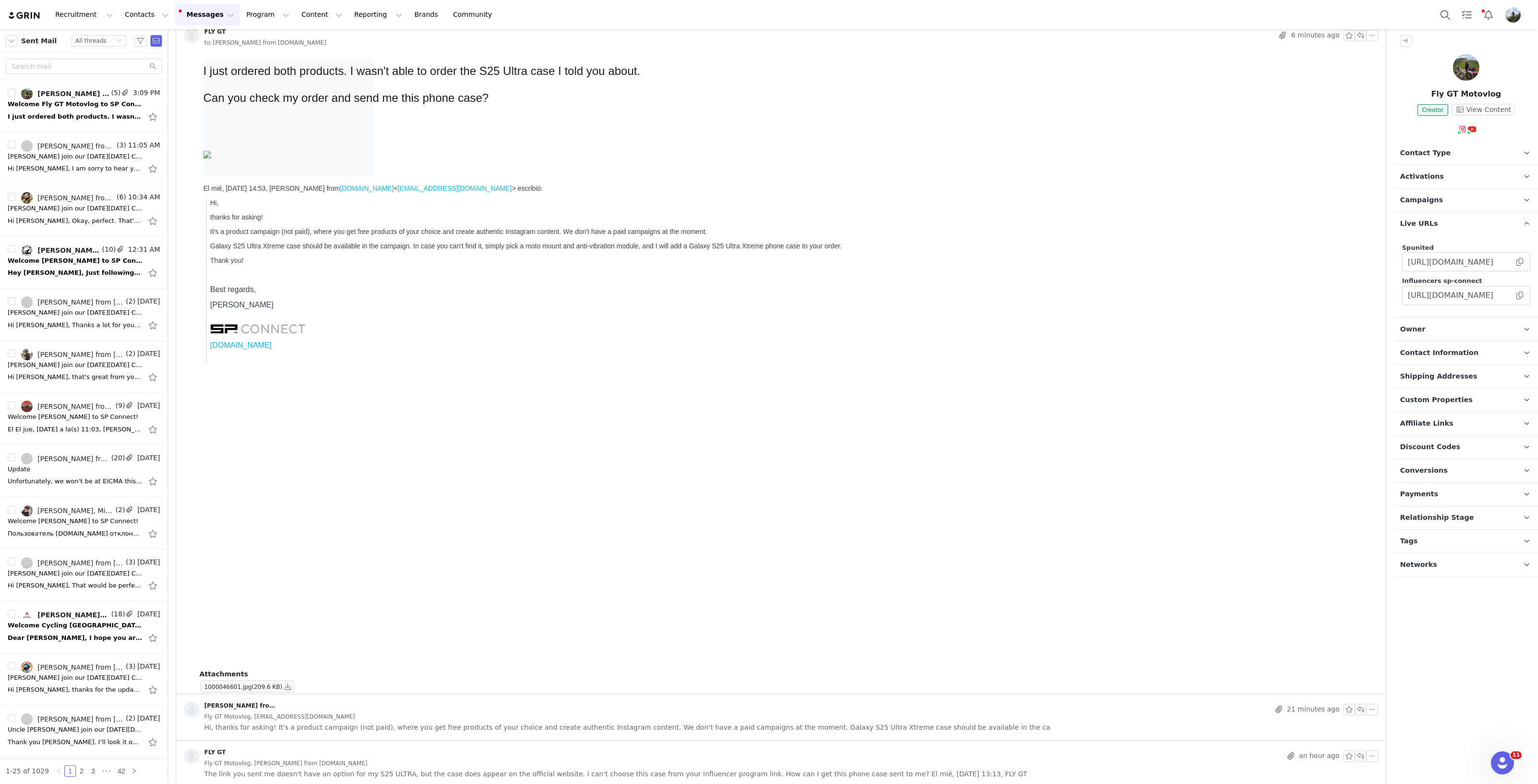
click at [1445, 380] on p "Shipping Addresses" at bounding box center [1454, 376] width 121 height 23
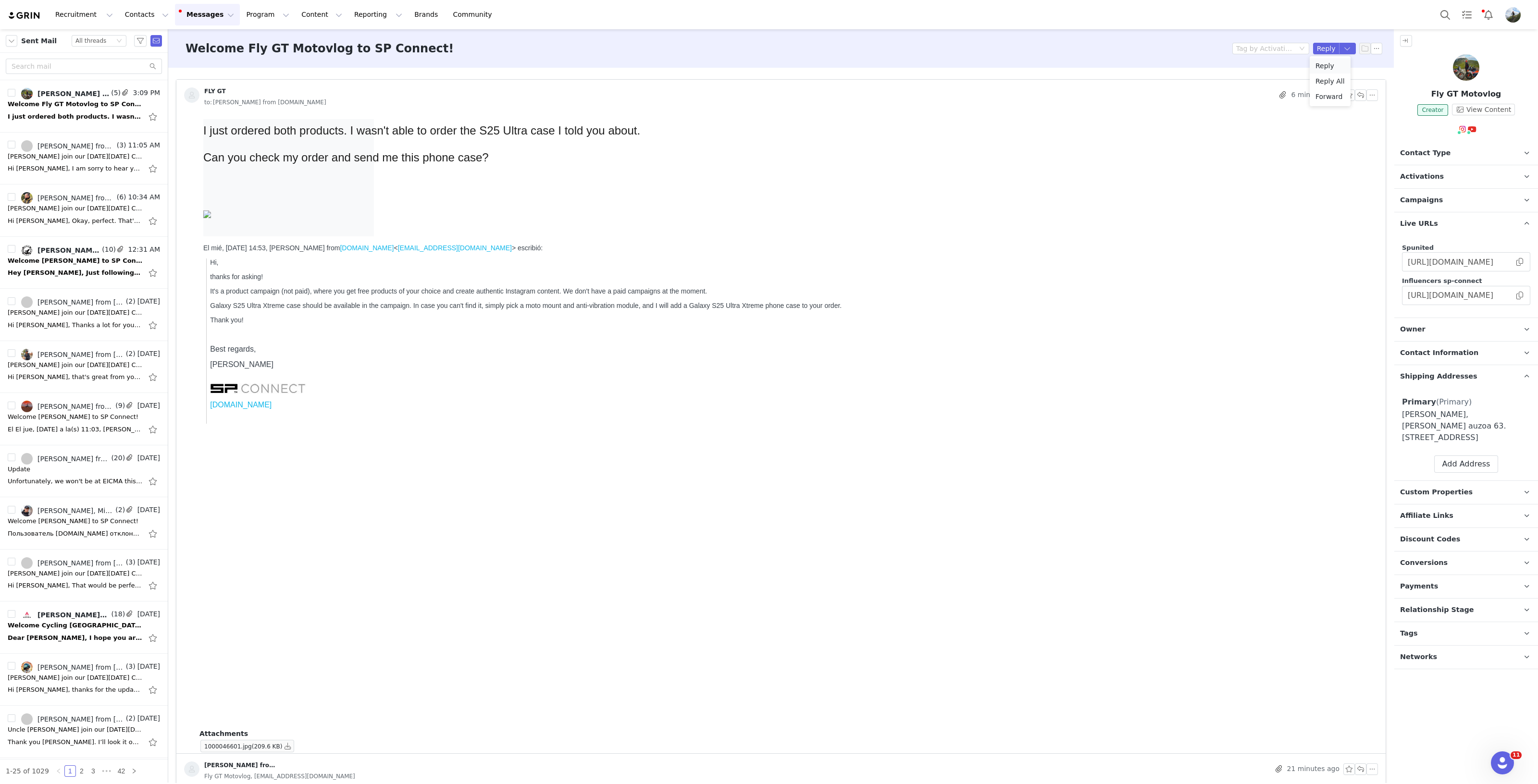
click at [1330, 68] on li "Reply" at bounding box center [1330, 66] width 41 height 16
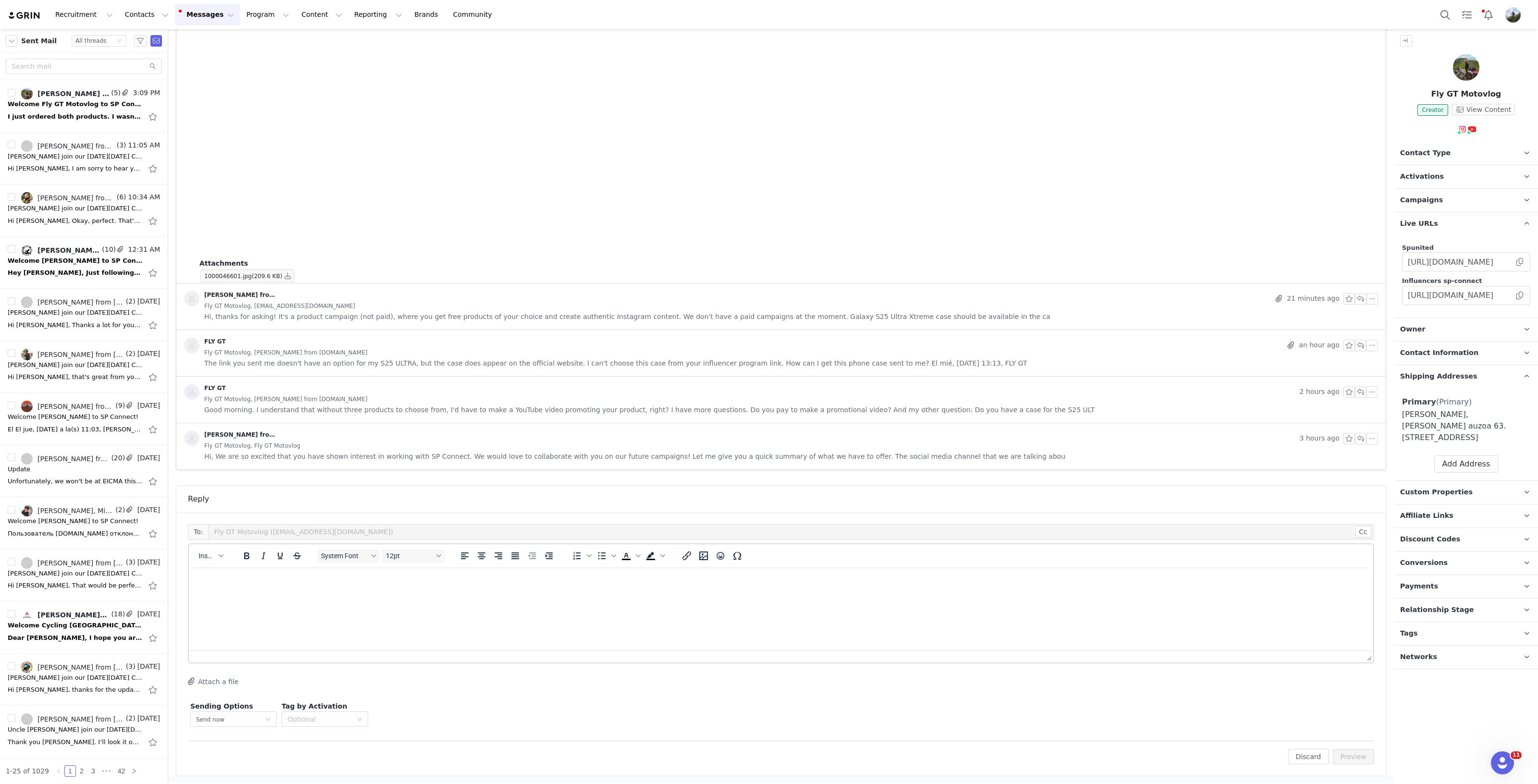
drag, startPoint x: 786, startPoint y: 607, endPoint x: 1493, endPoint y: 1053, distance: 835.9
click at [786, 593] on html at bounding box center [780, 580] width 1184 height 26
drag, startPoint x: 353, startPoint y: 603, endPoint x: 176, endPoint y: 578, distance: 178.8
click at [189, 578] on html "Xabier, thanks for submitting the proposal!" at bounding box center [780, 598] width 1184 height 63
copy body "Xabier, thanks for submitting the proposal!"
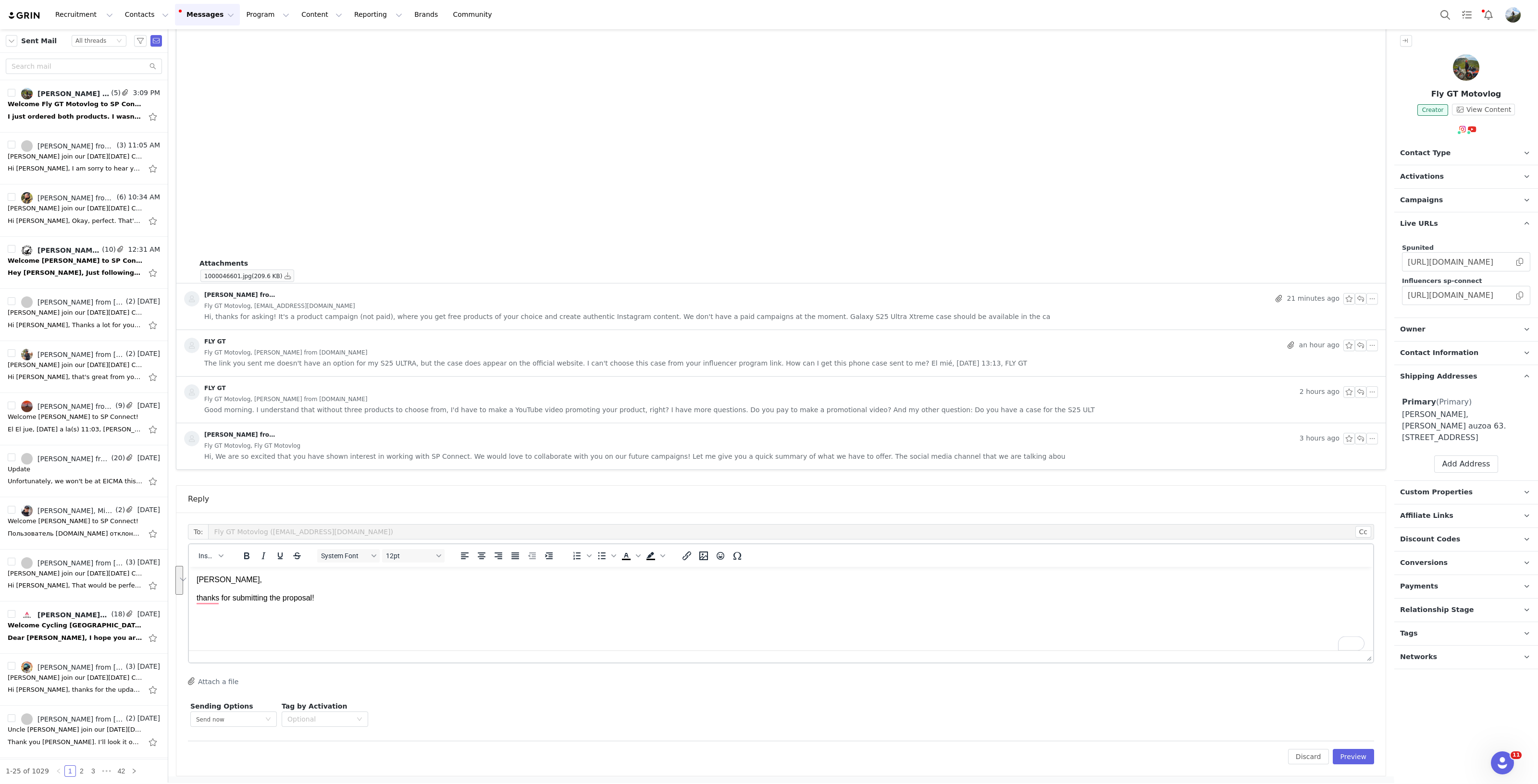
drag, startPoint x: 354, startPoint y: 616, endPoint x: 375, endPoint y: 585, distance: 37.4
click at [355, 616] on p "To enrich screen reader interactions, please activate Accessibility in Grammarl…" at bounding box center [780, 616] width 1169 height 11
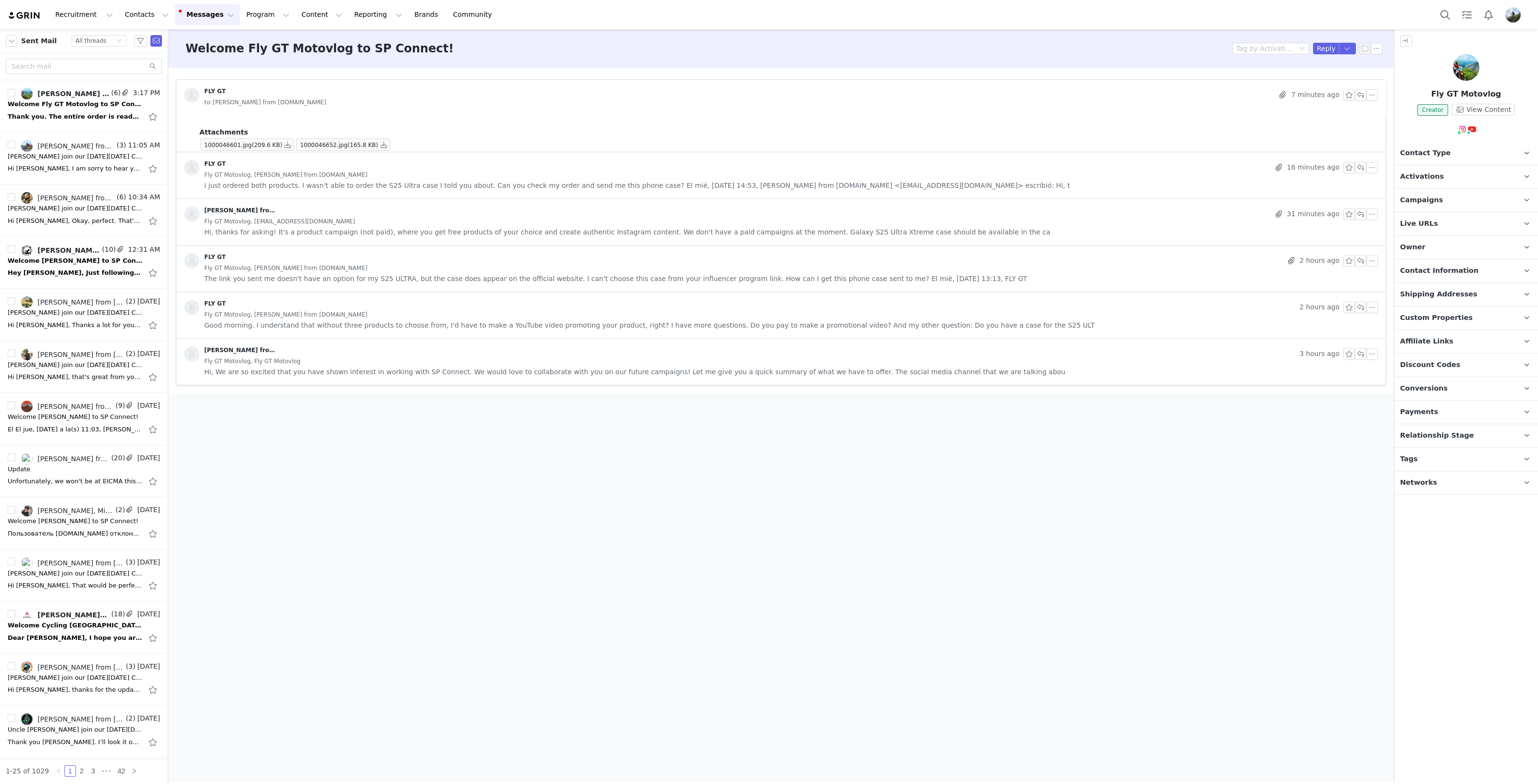
click at [1453, 435] on span "Relationship Stage" at bounding box center [1437, 435] width 74 height 11
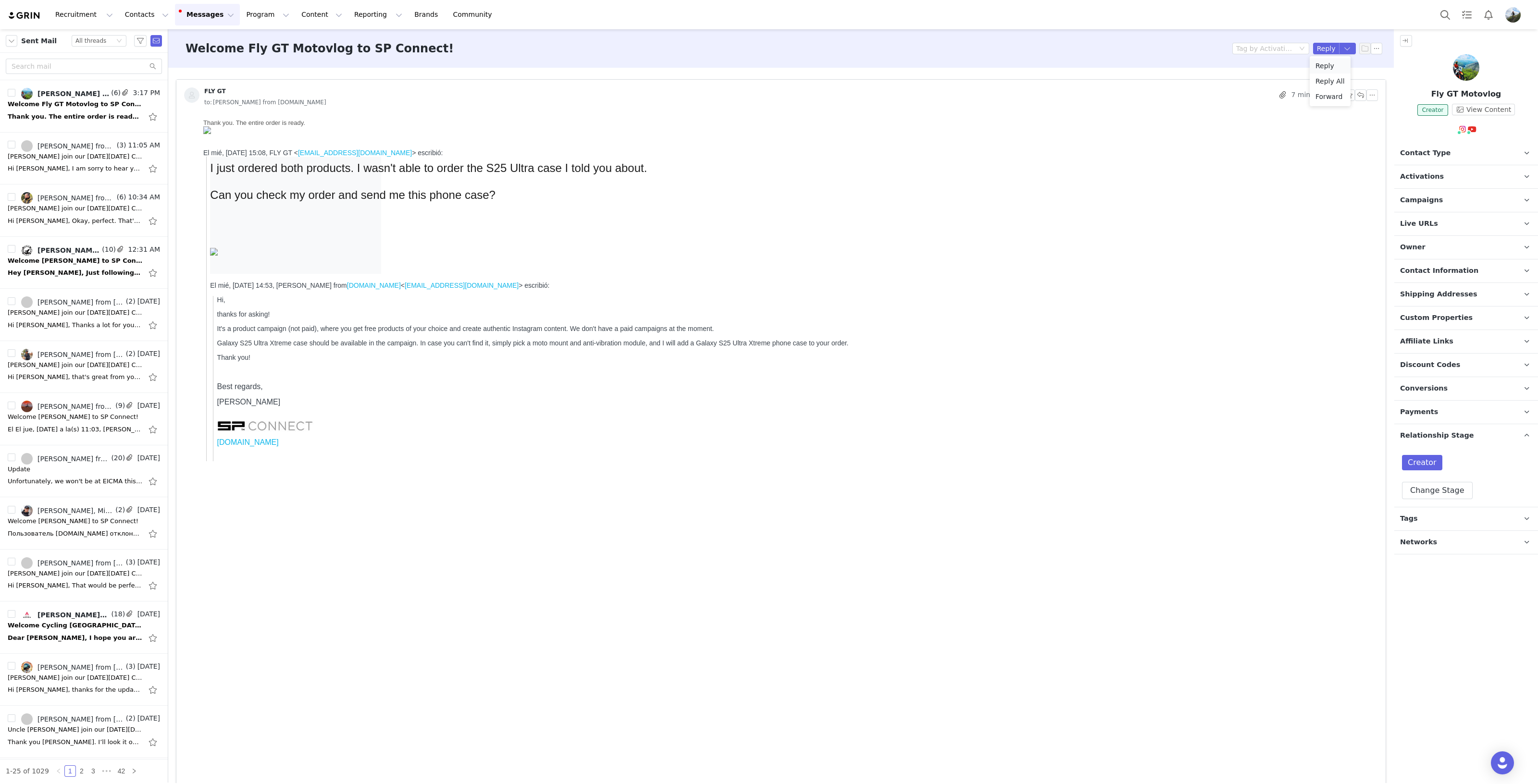
click at [1329, 65] on li "Reply" at bounding box center [1330, 66] width 41 height 16
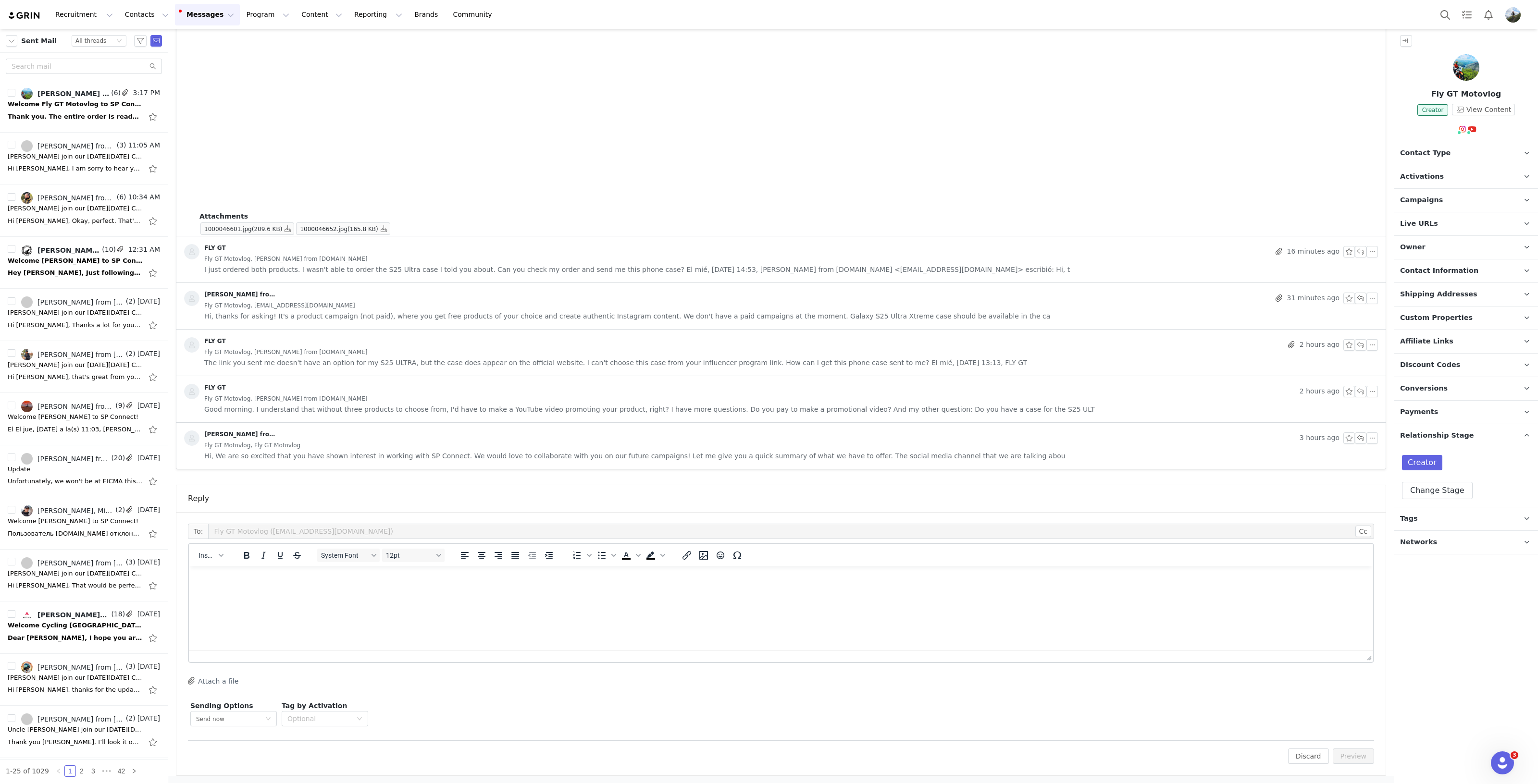
drag, startPoint x: 754, startPoint y: 609, endPoint x: 736, endPoint y: 608, distance: 18.0
click at [747, 593] on html at bounding box center [780, 580] width 1184 height 26
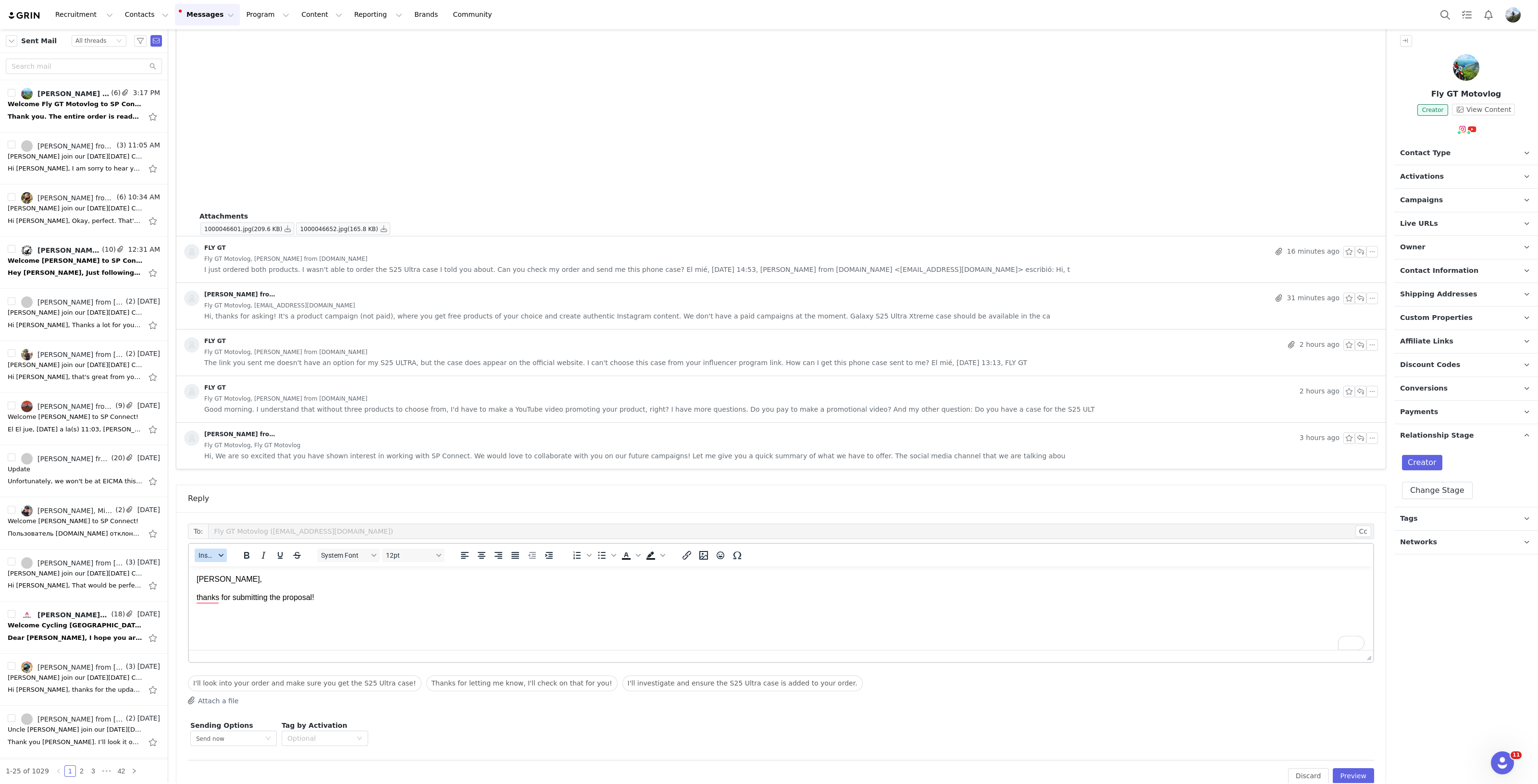
click at [219, 556] on icon "button" at bounding box center [221, 555] width 5 height 5
click at [259, 601] on div "Insert Signature" at bounding box center [245, 602] width 86 height 12
click at [455, 596] on body "Xabier, thanks for submitting the proposal! Best regards, Tania Engeler www.sp-…" at bounding box center [780, 637] width 1169 height 153
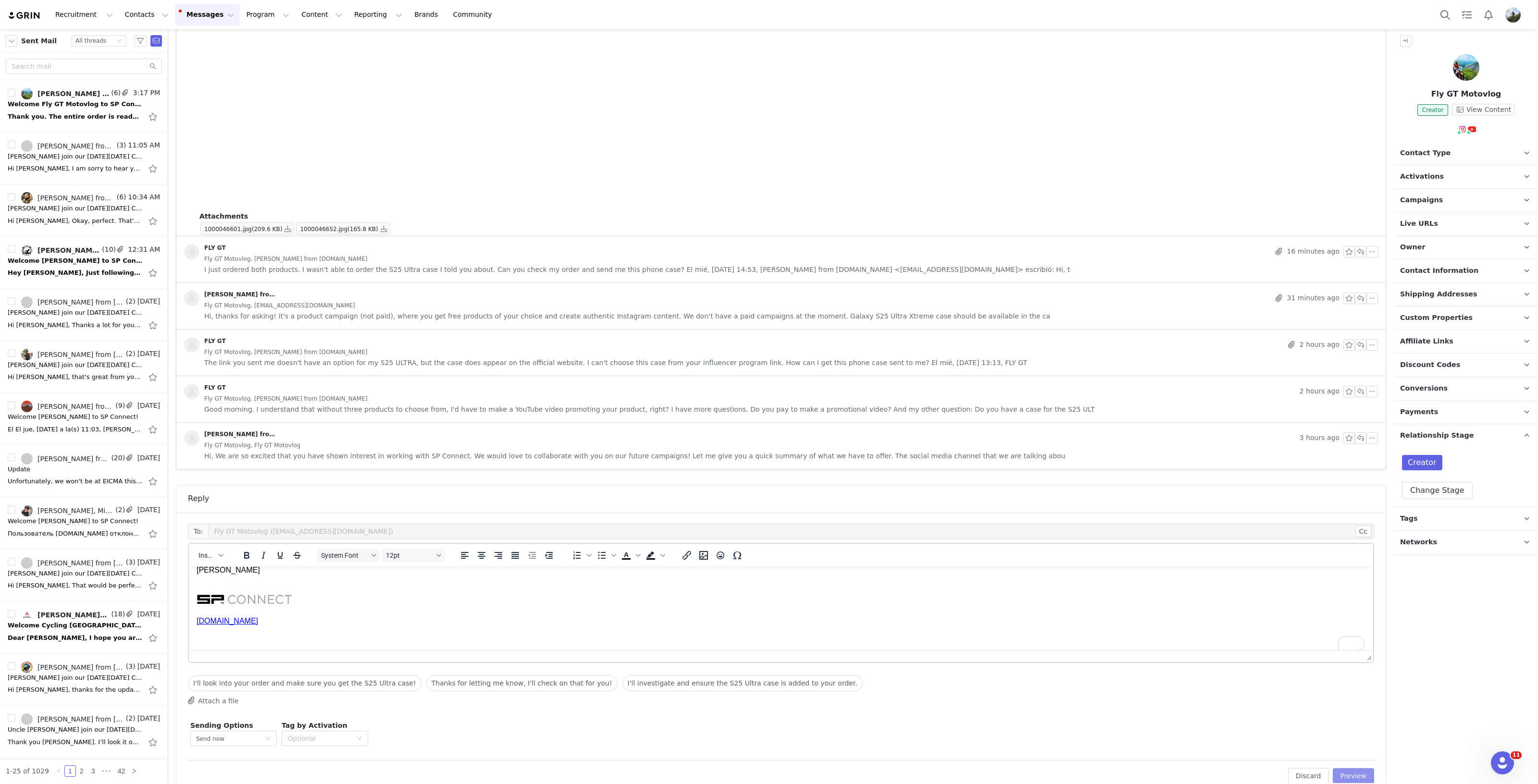
click at [1351, 776] on button "Preview" at bounding box center [1353, 776] width 42 height 16
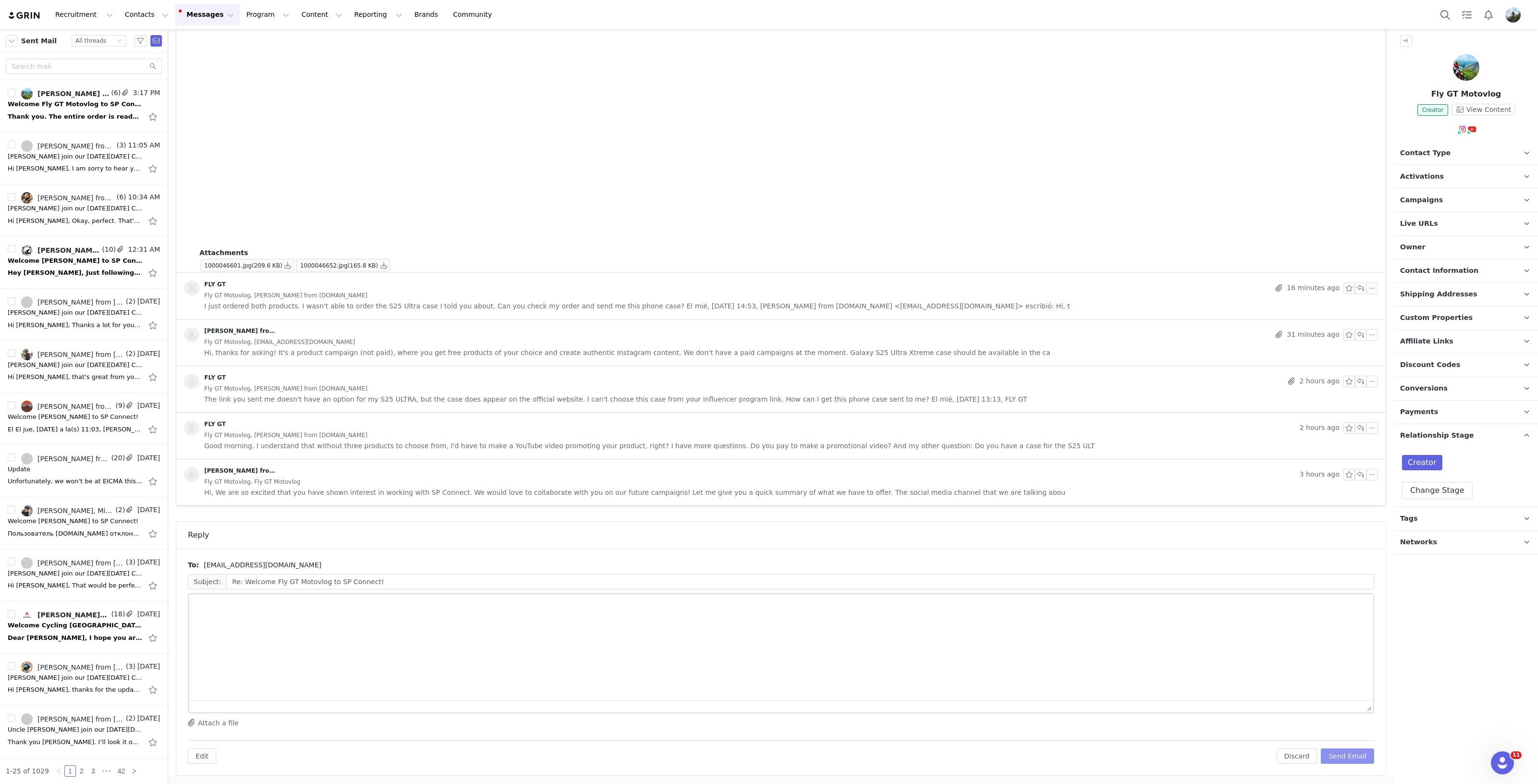
scroll to position [0, 0]
click at [1351, 754] on button "Send Email" at bounding box center [1347, 756] width 53 height 16
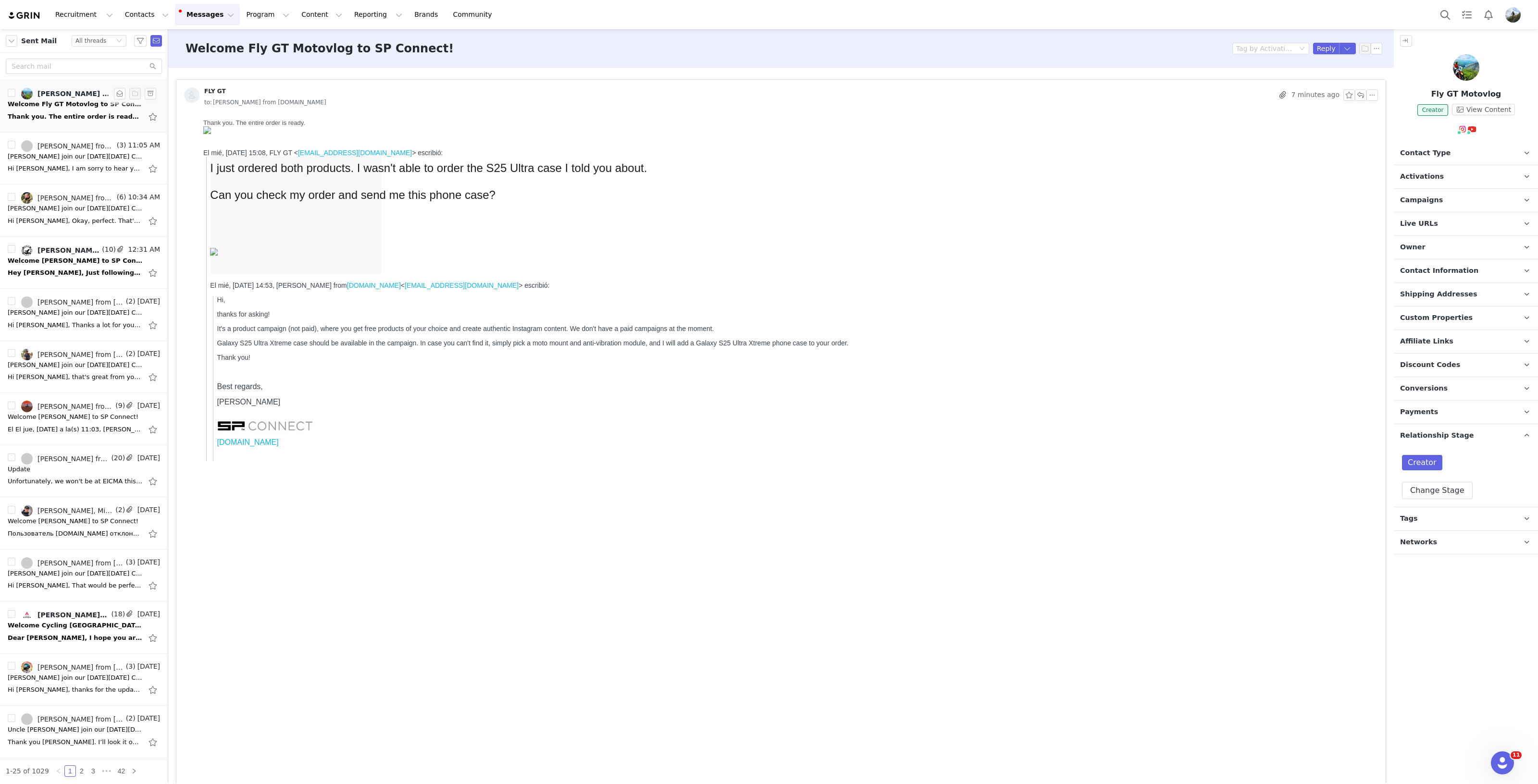
click at [55, 112] on div "Thank you. The entire order is ready. El mié, [DATE] 15:08, FLY GT <[EMAIL_ADDR…" at bounding box center [75, 116] width 135 height 9
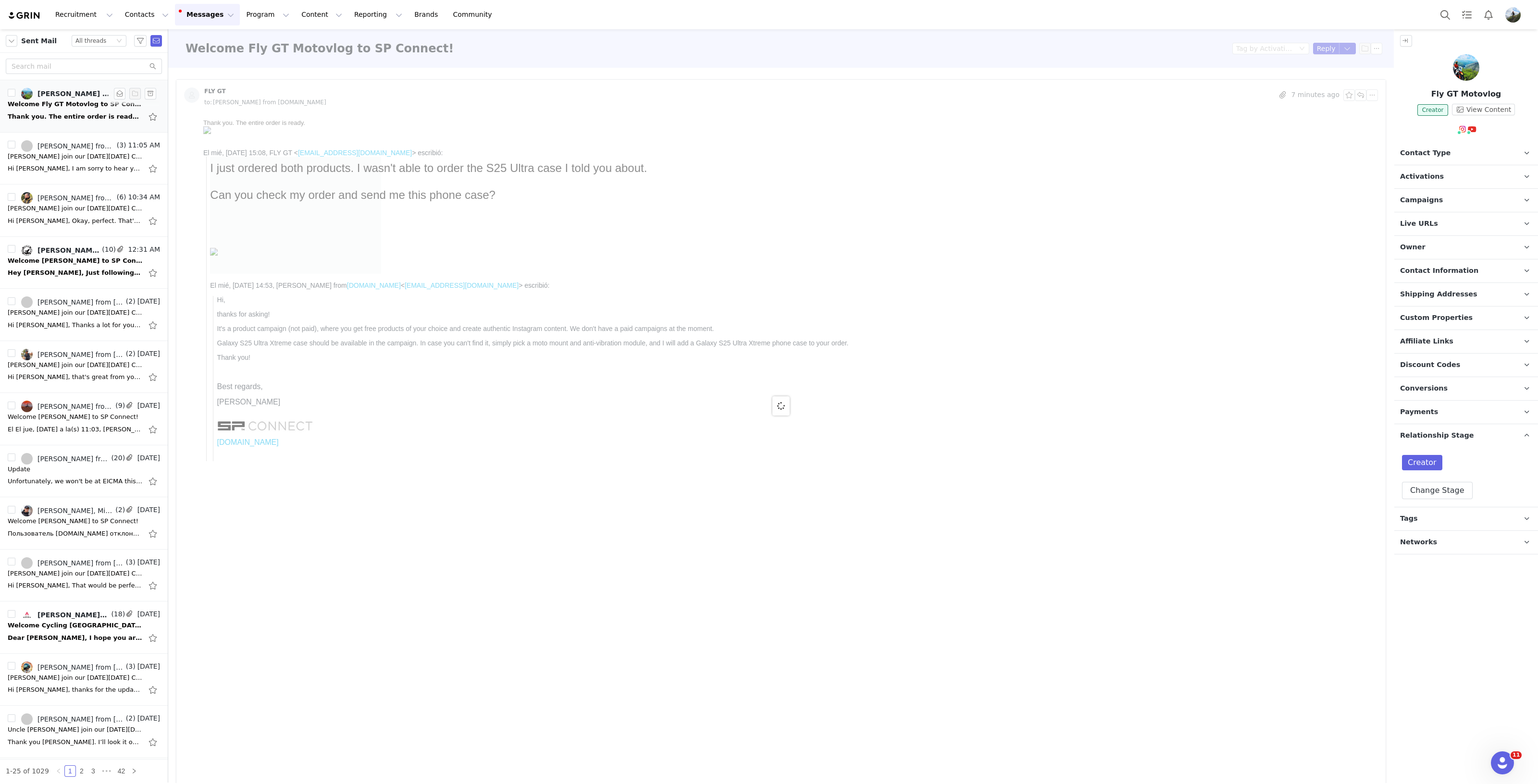
drag, startPoint x: 64, startPoint y: 156, endPoint x: 78, endPoint y: 105, distance: 52.9
click at [64, 156] on div "[PERSON_NAME] join our [DATE][DATE] Campaign! ✨" at bounding box center [75, 156] width 135 height 9
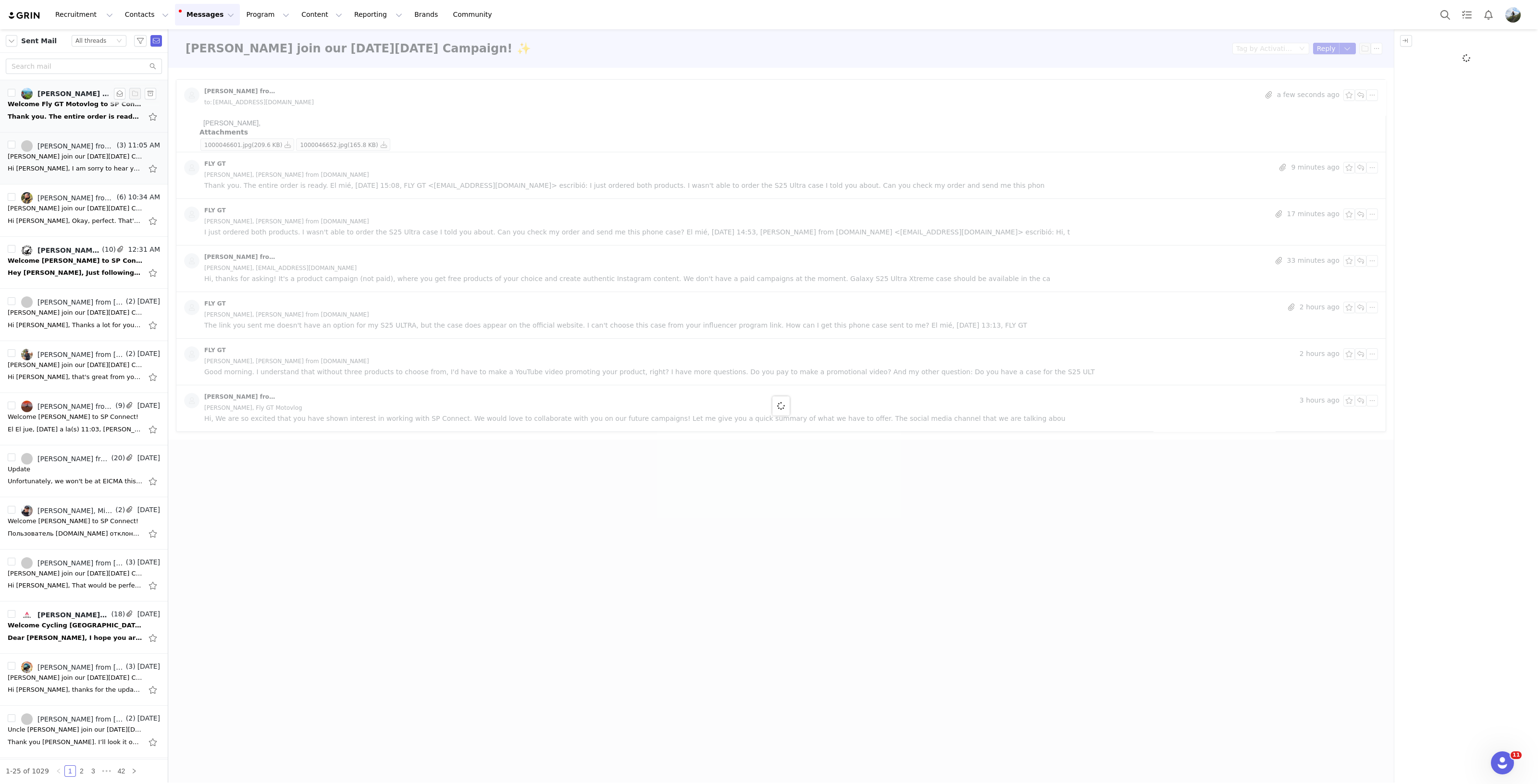
click at [78, 105] on div "Welcome Fly GT Motovlog to SP Connect!" at bounding box center [75, 104] width 135 height 9
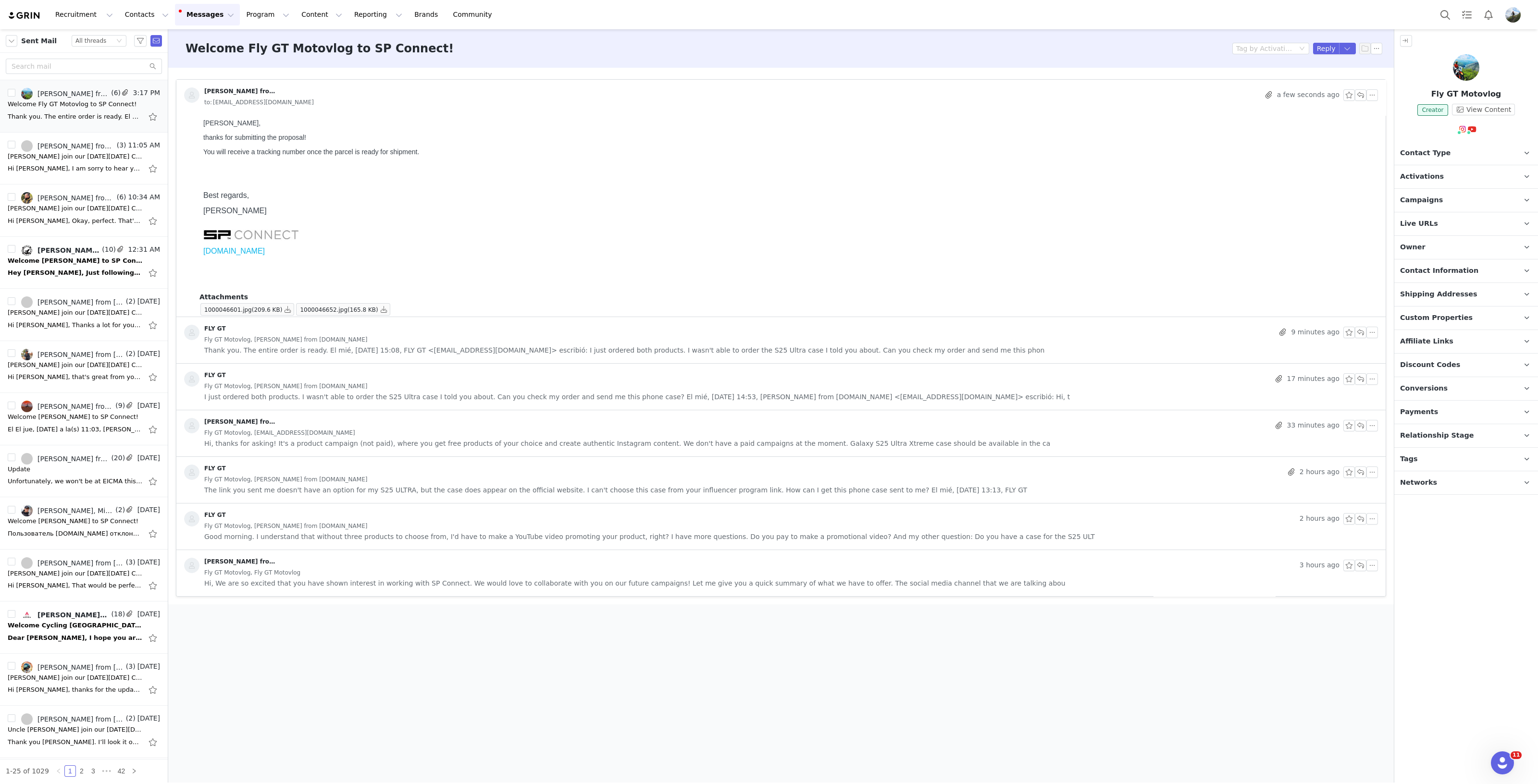
click at [858, 350] on span "Thank you. The entire order is ready. El mié, [DATE] 15:08, FLY GT <[EMAIL_ADDR…" at bounding box center [625, 350] width 840 height 11
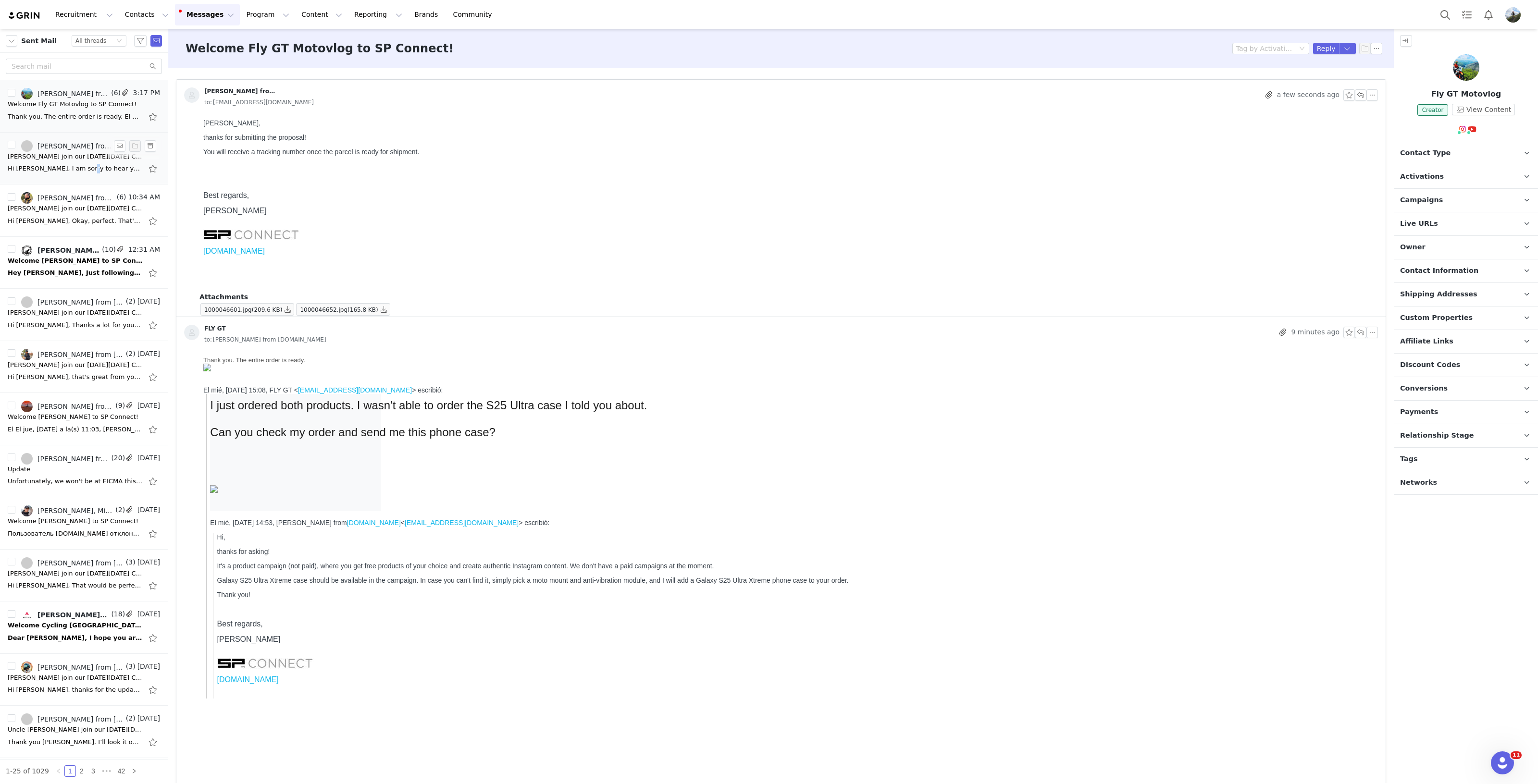
click at [81, 169] on div "Hi [PERSON_NAME], I am sorry to hear you have injured your knee. We wish you a …" at bounding box center [75, 168] width 135 height 9
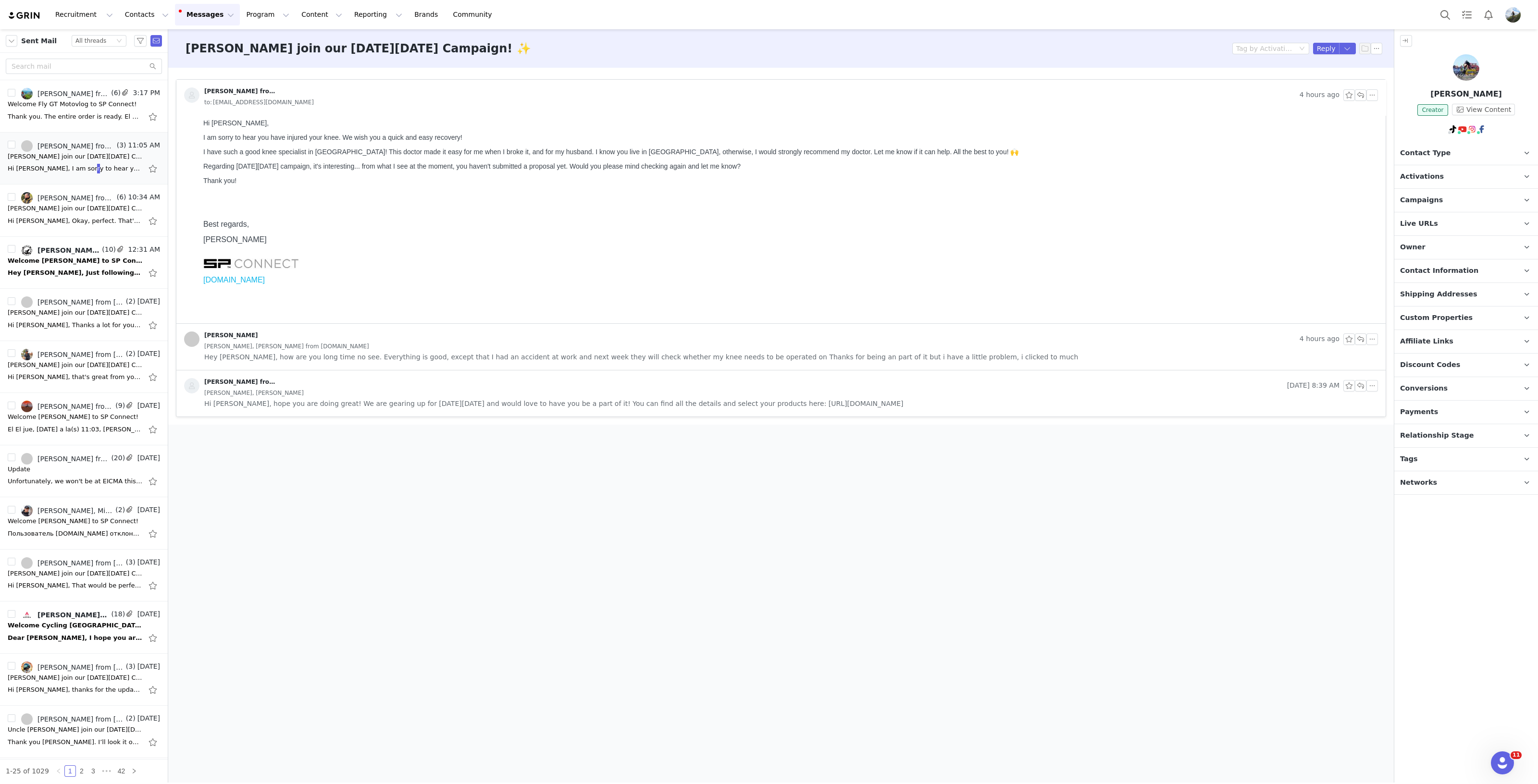
click at [335, 178] on body "Hi Tommy, I am sorry to hear you have injured your knee. We wish you a quick an…" at bounding box center [789, 218] width 1171 height 198
click at [364, 145] on body "Hi Tommy, I am sorry to hear you have injured your knee. We wish you a quick an…" at bounding box center [789, 218] width 1171 height 198
click at [1009, 242] on body "Hi Tommy, I am sorry to hear you have injured your knee. We wish you a quick an…" at bounding box center [789, 218] width 1171 height 198
drag, startPoint x: 62, startPoint y: 325, endPoint x: 92, endPoint y: 264, distance: 68.0
click at [61, 326] on div "Hi [PERSON_NAME], Thanks a lot for your message! 🥰 I’m super happy to be part o…" at bounding box center [75, 325] width 135 height 9
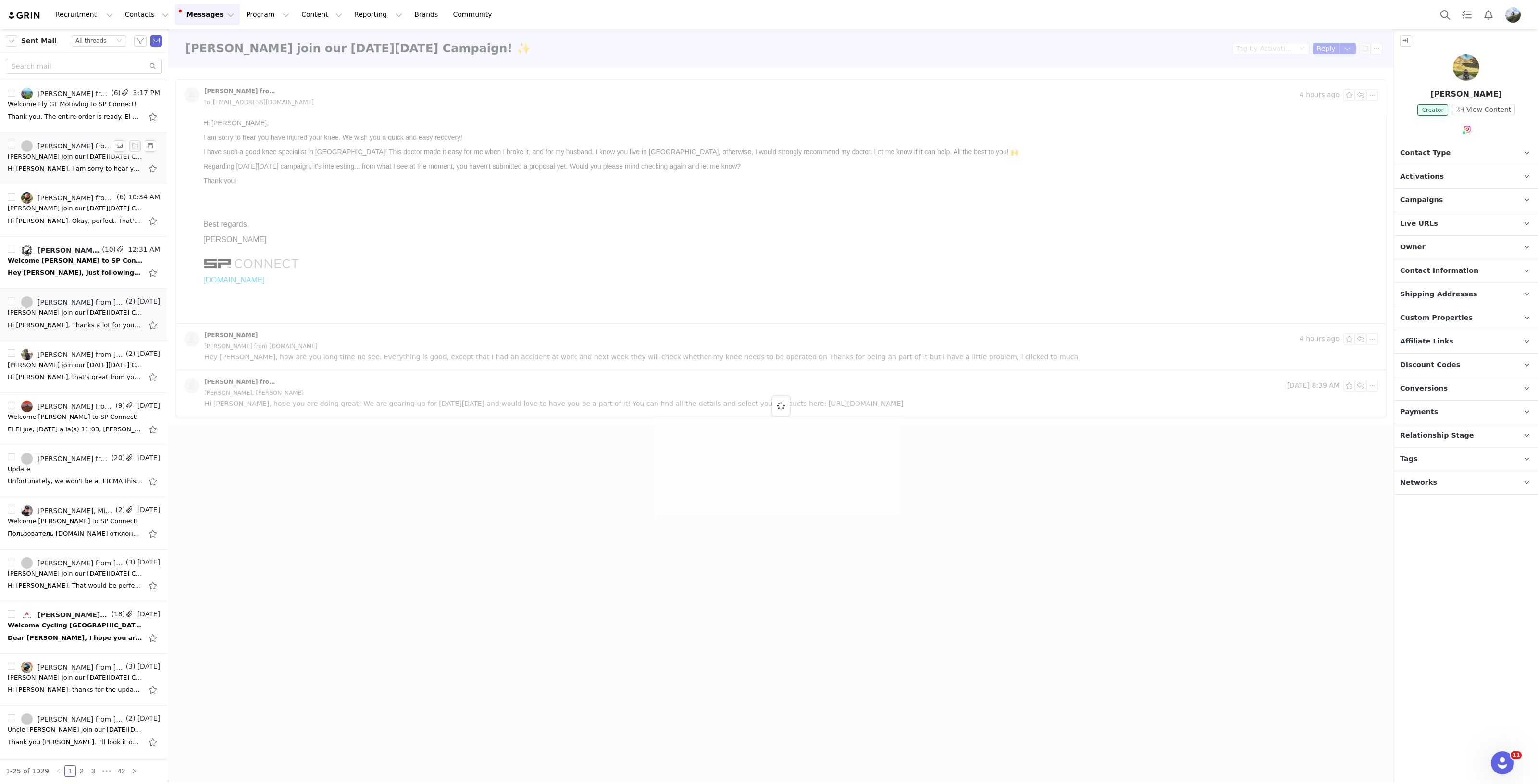
click at [91, 154] on div "[PERSON_NAME] join our [DATE][DATE] Campaign! ✨" at bounding box center [75, 156] width 135 height 9
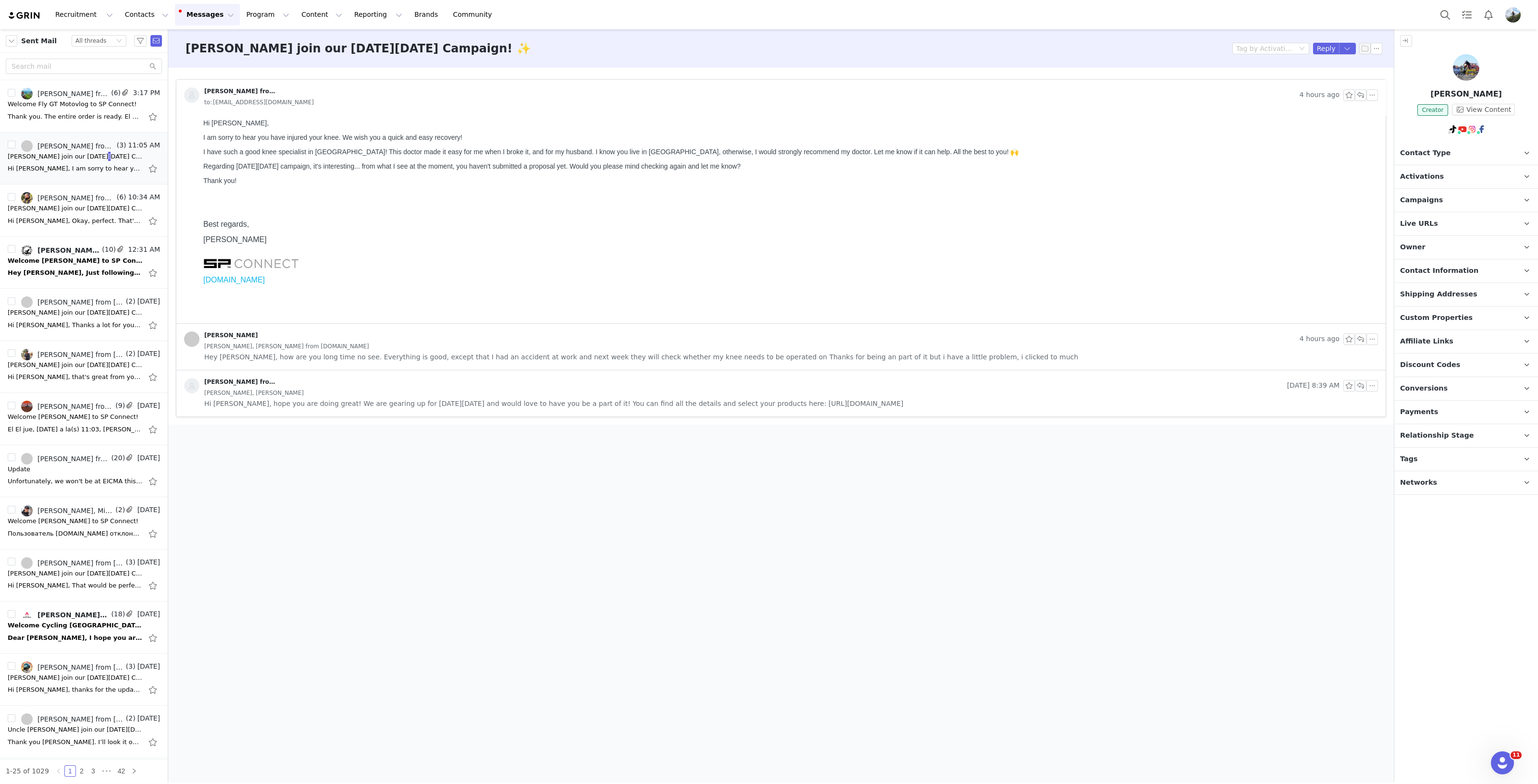
click at [408, 213] on p at bounding box center [789, 209] width 1171 height 7
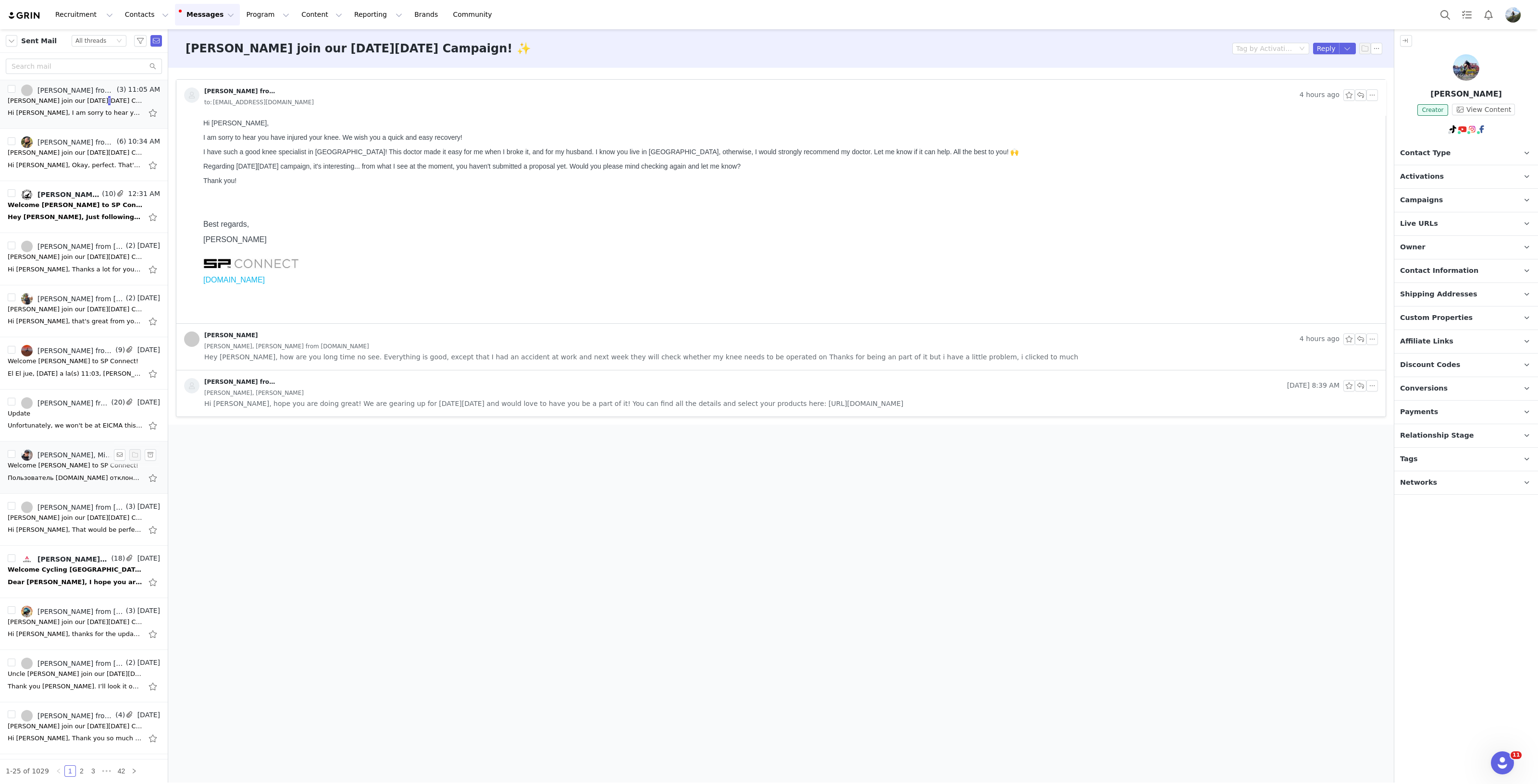
scroll to position [120, 0]
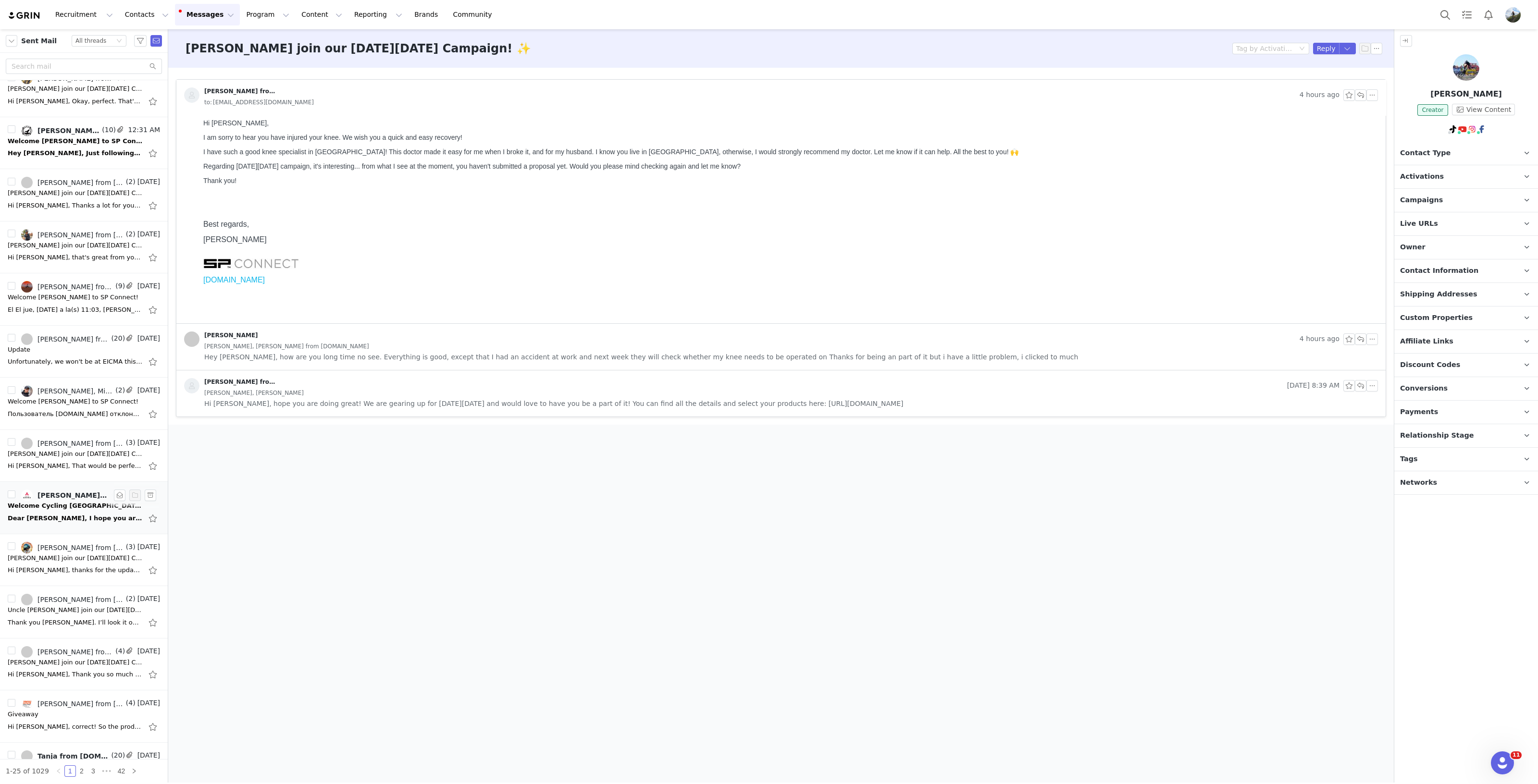
drag, startPoint x: 48, startPoint y: 509, endPoint x: 53, endPoint y: 504, distance: 7.1
click at [48, 511] on div "Dear Tania, I hope you are doing well. Peter and I have already placed some ord…" at bounding box center [83, 518] width 152 height 16
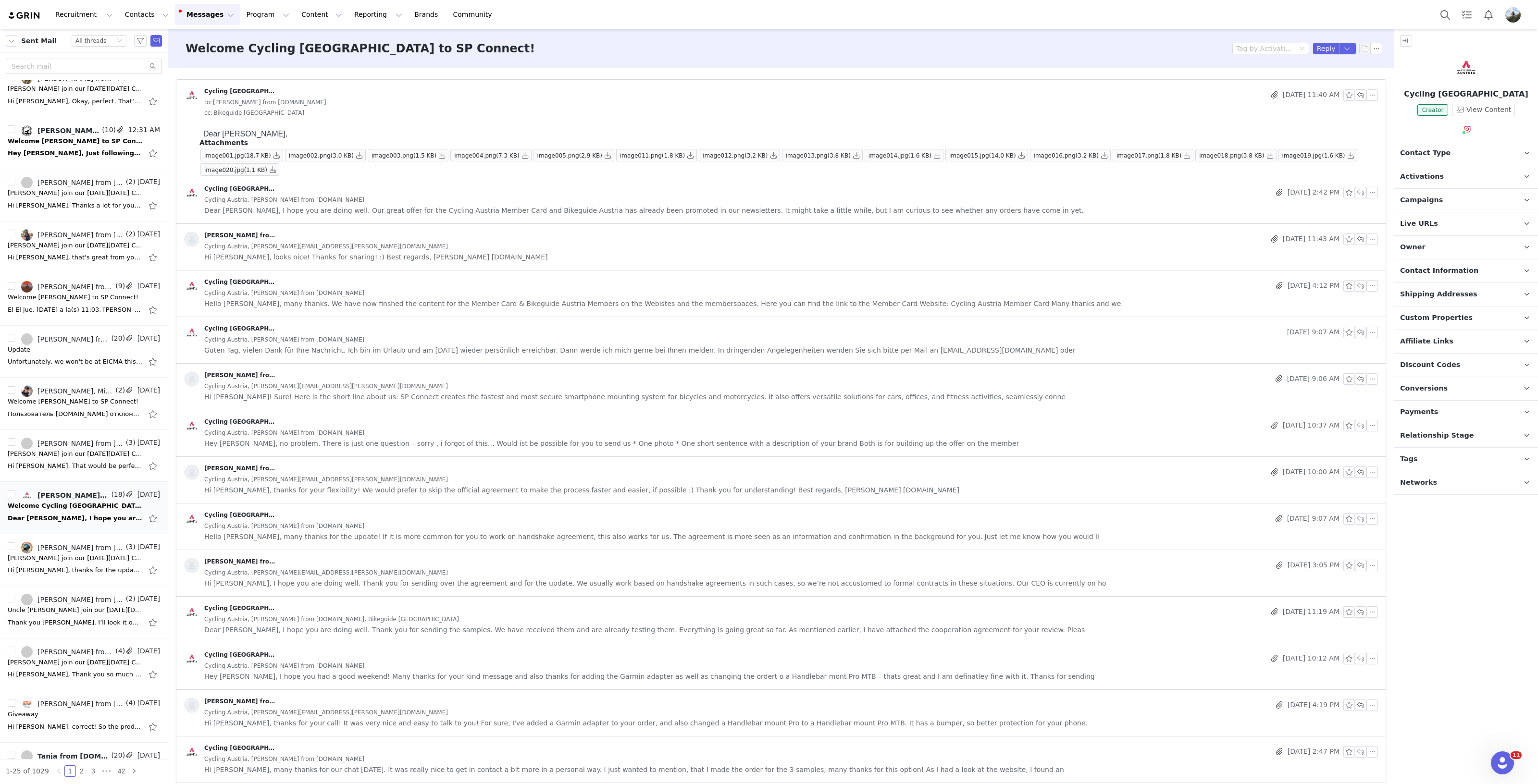
scroll to position [0, 0]
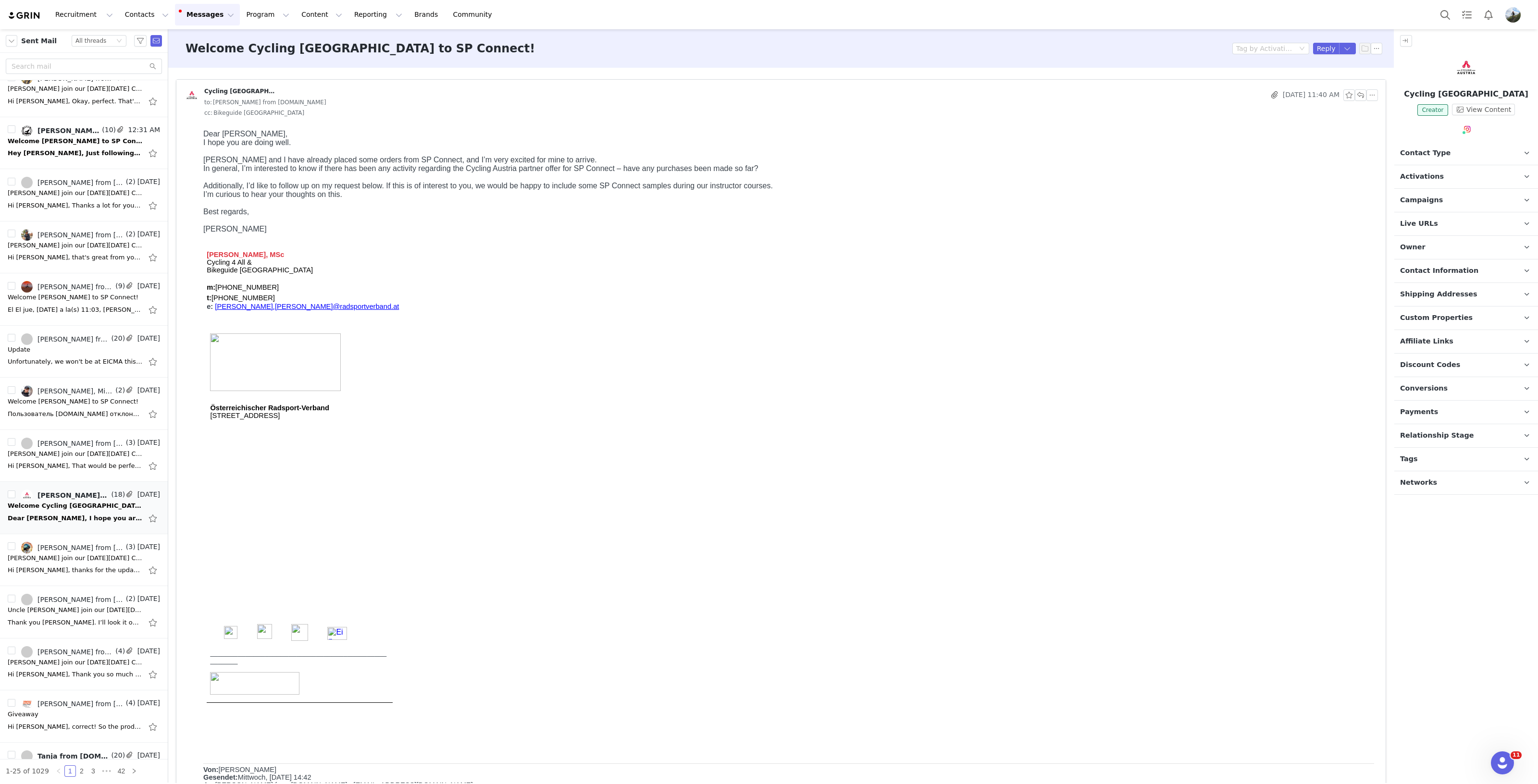
click at [1125, 171] on p "In general, I’m interested to know if there has been any activity regarding the…" at bounding box center [789, 168] width 1171 height 9
click at [679, 213] on p "Best regards," at bounding box center [789, 212] width 1171 height 9
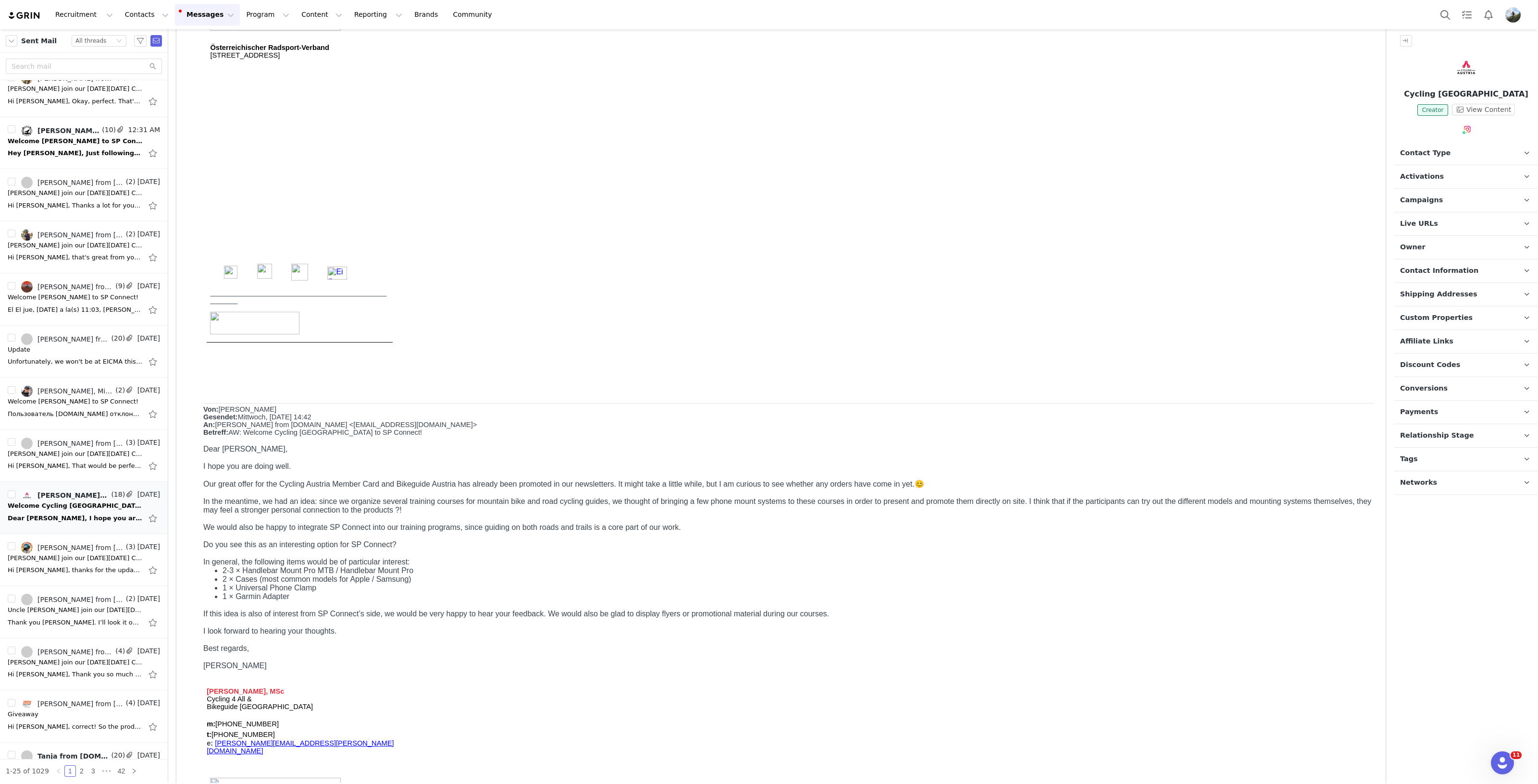
scroll to position [660, 0]
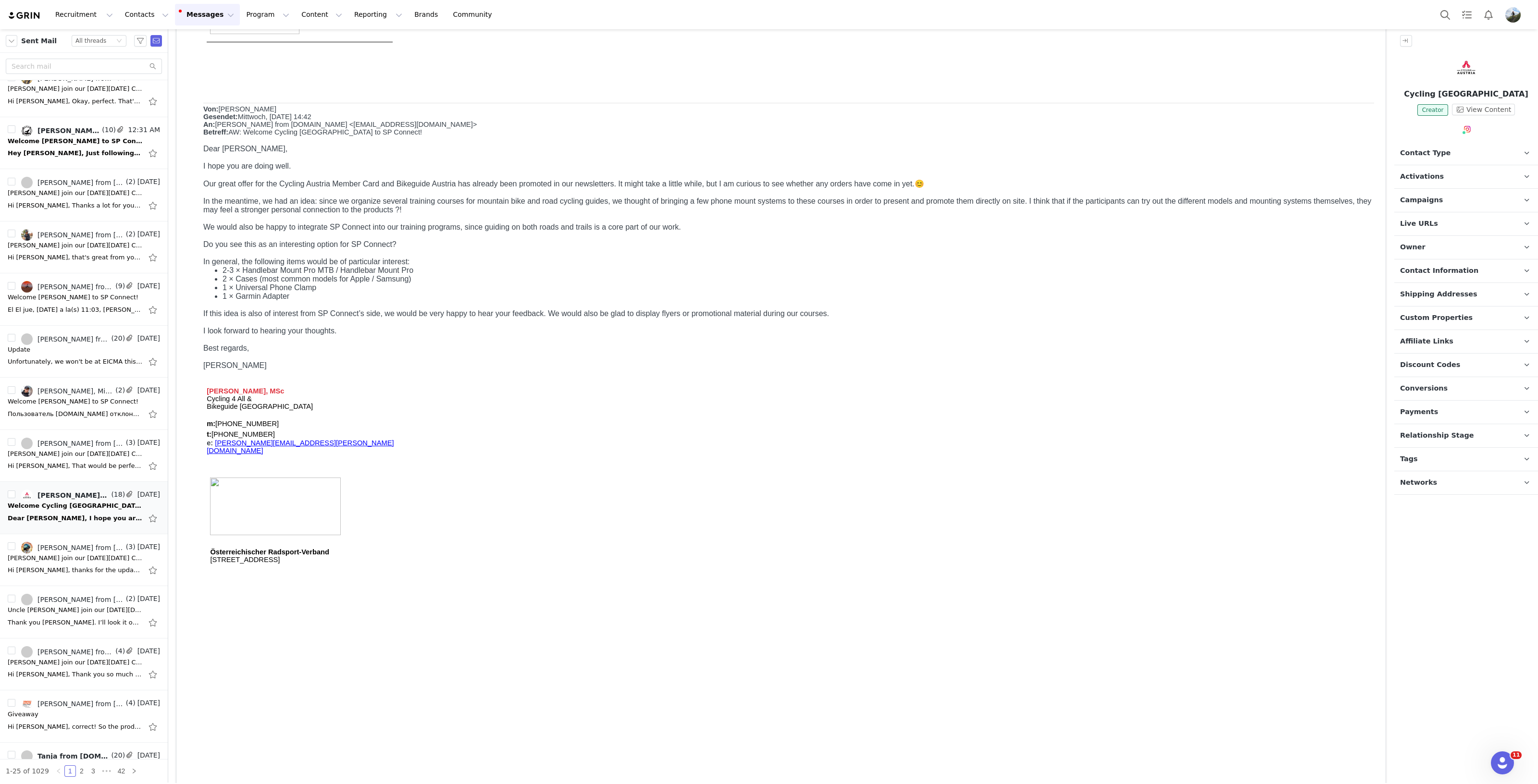
click at [800, 258] on p at bounding box center [789, 253] width 1171 height 9
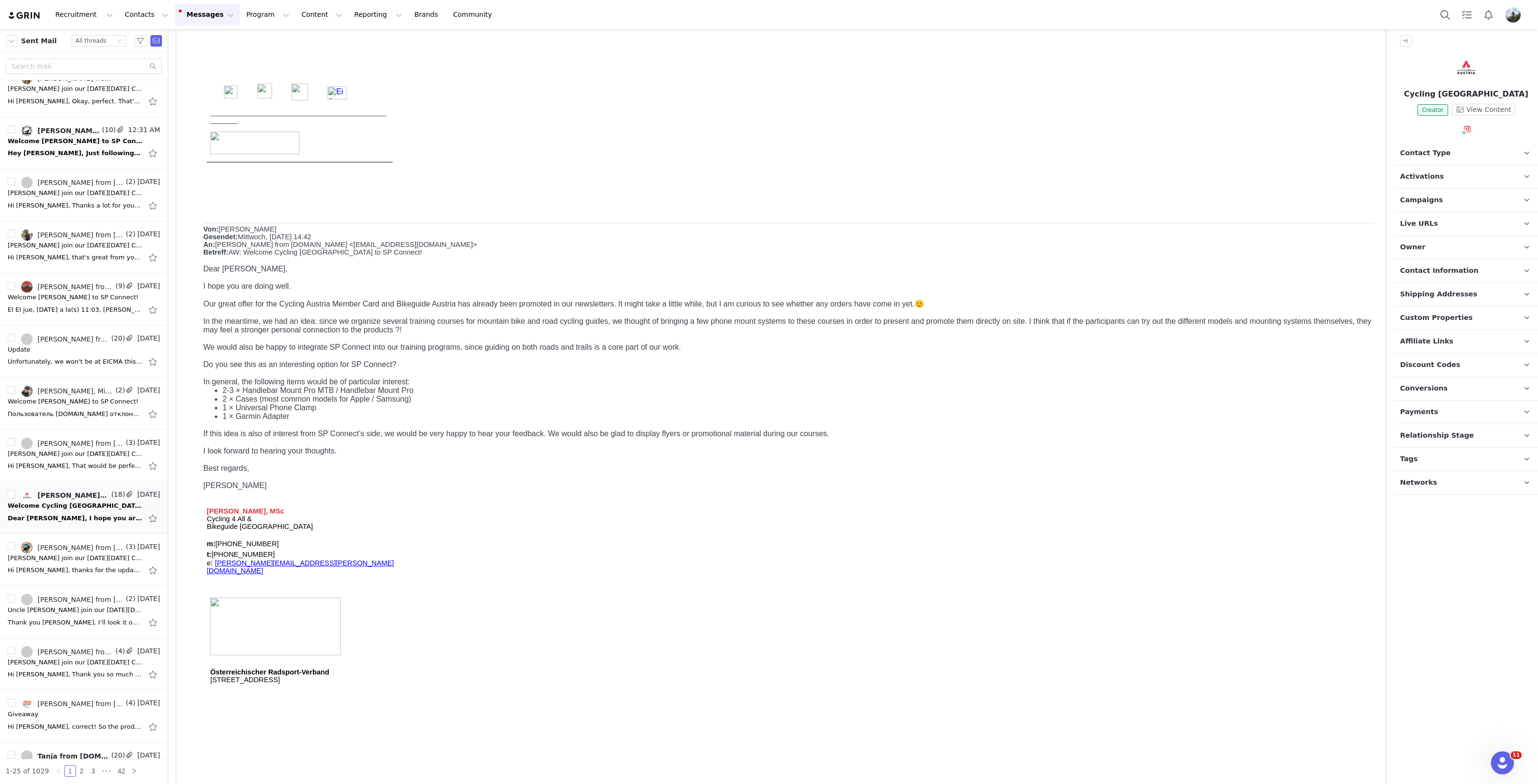
scroll to position [721, 0]
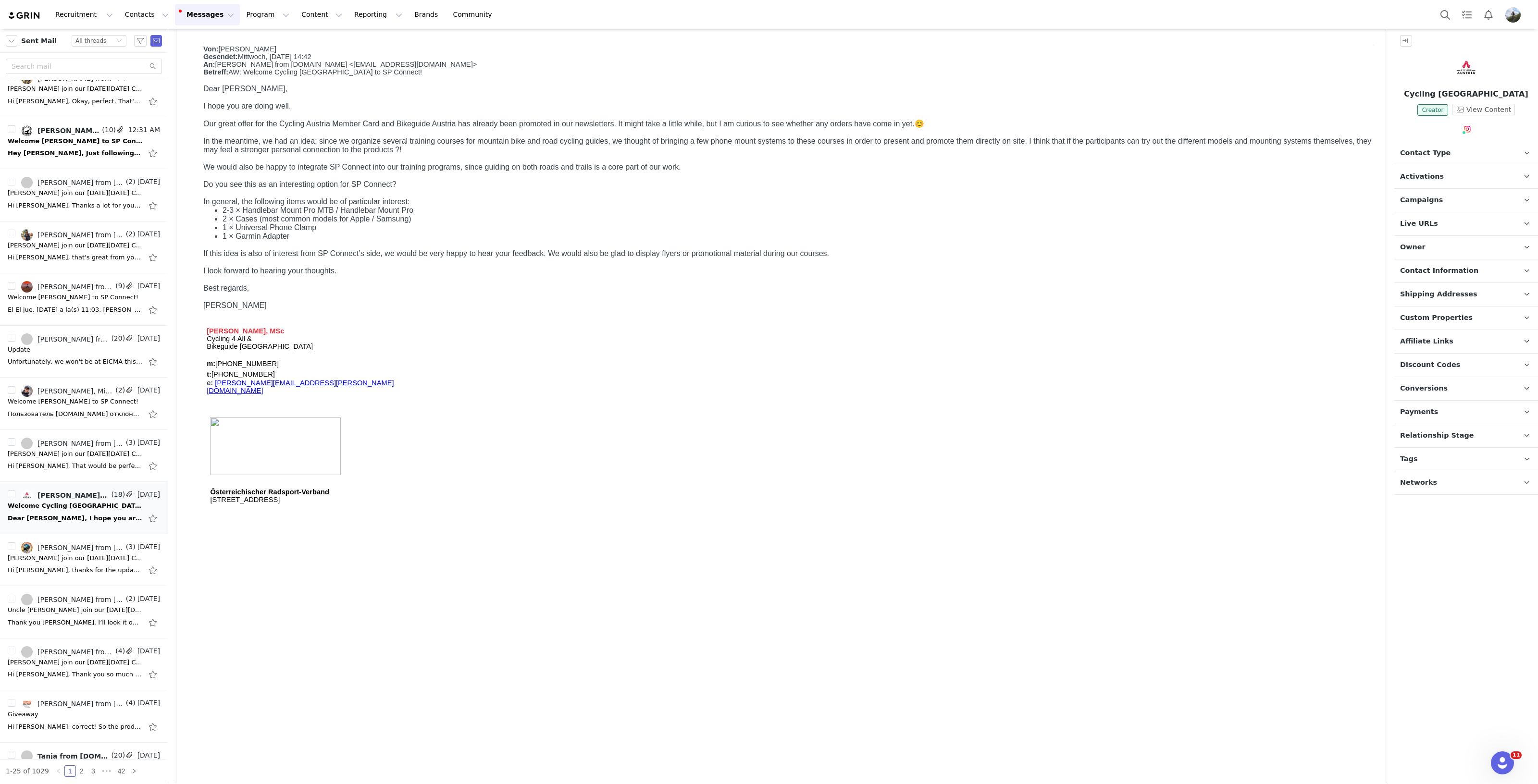
click at [319, 232] on li "1 × Universal Phone Clamp" at bounding box center [798, 228] width 1151 height 9
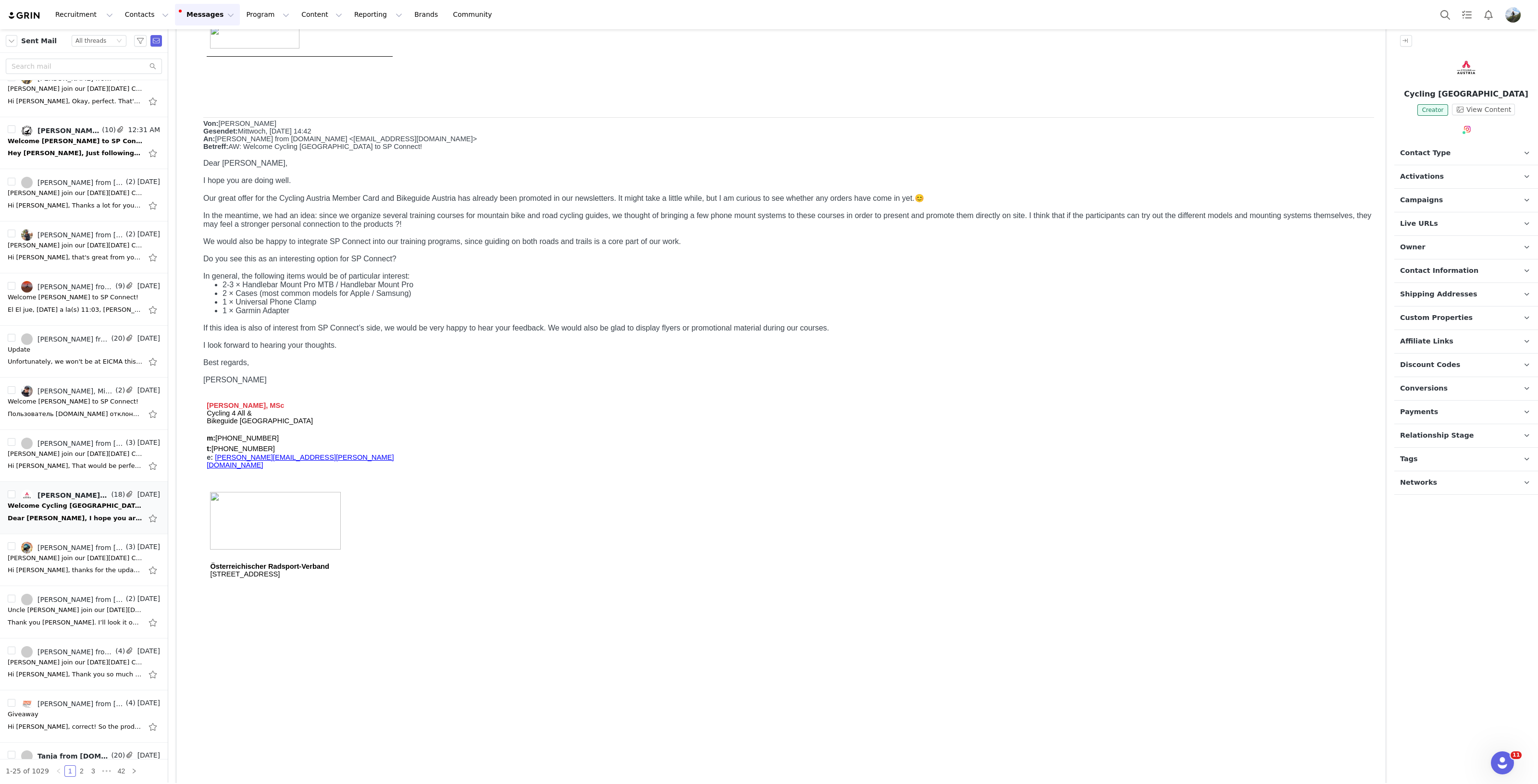
scroll to position [601, 0]
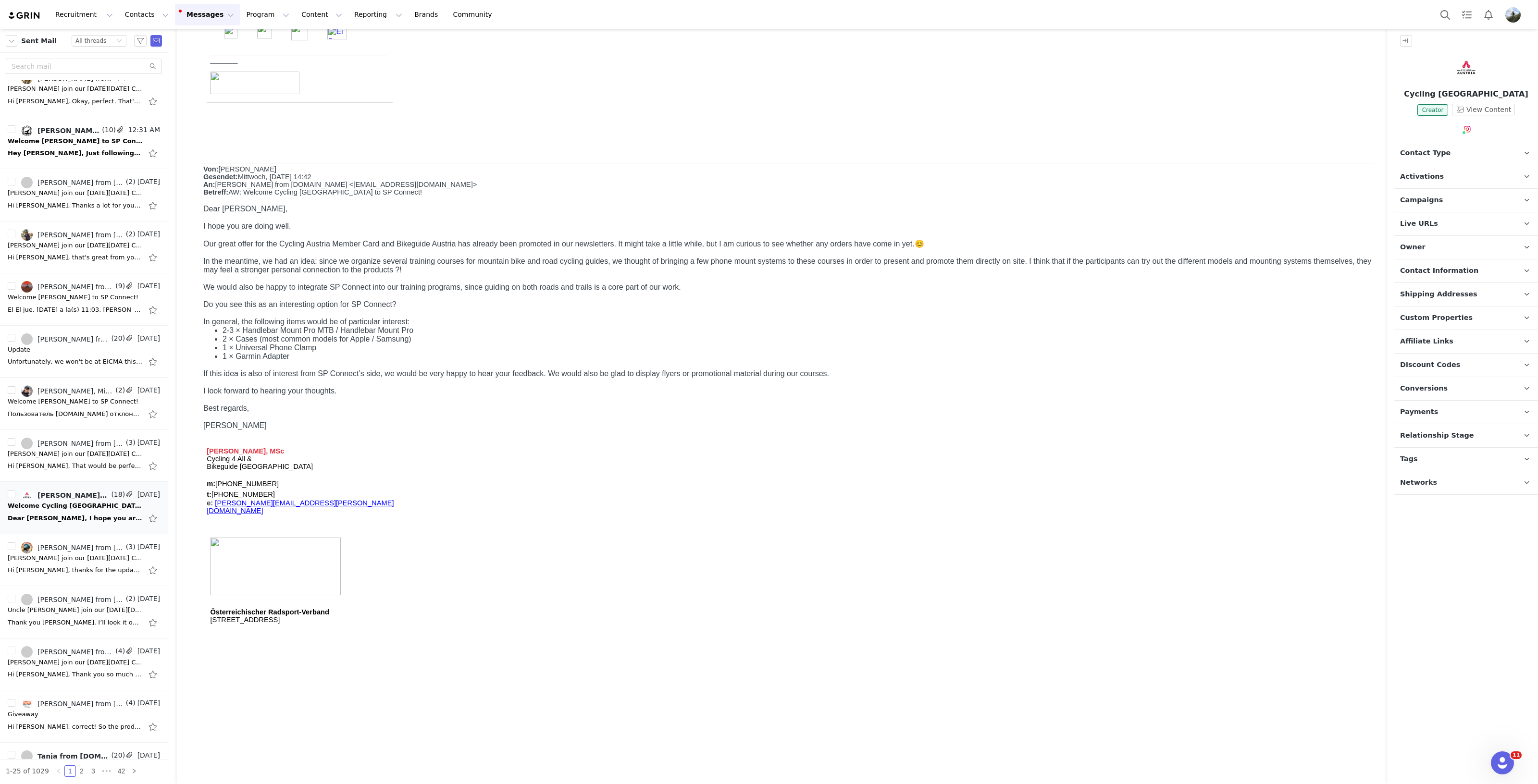
click at [1456, 198] on p "Campaigns Any campaigns associated with a contact will be available to them via…" at bounding box center [1454, 200] width 121 height 23
click at [1447, 292] on span "Shipping Addresses" at bounding box center [1439, 294] width 78 height 11
click at [1448, 292] on span "Shipping Addresses" at bounding box center [1439, 294] width 78 height 11
click at [1450, 270] on span "Contact Information" at bounding box center [1439, 271] width 78 height 11
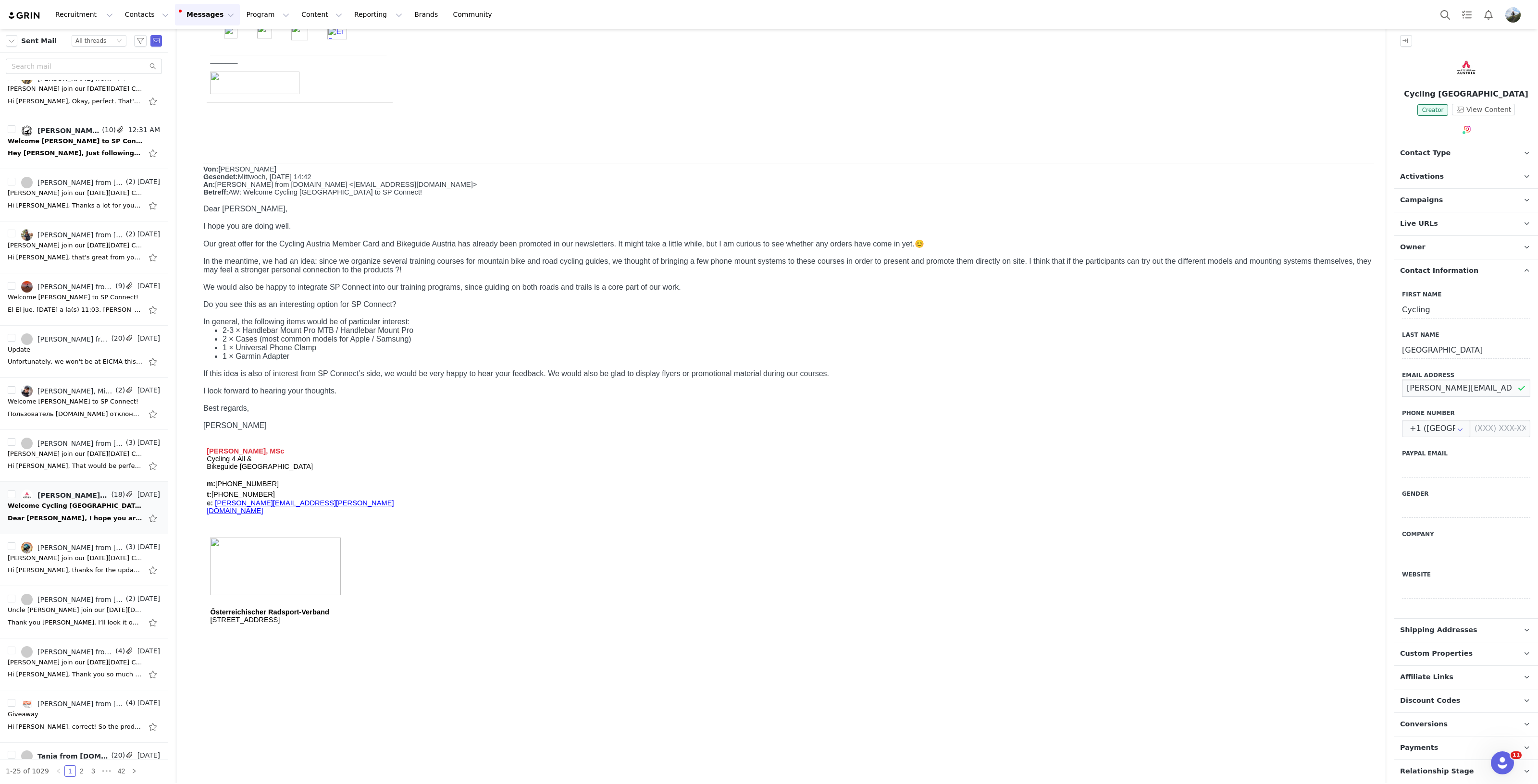
scroll to position [0, 12]
drag, startPoint x: 1403, startPoint y: 385, endPoint x: 1560, endPoint y: 388, distance: 157.0
click at [1537, 388] on html "Recruitment Recruitment Creator Search Curated Lists Landing Pages Web Extensio…" at bounding box center [769, 392] width 1538 height 784
drag, startPoint x: 217, startPoint y: 351, endPoint x: 303, endPoint y: 377, distance: 89.8
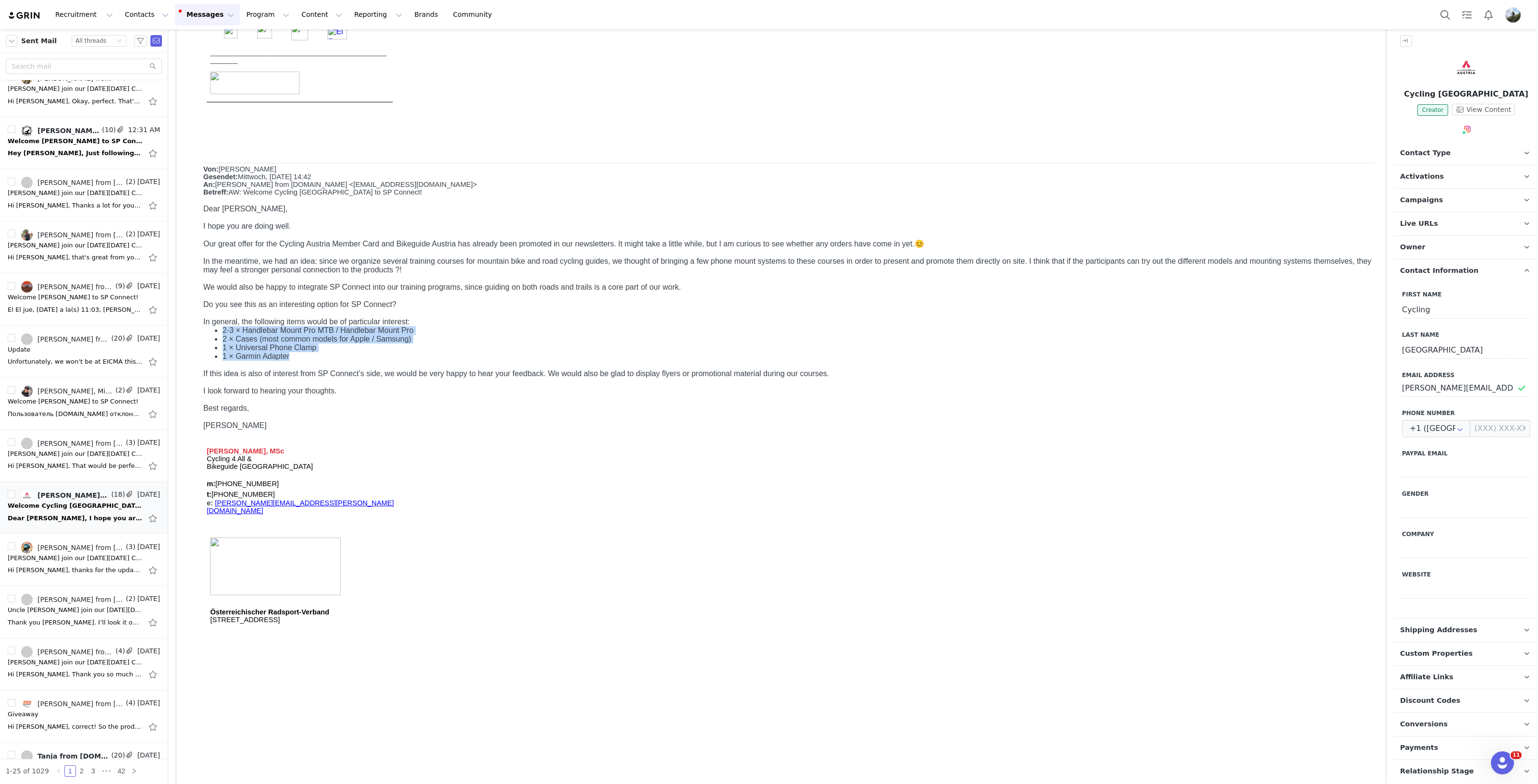
click at [303, 361] on ul "2-3 × Handlebar Mount Pro MTB / Handlebar Mount Pro 2 × Cases (most common mode…" at bounding box center [789, 344] width 1171 height 35
copy ul "2-3 × Handlebar Mount Pro MTB / Handlebar Mount Pro 2 × Cases (most common mode…"
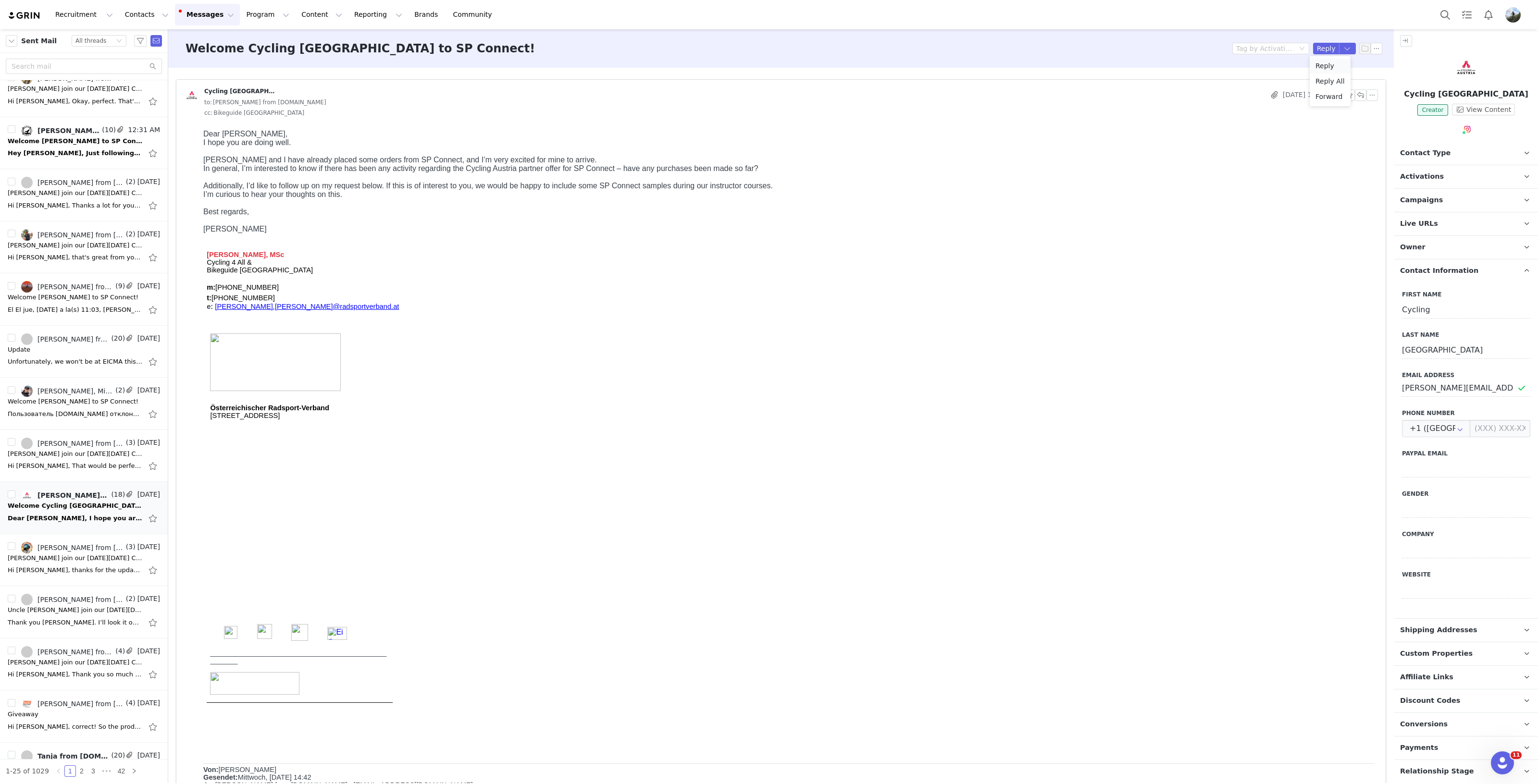
click at [1332, 66] on li "Reply" at bounding box center [1330, 66] width 41 height 16
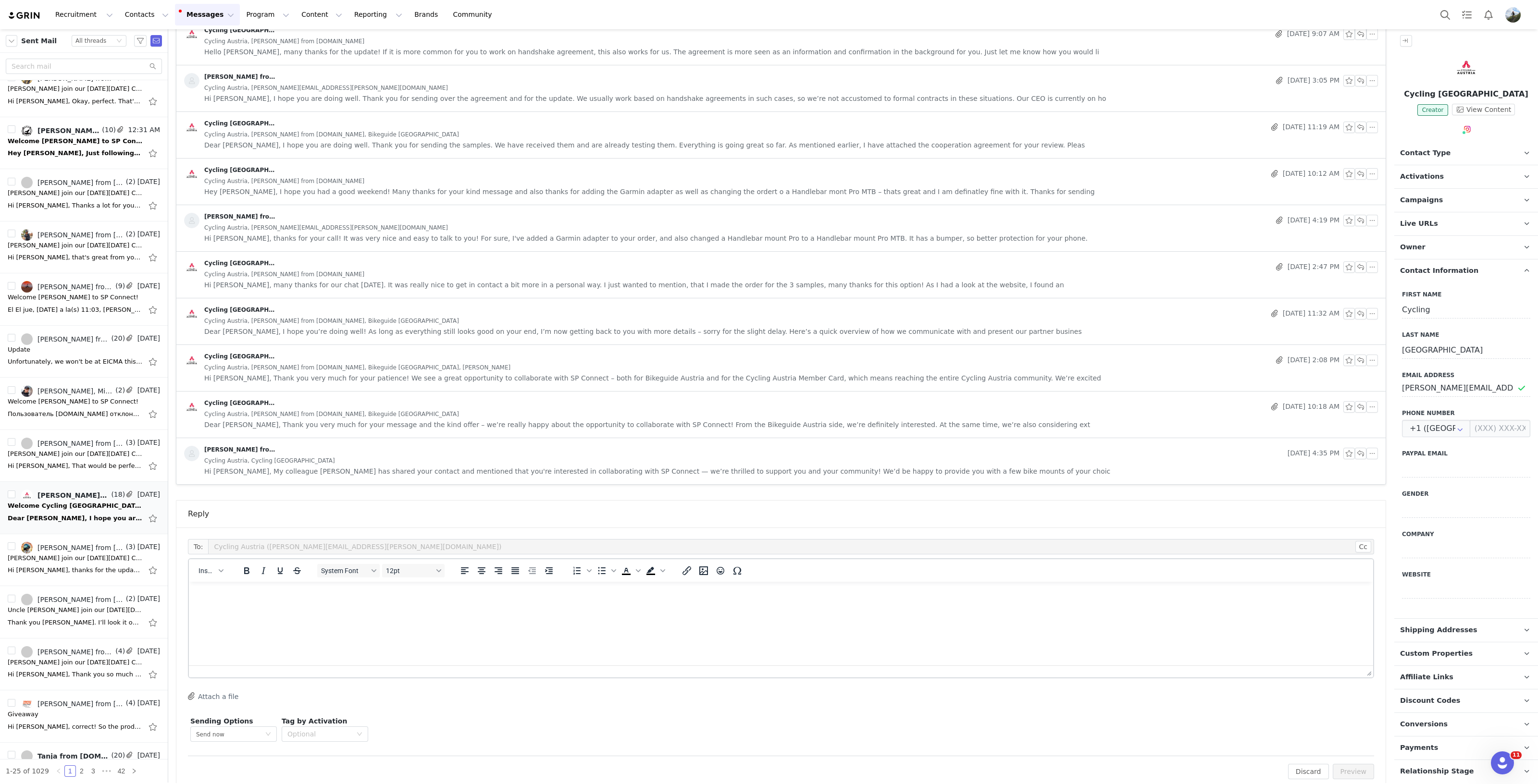
drag, startPoint x: 765, startPoint y: 626, endPoint x: 787, endPoint y: 616, distance: 24.2
click at [765, 608] on html at bounding box center [780, 595] width 1184 height 26
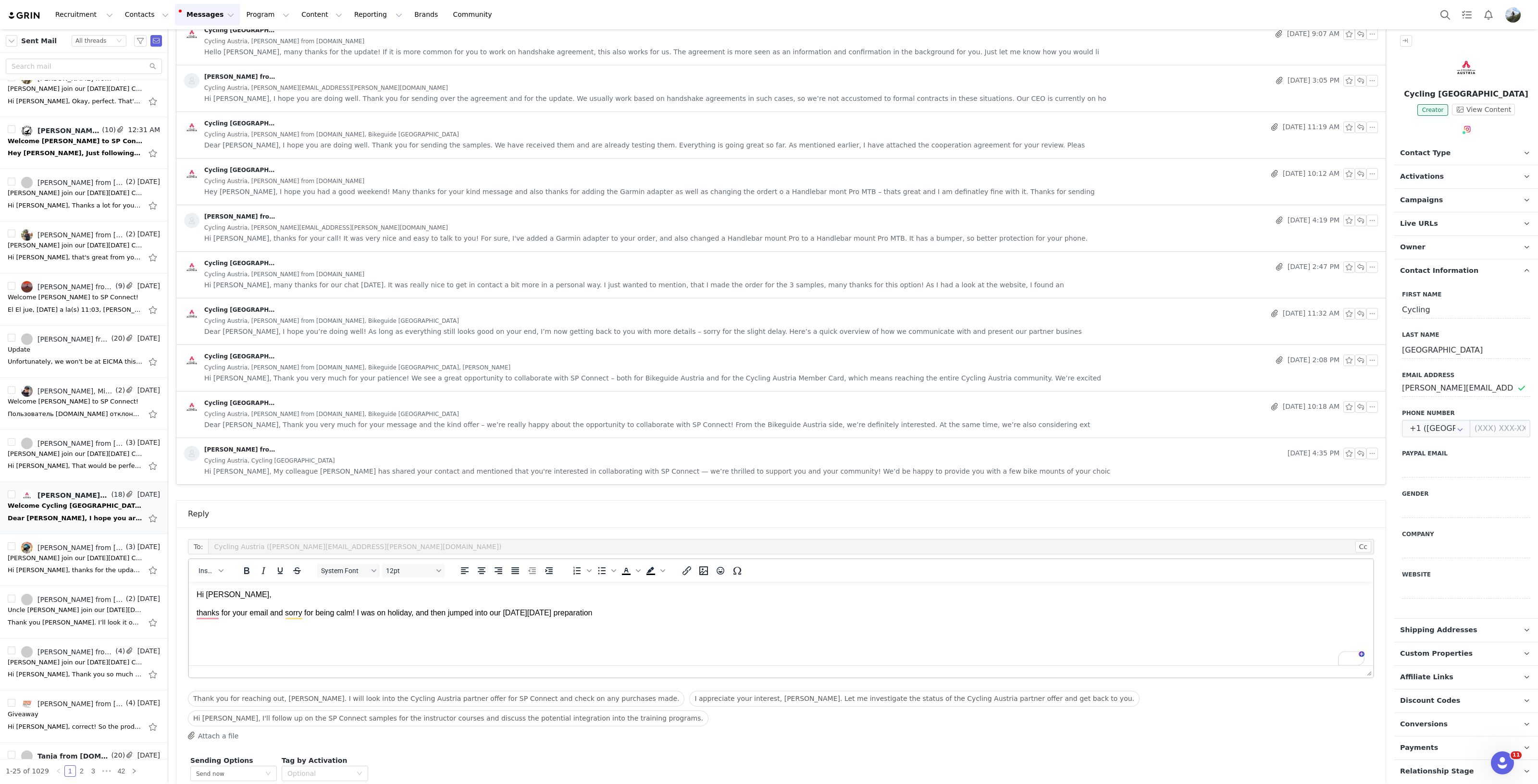
click at [636, 612] on p "thanks for your email and sorry for being calm! I was on holiday, and then jump…" at bounding box center [780, 613] width 1169 height 11
click at [389, 640] on html "Hi Lisa, thanks for your email and sorry for being calm! I was on holiday, and …" at bounding box center [780, 613] width 1184 height 63
click at [384, 643] on html "Hi Lisa, thanks for your email and sorry for being calm! I was on holiday, and …" at bounding box center [780, 613] width 1184 height 63
click at [340, 632] on p "I just looked at how many times the" at bounding box center [780, 631] width 1169 height 11
drag, startPoint x: 240, startPoint y: 631, endPoint x: 306, endPoint y: 627, distance: 66.1
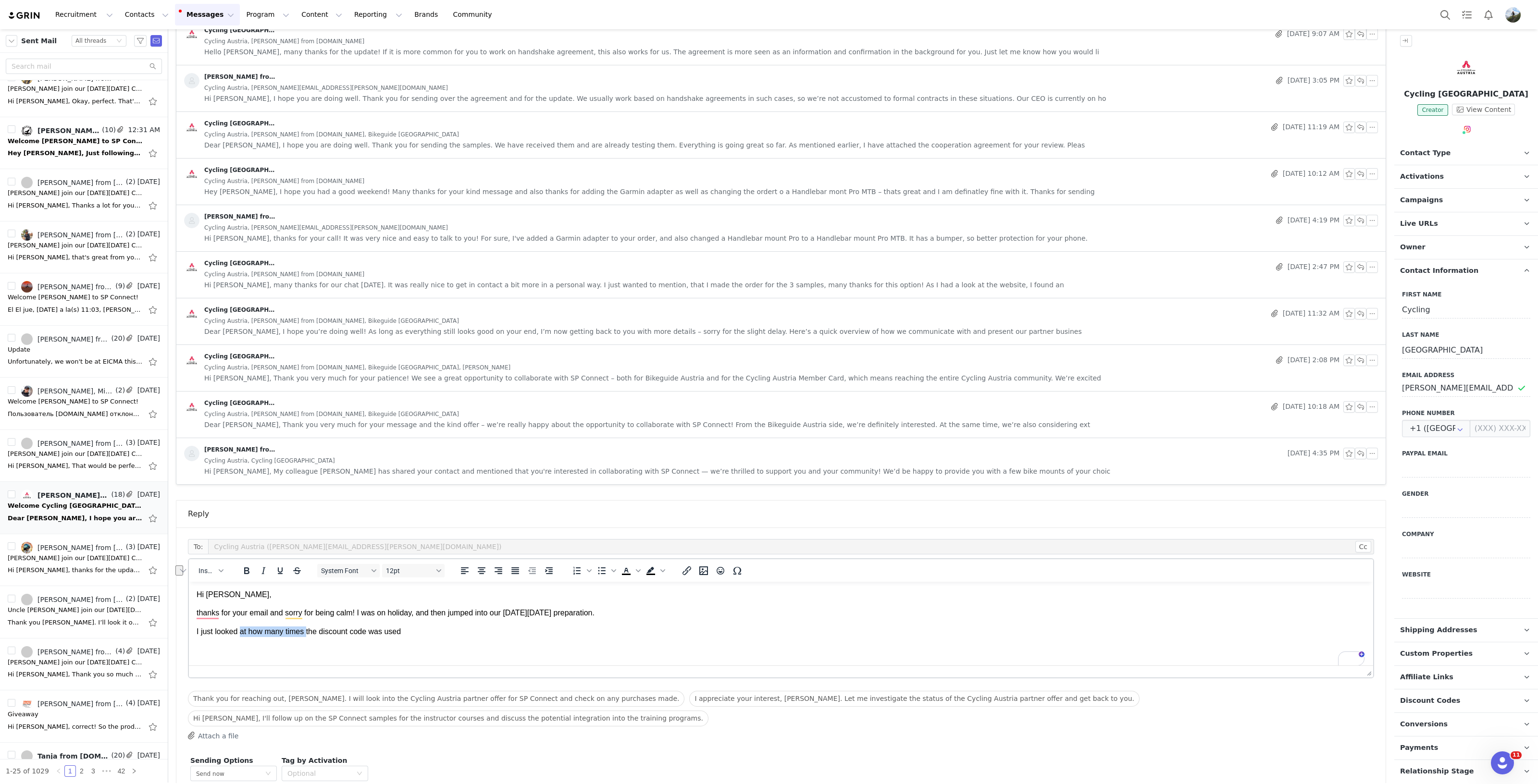
click at [306, 627] on p "I just looked at how many times the discount code was used" at bounding box center [780, 631] width 1169 height 11
drag, startPoint x: 308, startPoint y: 631, endPoint x: 321, endPoint y: 635, distance: 13.6
click at [320, 634] on p "I just looked your discount code was used" at bounding box center [780, 631] width 1169 height 11
click at [381, 630] on p "I just looked your discount code has not been used" at bounding box center [780, 631] width 1169 height 11
click at [478, 630] on p "I just looked, your discount code has not been used yet, but no worries," at bounding box center [780, 631] width 1169 height 11
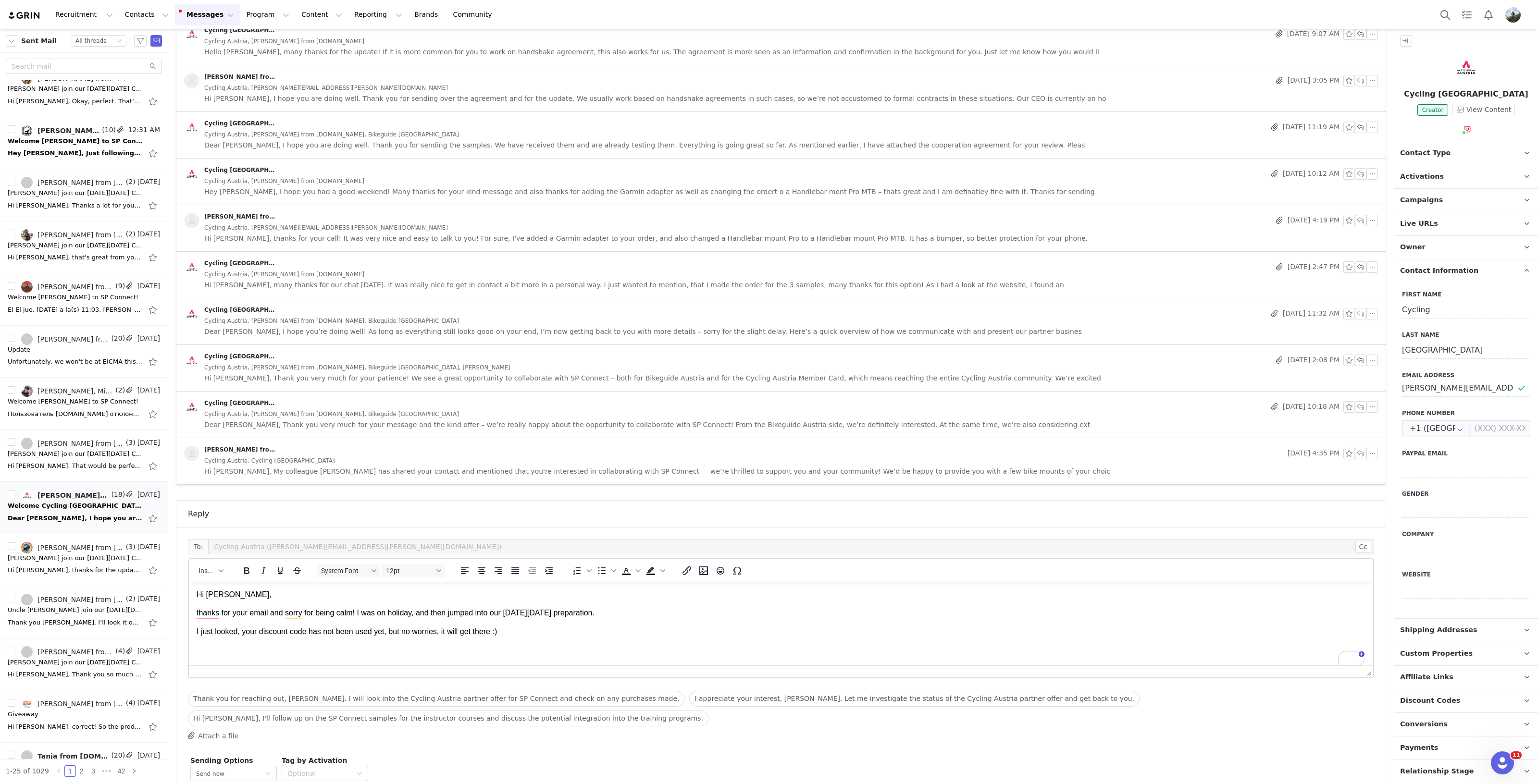
click at [242, 654] on p "To enrich screen reader interactions, please activate Accessibility in Grammarl…" at bounding box center [780, 650] width 1169 height 11
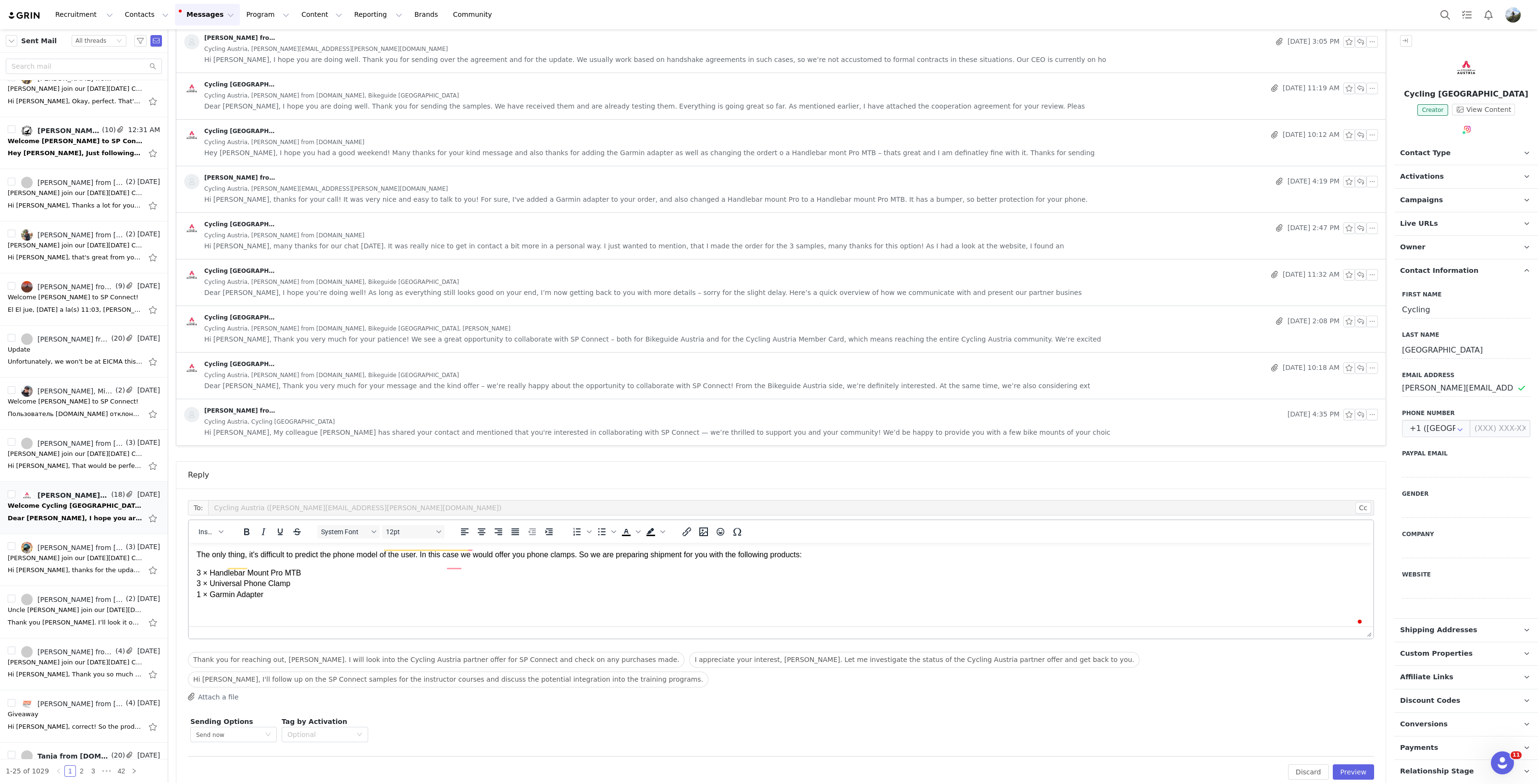
scroll to position [84, 0]
click at [207, 609] on body "Hi Lisa, thanks for your email and sorry for being calm! I was on holiday, and …" at bounding box center [780, 547] width 1169 height 162
click at [206, 603] on p "To enrich screen reader interactions, please activate Accessibility in Grammarl…" at bounding box center [780, 603] width 1169 height 11
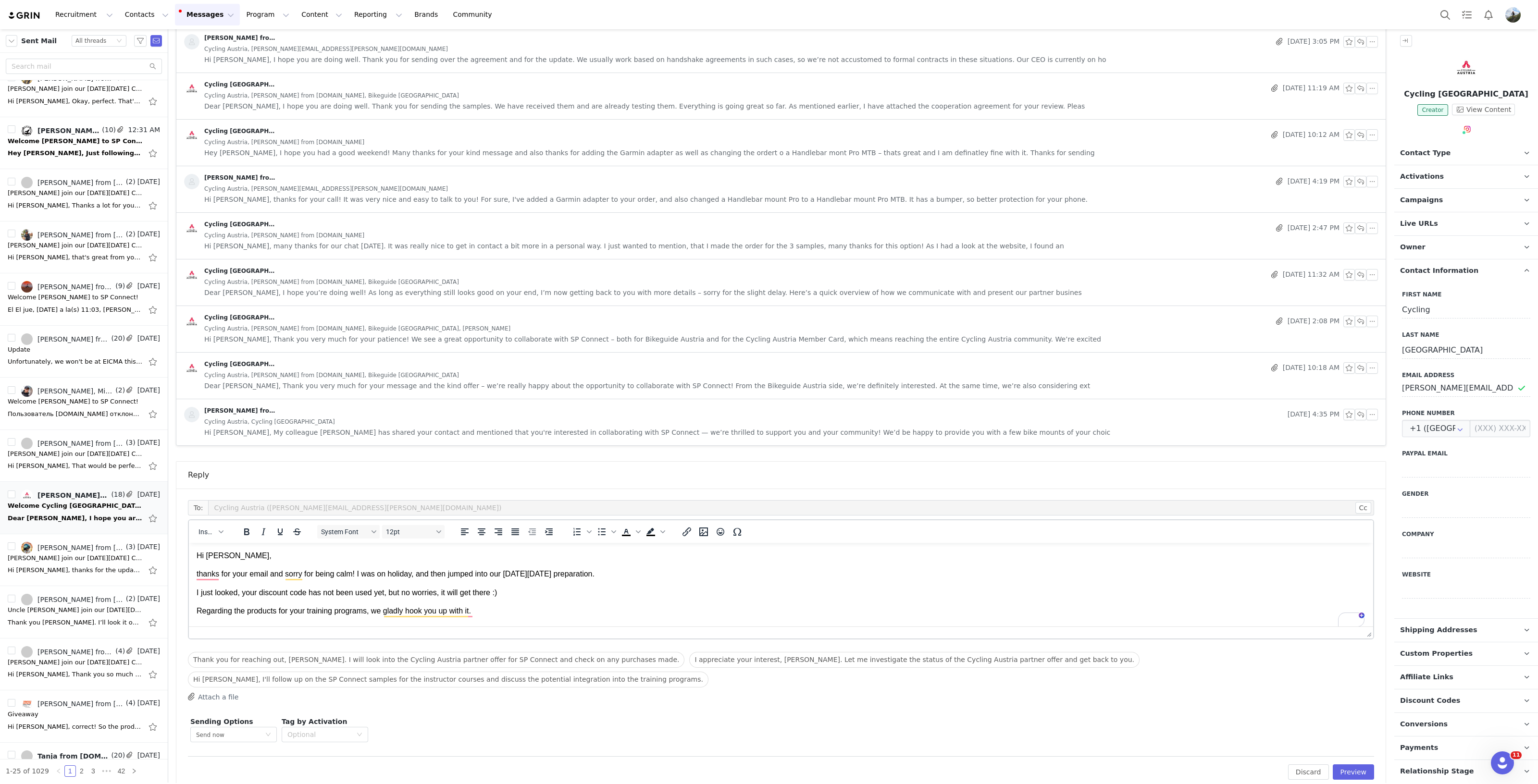
scroll to position [60, 0]
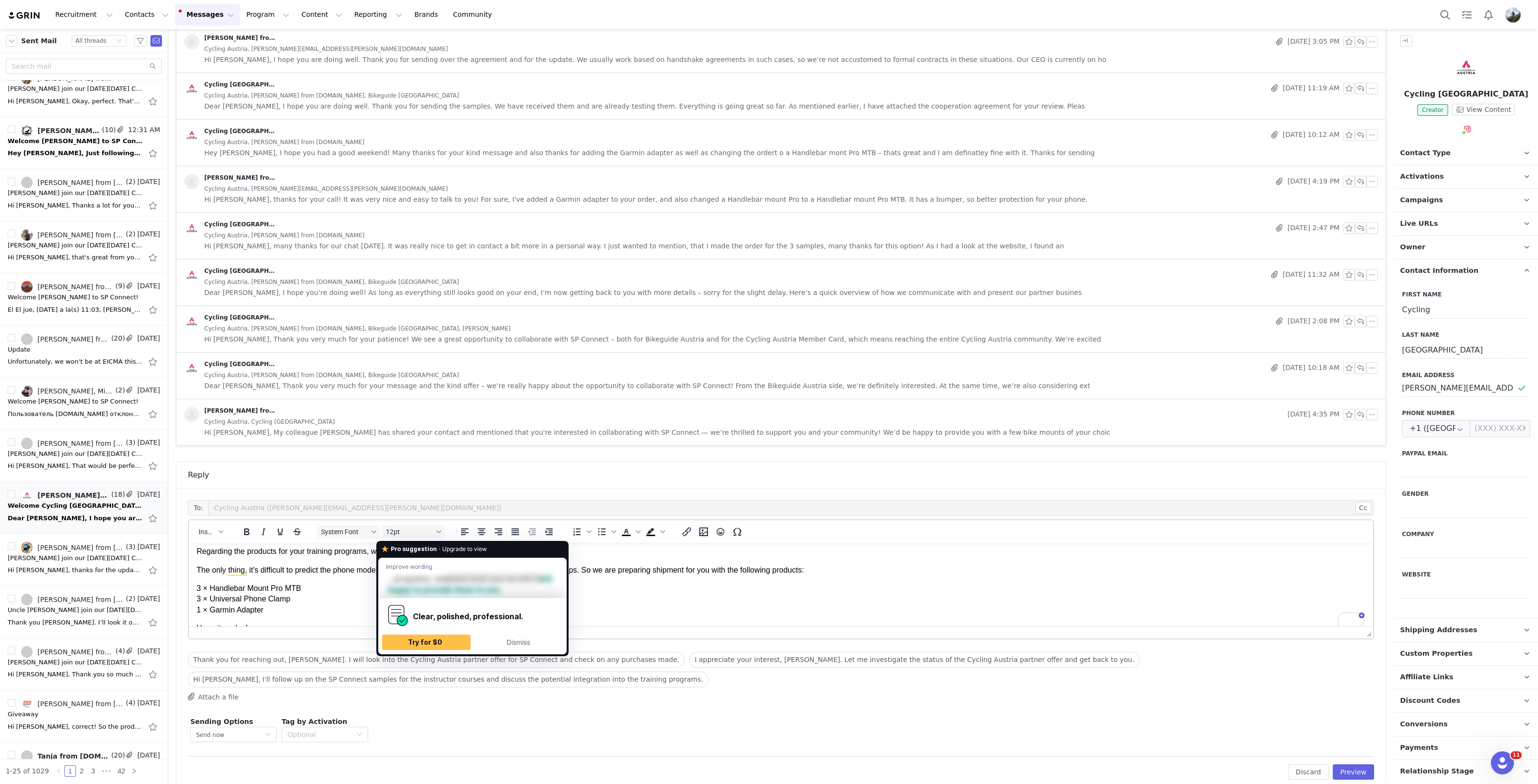
click at [395, 552] on p "Regarding the products for your training programs, we gladly hook you up with i…" at bounding box center [780, 551] width 1169 height 11
click at [459, 554] on p "Regarding the products for your training programs, we gladly hook you up with i…" at bounding box center [780, 551] width 1169 height 11
click at [311, 573] on p "The only thing, it's difficult to predict the phone model of the user. In this …" at bounding box center [780, 570] width 1169 height 11
click at [340, 577] on body "Hi Lisa, thanks for your email and sorry for being calm! I was on holiday, and …" at bounding box center [780, 580] width 1169 height 180
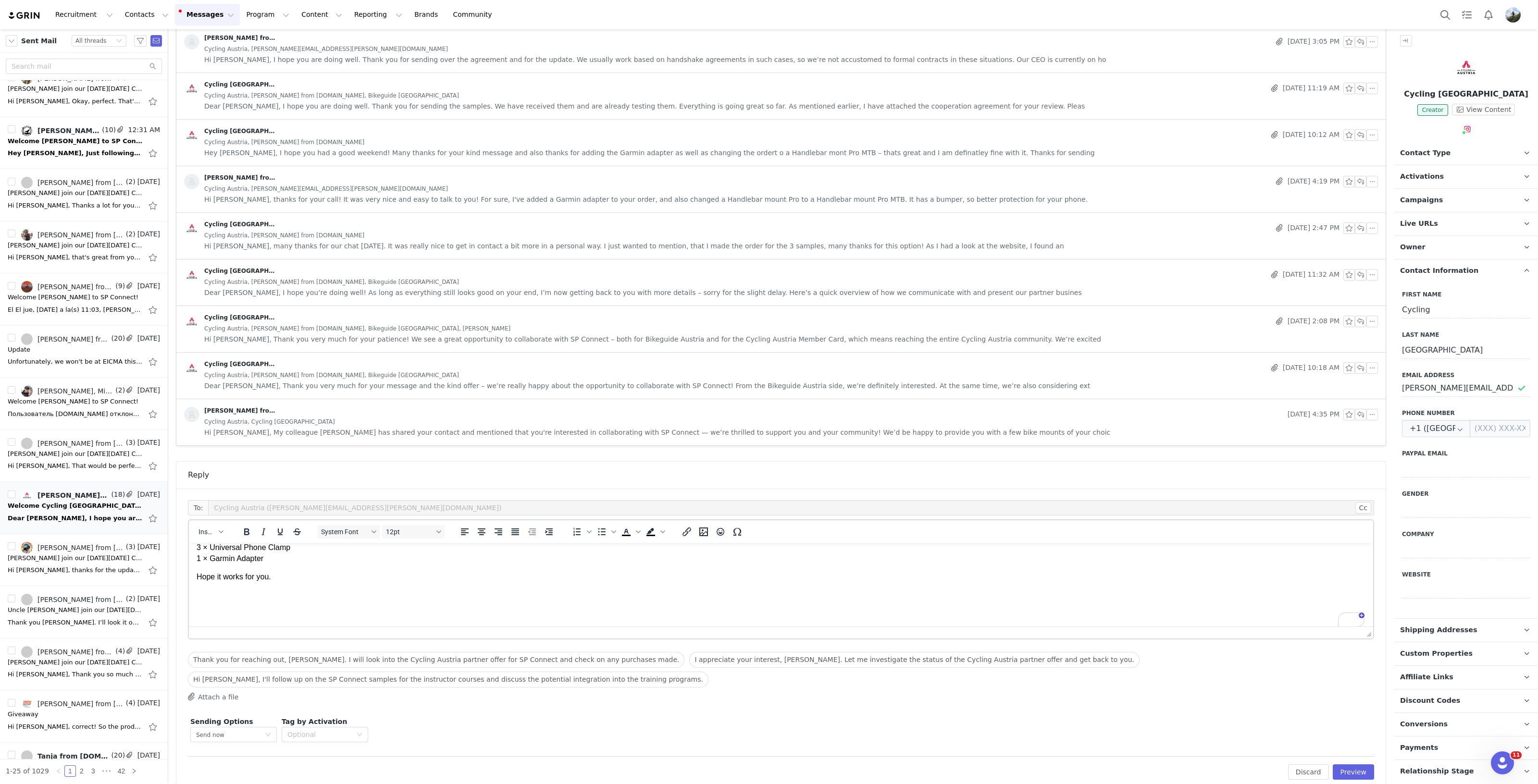
scroll to position [111, 0]
click at [241, 609] on p "To enrich screen reader interactions, please activate Accessibility in Grammarl…" at bounding box center [780, 614] width 1169 height 11
click at [226, 525] on button "Insert" at bounding box center [211, 532] width 32 height 14
click at [233, 562] on div "Insert Signature" at bounding box center [245, 562] width 86 height 12
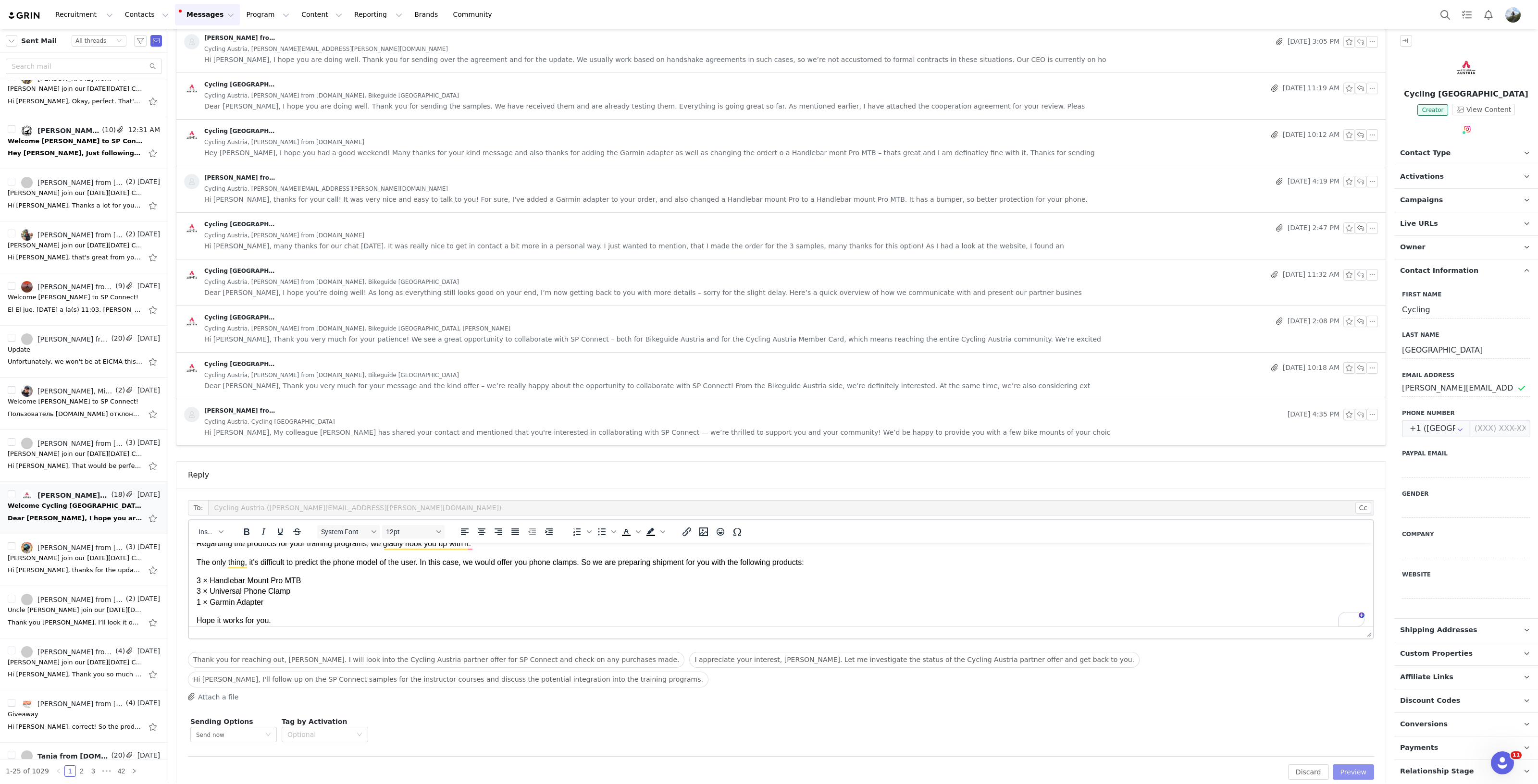
click at [1353, 764] on button "Preview" at bounding box center [1353, 772] width 42 height 16
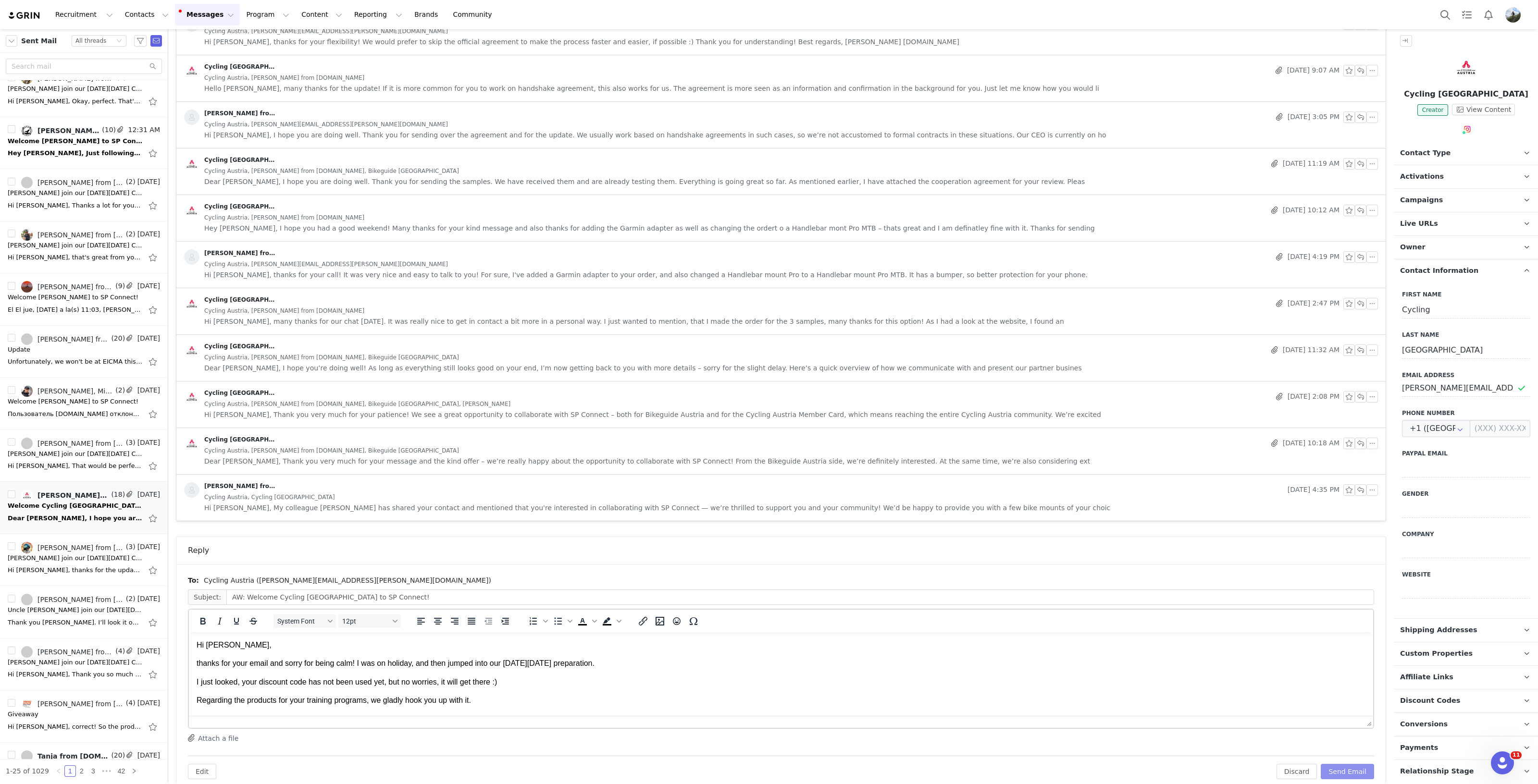
click at [1352, 764] on button "Send Email" at bounding box center [1347, 772] width 53 height 16
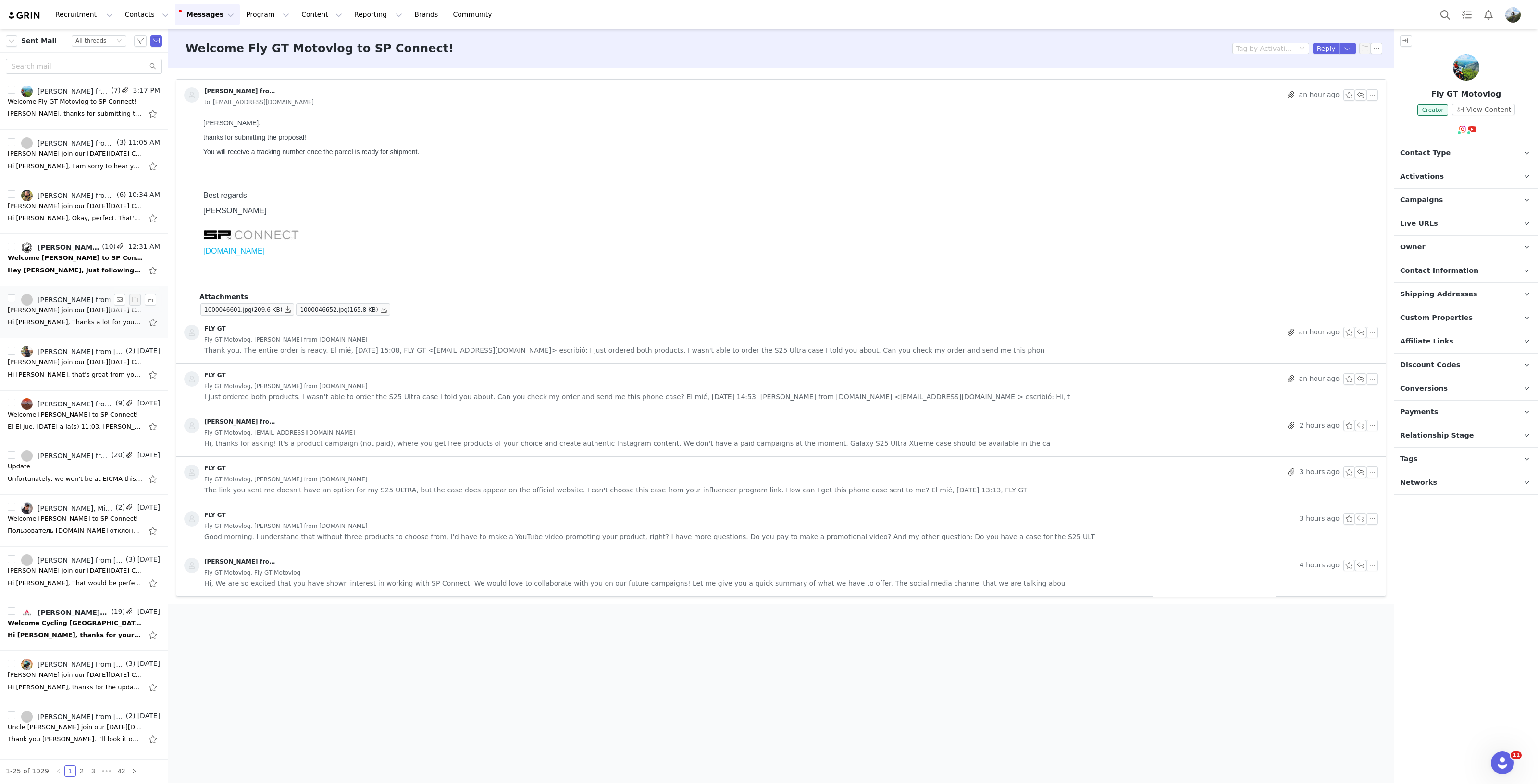
scroll to position [120, 0]
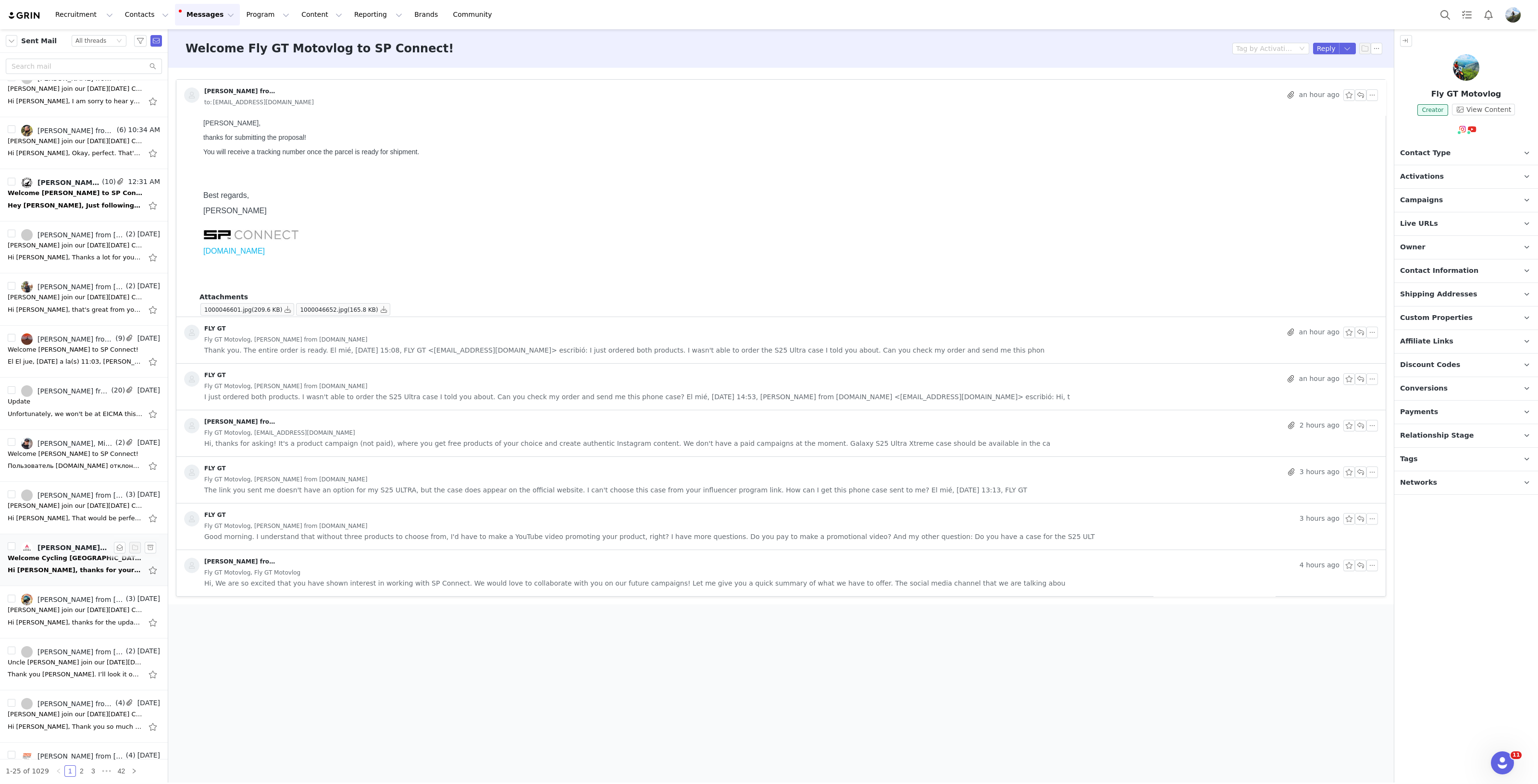
click at [53, 554] on div "Welcome Cycling [GEOGRAPHIC_DATA] to SP Connect!" at bounding box center [75, 558] width 135 height 9
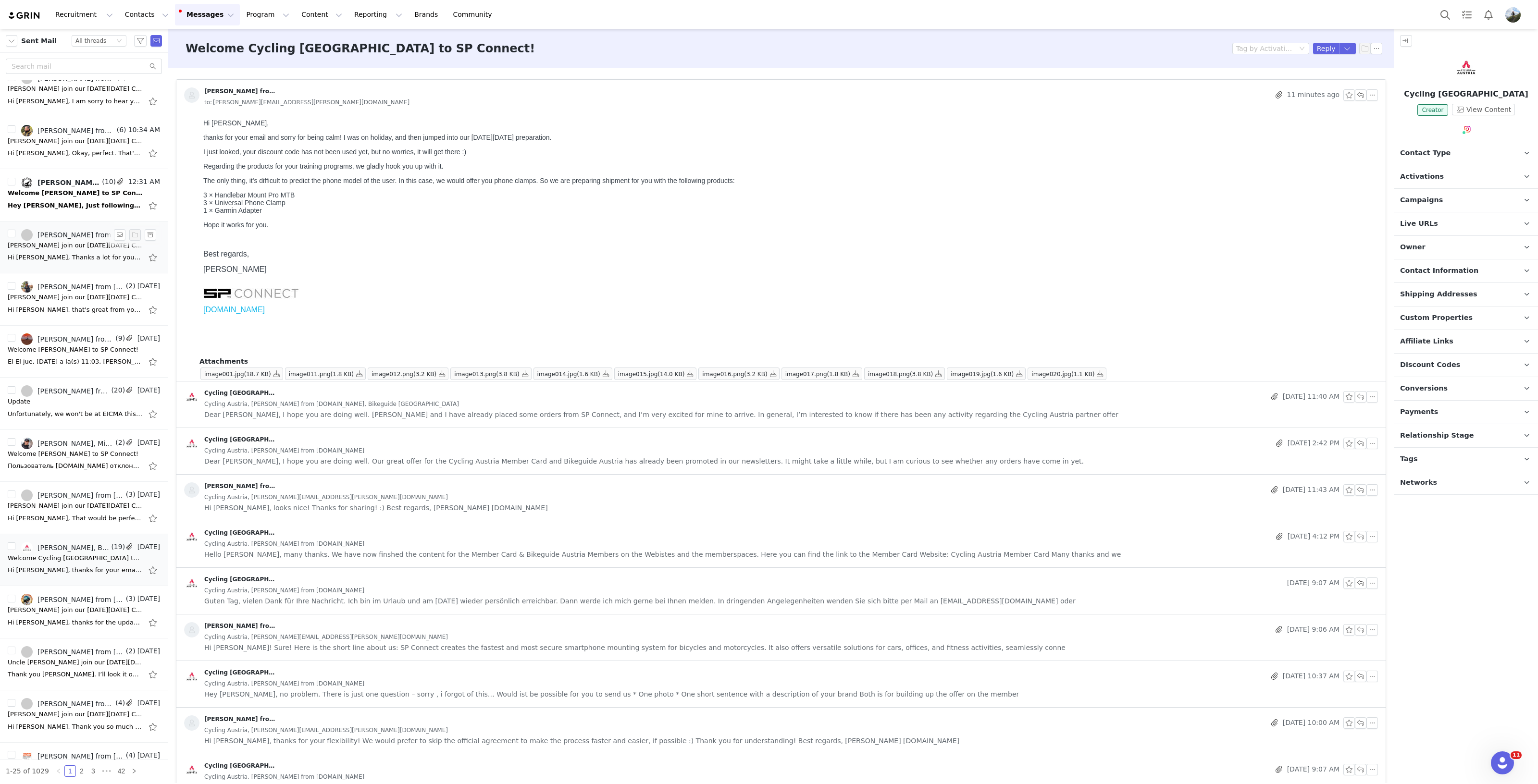
scroll to position [0, 0]
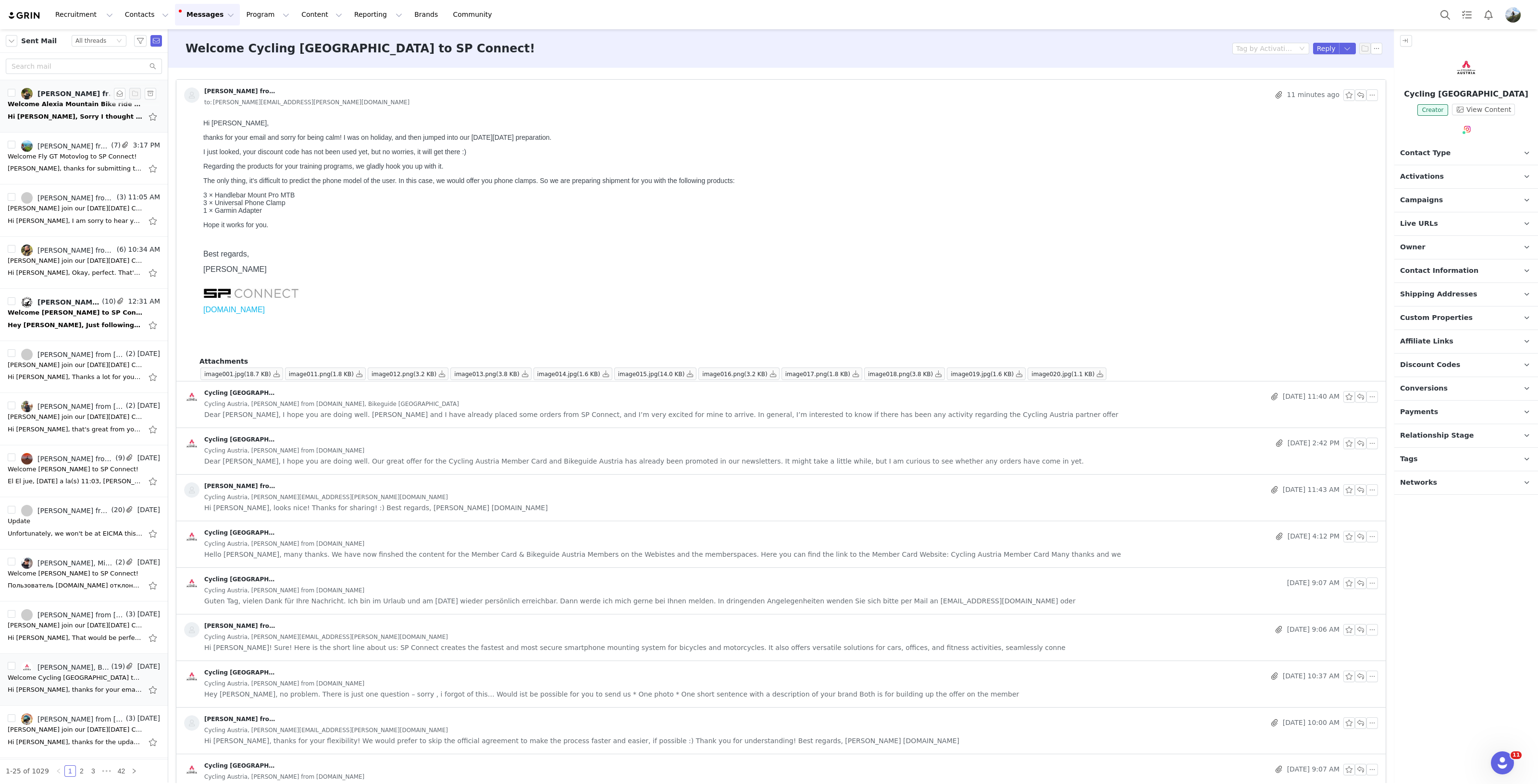
click at [66, 109] on div "Hi [PERSON_NAME], Sorry I thought I answered this! Thank you for sending everyt…" at bounding box center [83, 117] width 152 height 16
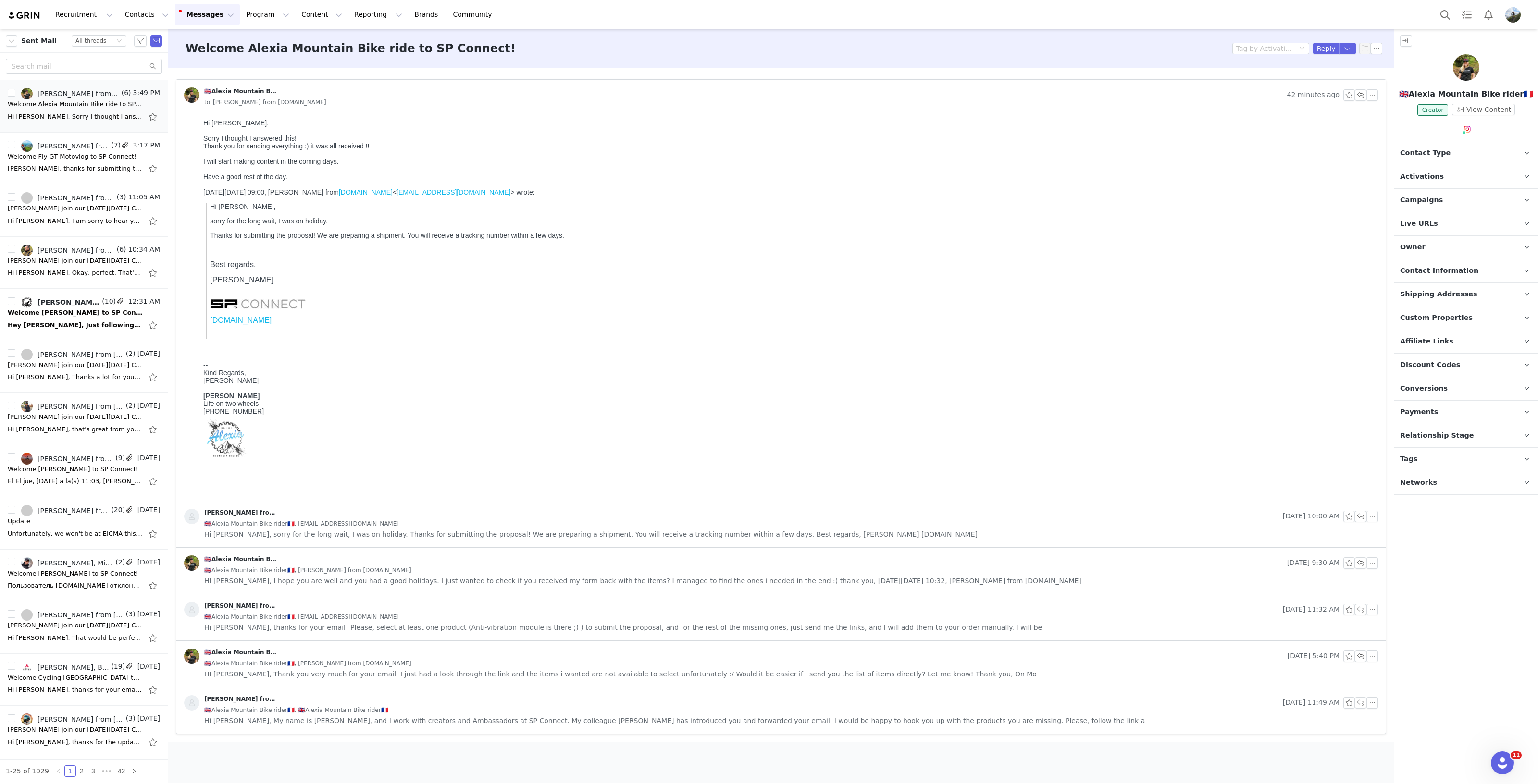
click at [1436, 203] on p "Campaigns Any campaigns associated with a contact will be available to them via…" at bounding box center [1454, 200] width 121 height 23
click at [1207, 385] on div "[PERSON_NAME]" at bounding box center [789, 380] width 1171 height 7
click at [1336, 66] on li "Reply" at bounding box center [1339, 66] width 41 height 16
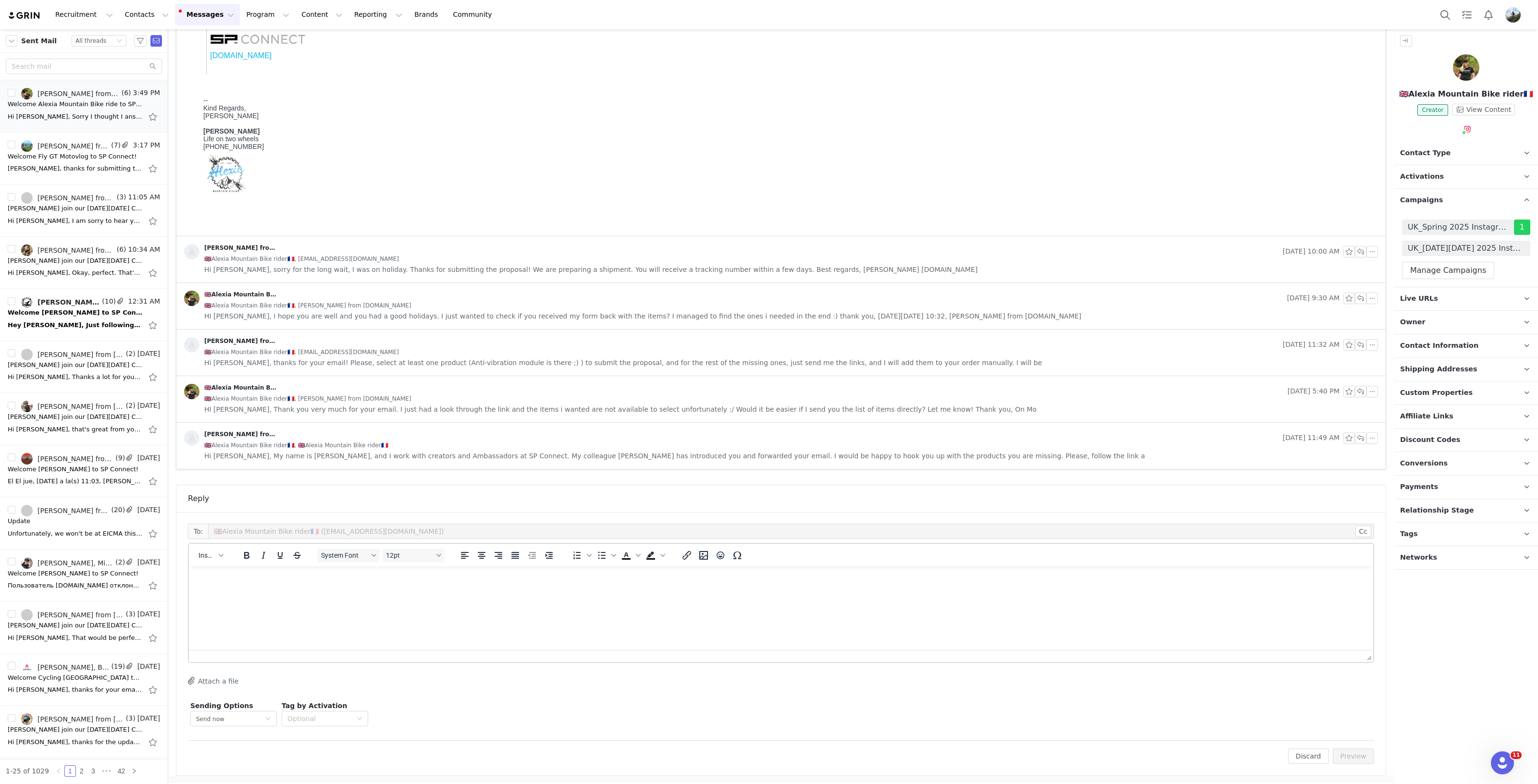
click at [544, 593] on html at bounding box center [780, 580] width 1184 height 26
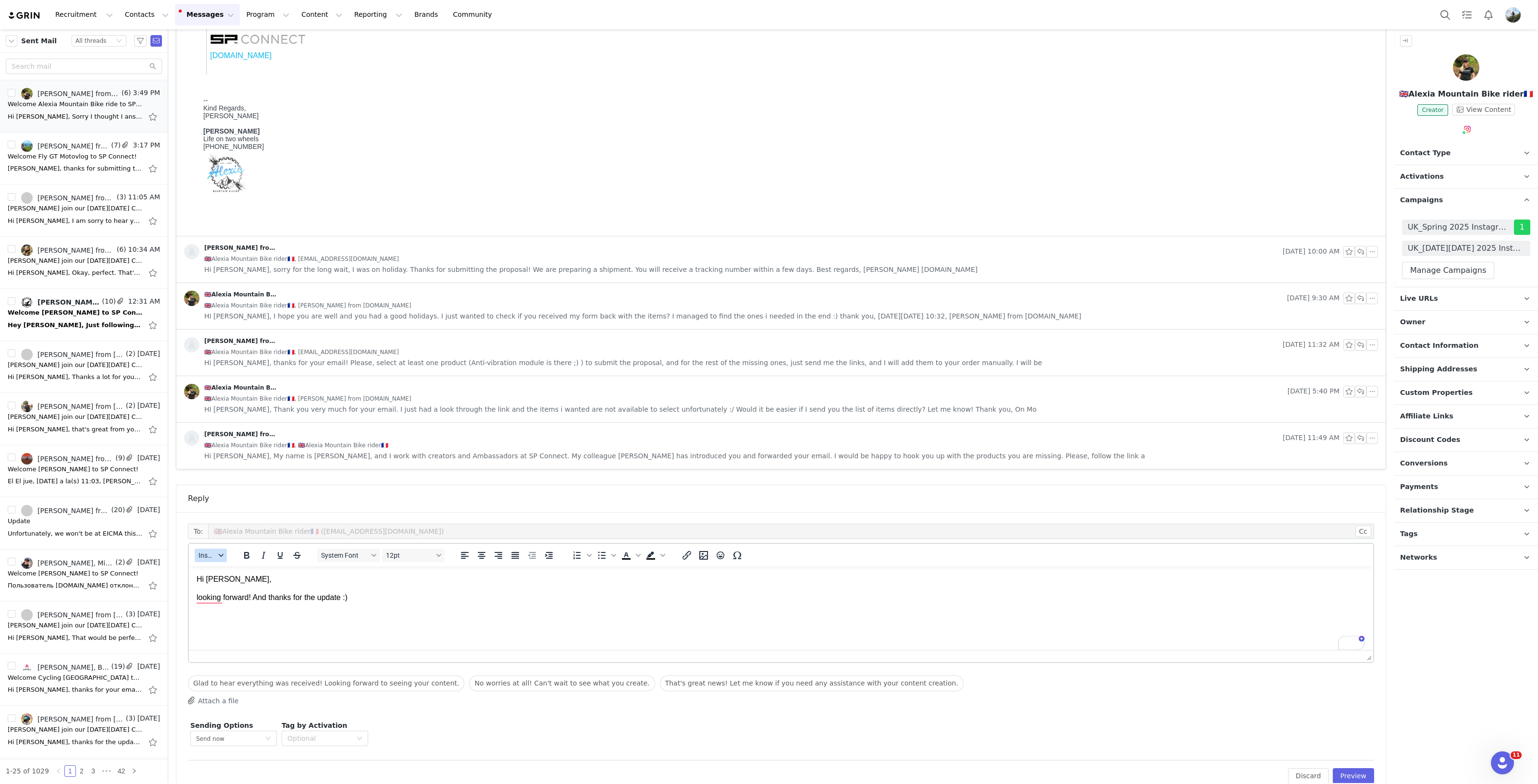
click at [214, 554] on span "Insert" at bounding box center [206, 555] width 17 height 7
click at [252, 604] on div "Insert Signature" at bounding box center [245, 602] width 86 height 12
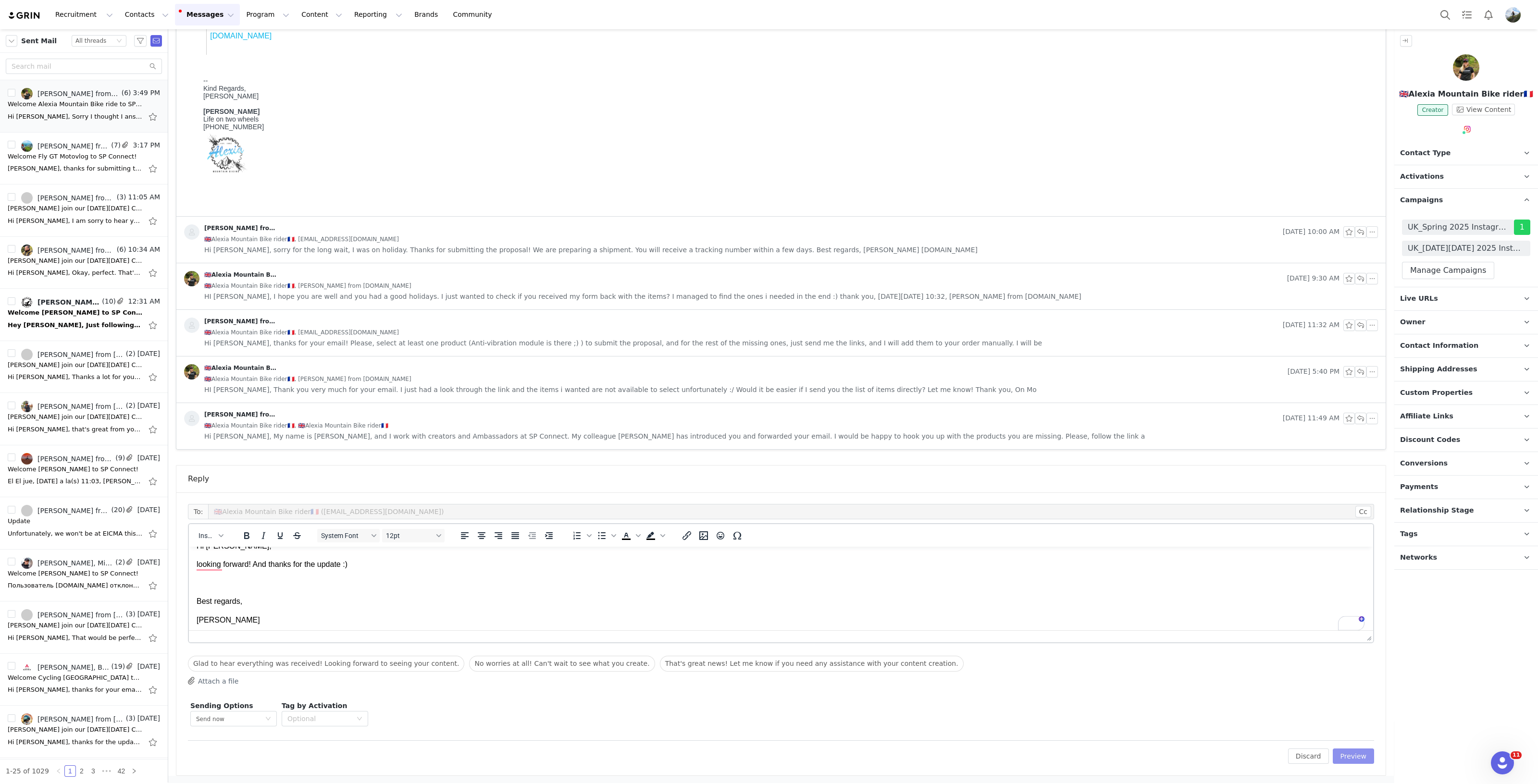
click at [1350, 755] on button "Preview" at bounding box center [1353, 756] width 42 height 16
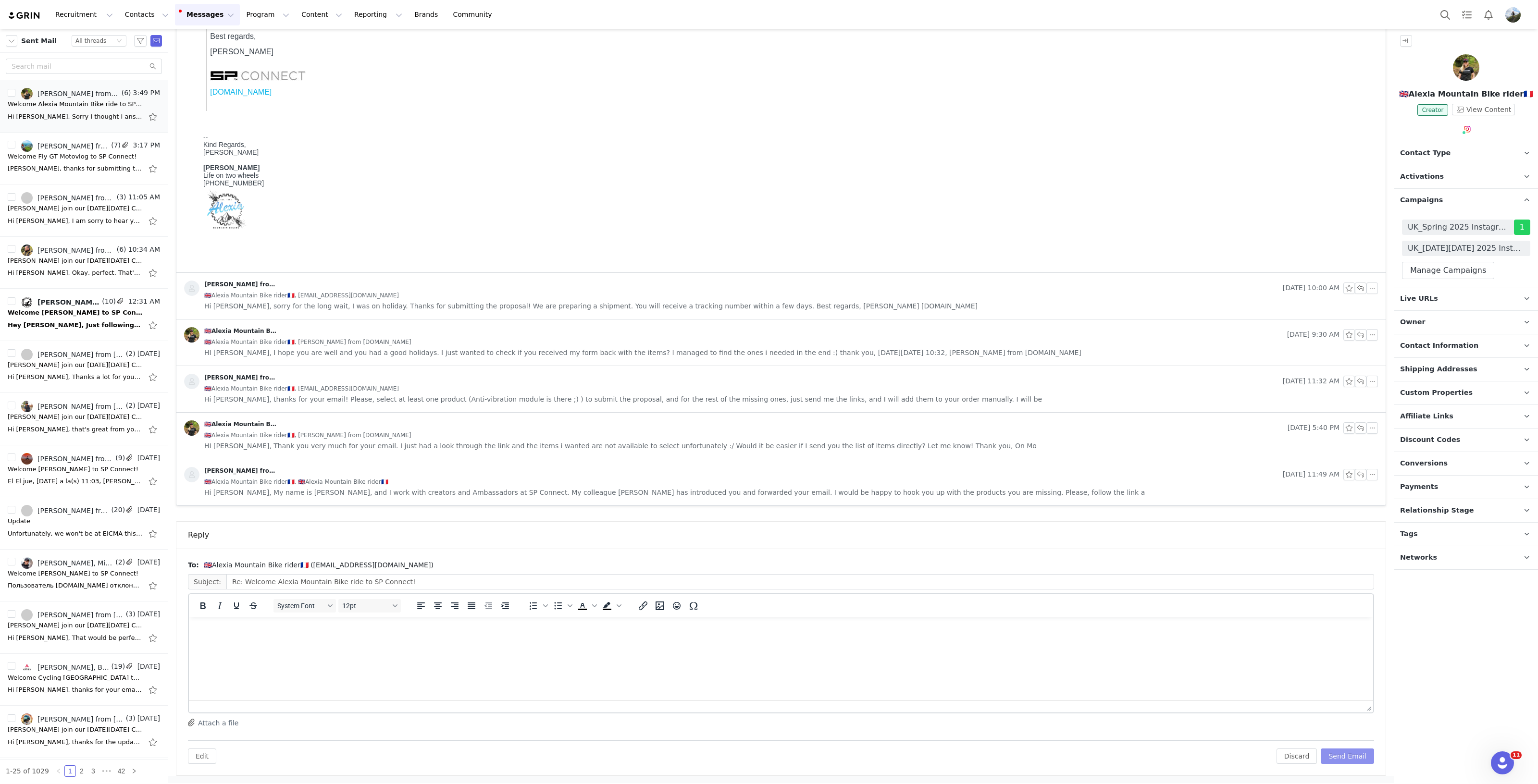
click at [1350, 755] on button "Send Email" at bounding box center [1347, 756] width 53 height 16
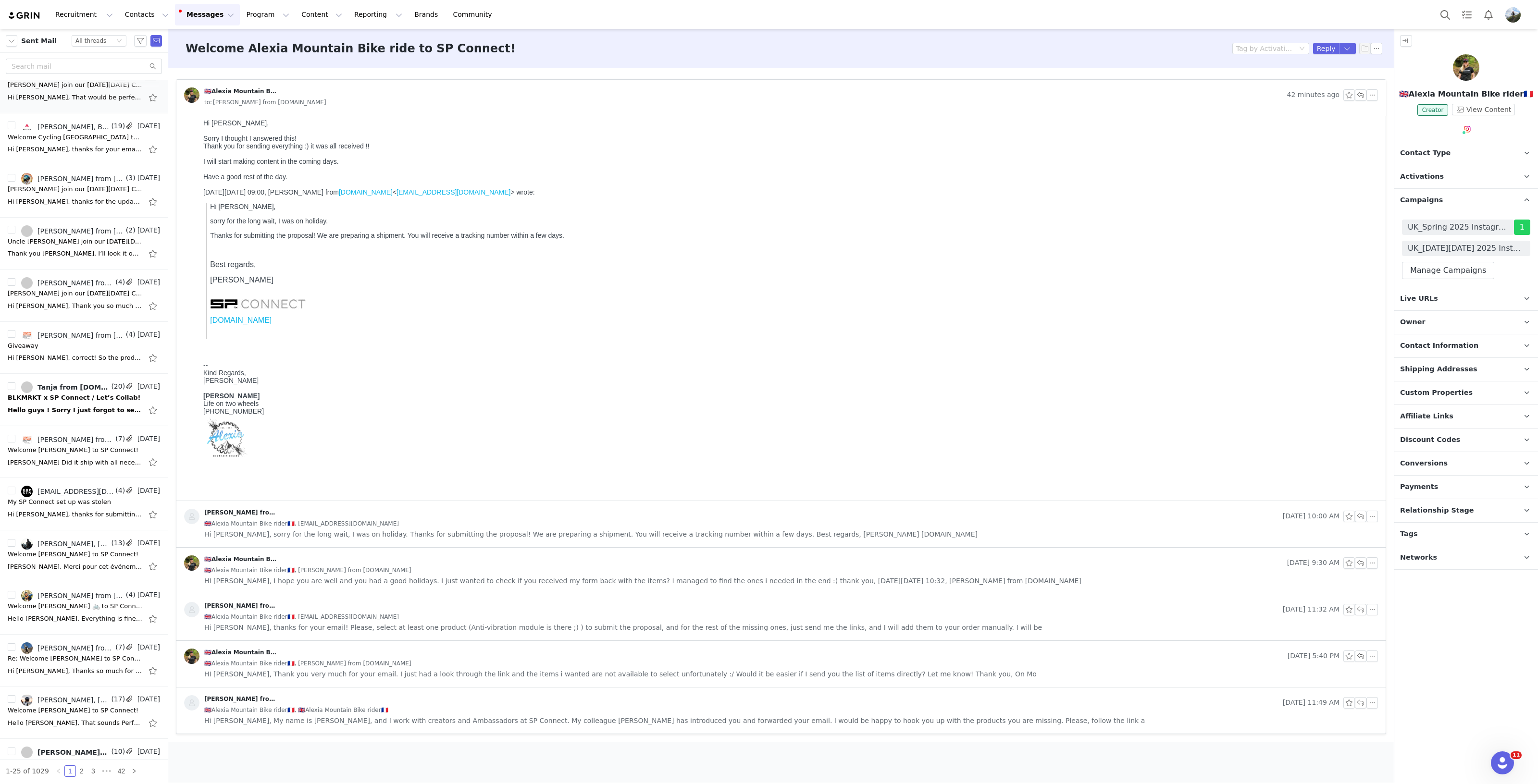
scroll to position [622, 0]
